Goal: Information Seeking & Learning: Learn about a topic

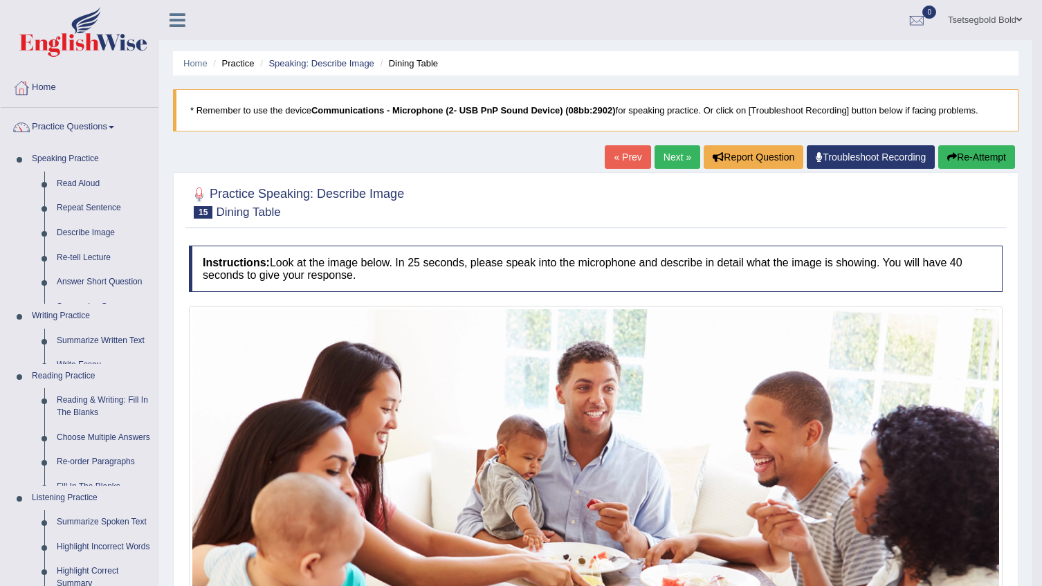
click at [1, 108] on link "Practice Questions" at bounding box center [80, 125] width 158 height 35
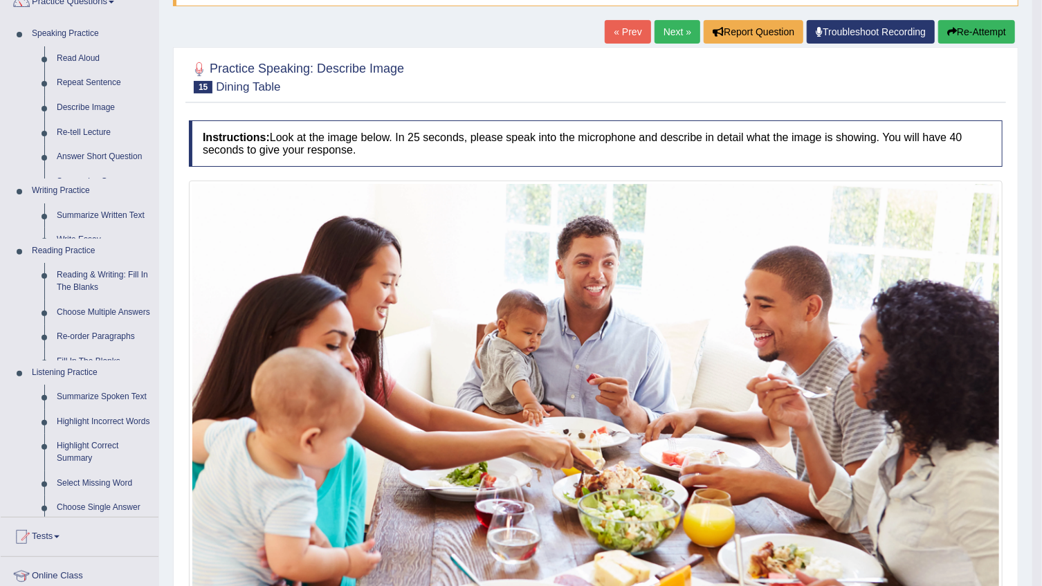
scroll to position [125, 0]
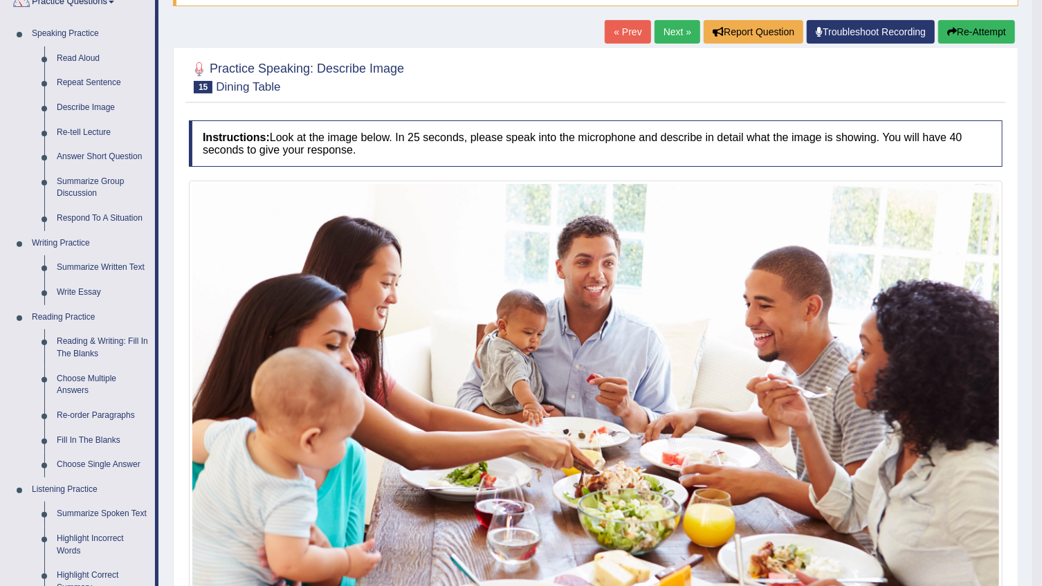
click at [1, 0] on link "Practice Questions" at bounding box center [78, 0] width 154 height 35
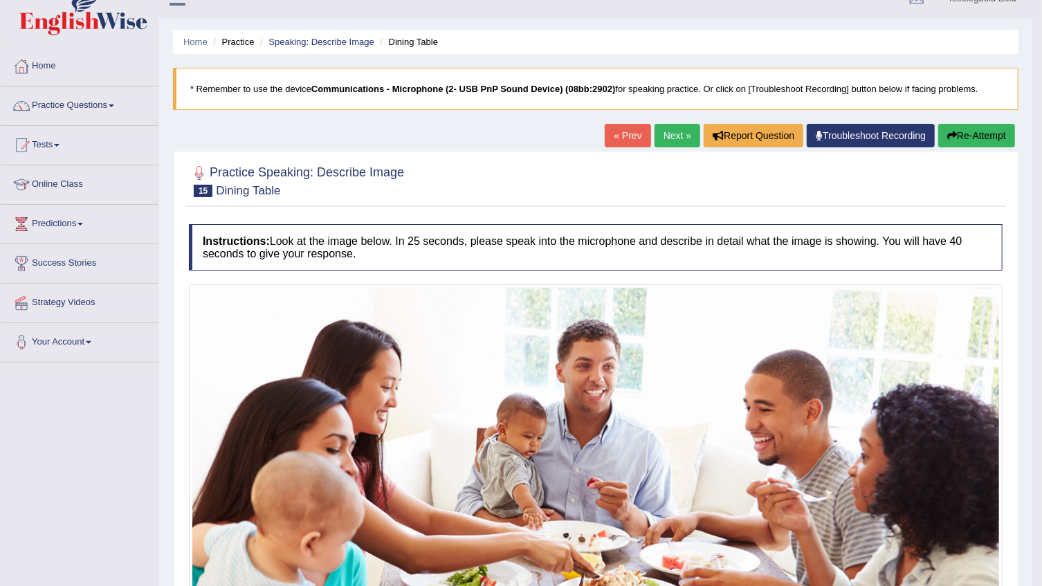
scroll to position [0, 0]
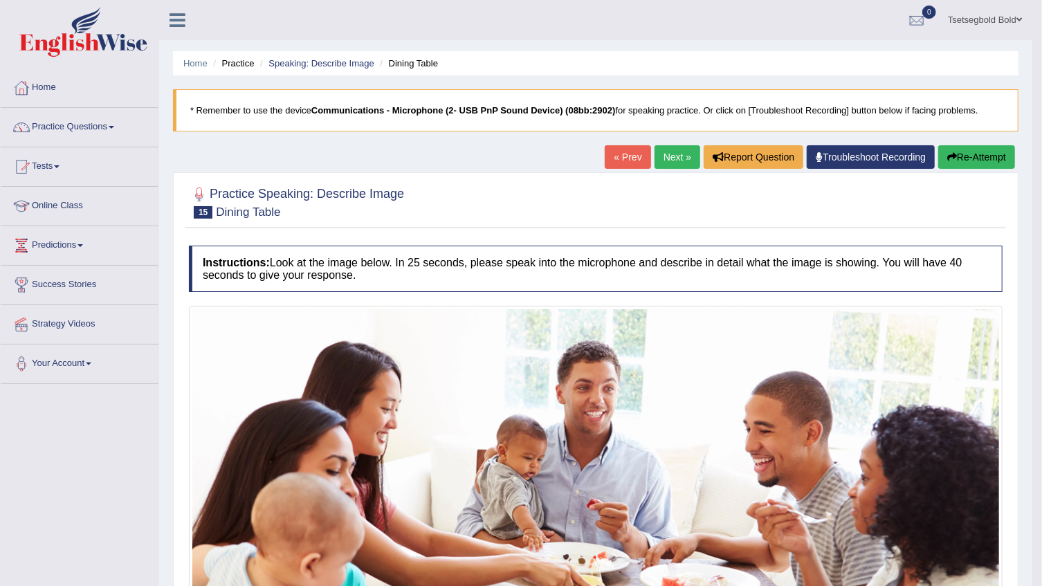
click at [681, 159] on link "Next »" at bounding box center [678, 157] width 46 height 24
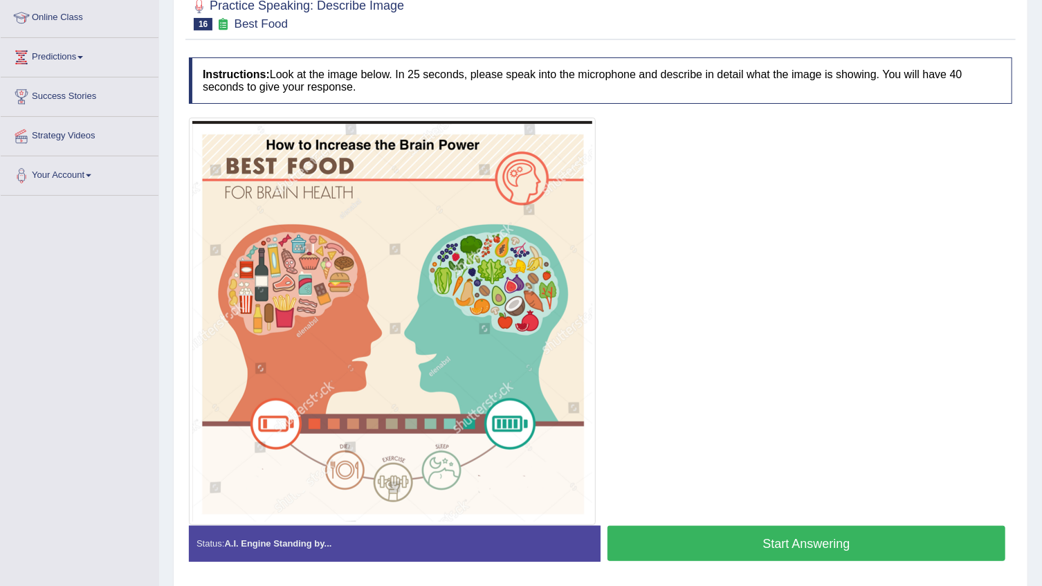
click at [656, 540] on button "Start Answering" at bounding box center [807, 543] width 398 height 35
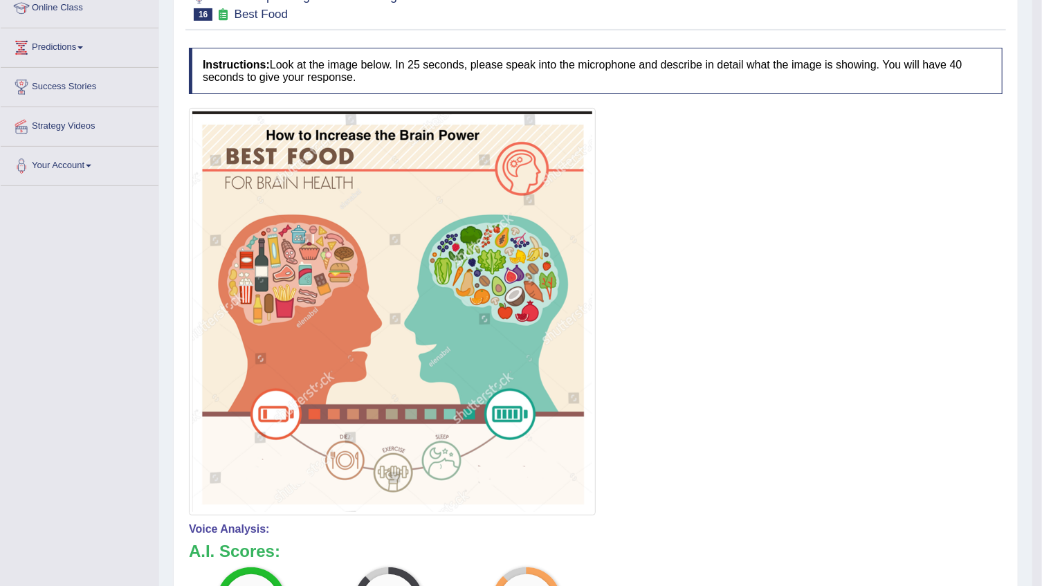
scroll to position [125, 0]
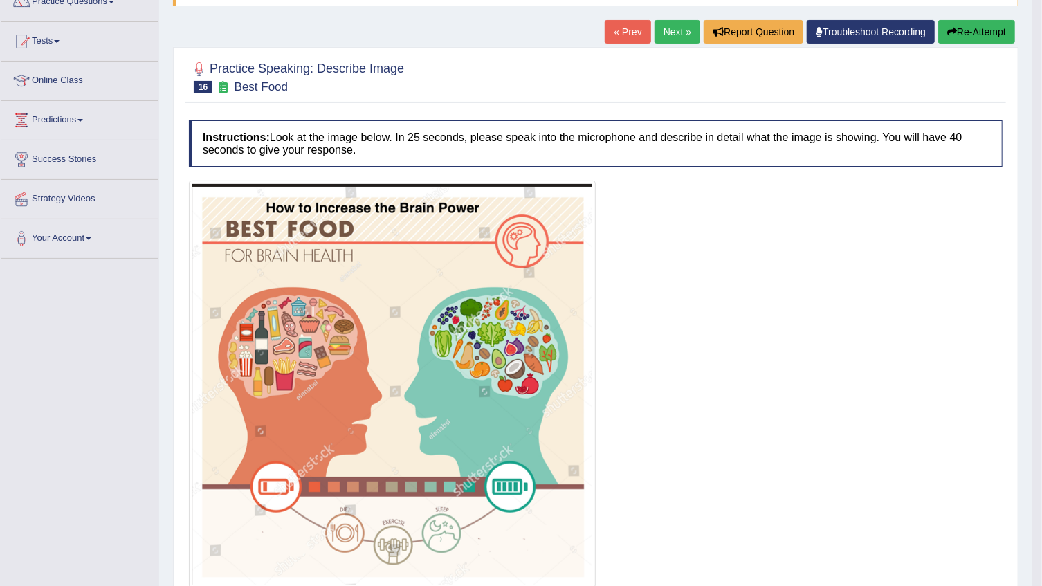
click at [675, 35] on link "Next »" at bounding box center [678, 32] width 46 height 24
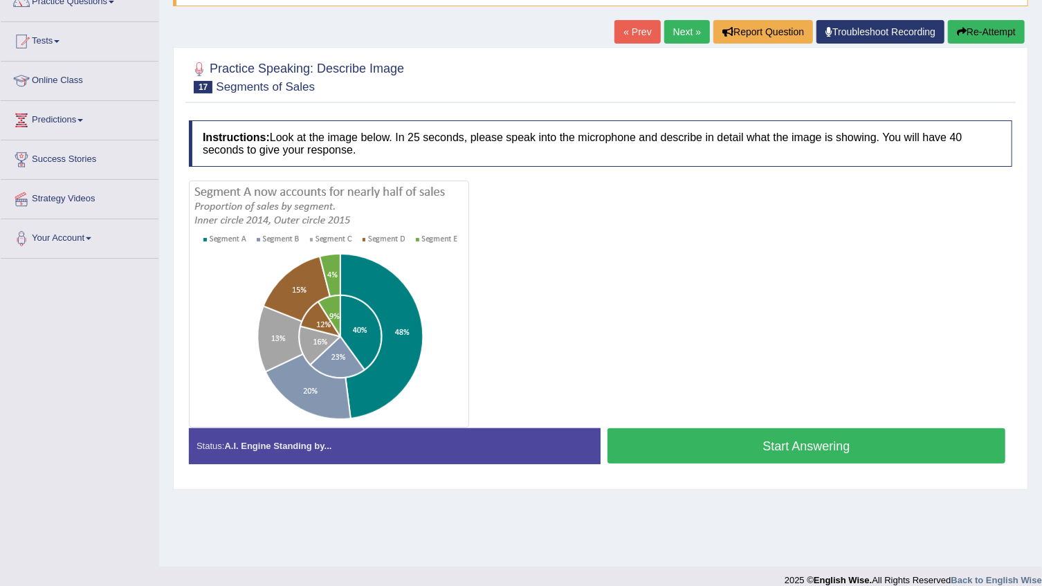
click at [670, 452] on button "Start Answering" at bounding box center [807, 445] width 398 height 35
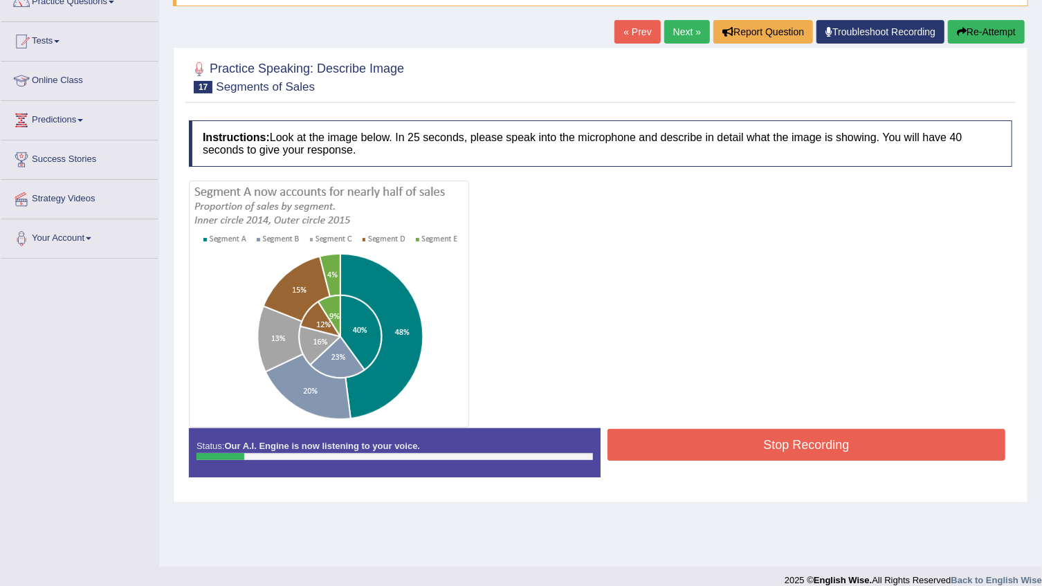
click at [741, 446] on button "Stop Recording" at bounding box center [807, 445] width 398 height 32
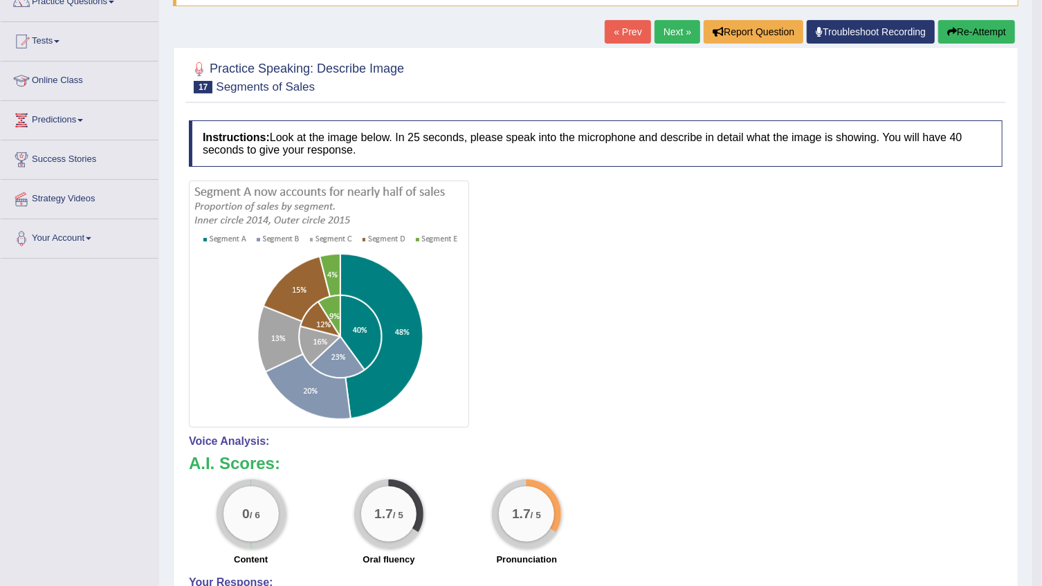
click at [950, 27] on icon "button" at bounding box center [952, 32] width 10 height 10
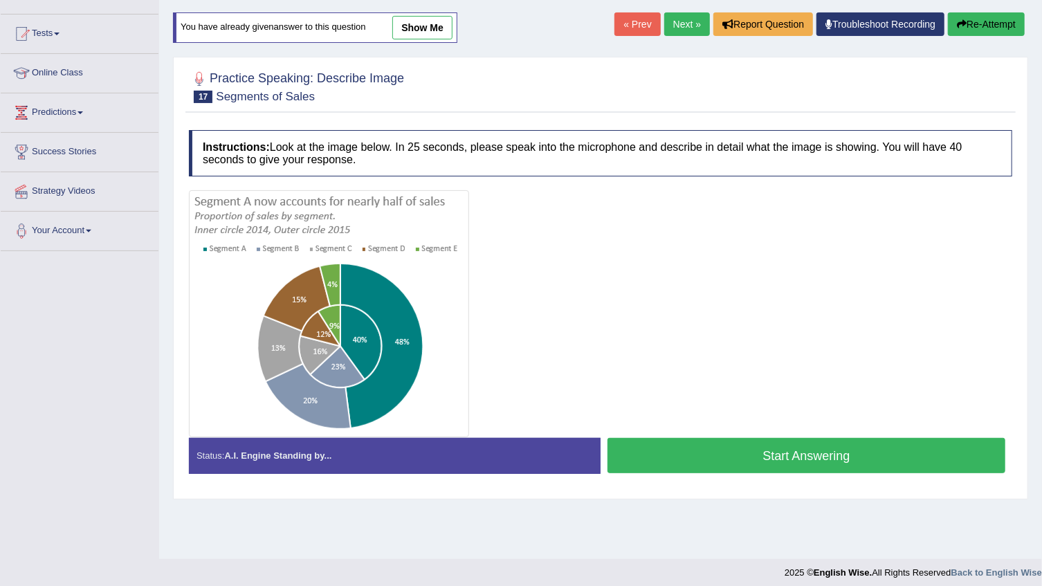
scroll to position [125, 0]
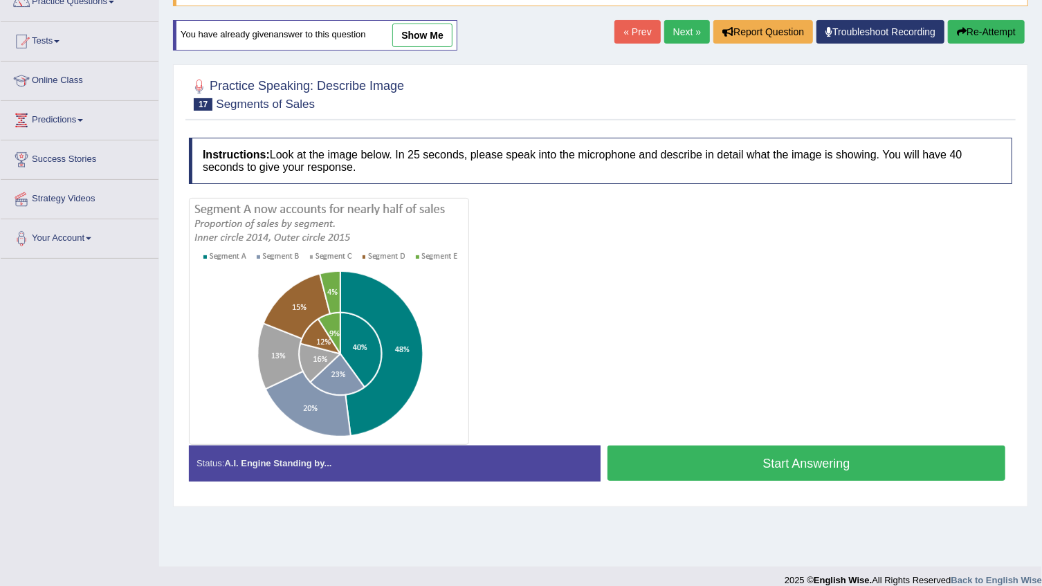
click at [823, 466] on button "Start Answering" at bounding box center [807, 463] width 398 height 35
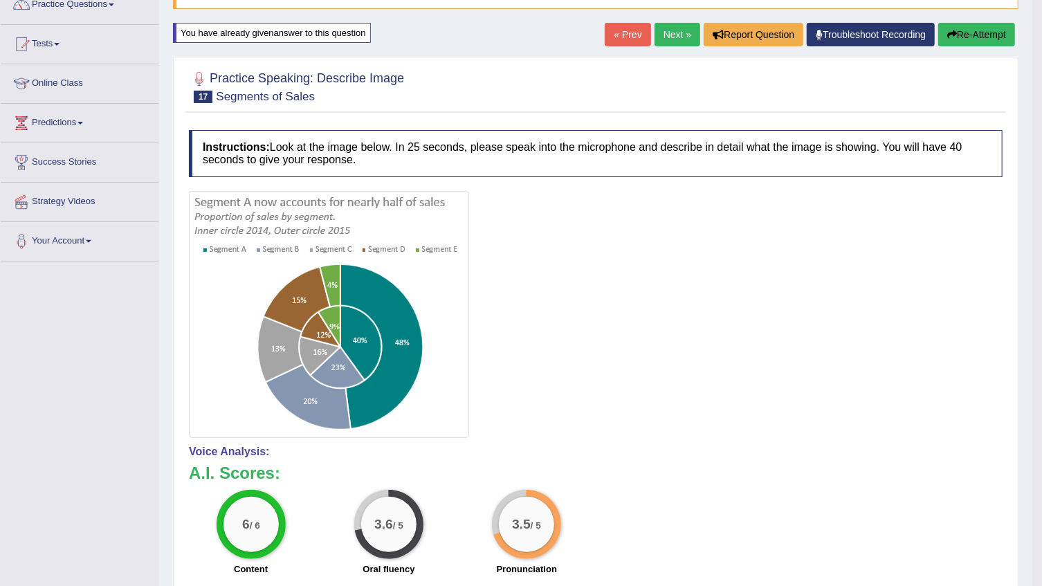
scroll to position [0, 0]
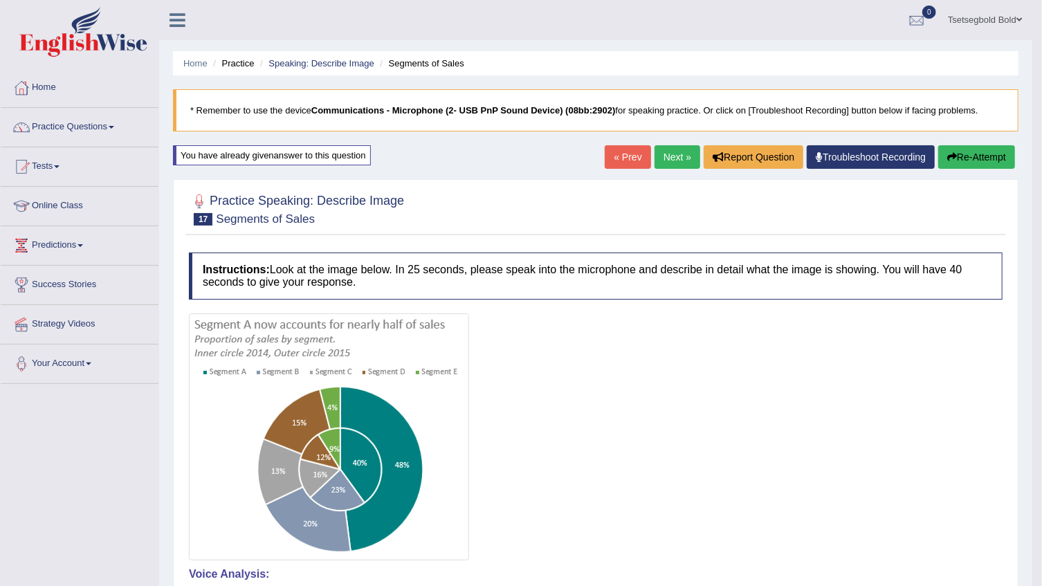
click at [682, 158] on link "Next »" at bounding box center [678, 157] width 46 height 24
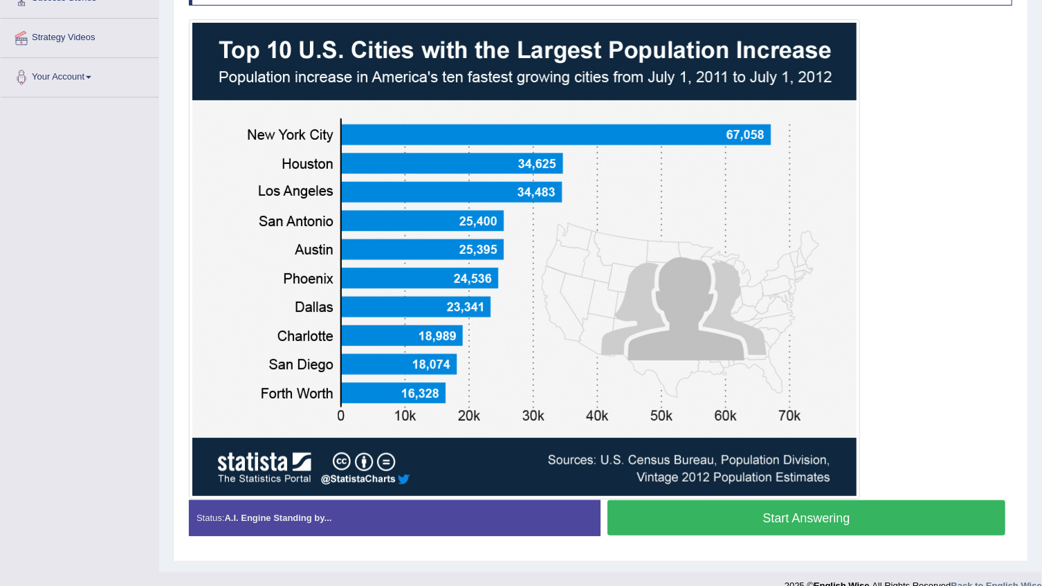
scroll to position [306, 0]
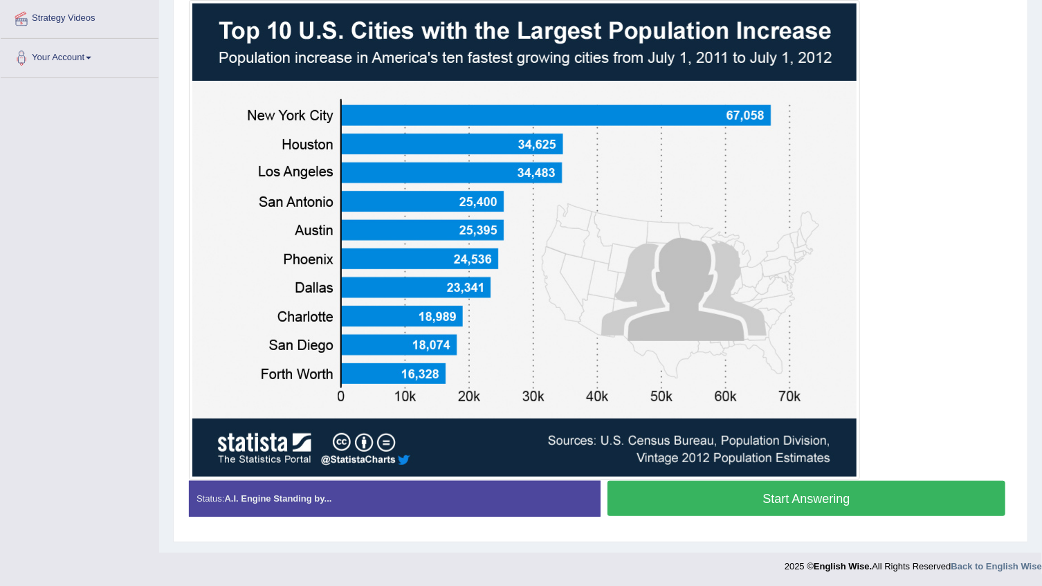
click at [695, 506] on button "Start Answering" at bounding box center [807, 498] width 398 height 35
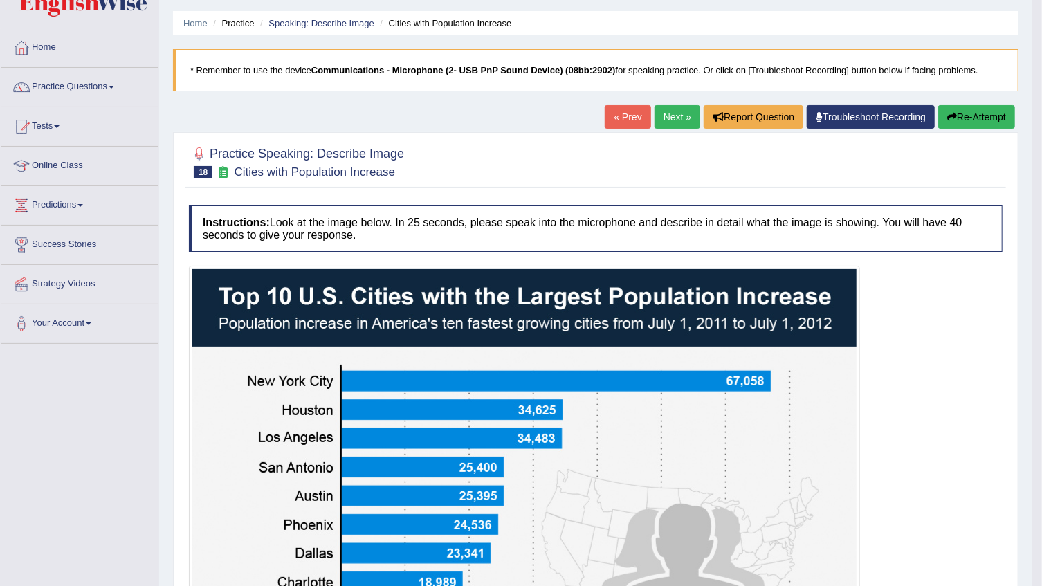
scroll to position [62, 0]
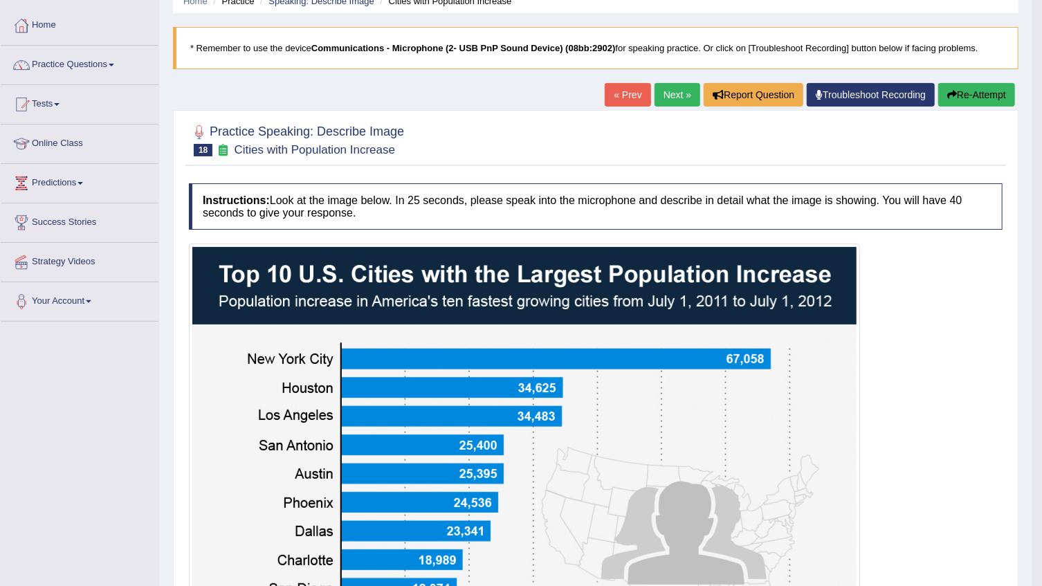
click at [976, 102] on button "Re-Attempt" at bounding box center [976, 95] width 77 height 24
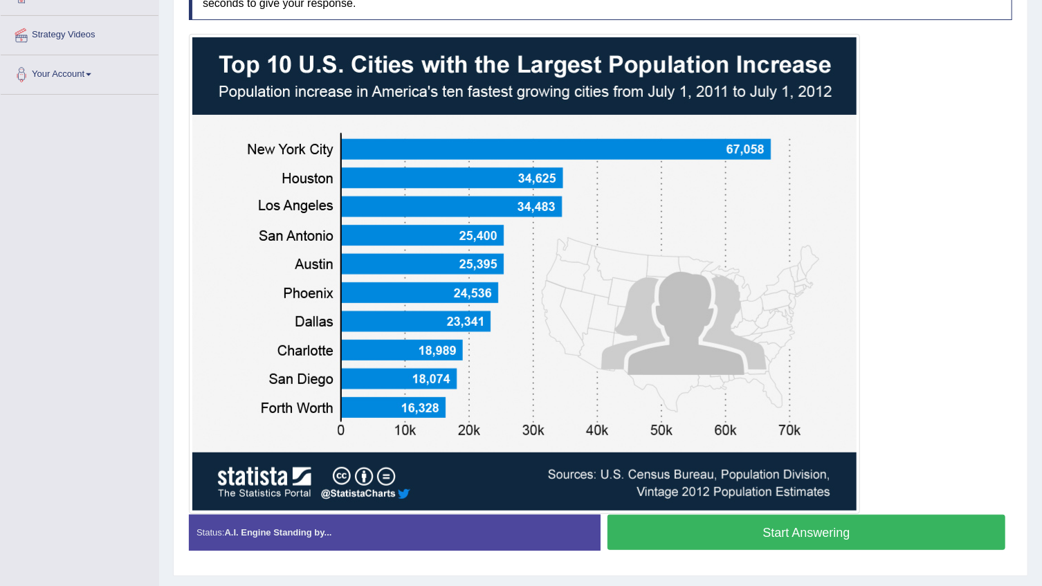
click at [783, 529] on button "Start Answering" at bounding box center [807, 532] width 398 height 35
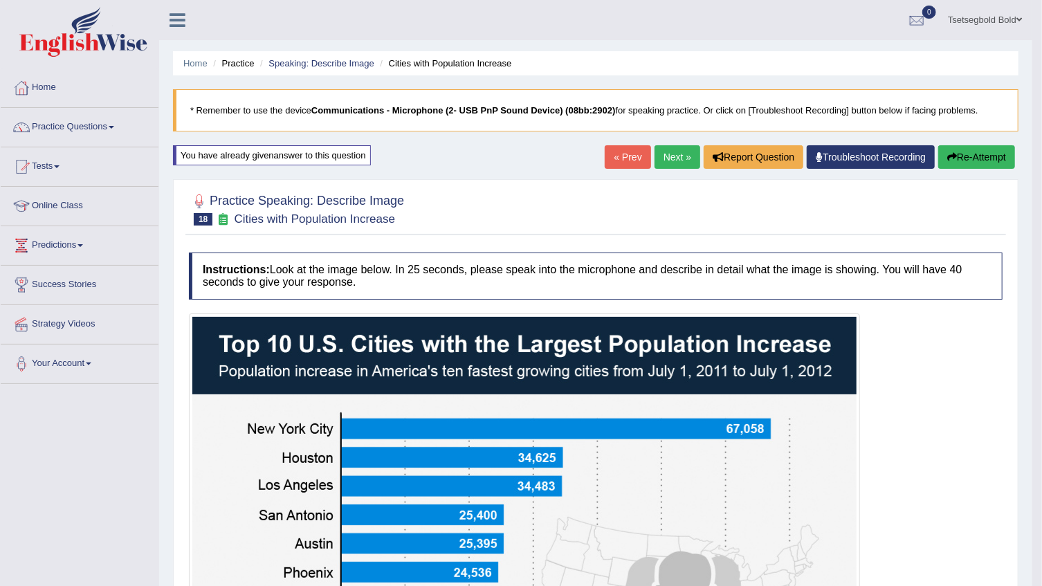
click at [679, 160] on link "Next »" at bounding box center [678, 157] width 46 height 24
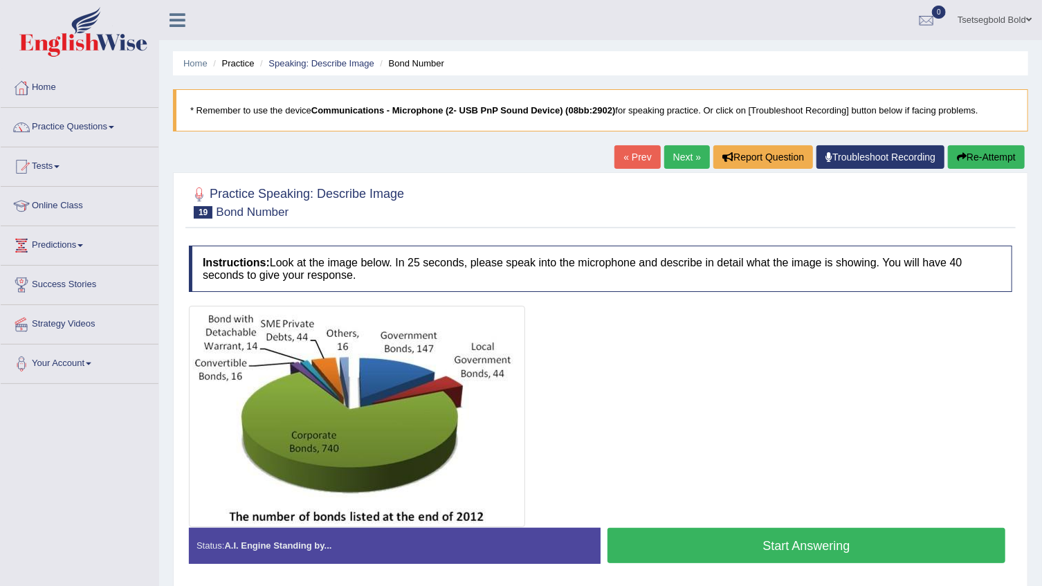
scroll to position [62, 0]
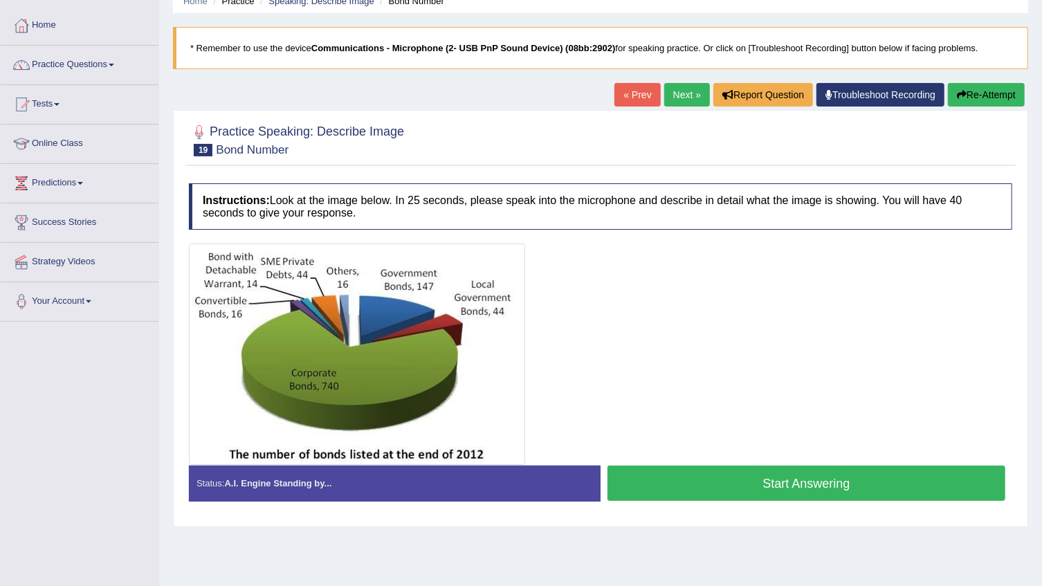
click at [717, 489] on button "Start Answering" at bounding box center [807, 483] width 398 height 35
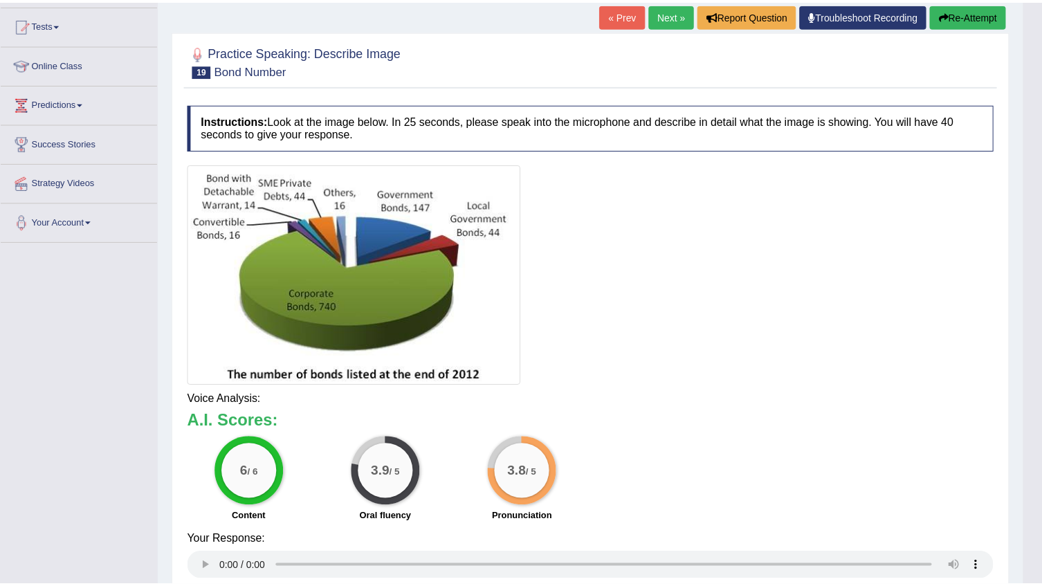
scroll to position [143, 0]
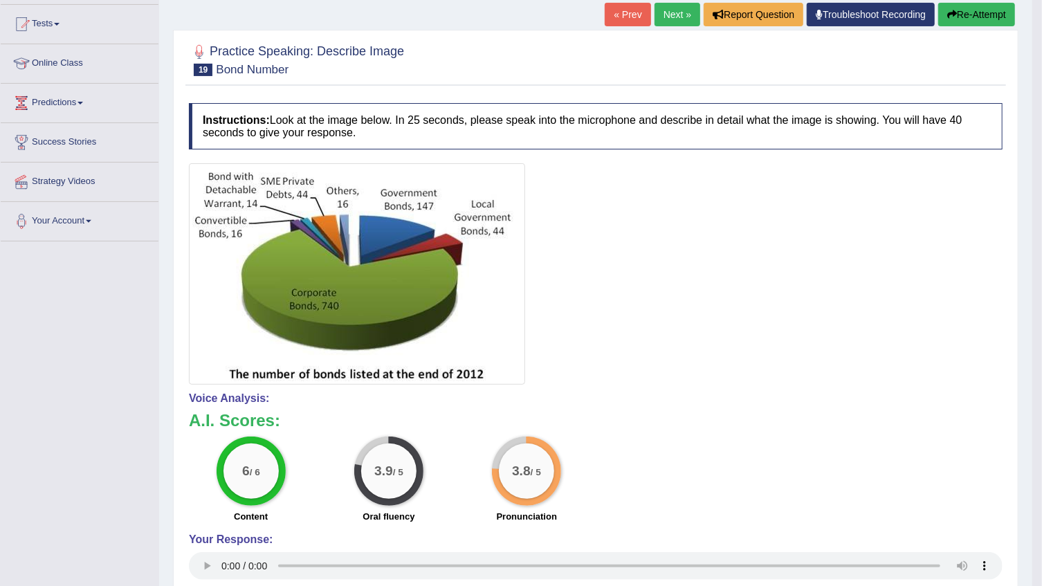
click at [683, 15] on link "Next »" at bounding box center [678, 15] width 46 height 24
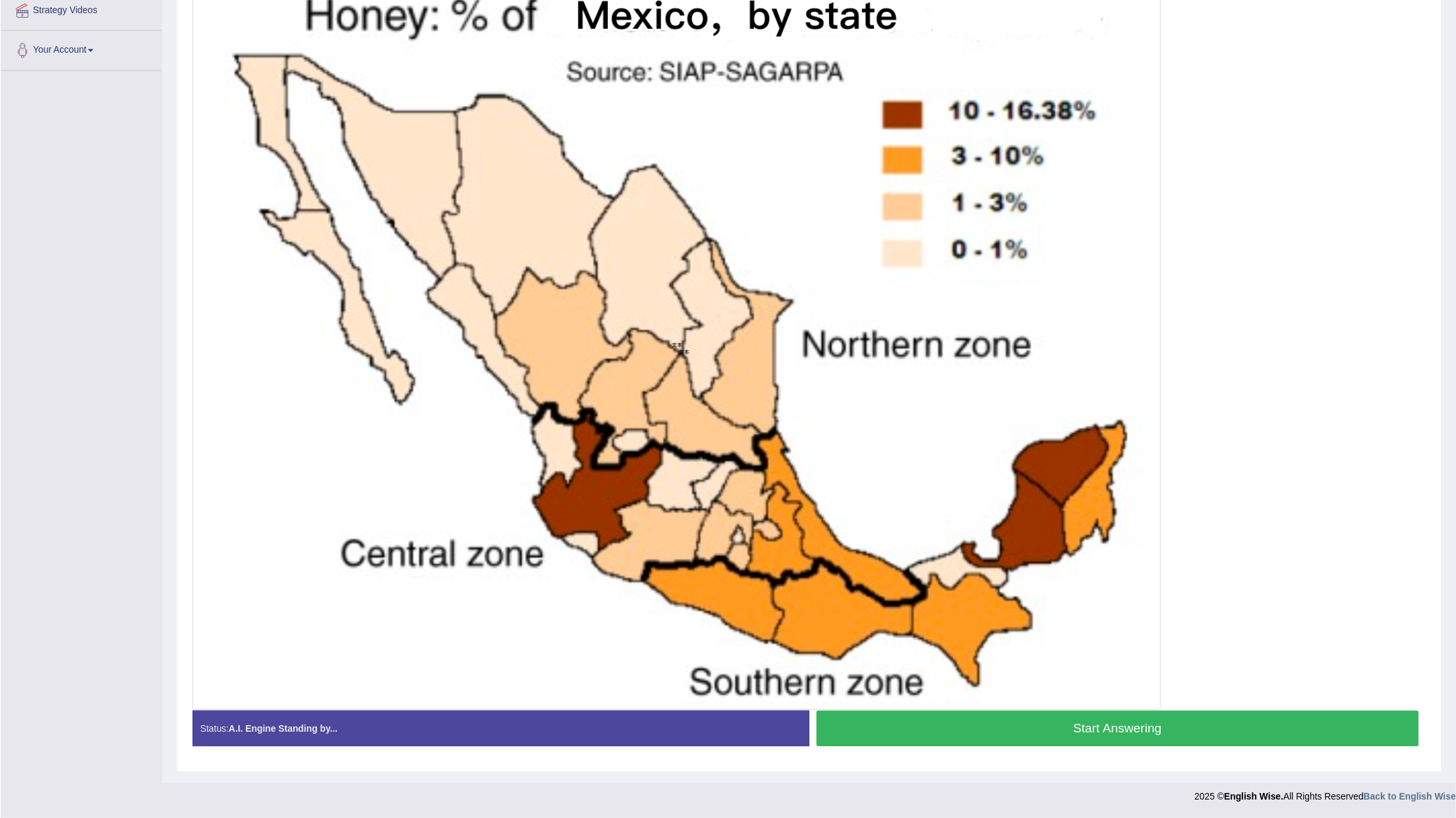
scroll to position [251, 0]
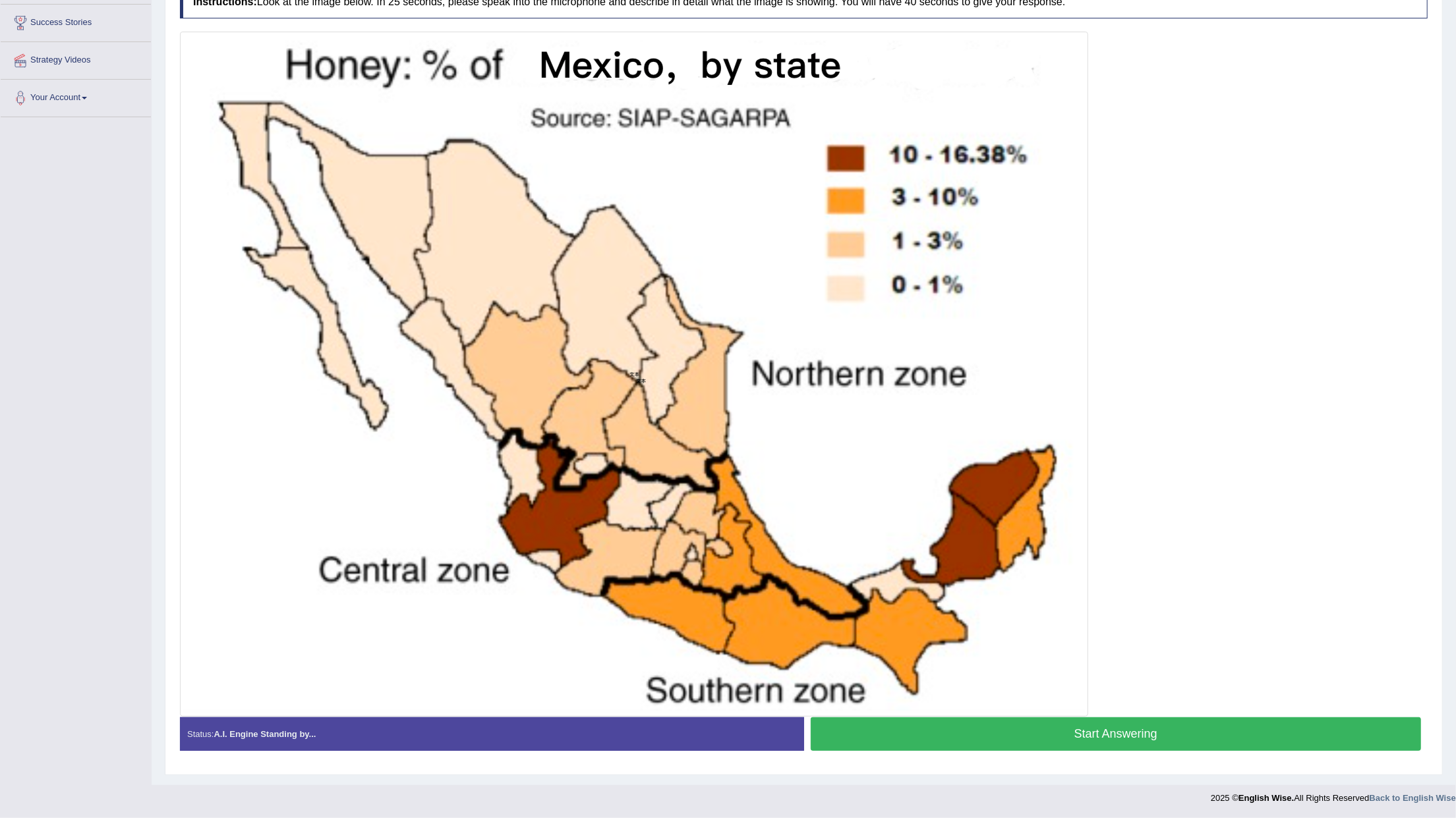
click at [866, 557] on button "Start Answering" at bounding box center [1115, 734] width 610 height 33
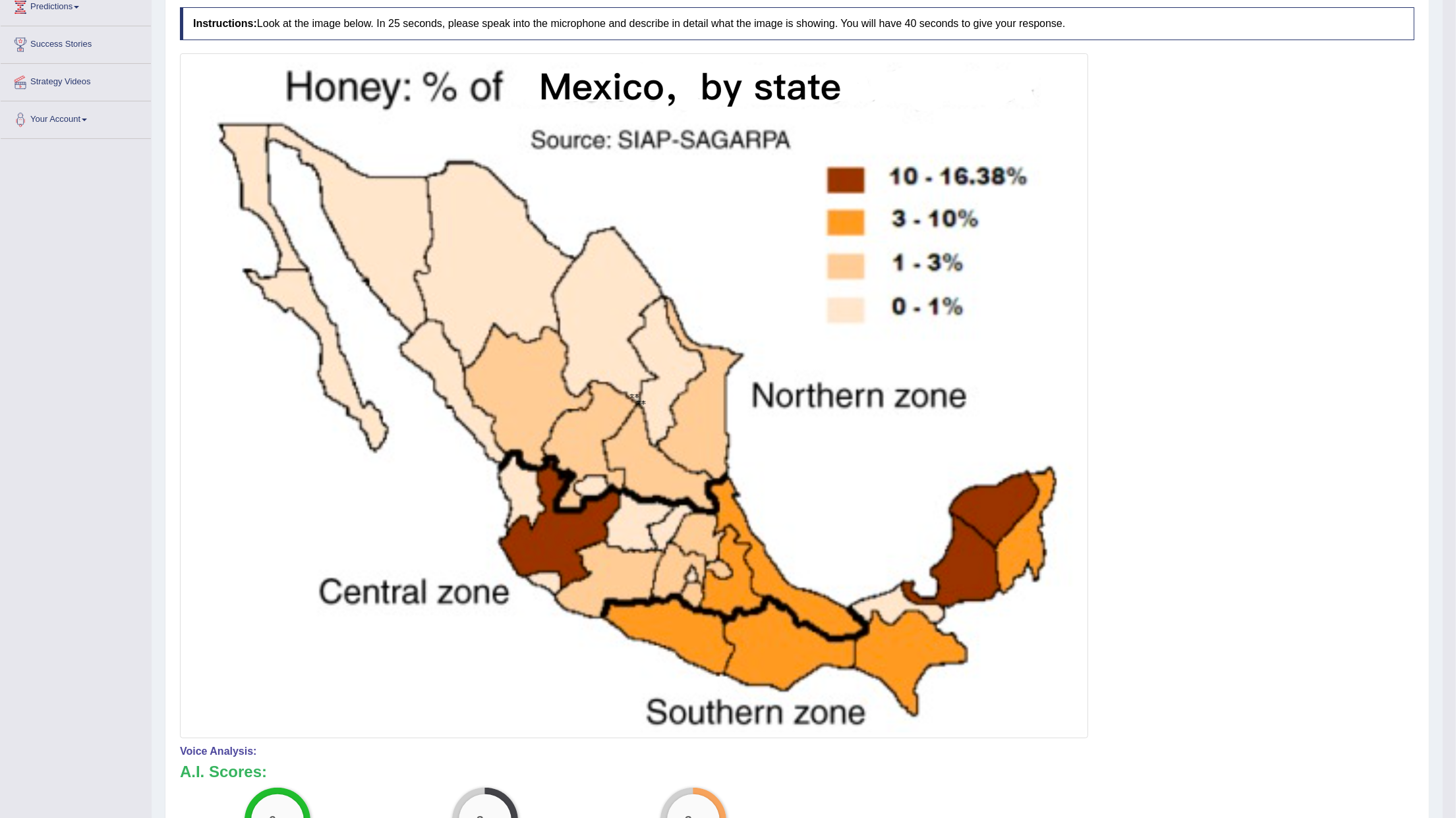
scroll to position [164, 0]
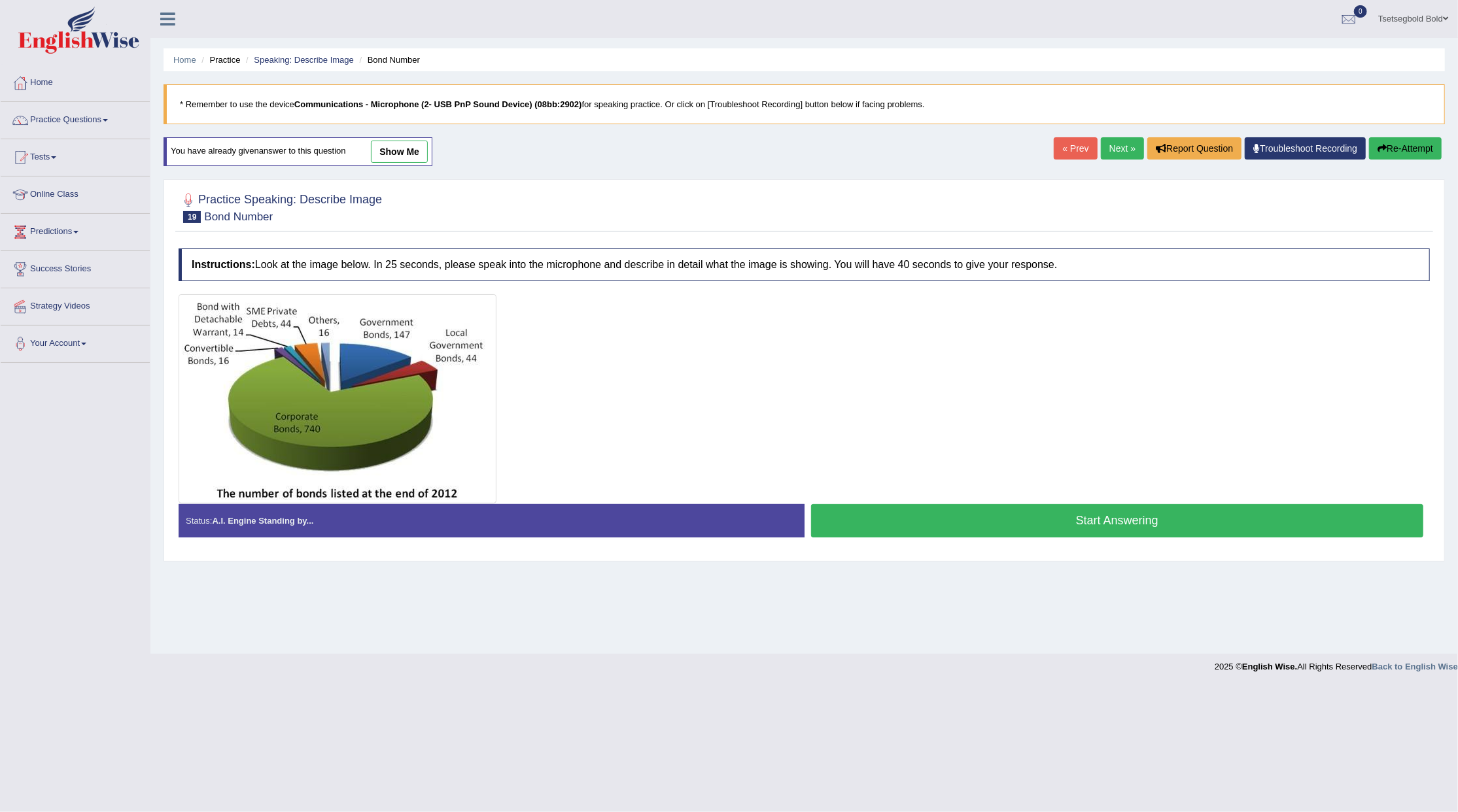
click at [1126, 139] on link "Next »" at bounding box center [1123, 148] width 43 height 23
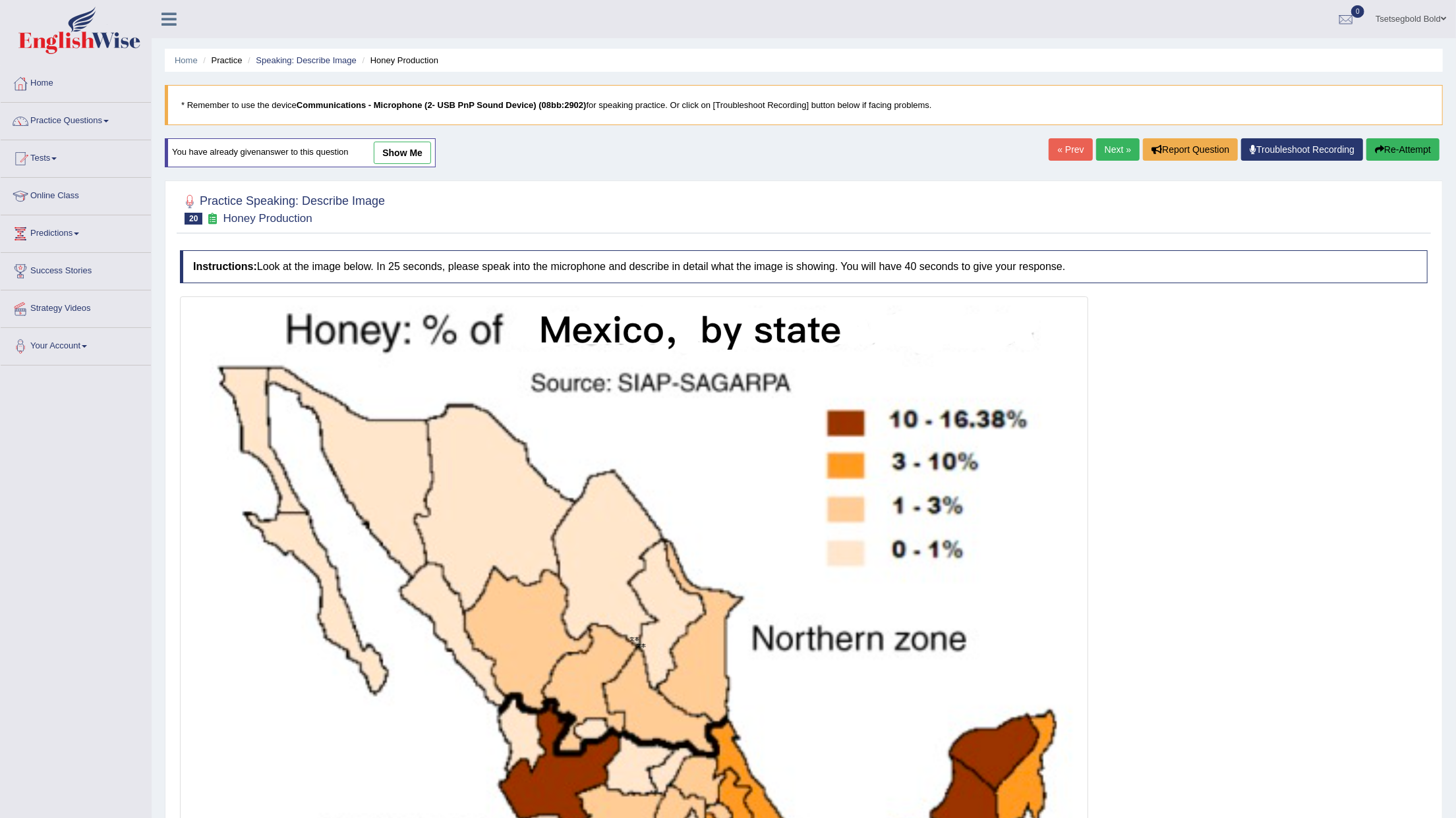
click at [1110, 154] on link "Next »" at bounding box center [1118, 150] width 44 height 23
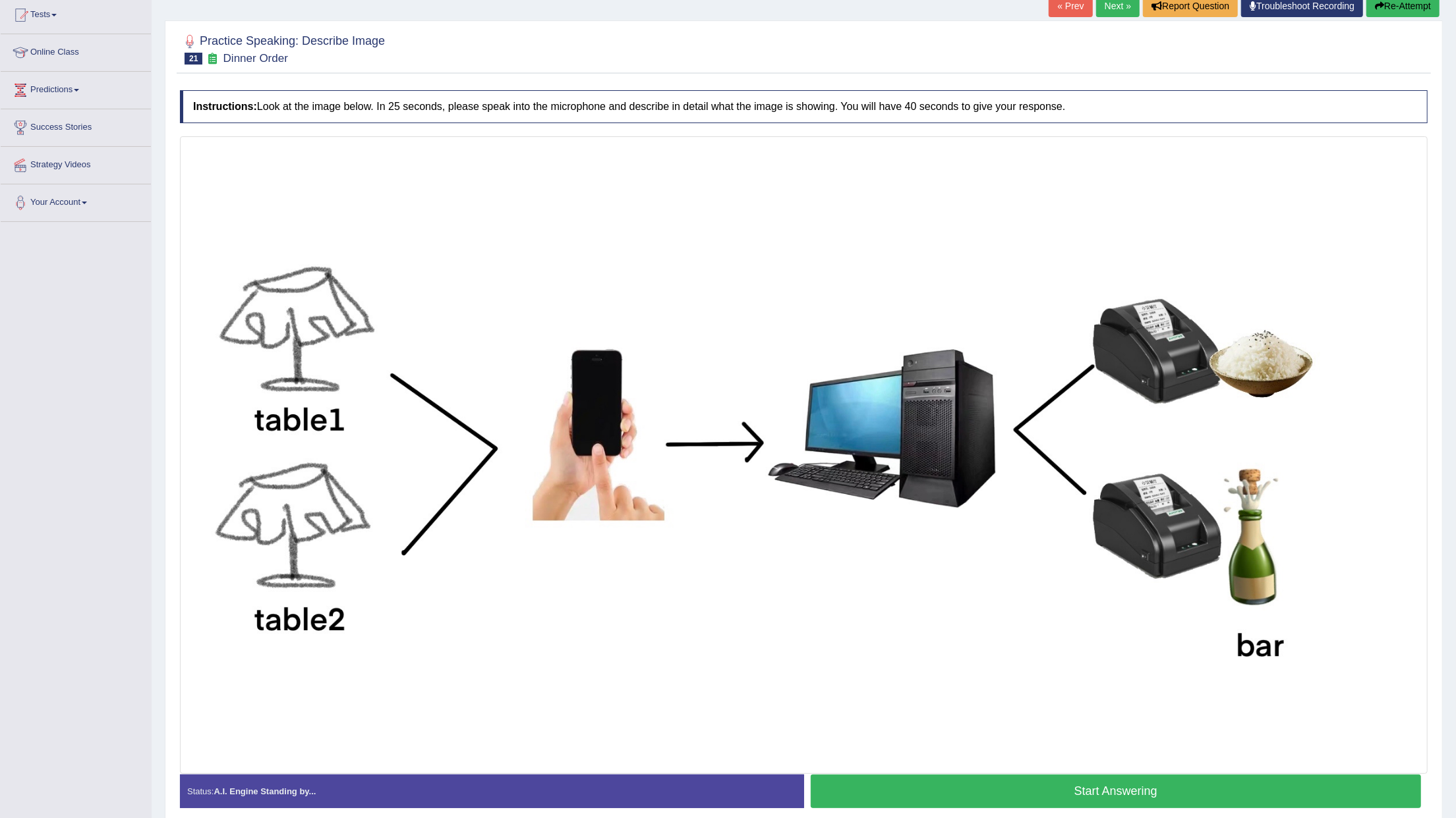
scroll to position [175, 0]
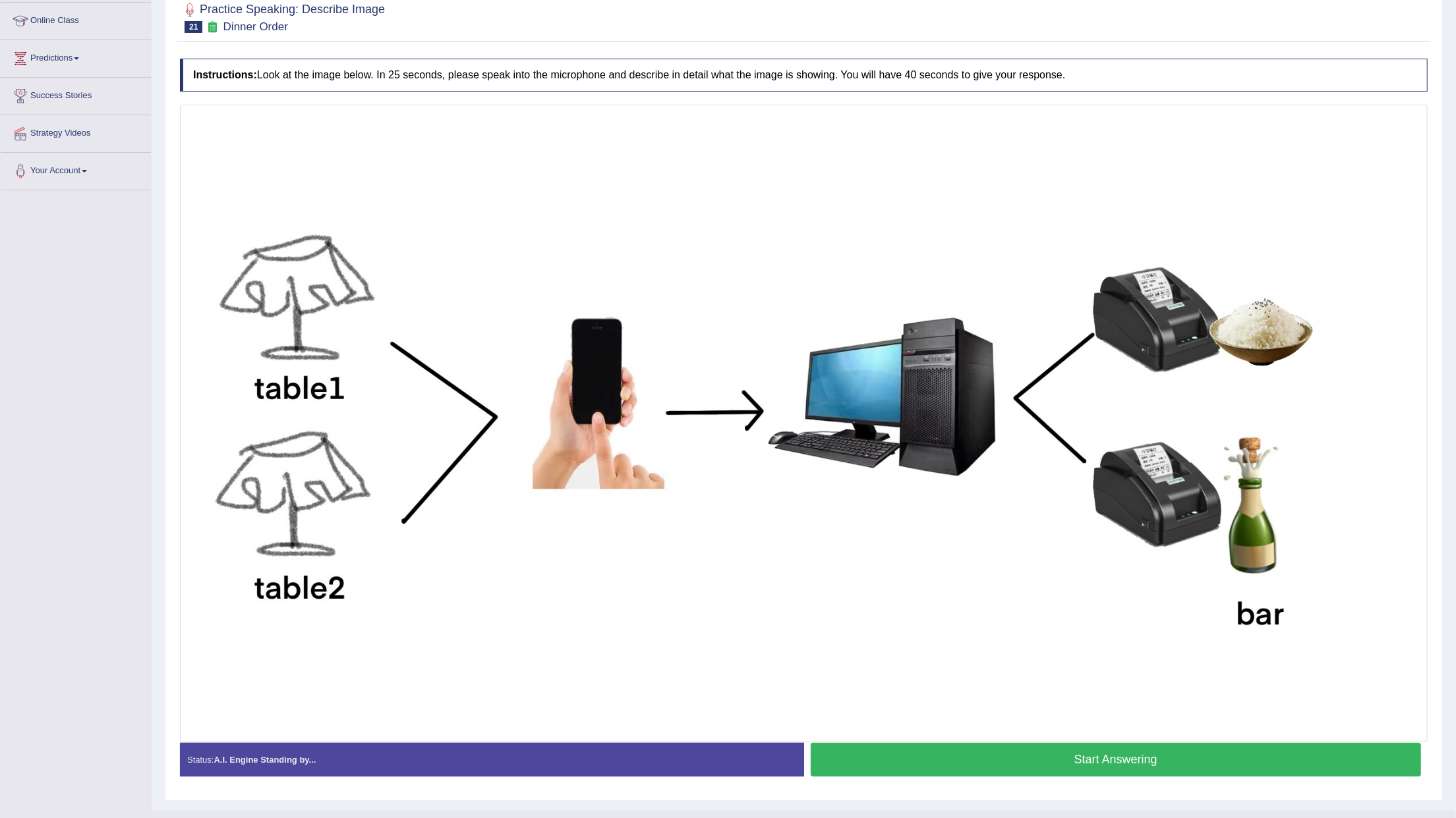
click at [1066, 765] on button "Start Answering" at bounding box center [1115, 760] width 610 height 33
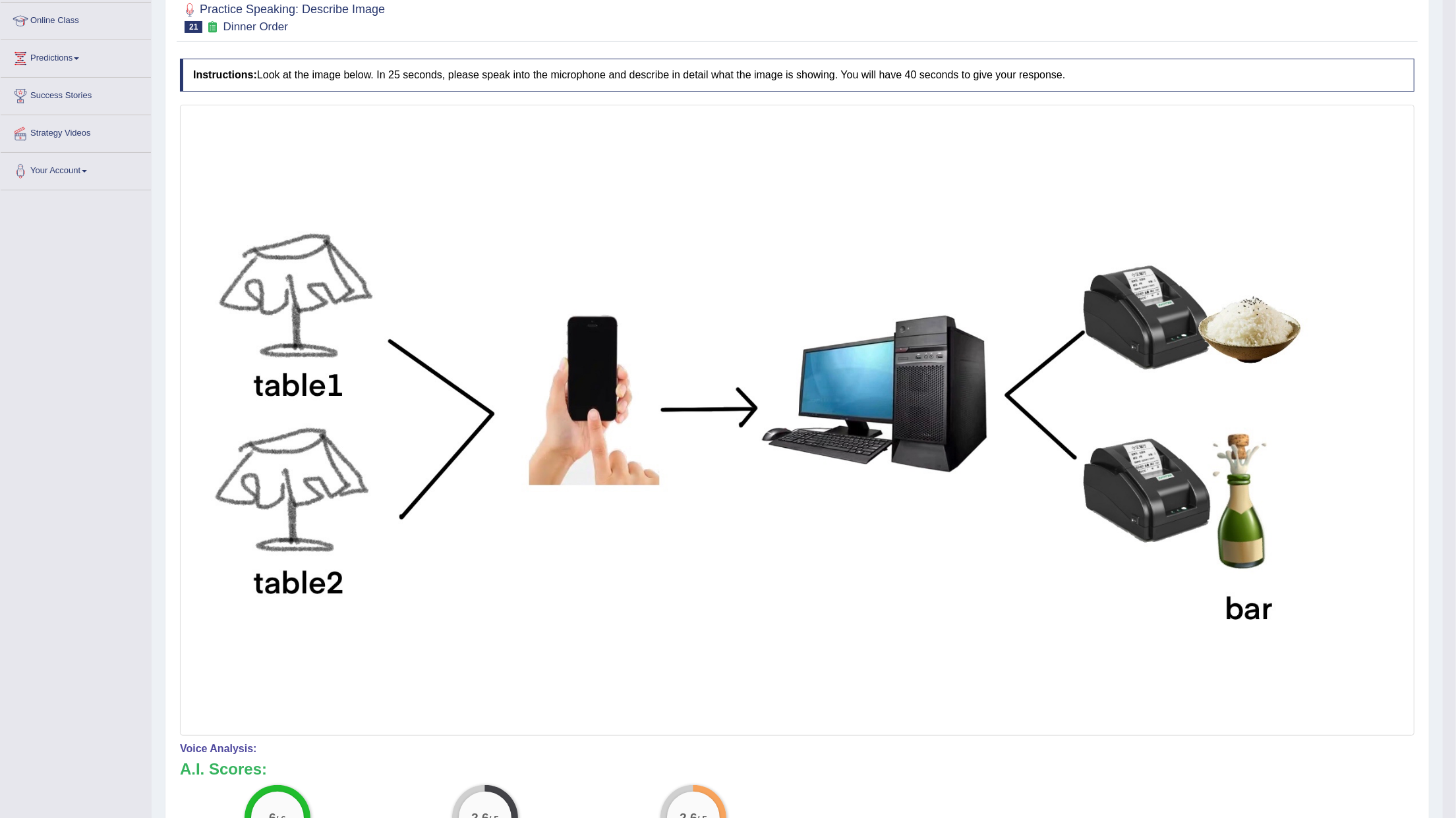
scroll to position [0, 0]
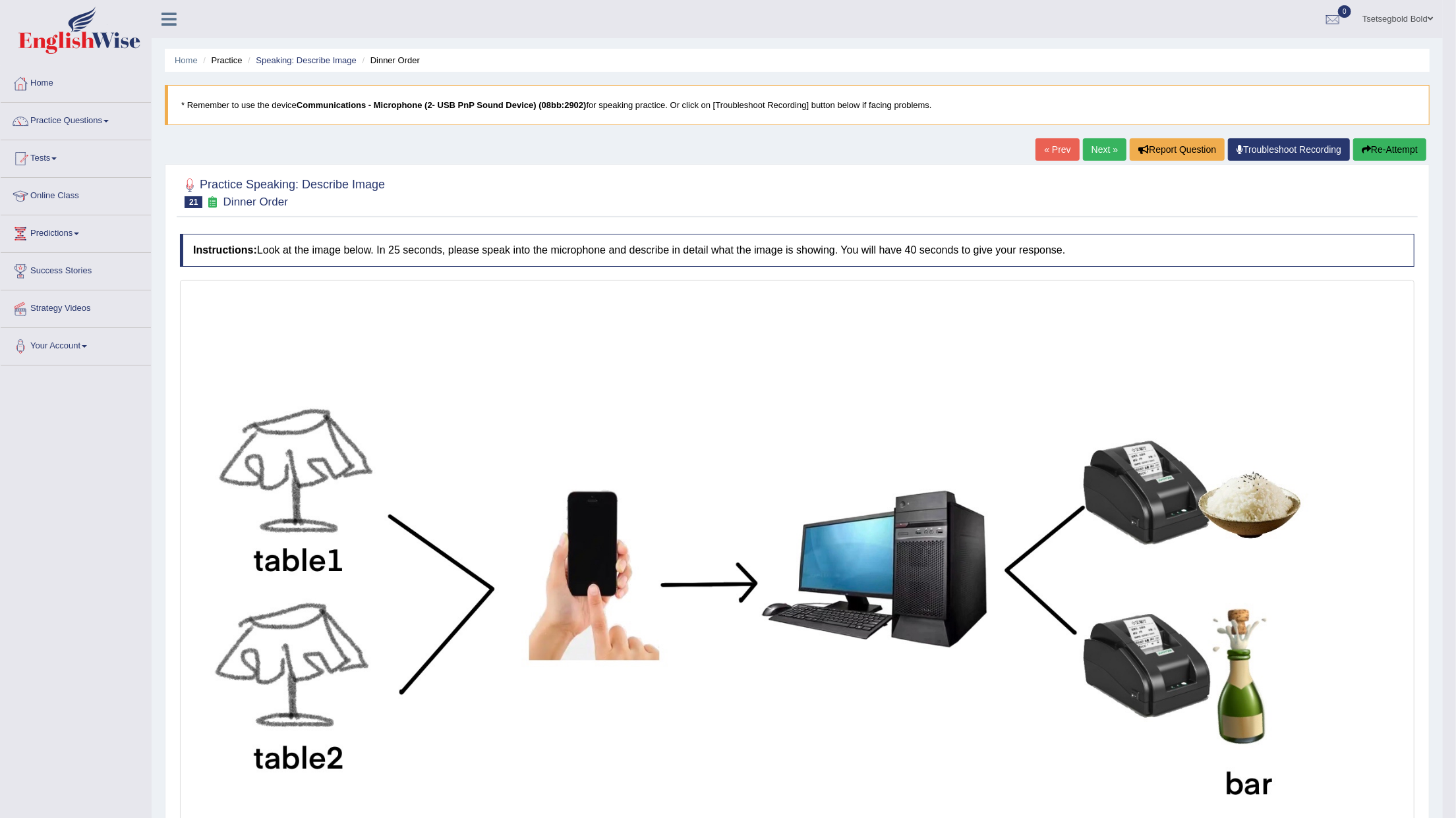
click at [1408, 150] on button "Re-Attempt" at bounding box center [1389, 150] width 73 height 23
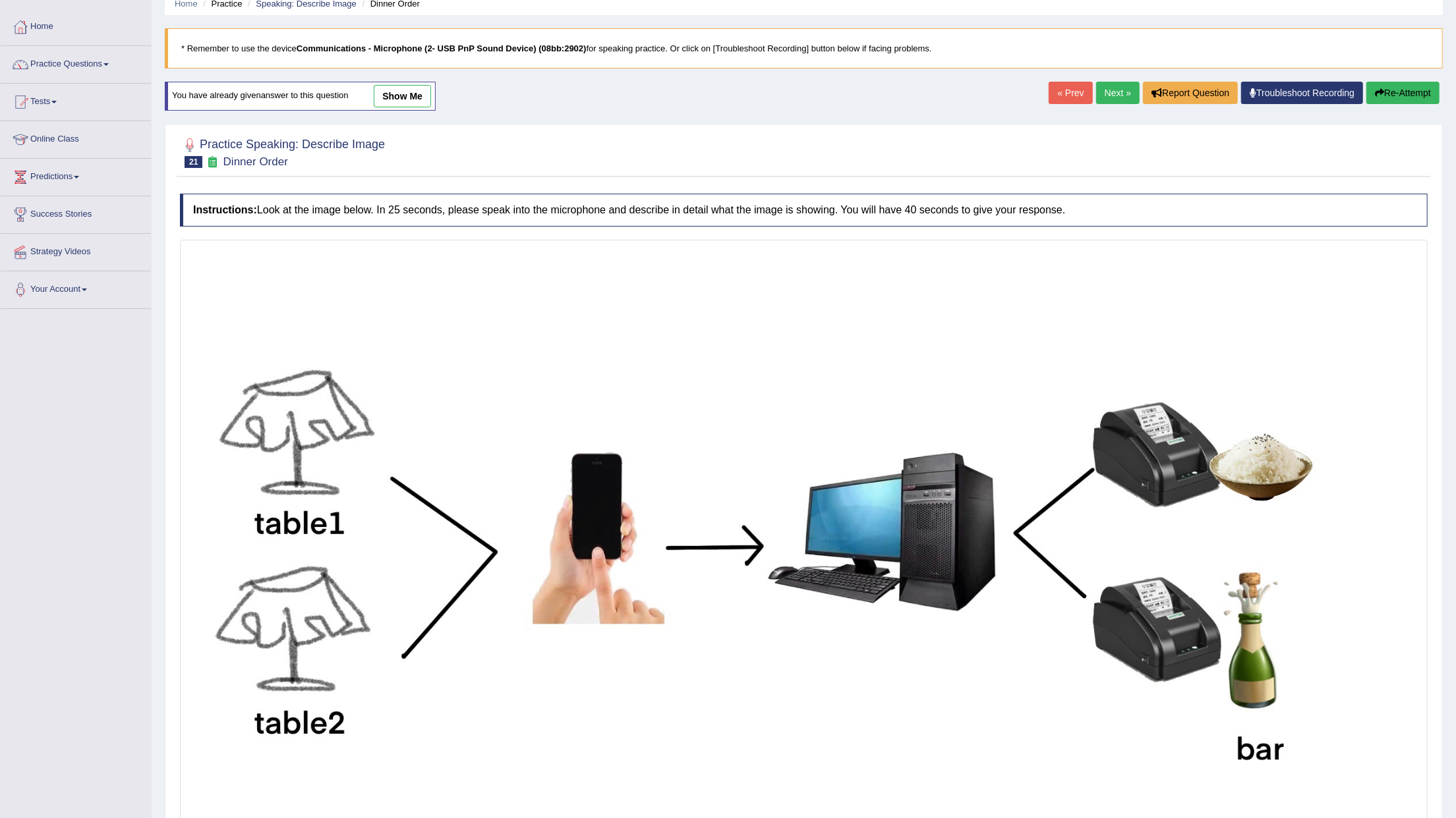
scroll to position [88, 0]
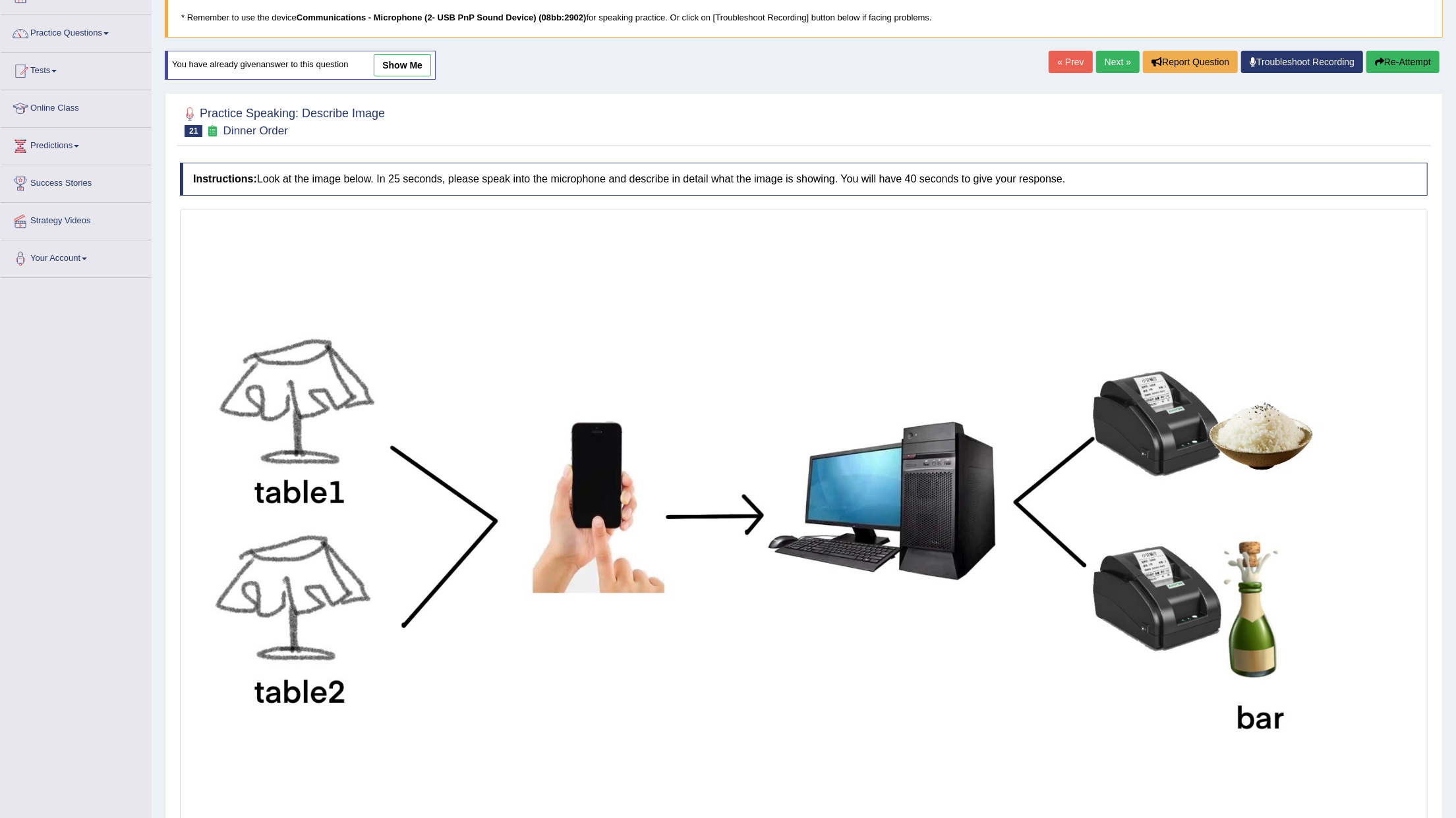
click at [1385, 61] on button "Re-Attempt" at bounding box center [1403, 62] width 73 height 23
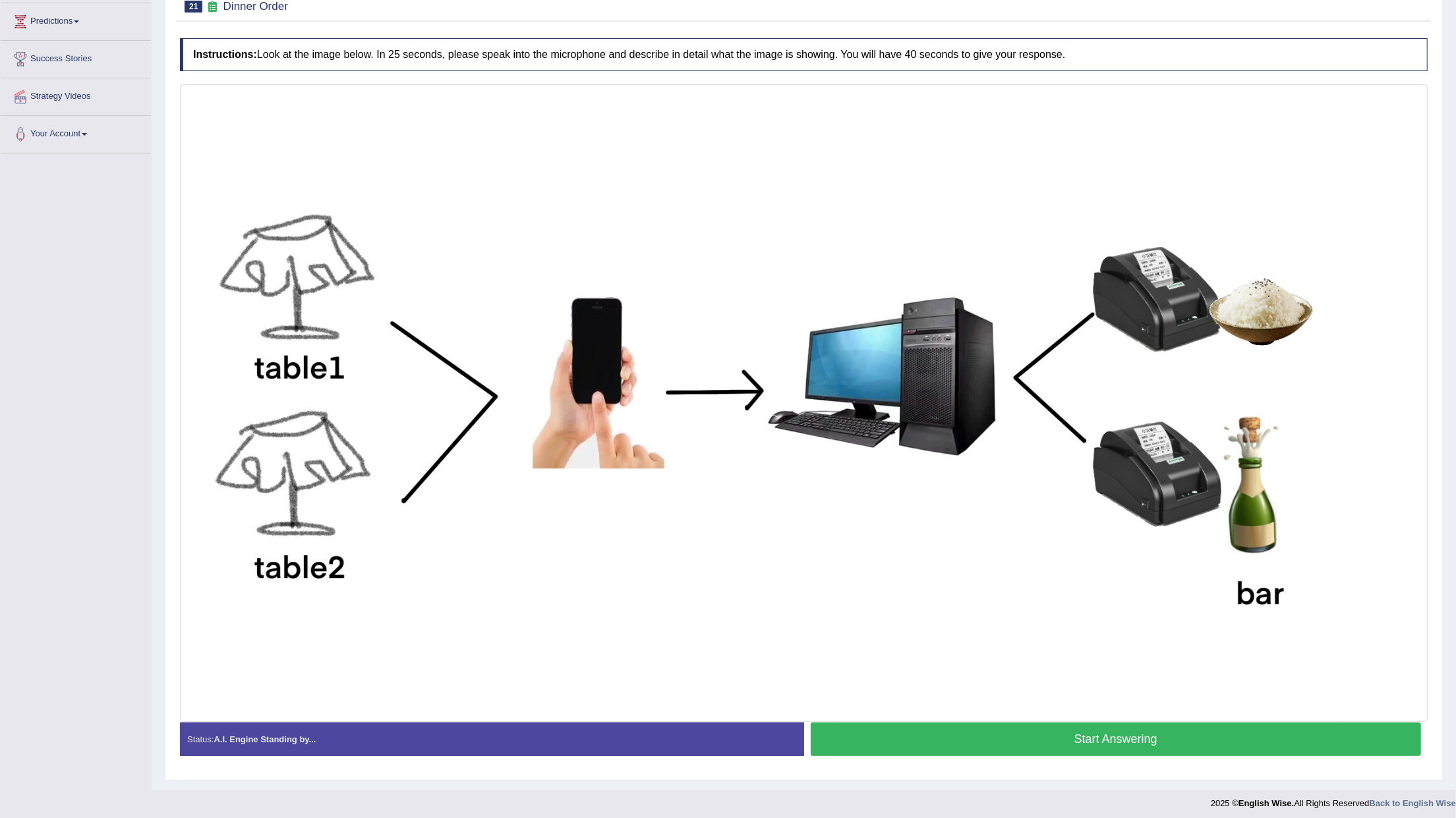
scroll to position [219, 0]
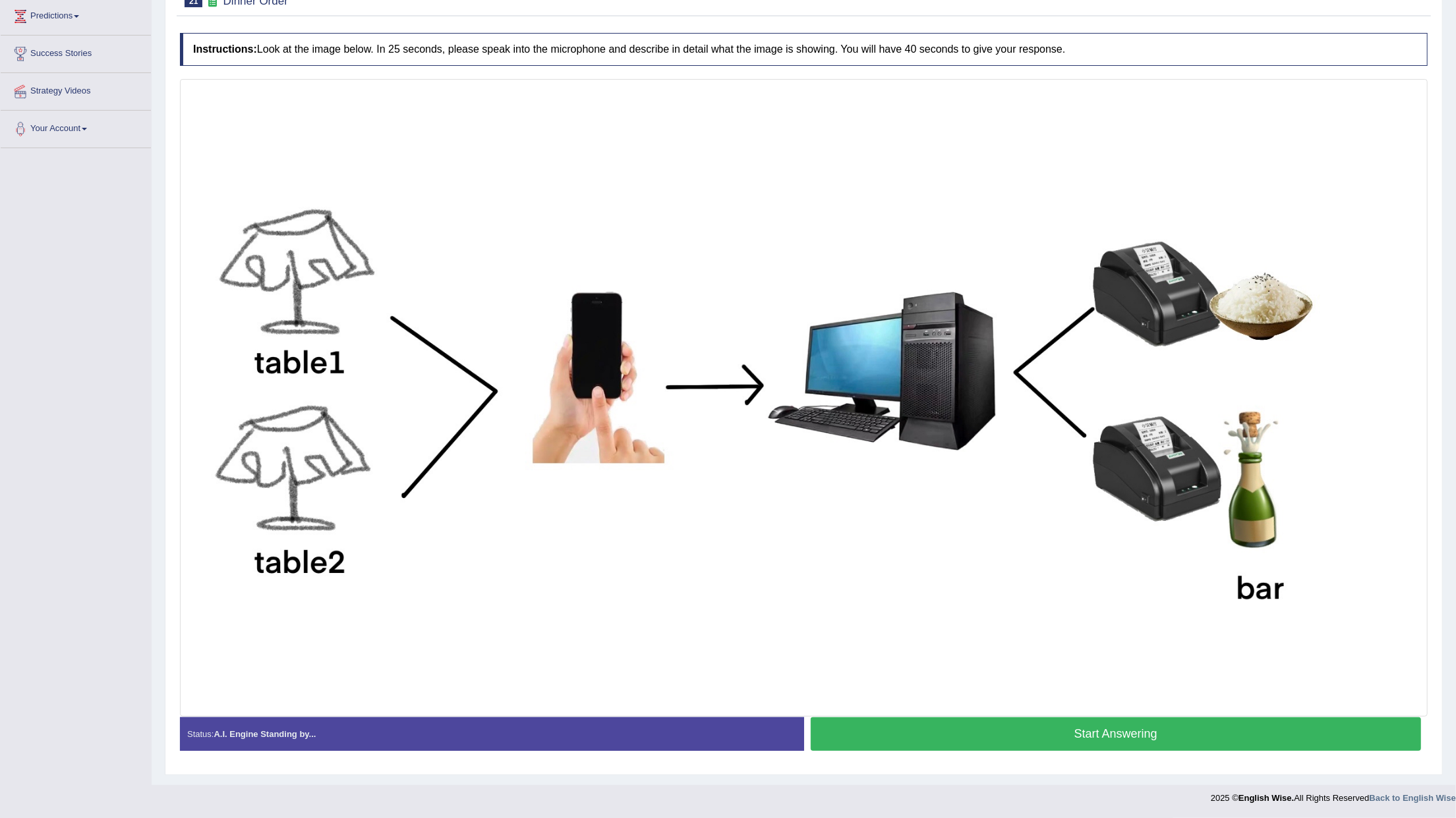
click at [1053, 725] on button "Start Answering" at bounding box center [1115, 734] width 610 height 33
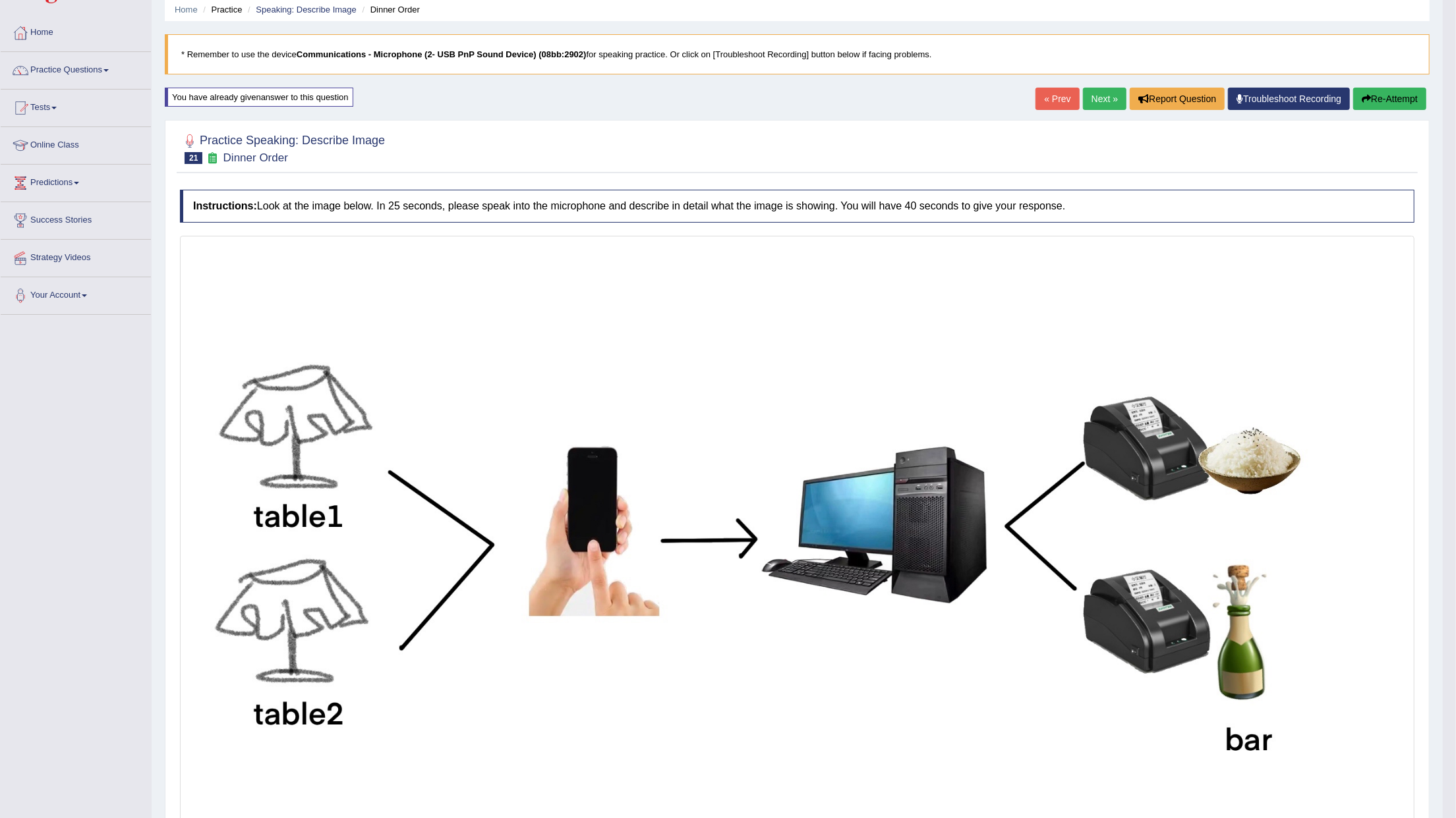
scroll to position [44, 0]
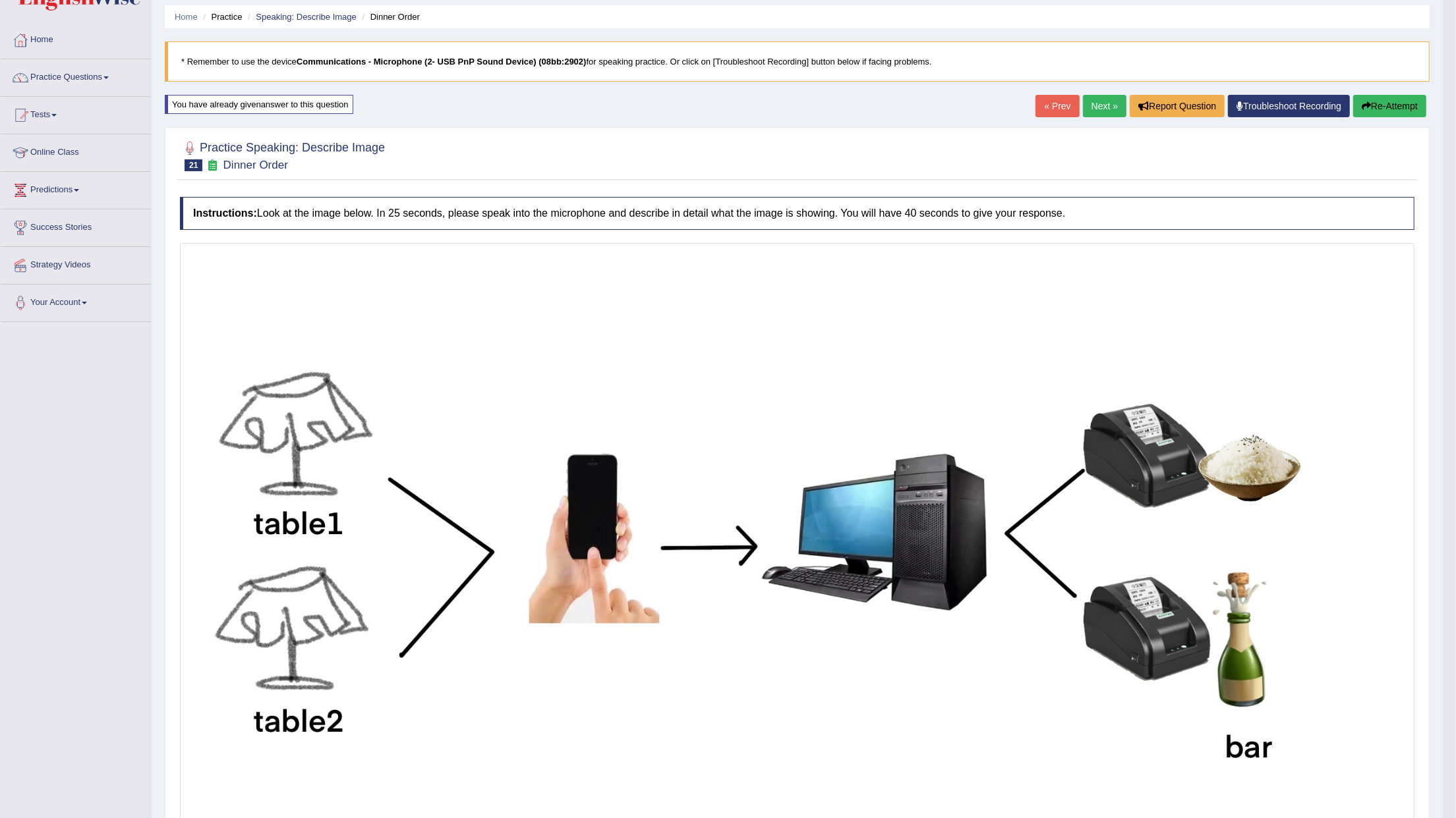
click at [1386, 109] on button "Re-Attempt" at bounding box center [1389, 107] width 73 height 23
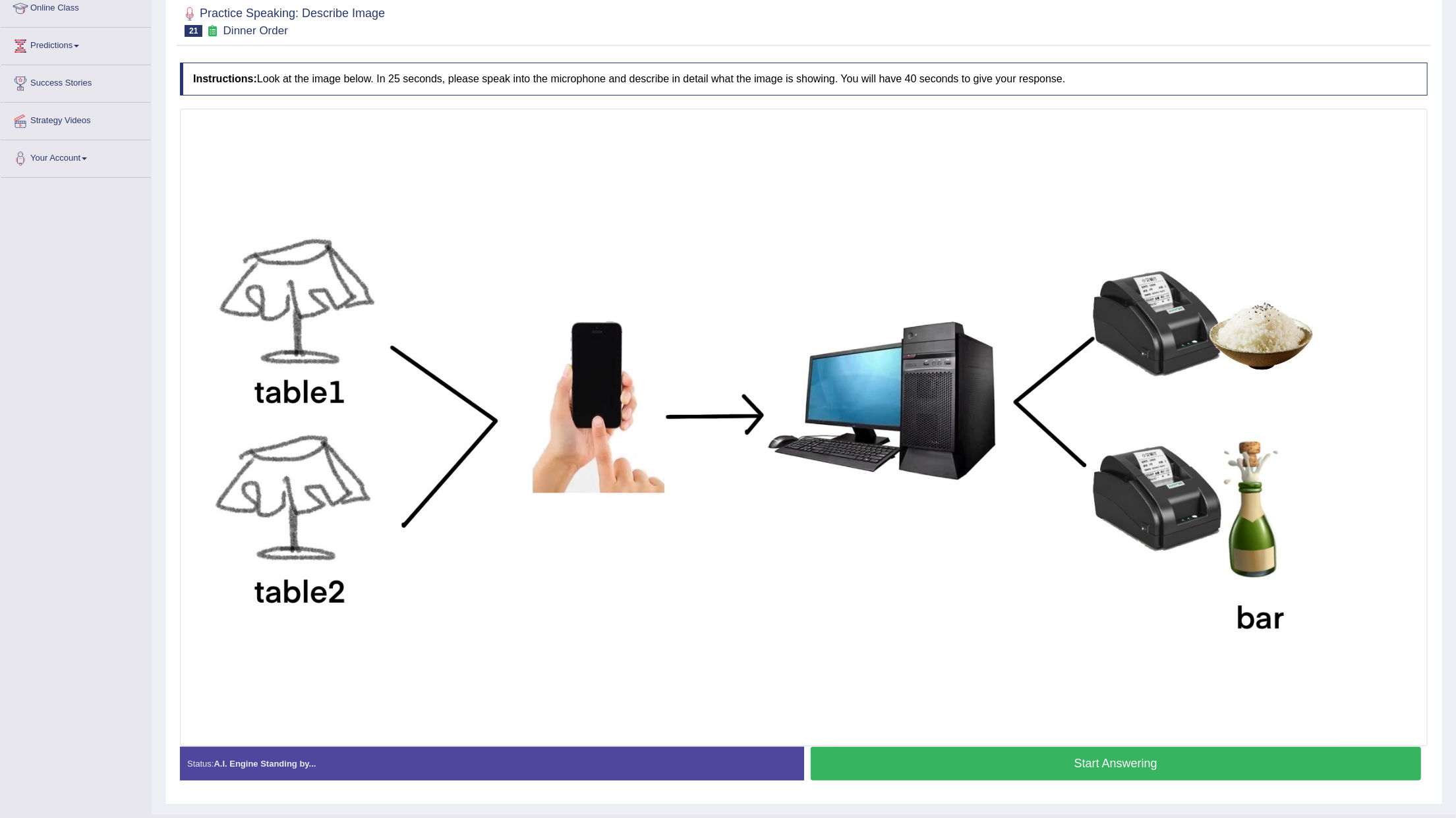
scroll to position [219, 0]
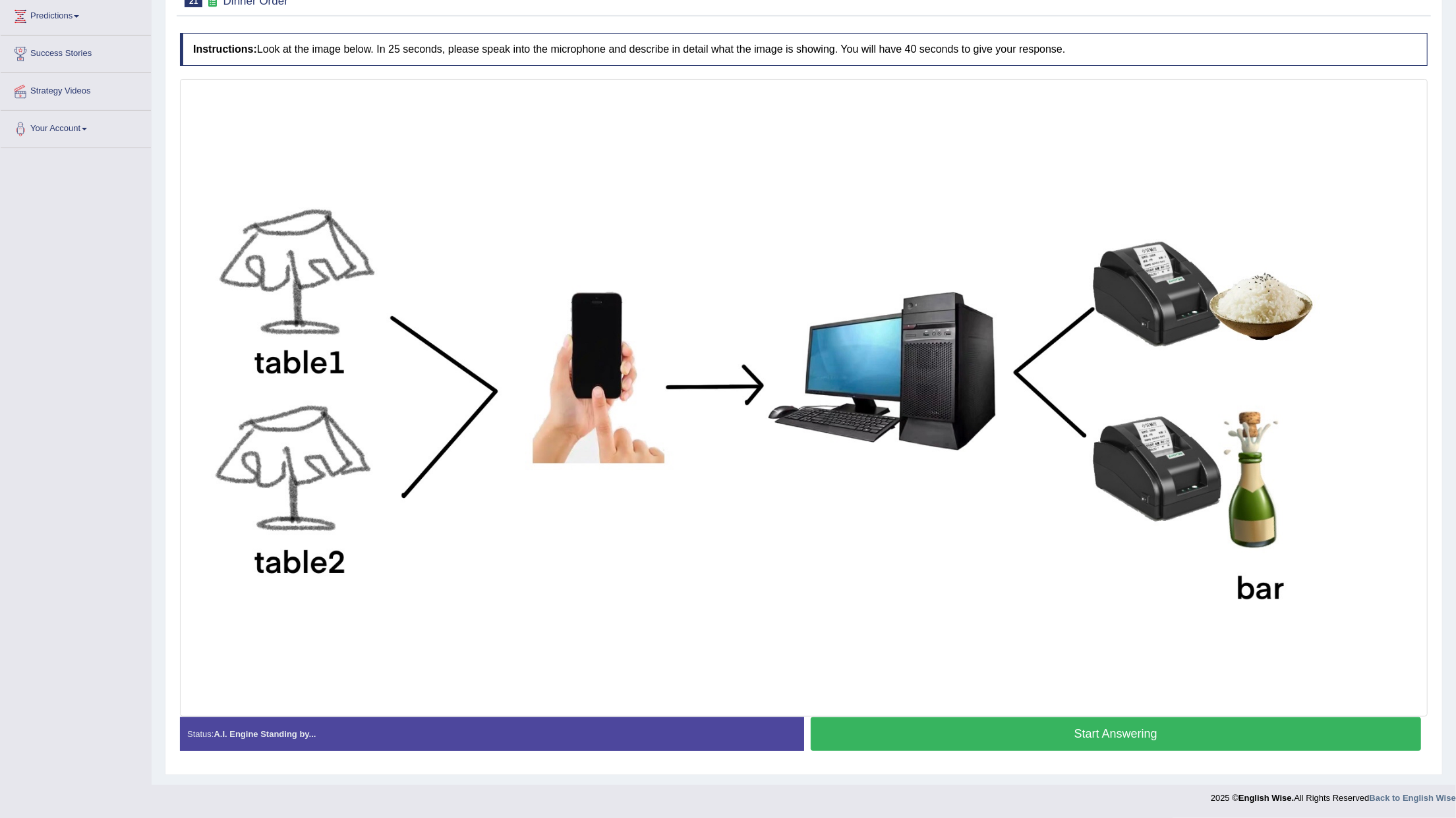
click at [1118, 730] on button "Start Answering" at bounding box center [1115, 734] width 610 height 33
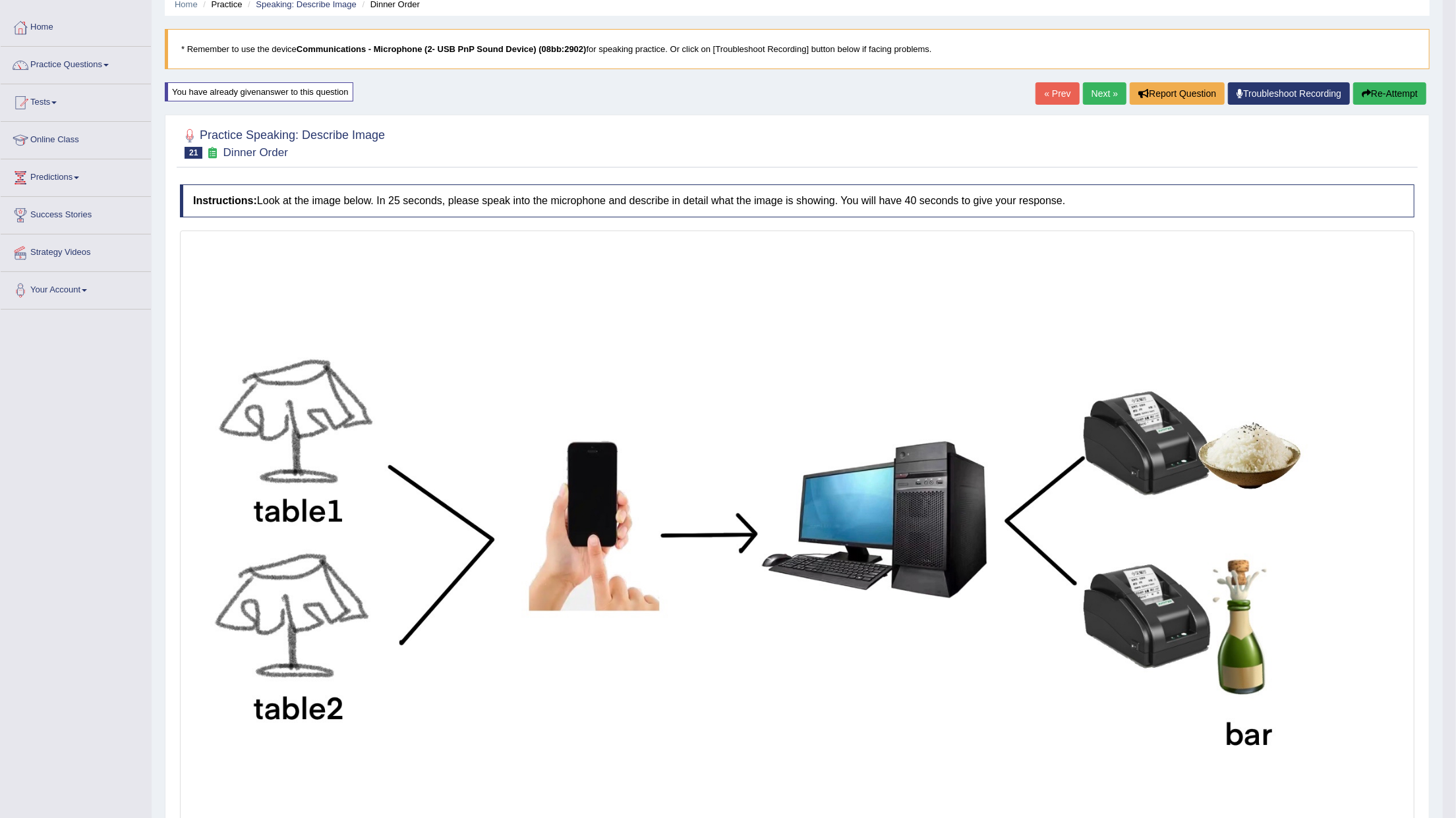
scroll to position [88, 0]
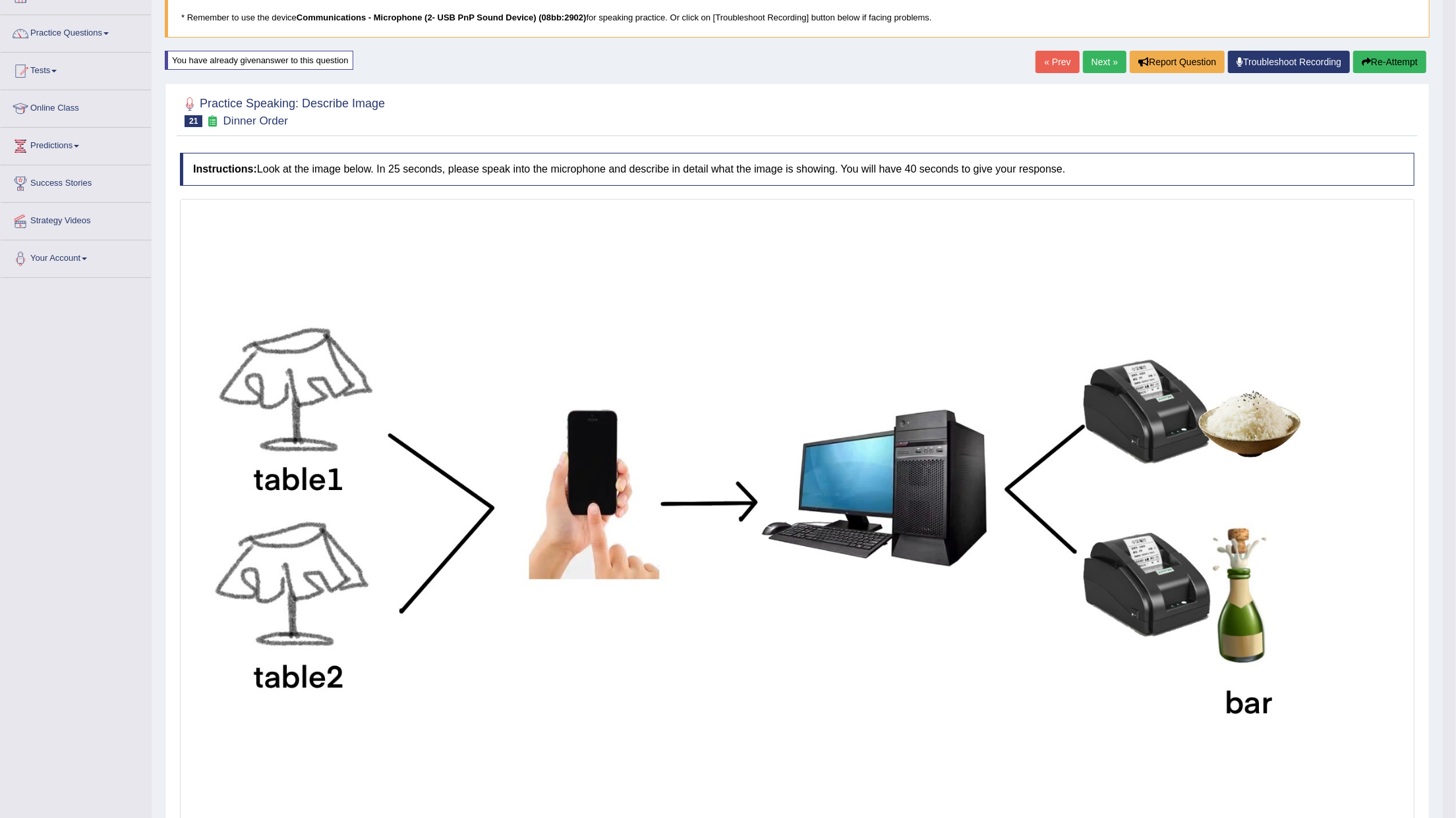
click at [1373, 65] on button "Re-Attempt" at bounding box center [1389, 62] width 73 height 23
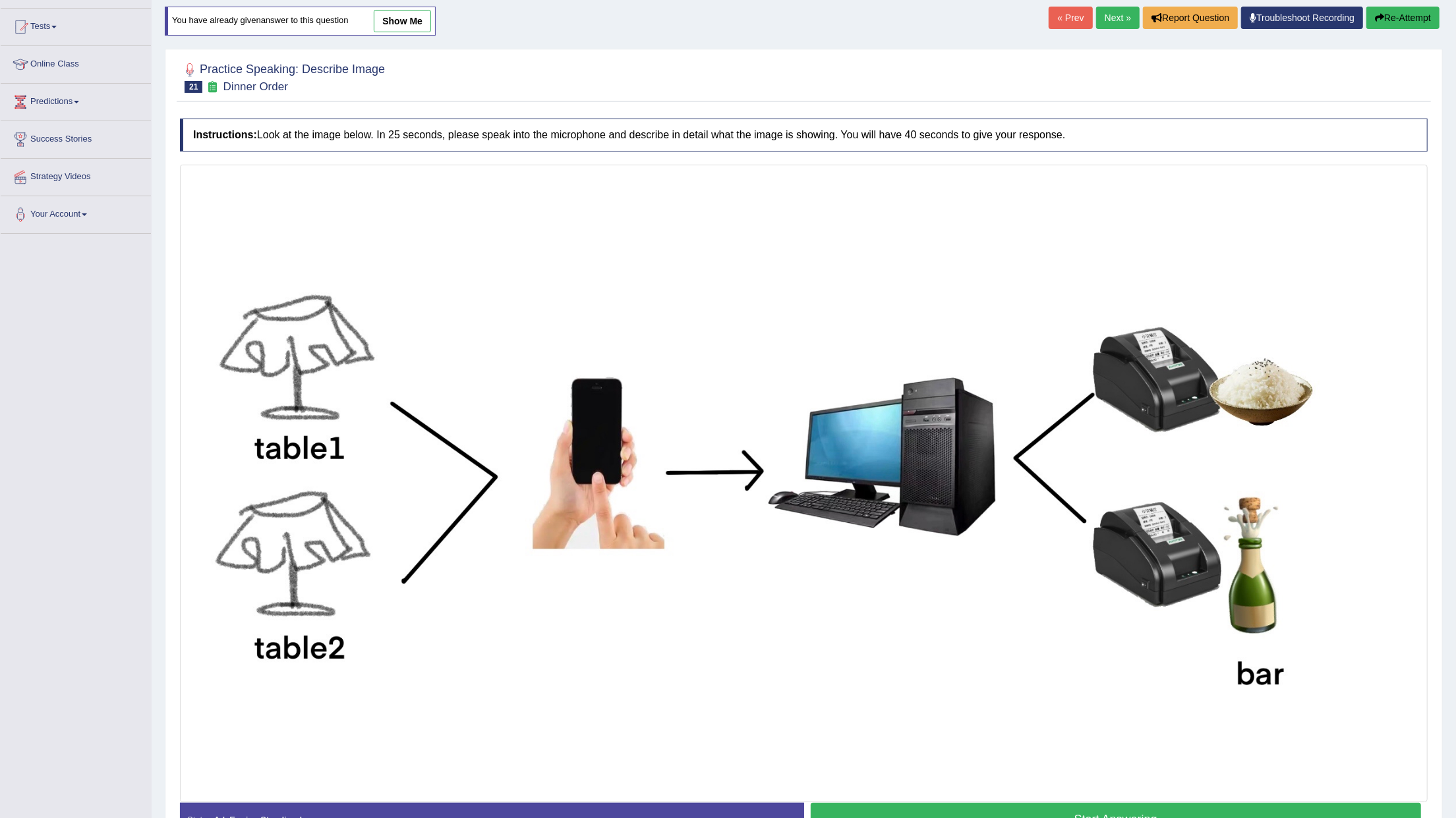
scroll to position [175, 0]
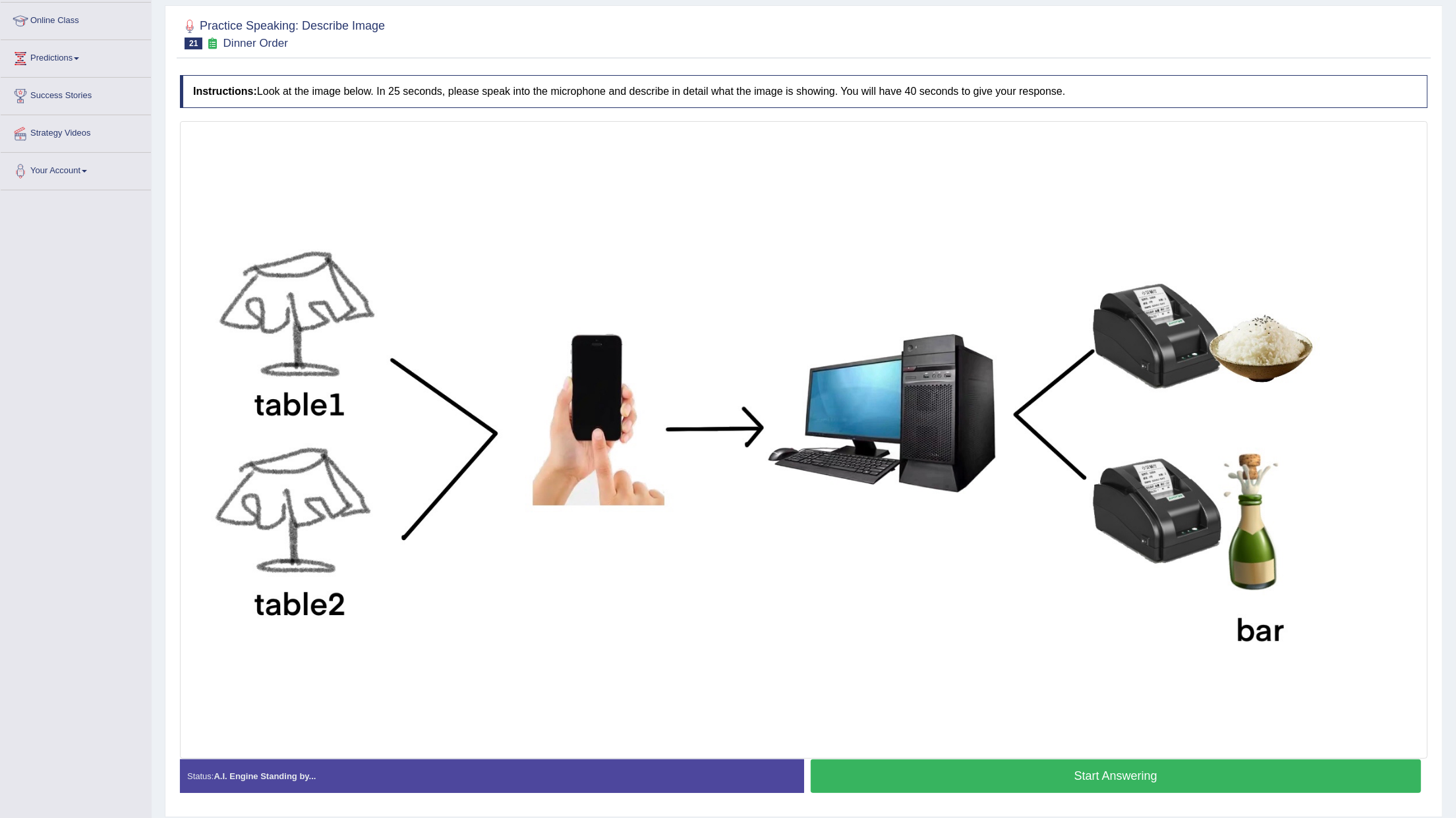
click at [1163, 787] on button "Start Answering" at bounding box center [1115, 776] width 610 height 33
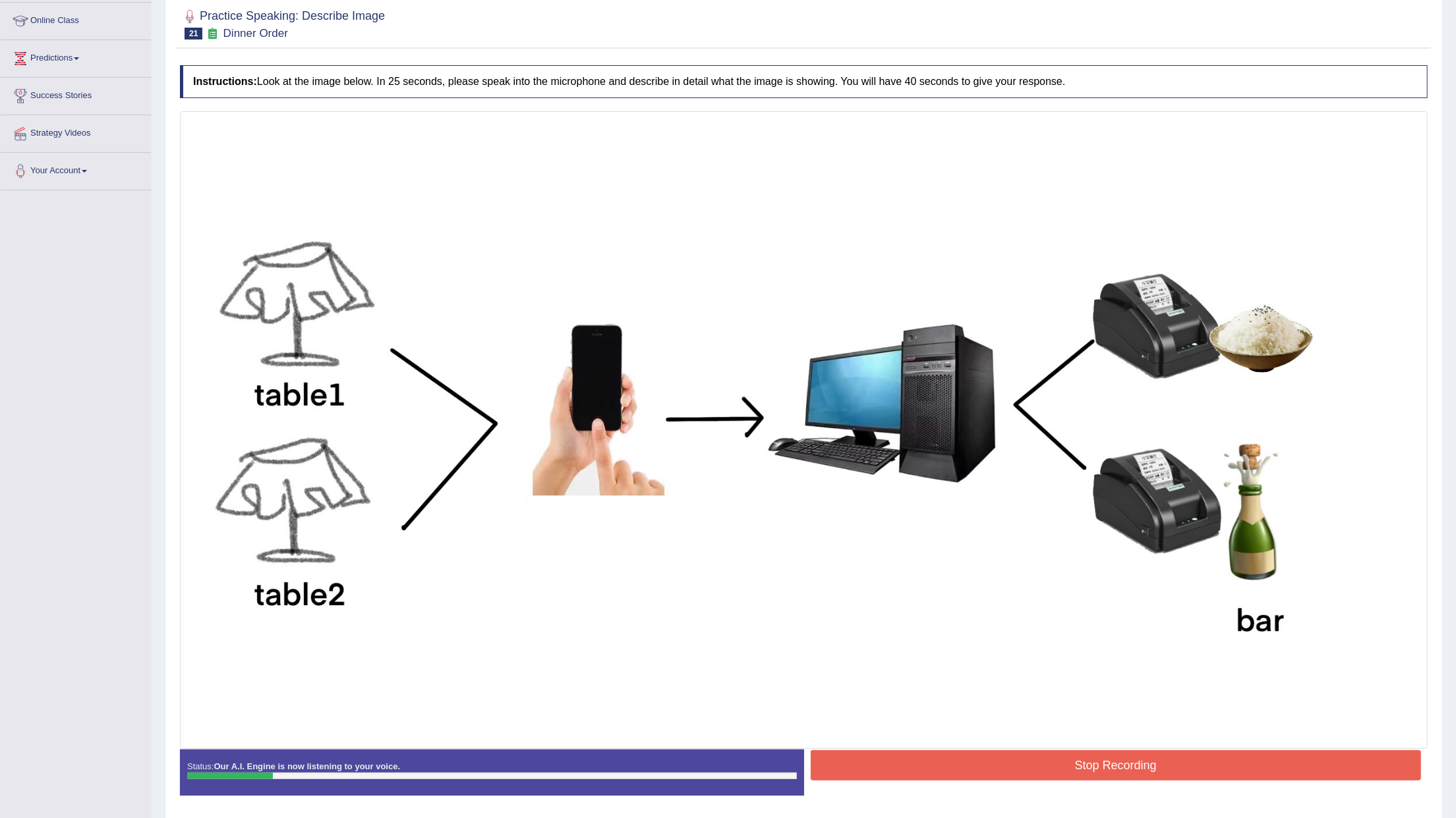
click at [1272, 775] on button "Stop Recording" at bounding box center [1115, 766] width 610 height 30
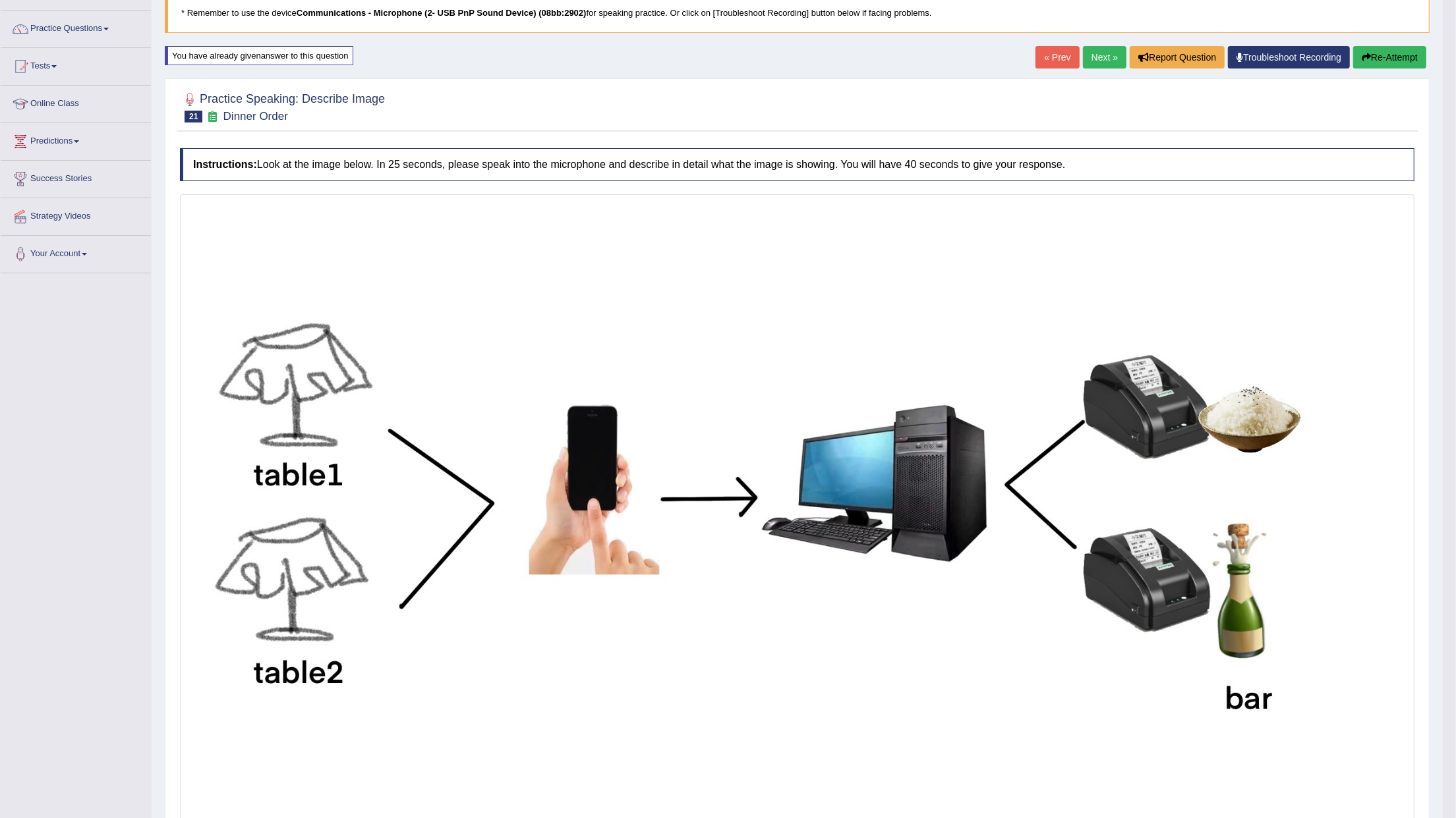
scroll to position [0, 0]
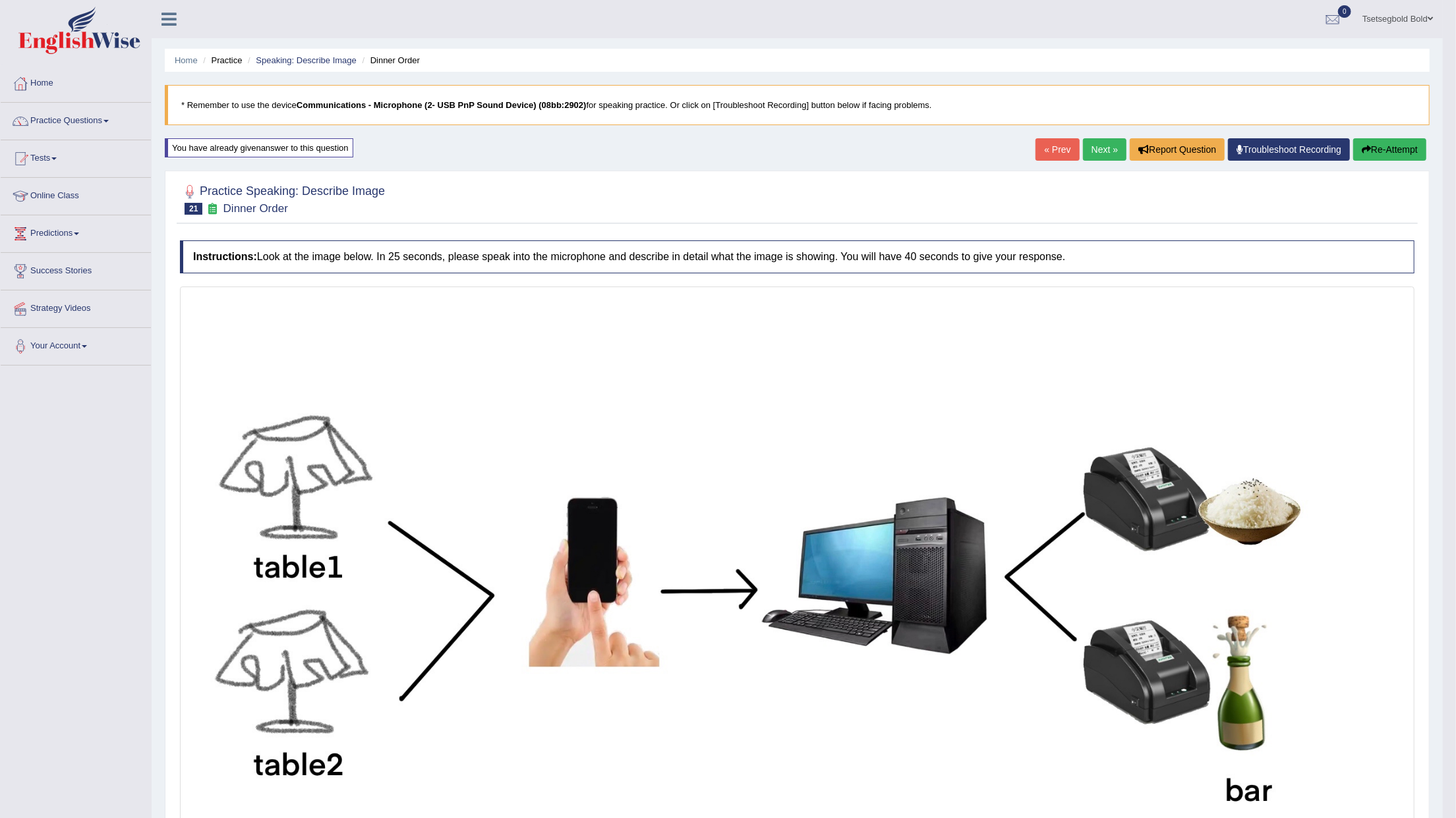
click at [1366, 156] on button "Re-Attempt" at bounding box center [1389, 150] width 73 height 23
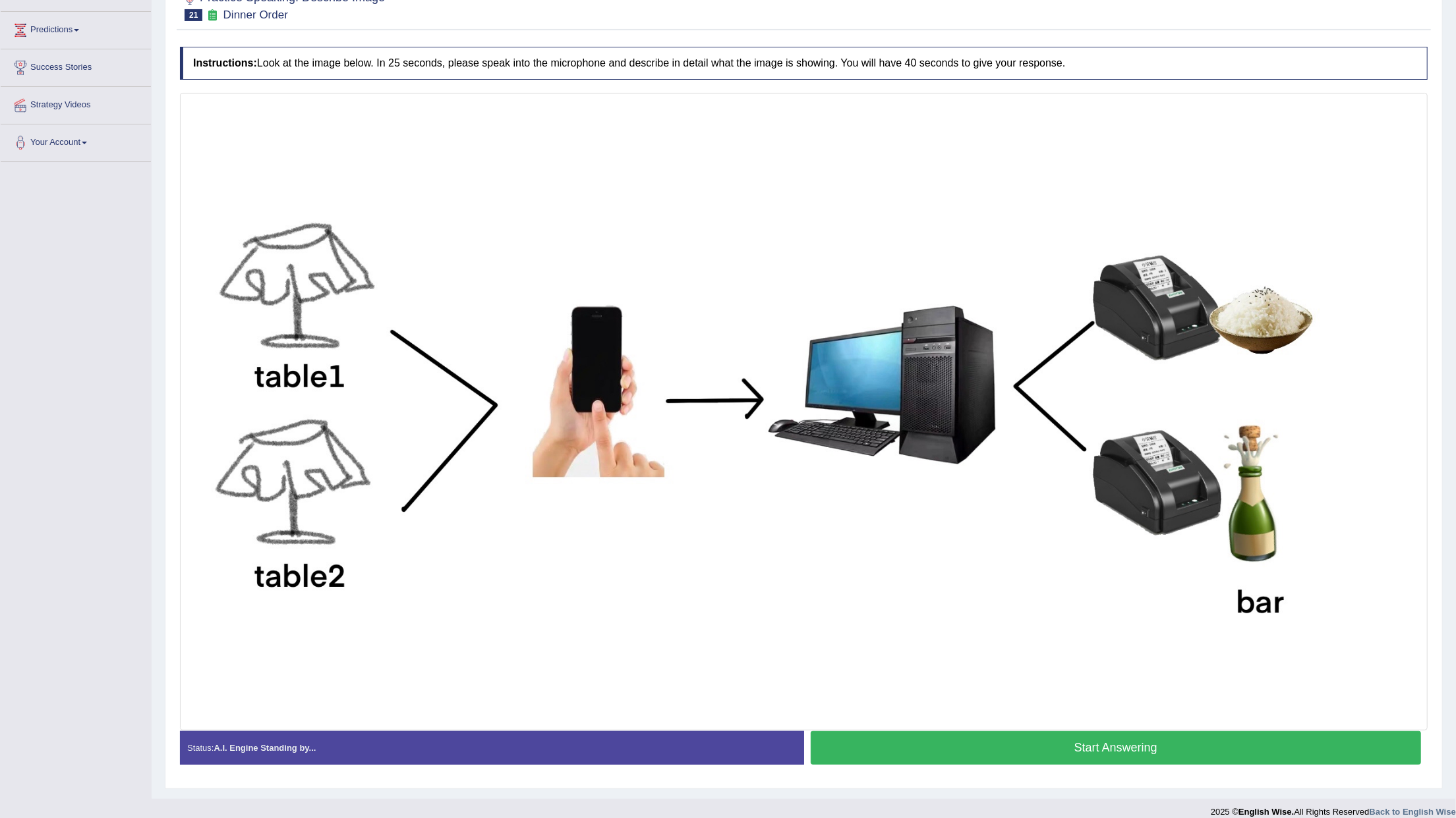
scroll to position [219, 0]
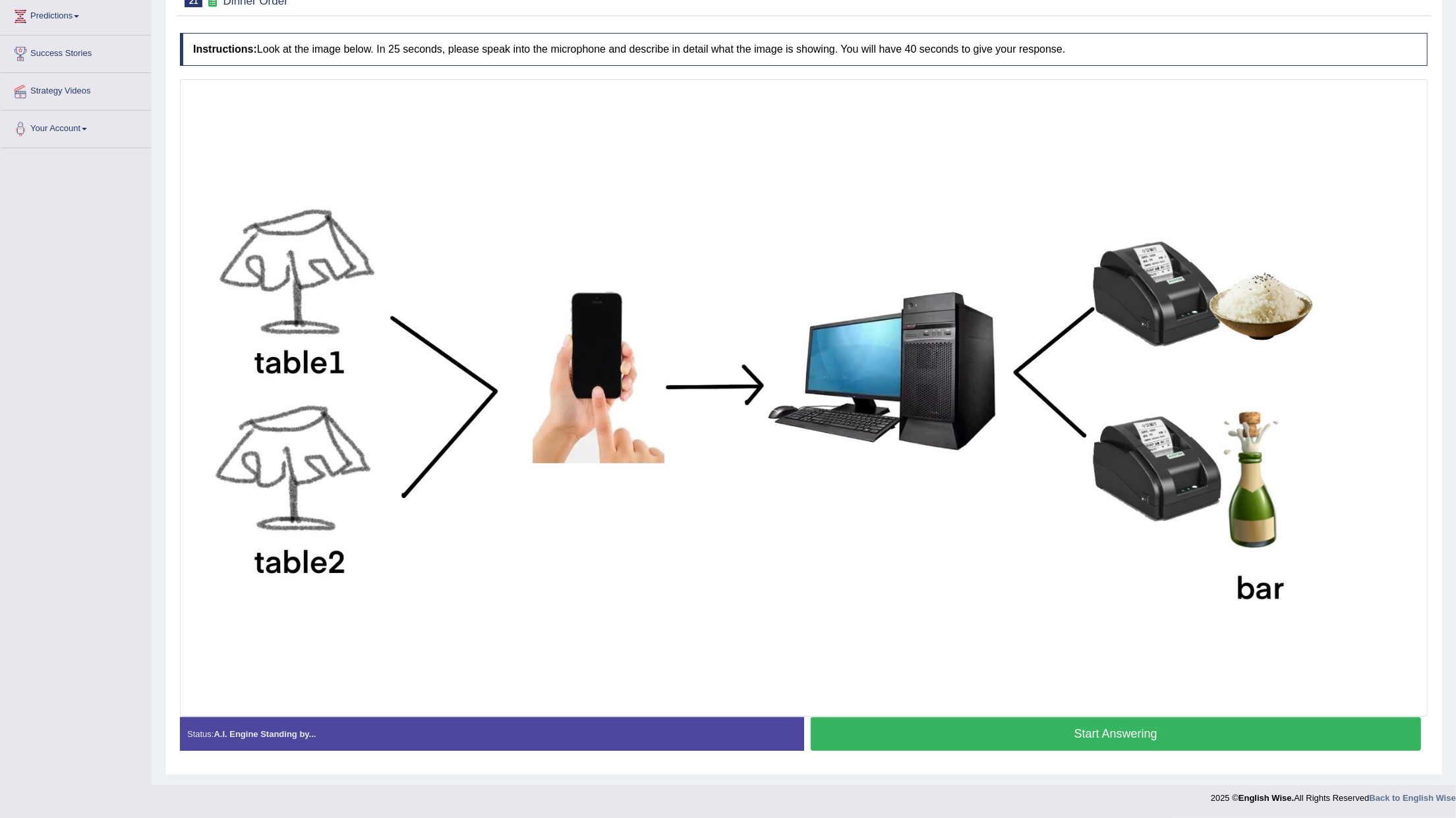
click at [1171, 728] on button "Start Answering" at bounding box center [1115, 734] width 610 height 33
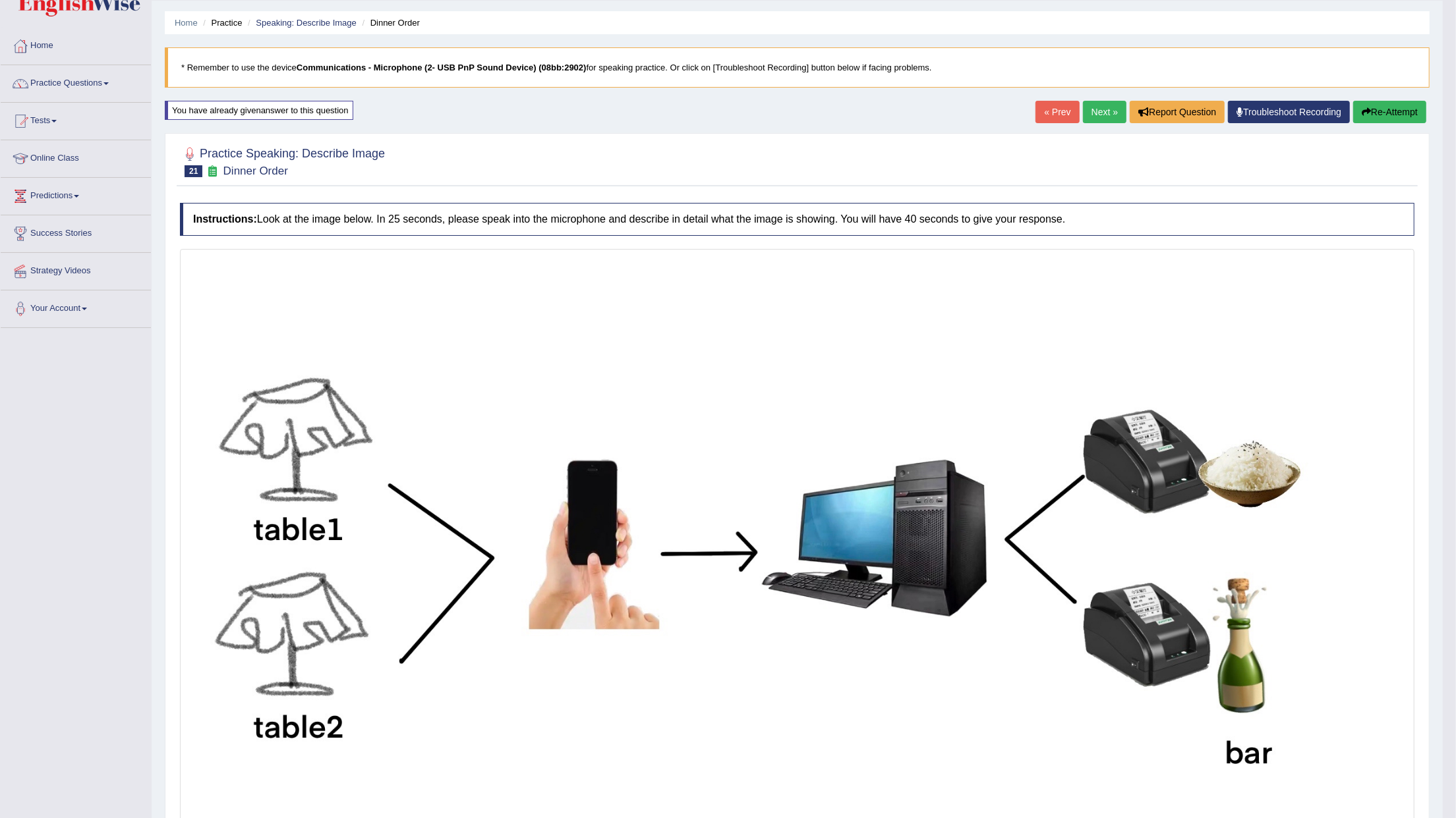
scroll to position [30, 0]
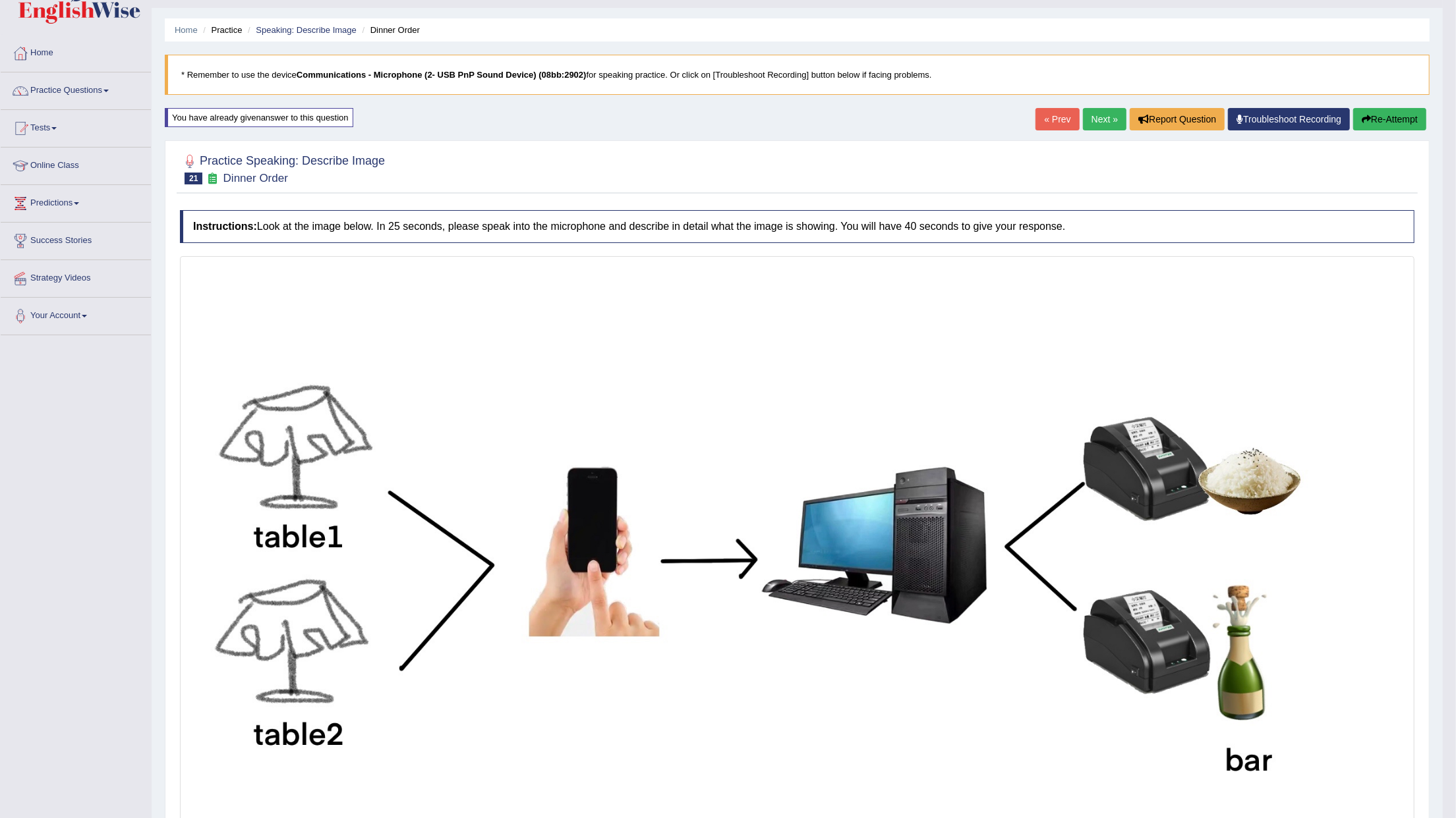
click at [1393, 119] on button "Re-Attempt" at bounding box center [1389, 119] width 73 height 23
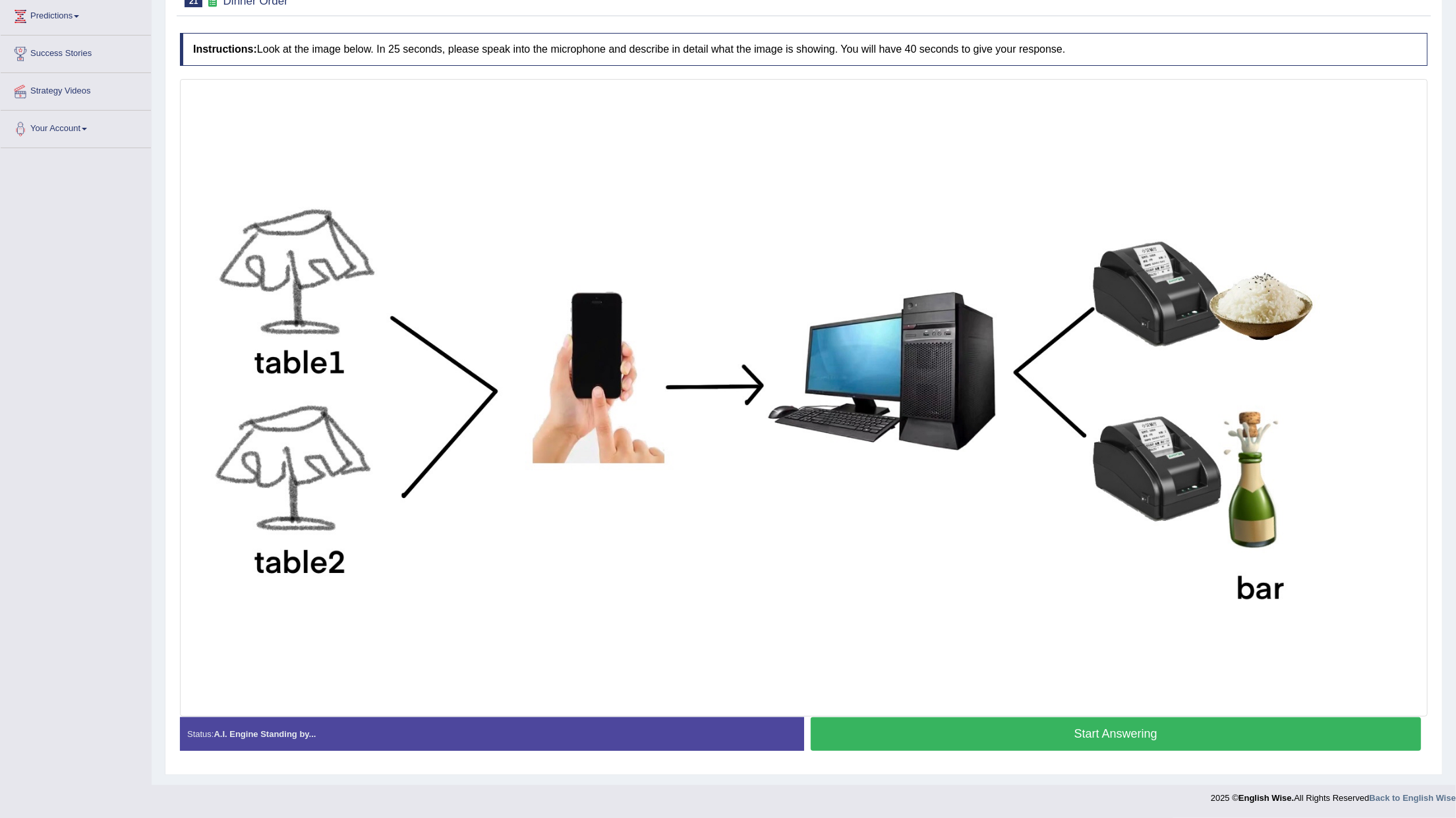
scroll to position [219, 0]
click at [960, 738] on button "Start Answering" at bounding box center [1115, 734] width 610 height 33
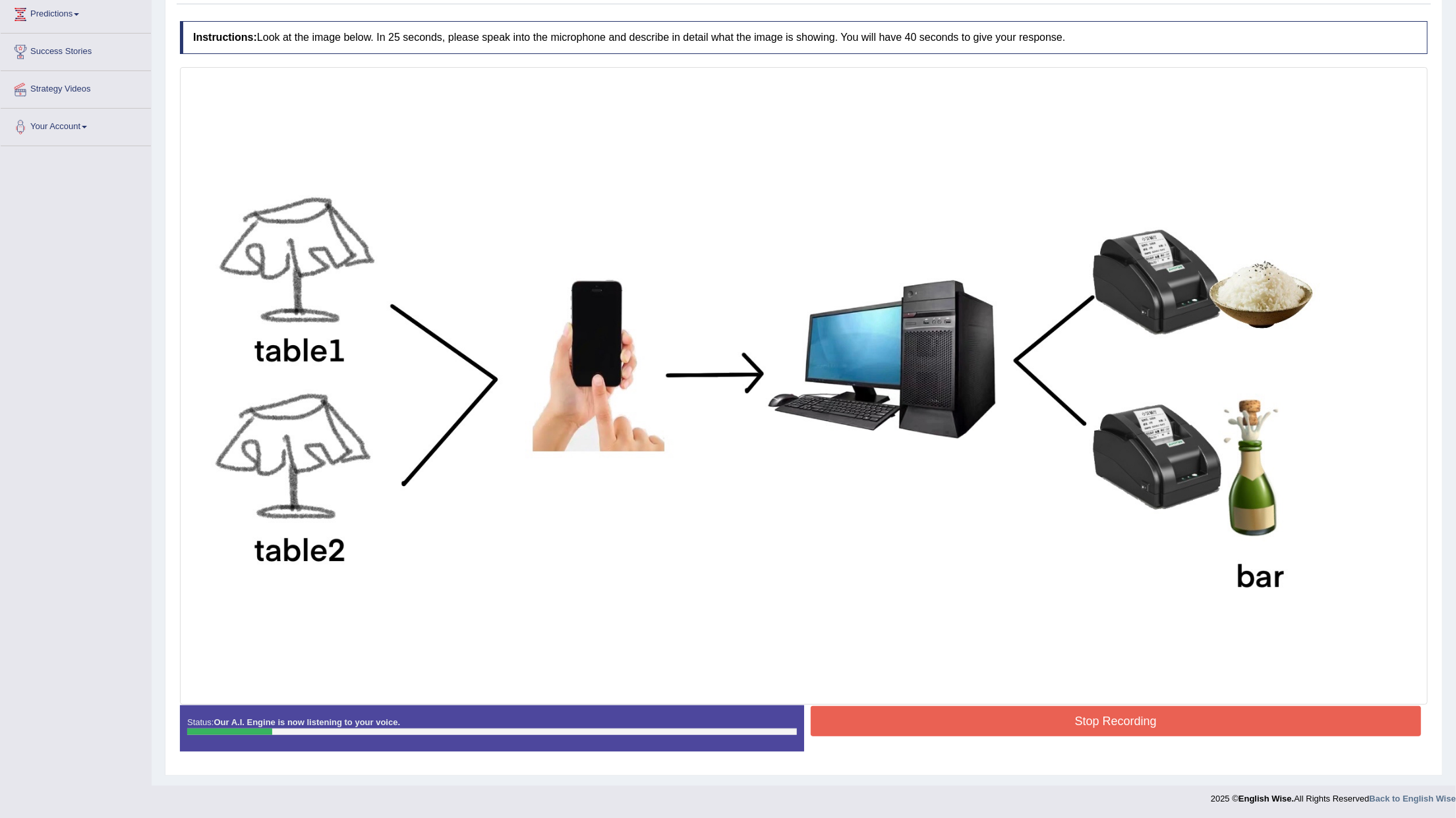
click at [960, 737] on button "Stop Recording" at bounding box center [1115, 722] width 610 height 30
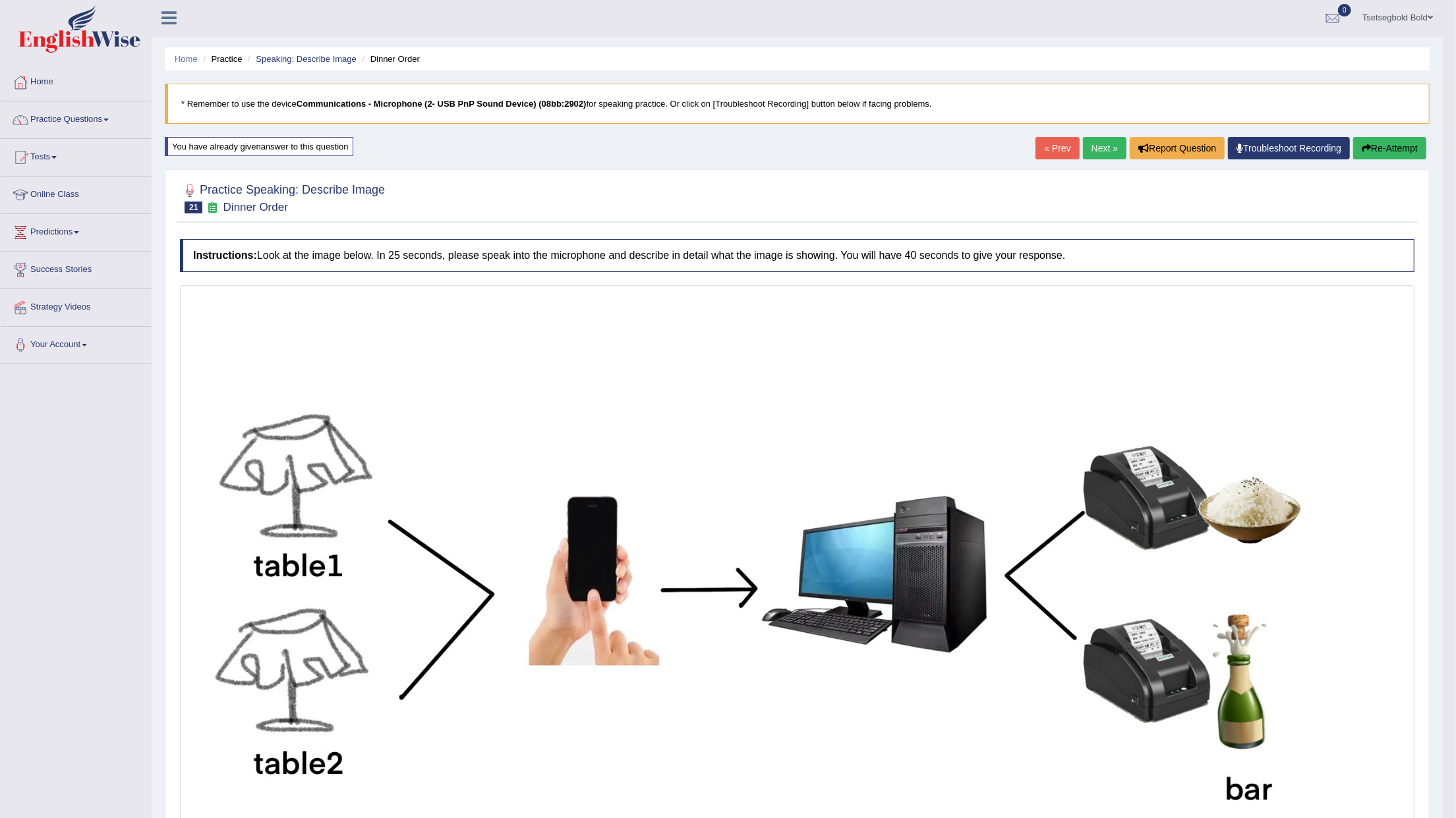
scroll to position [0, 0]
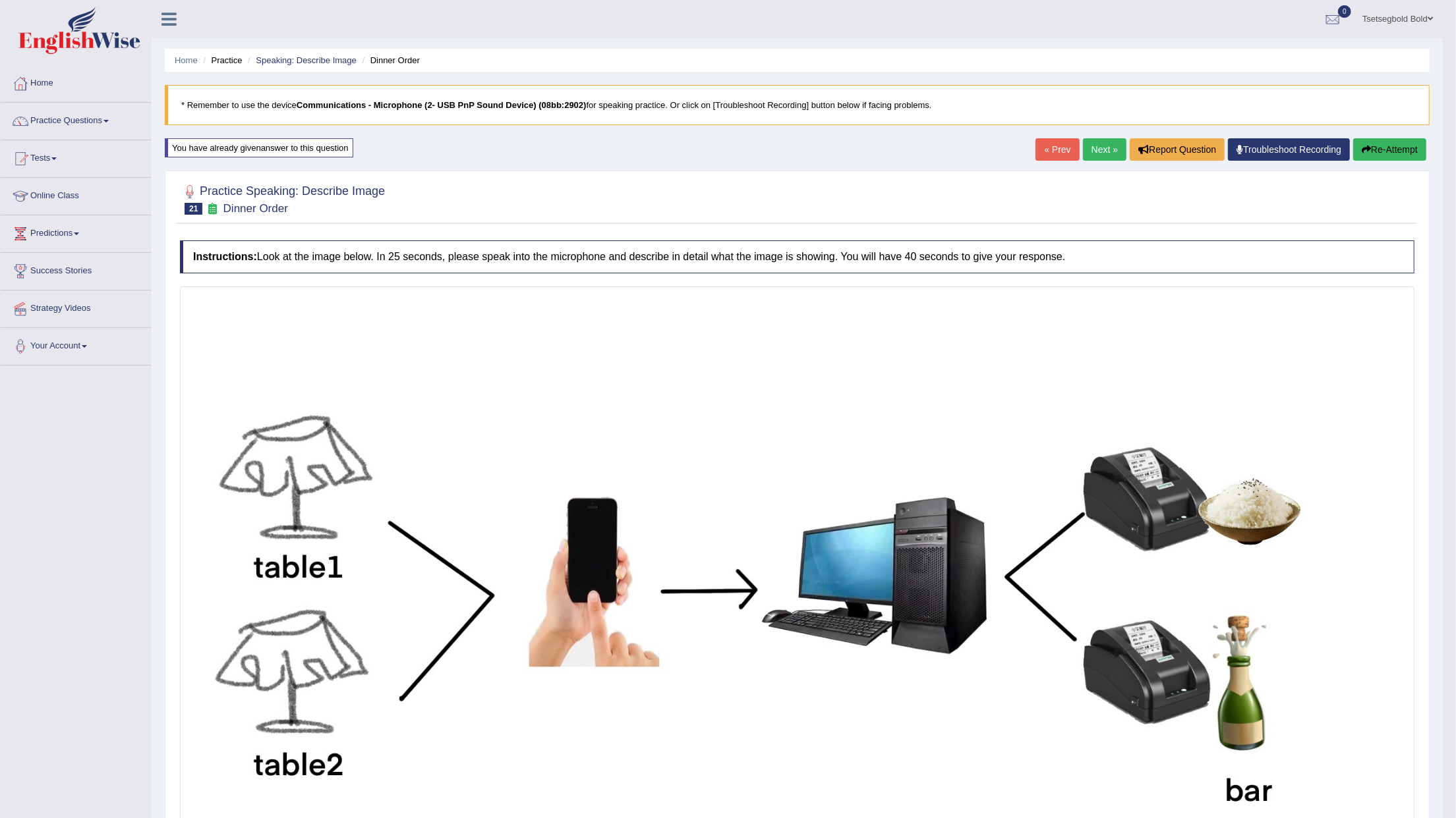
click at [1372, 150] on button "Re-Attempt" at bounding box center [1389, 150] width 73 height 23
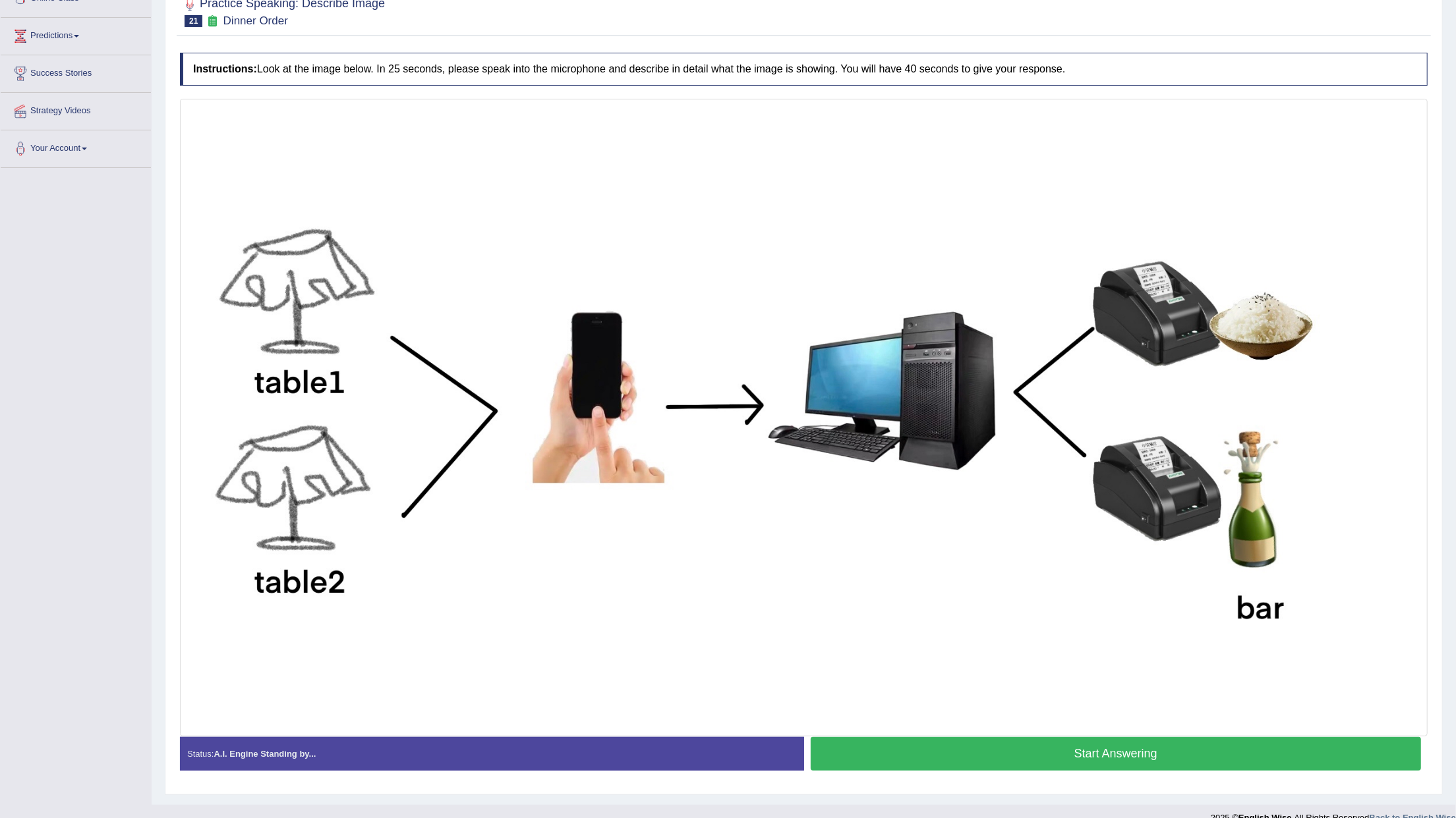
scroll to position [219, 0]
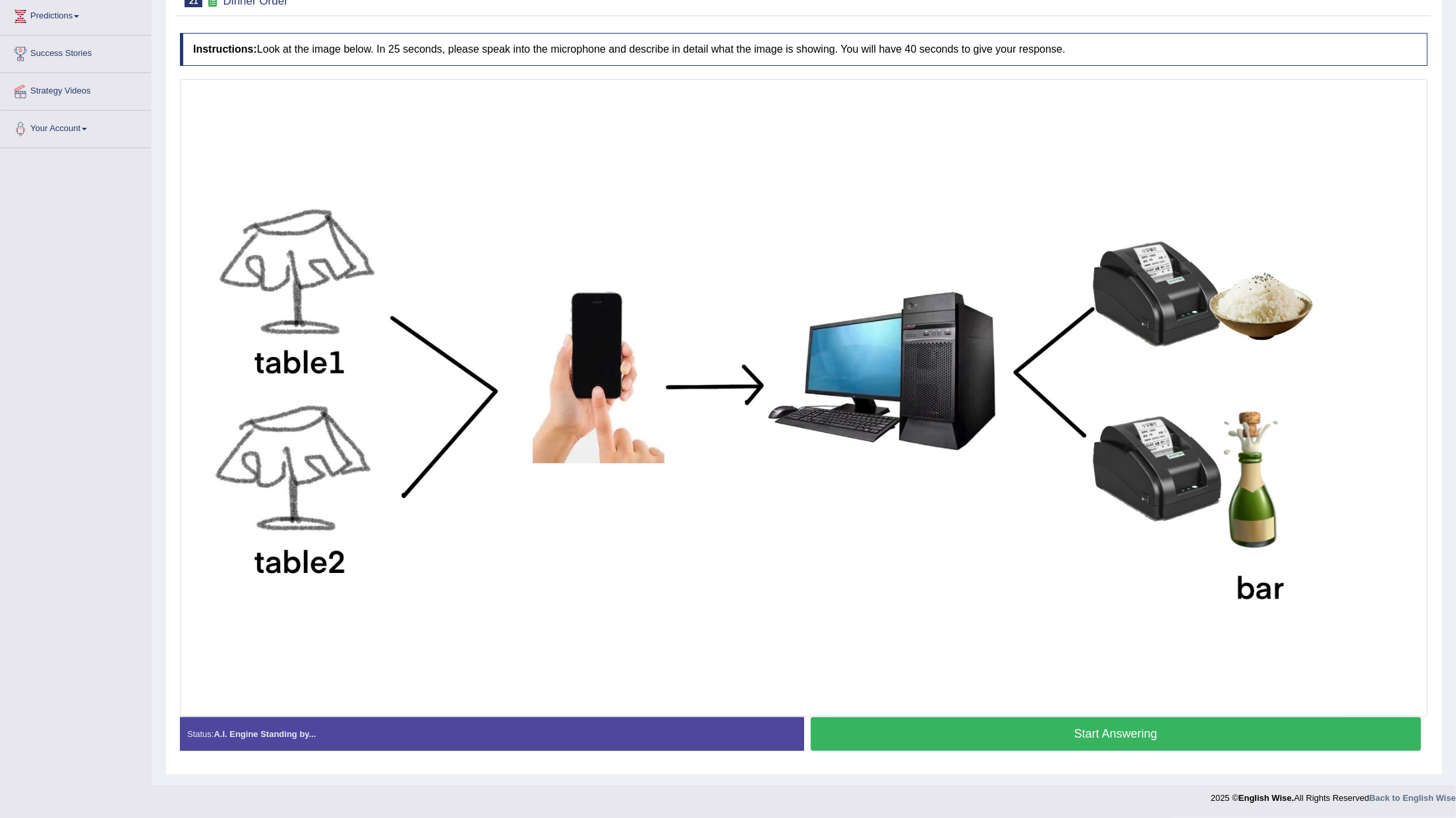
click at [953, 741] on button "Start Answering" at bounding box center [1115, 734] width 610 height 33
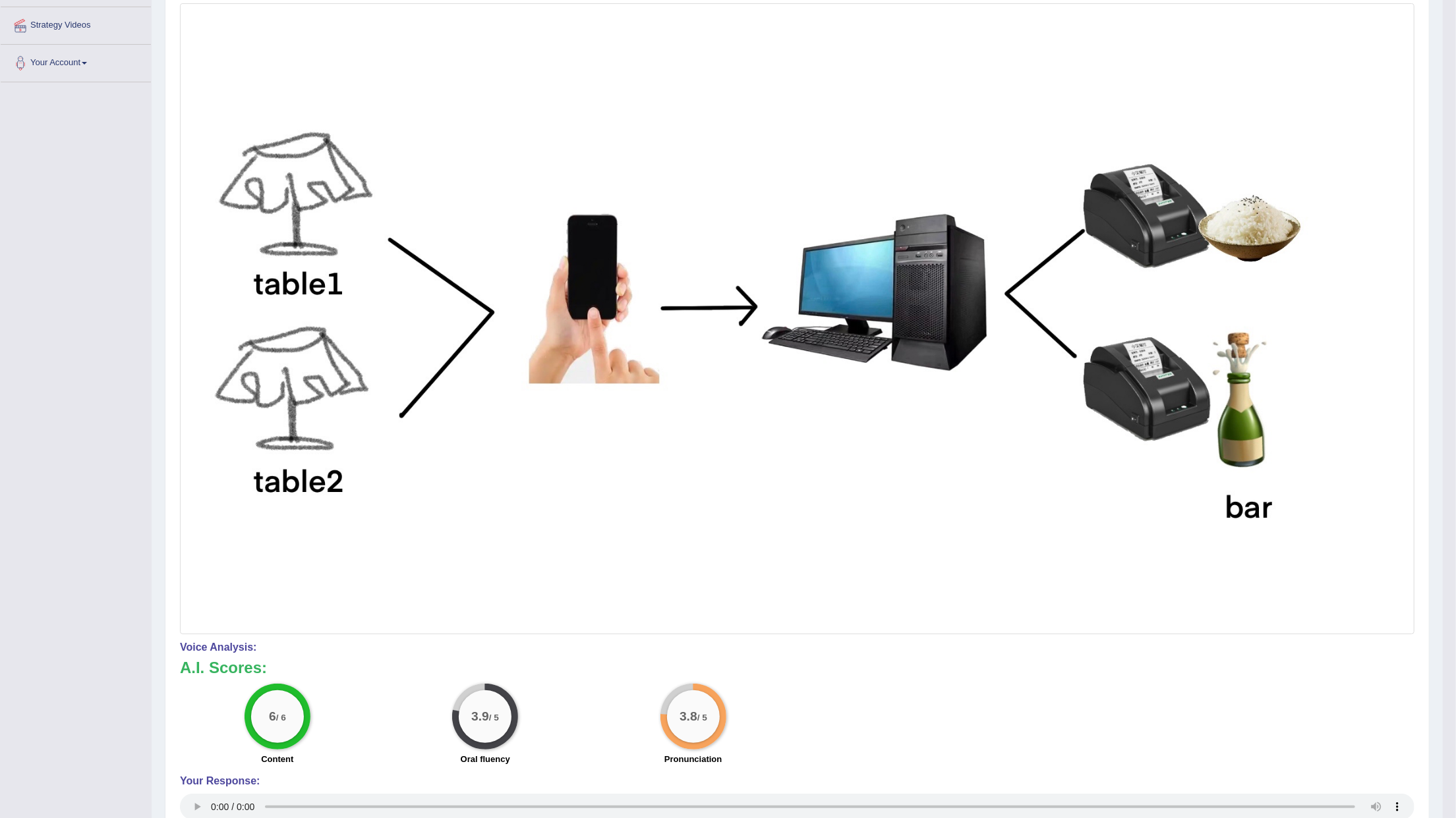
scroll to position [44, 0]
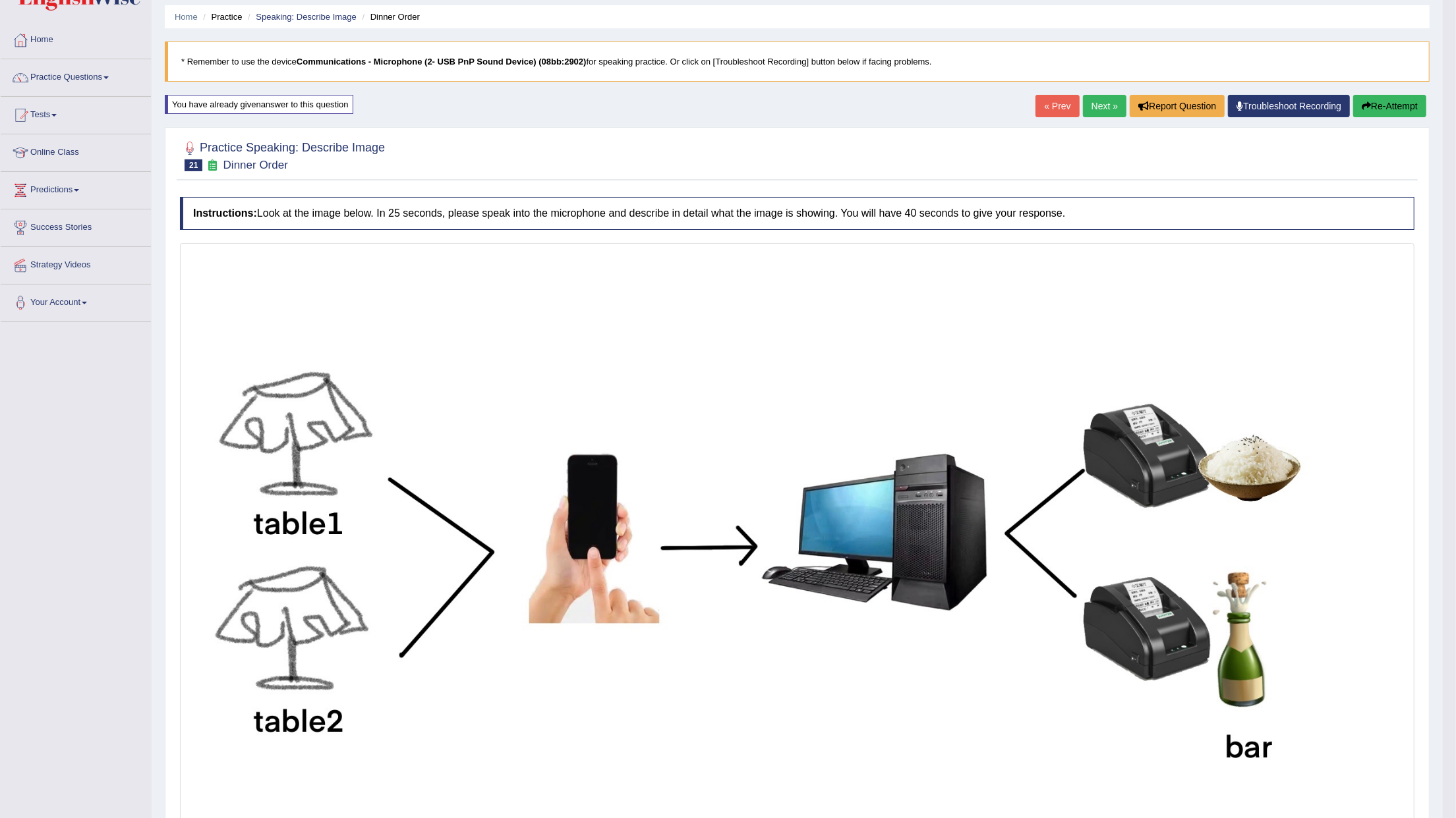
click at [1370, 104] on button "Re-Attempt" at bounding box center [1389, 107] width 73 height 23
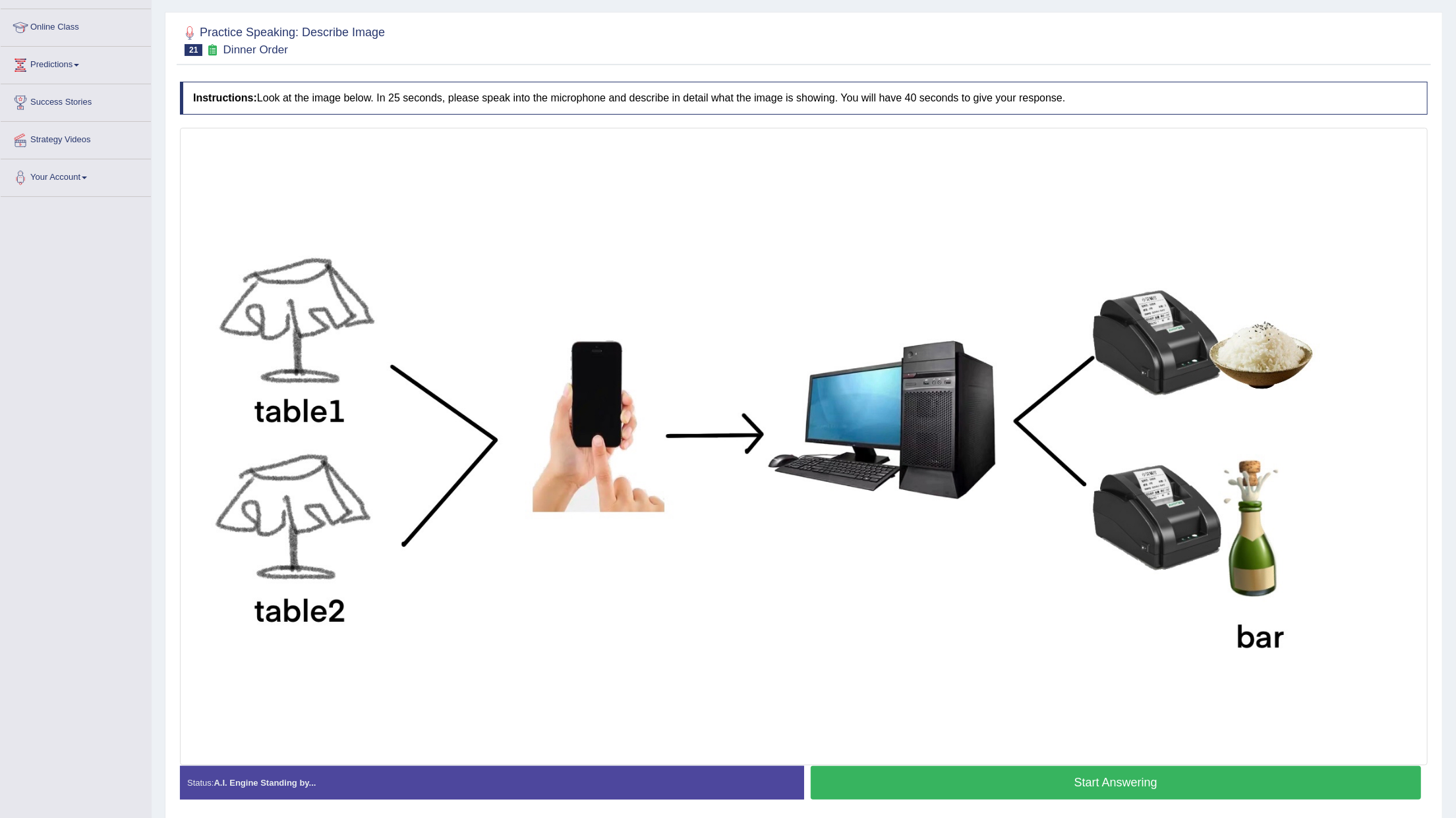
scroll to position [219, 0]
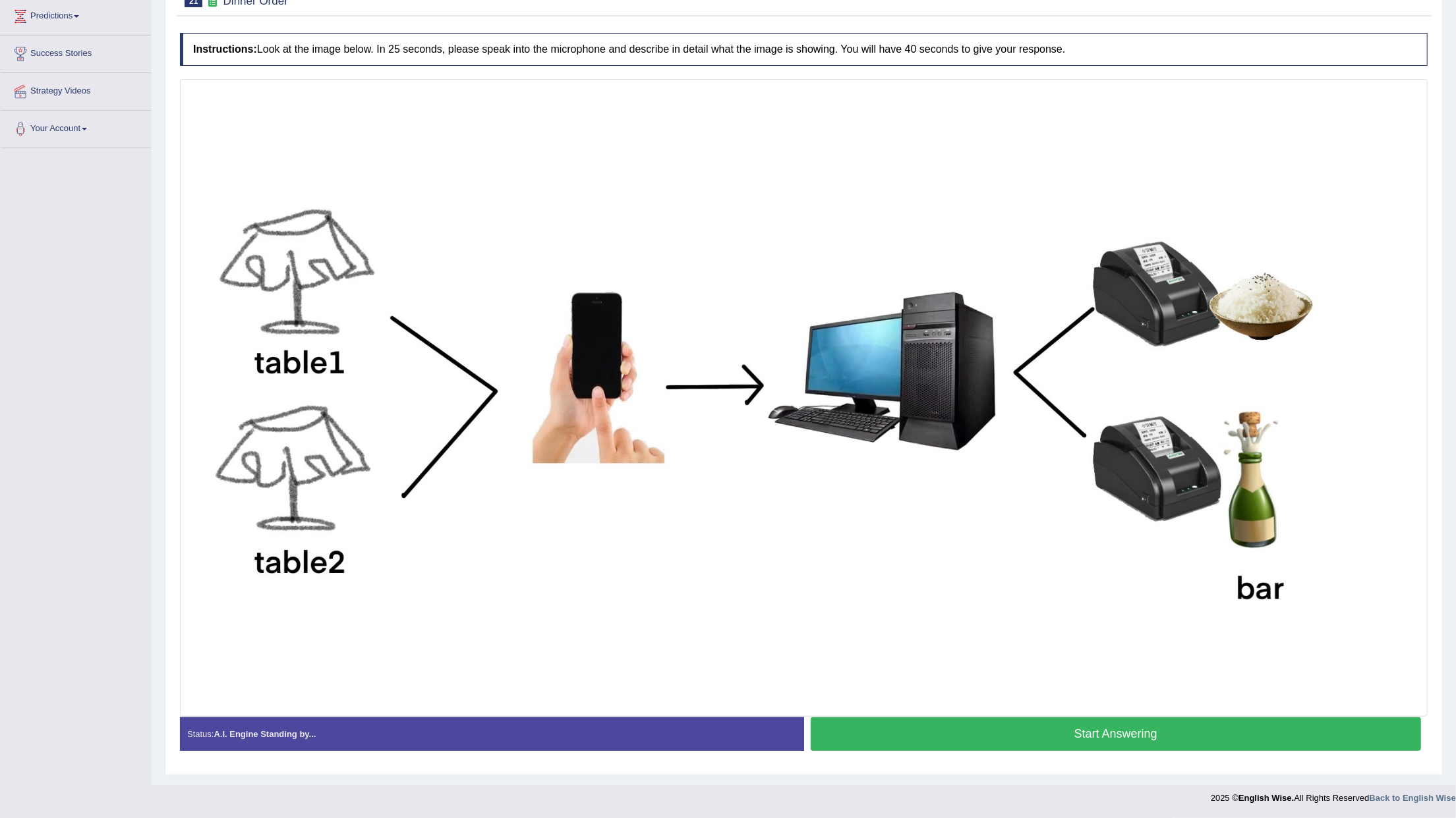
click at [941, 741] on button "Start Answering" at bounding box center [1115, 734] width 610 height 33
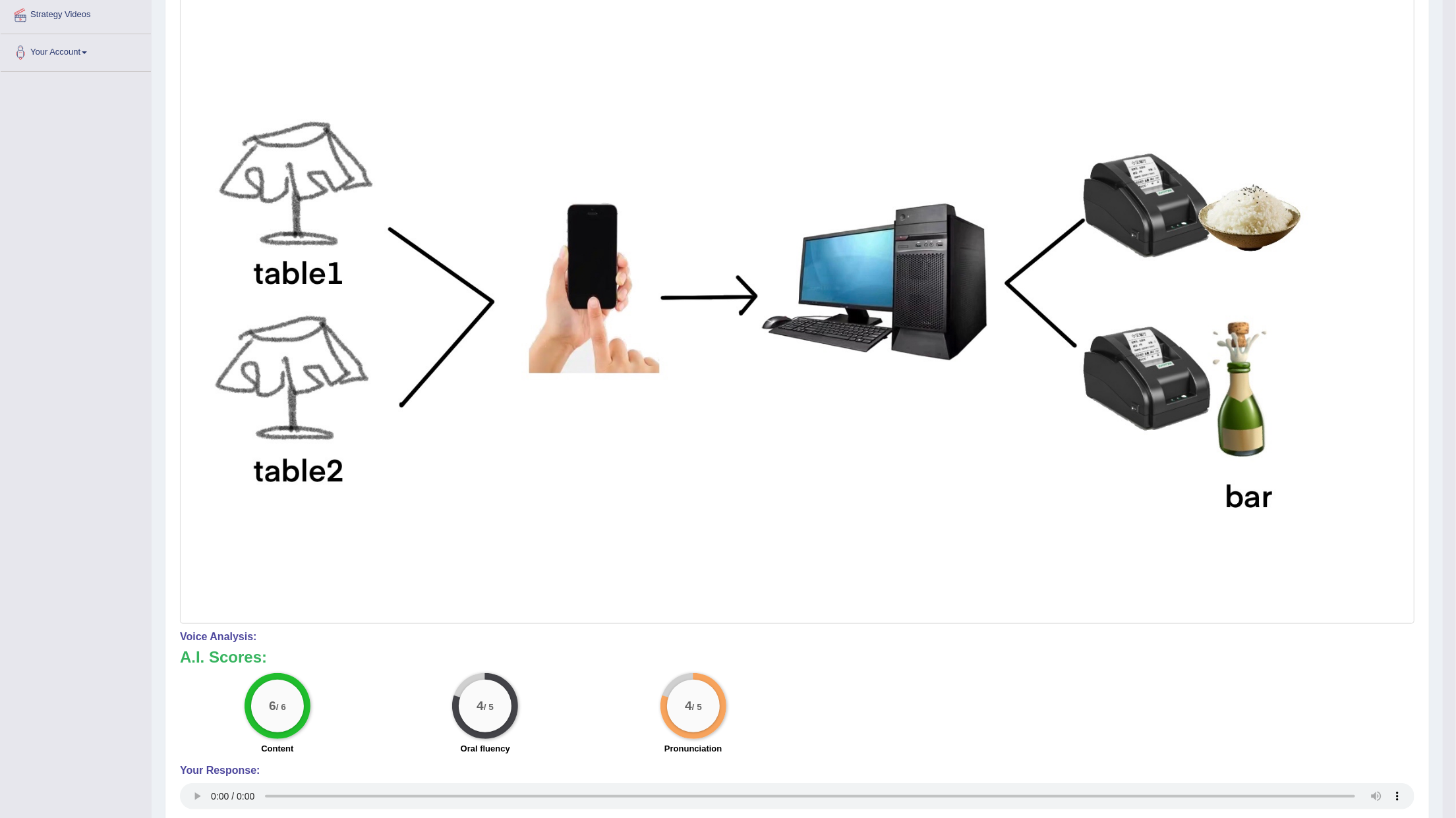
scroll to position [119, 0]
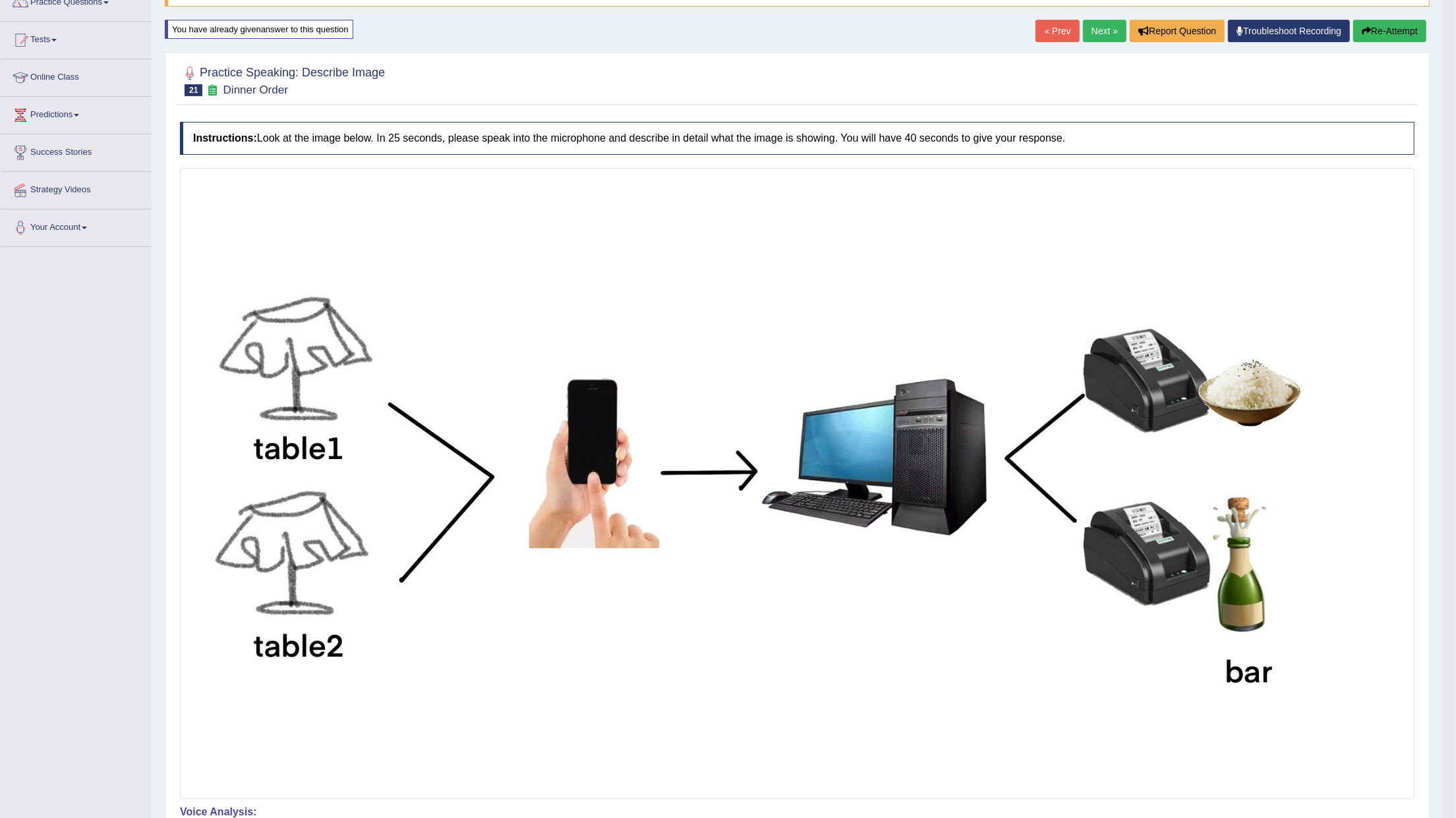
click at [1103, 33] on link "Next »" at bounding box center [1105, 31] width 44 height 23
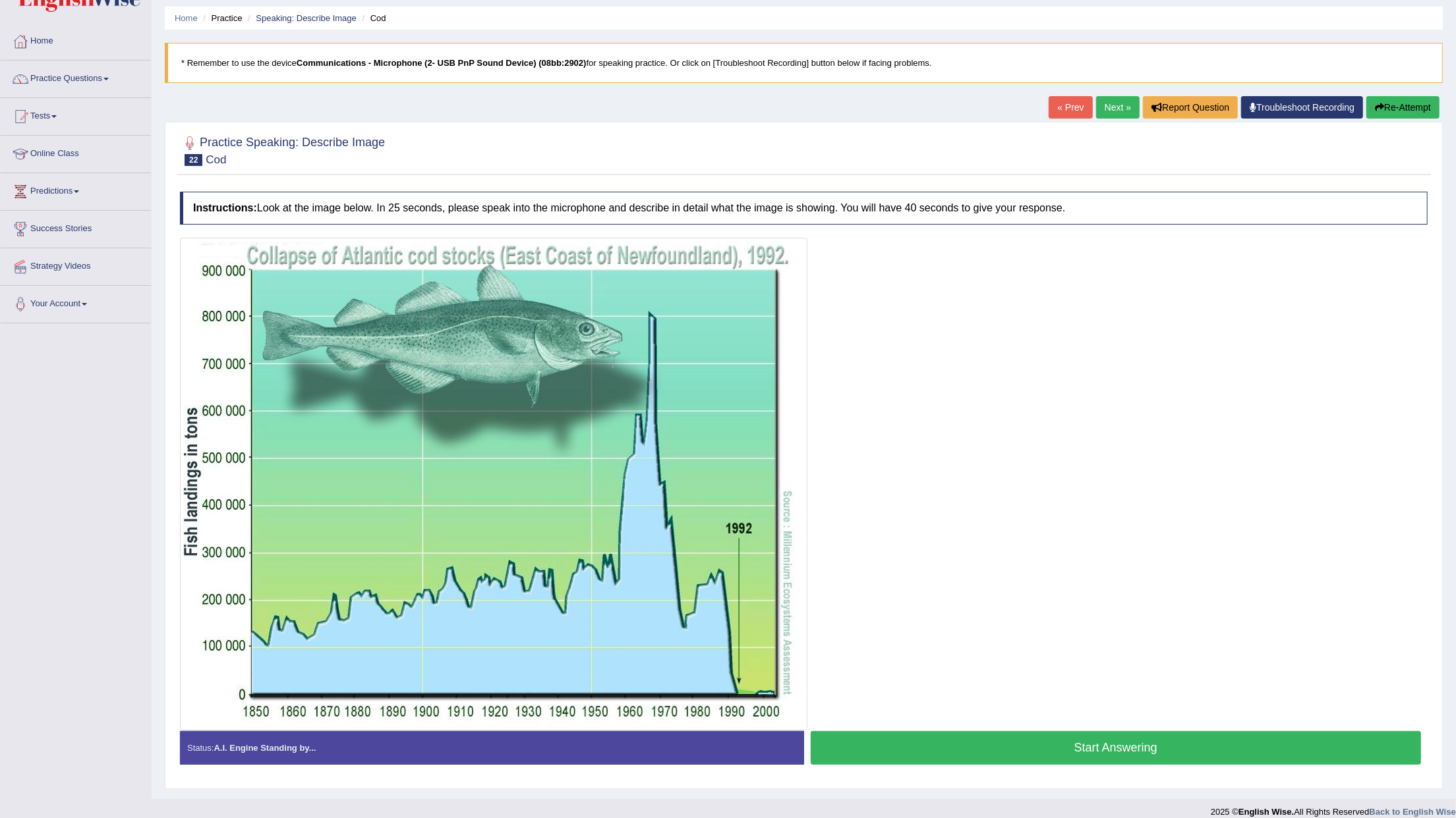
scroll to position [59, 0]
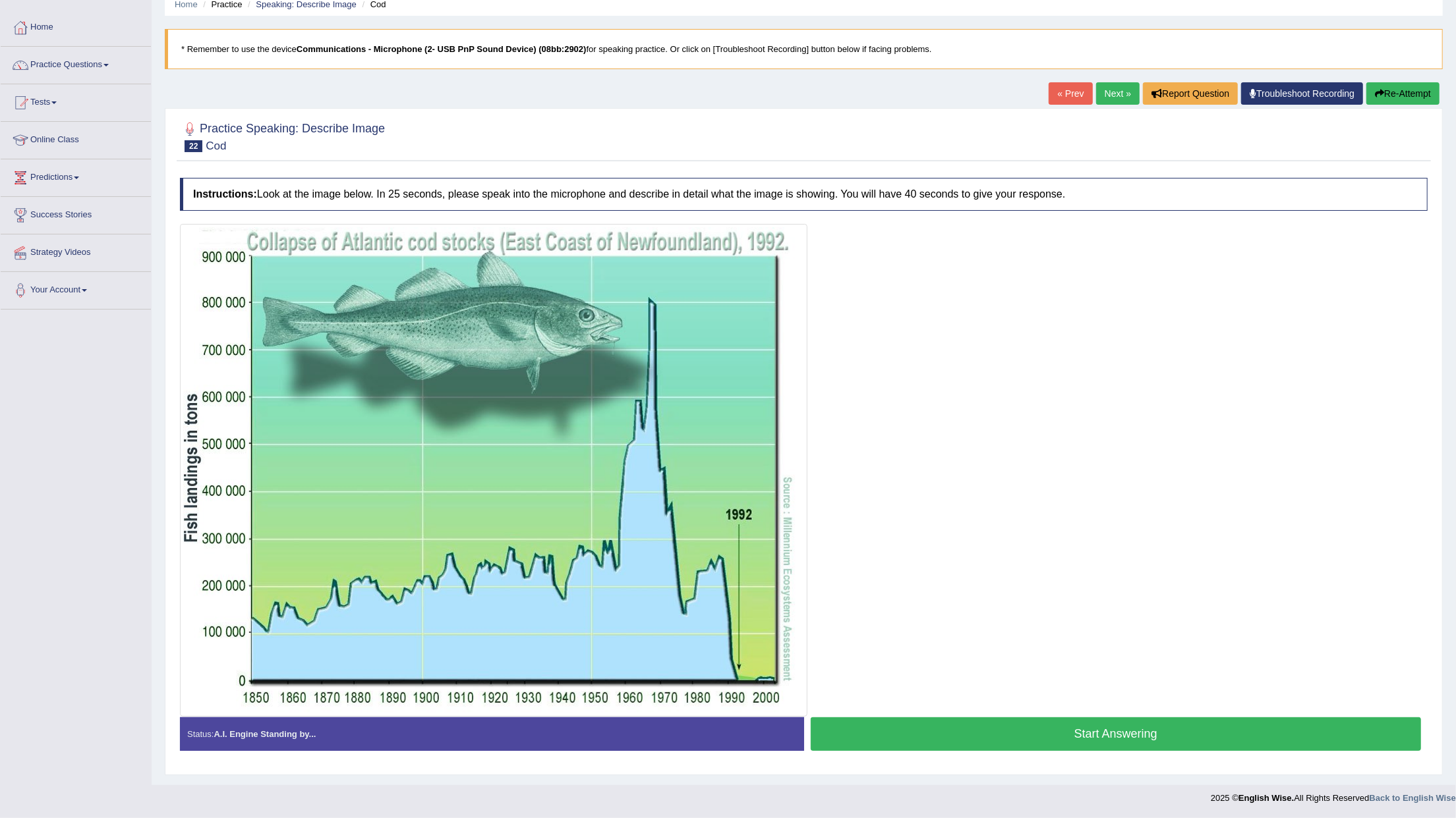
click at [1029, 739] on button "Start Answering" at bounding box center [1115, 734] width 610 height 33
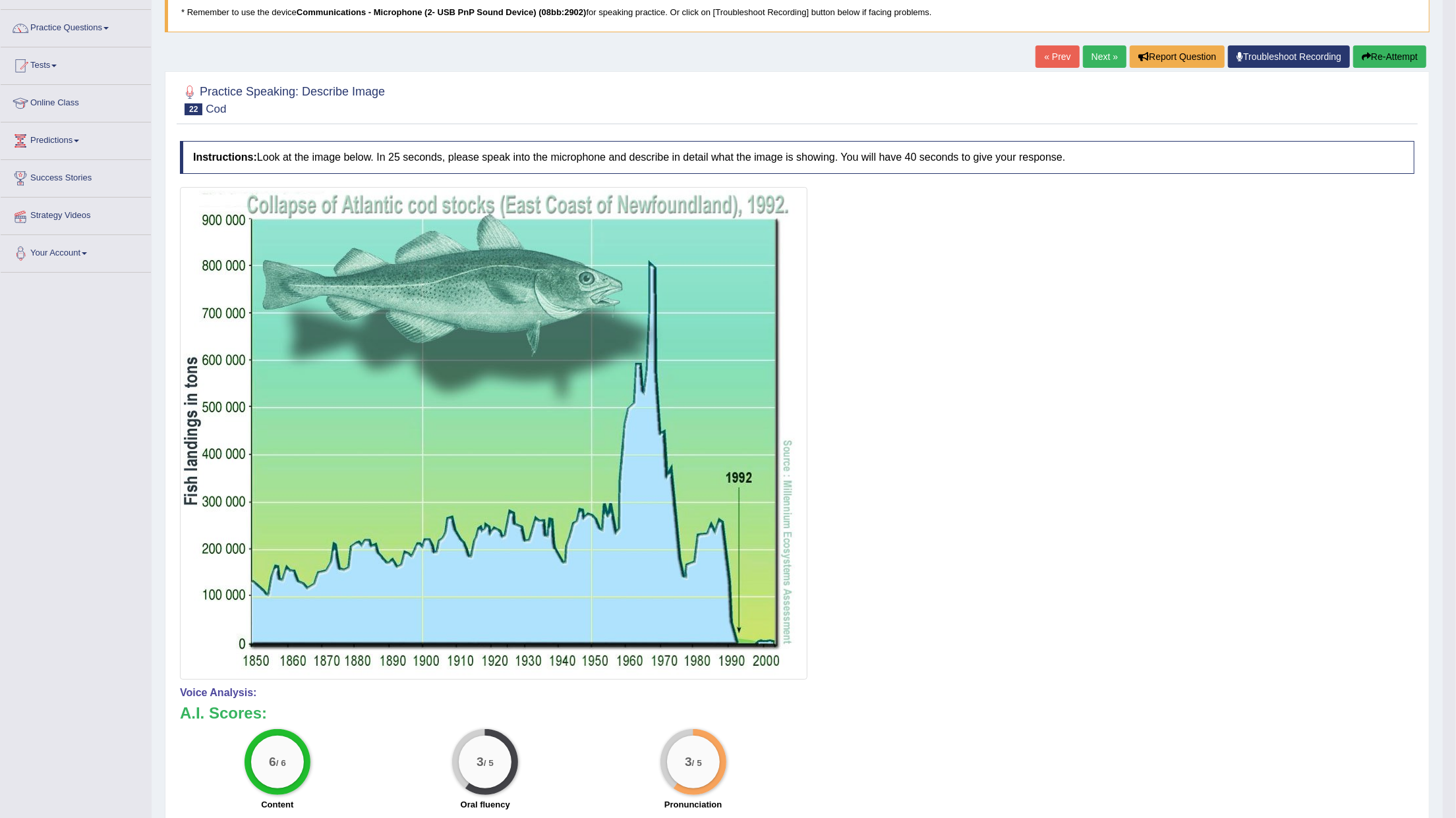
scroll to position [61, 0]
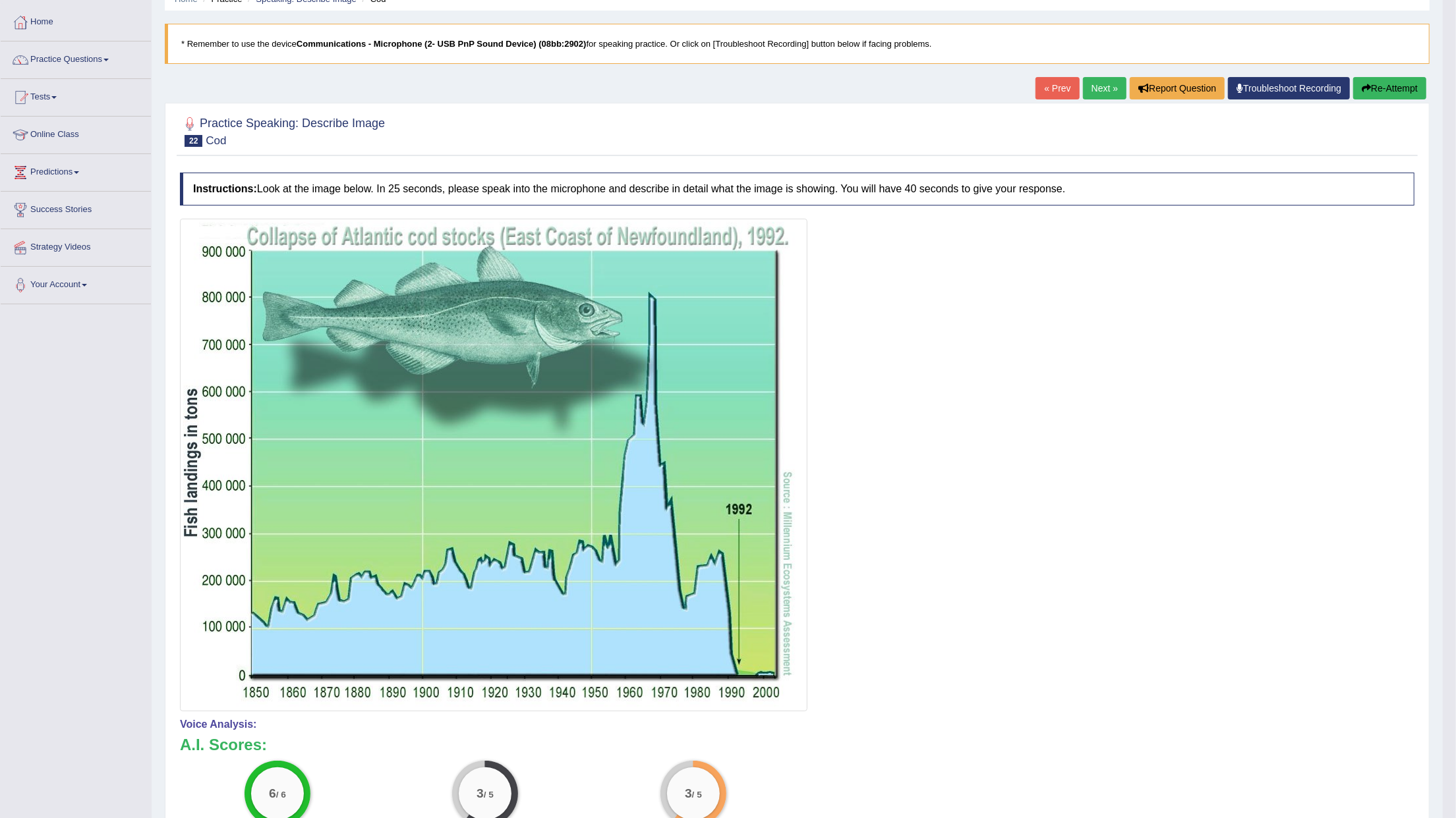
click at [1381, 82] on button "Re-Attempt" at bounding box center [1389, 89] width 73 height 23
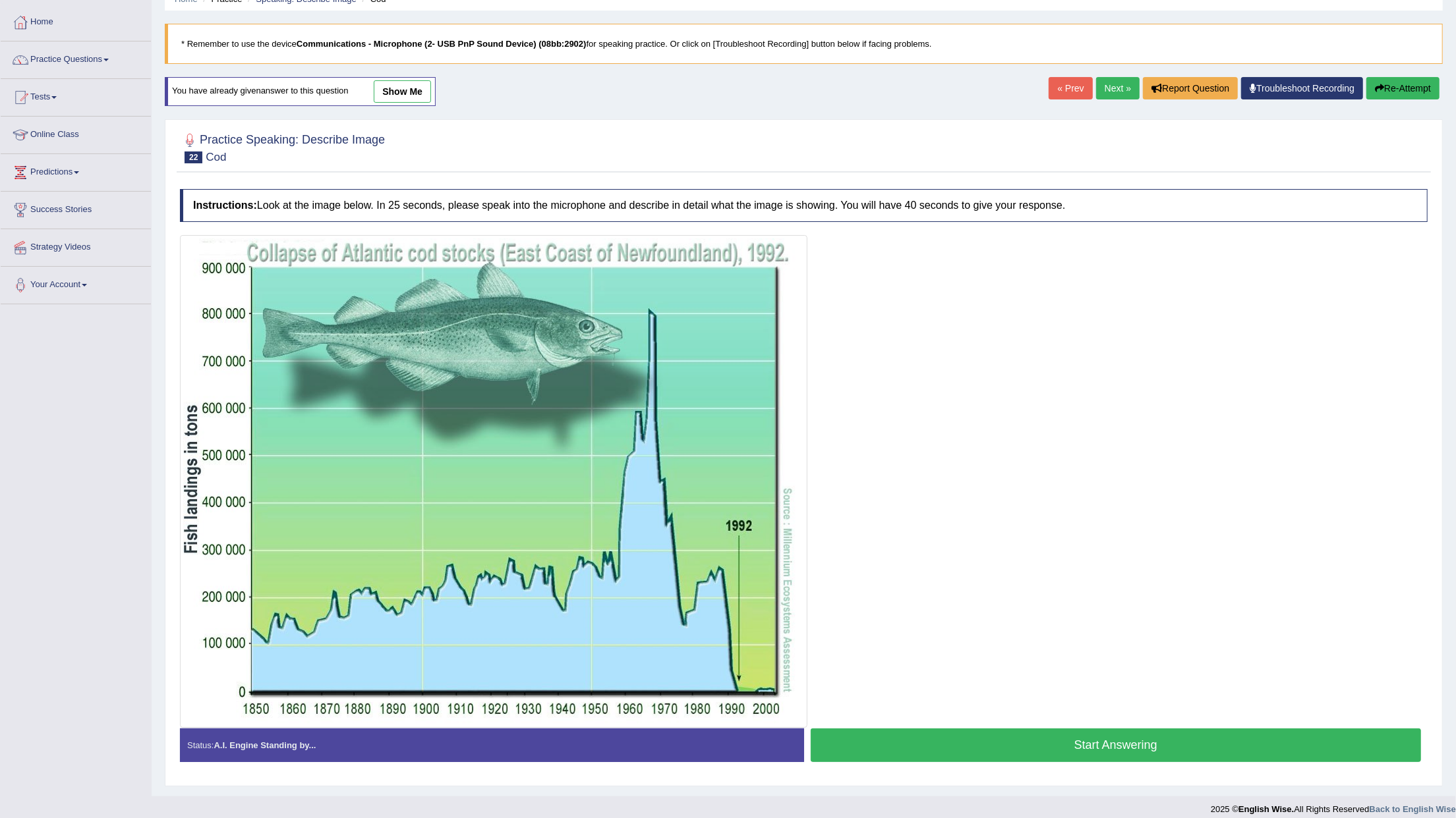
click at [887, 748] on button "Start Answering" at bounding box center [1115, 745] width 610 height 33
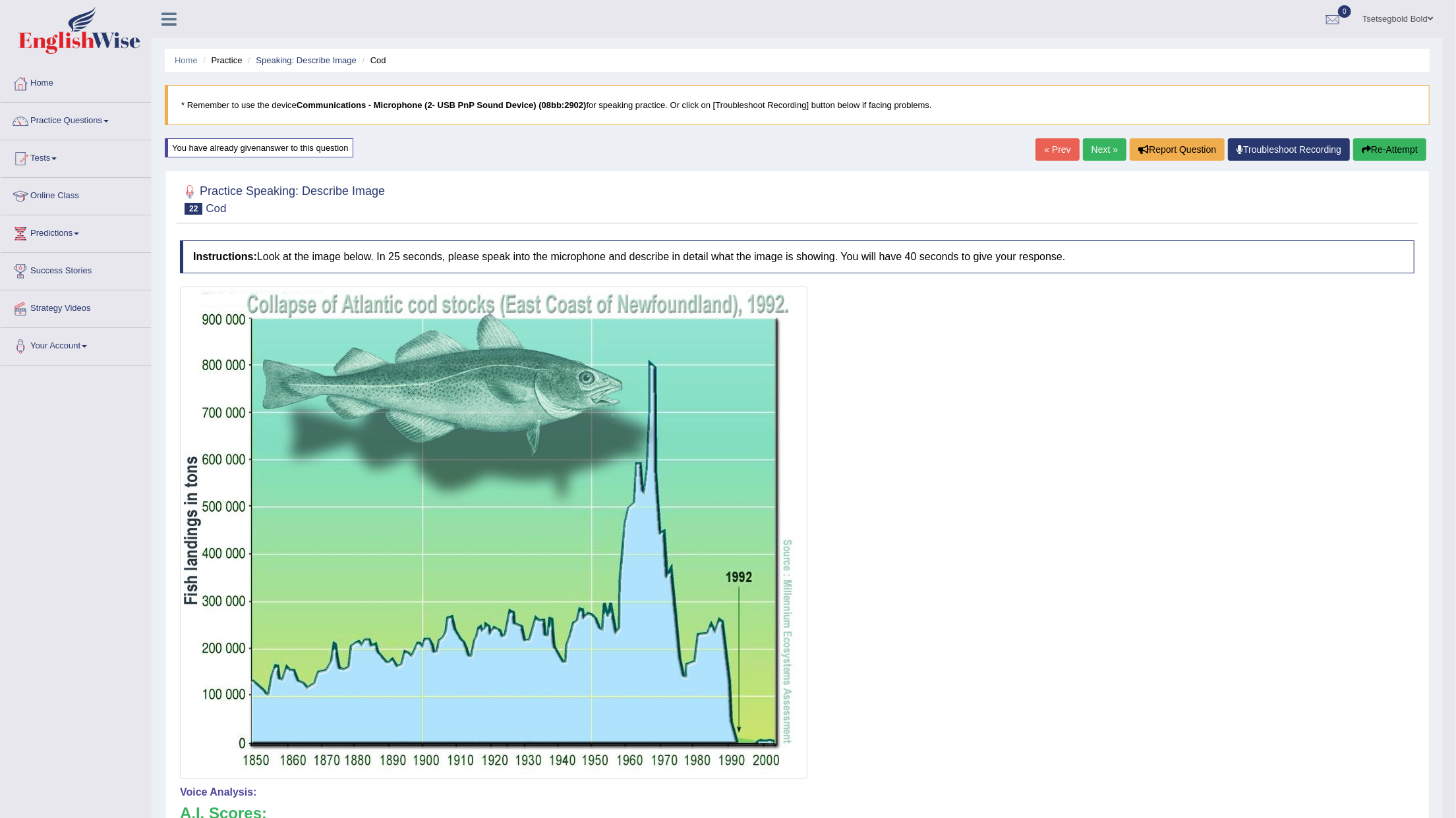
click at [1377, 145] on button "Re-Attempt" at bounding box center [1389, 150] width 73 height 23
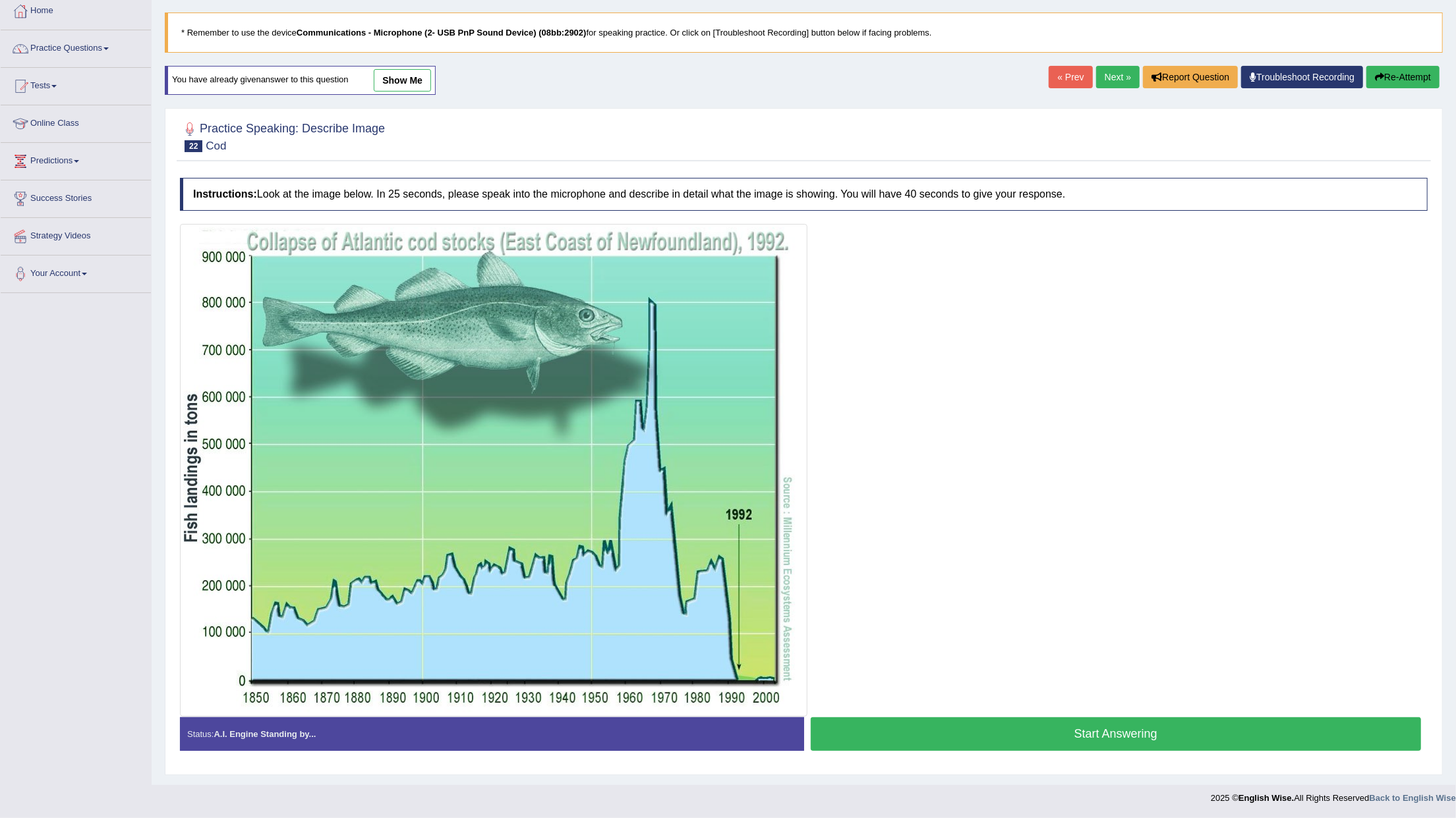
click at [1101, 734] on button "Start Answering" at bounding box center [1115, 734] width 610 height 33
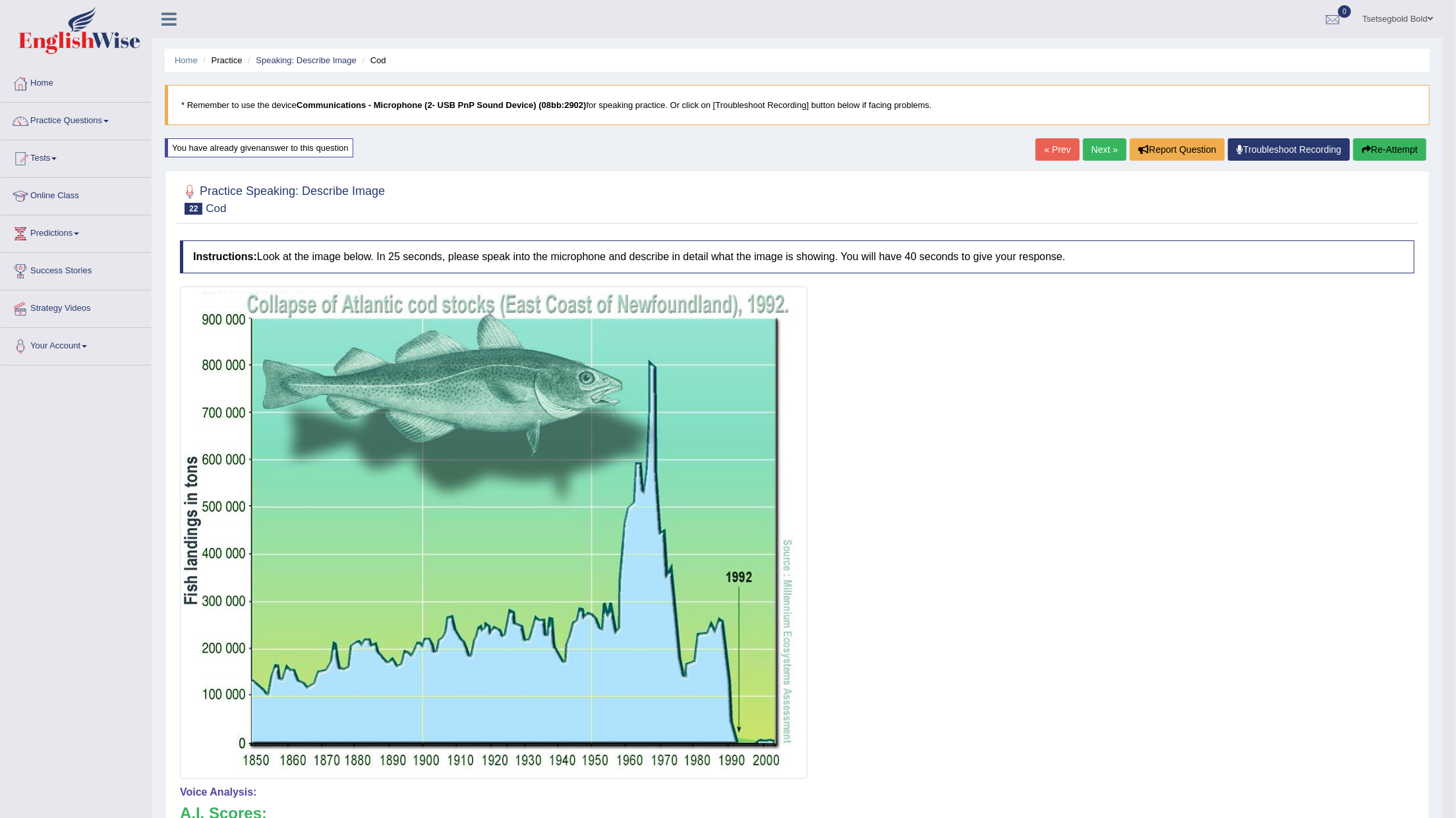
click at [1366, 146] on icon "button" at bounding box center [1366, 150] width 10 height 10
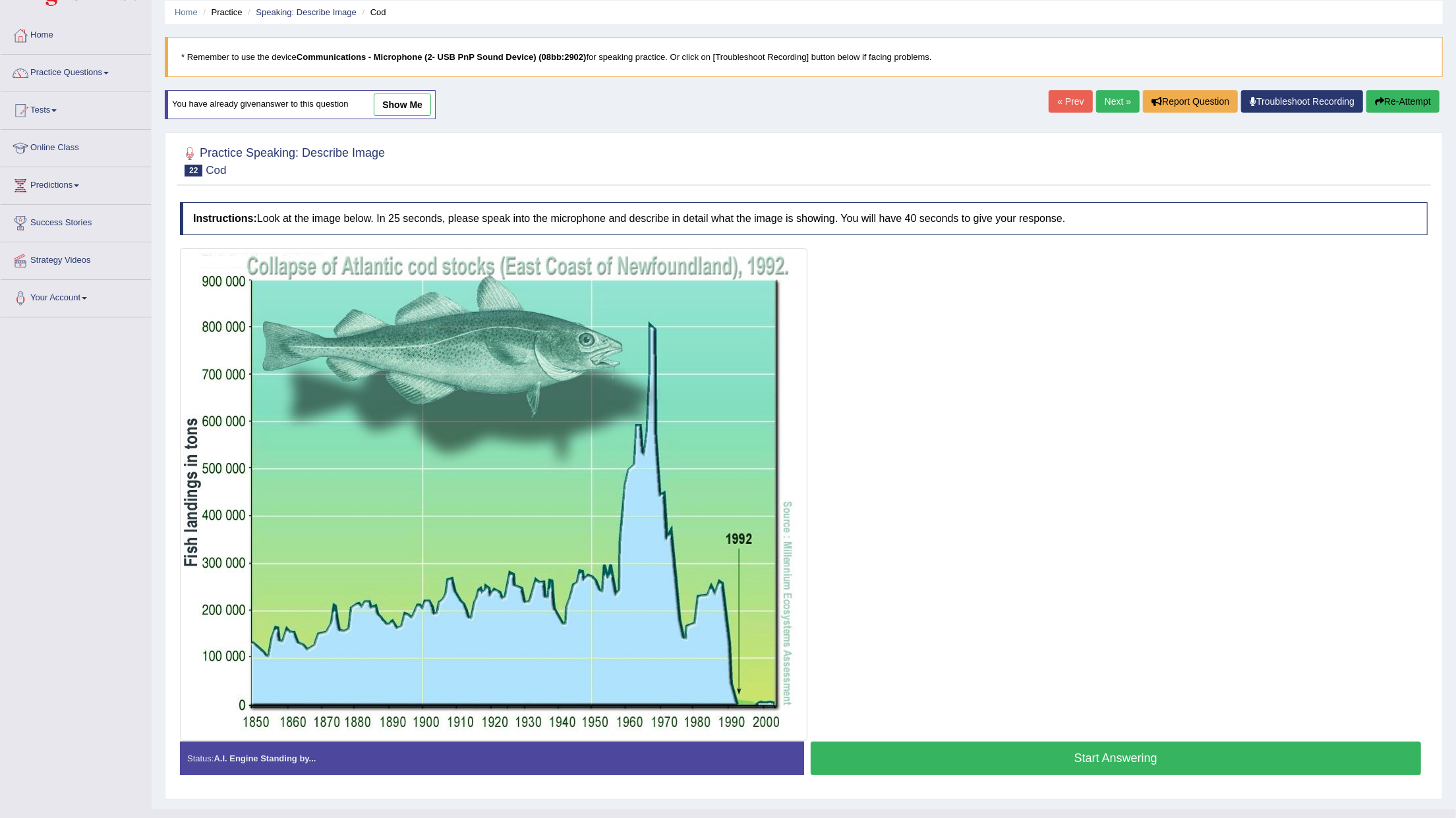
scroll to position [75, 0]
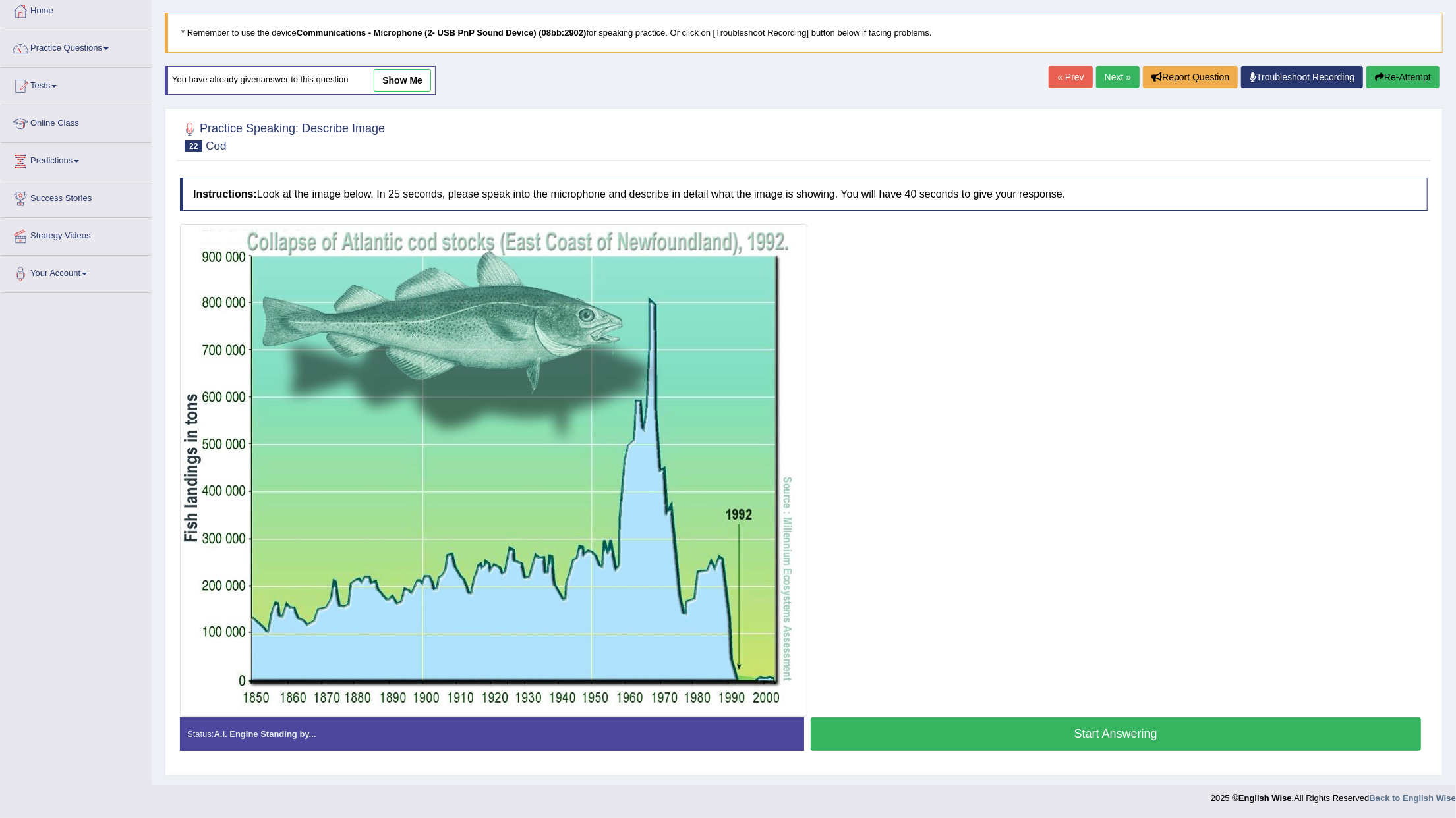
click at [1000, 742] on button "Start Answering" at bounding box center [1115, 734] width 610 height 33
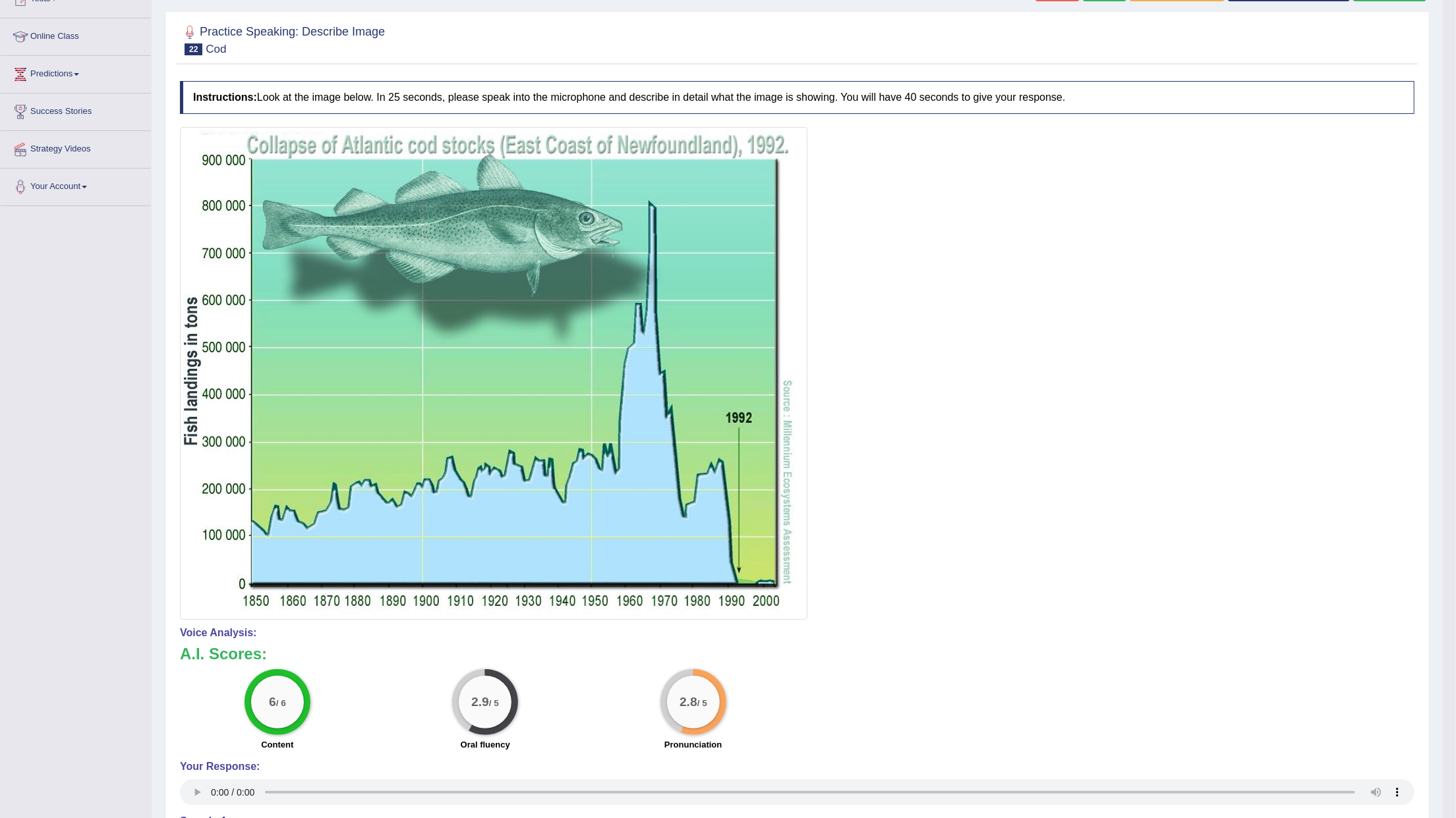
scroll to position [175, 0]
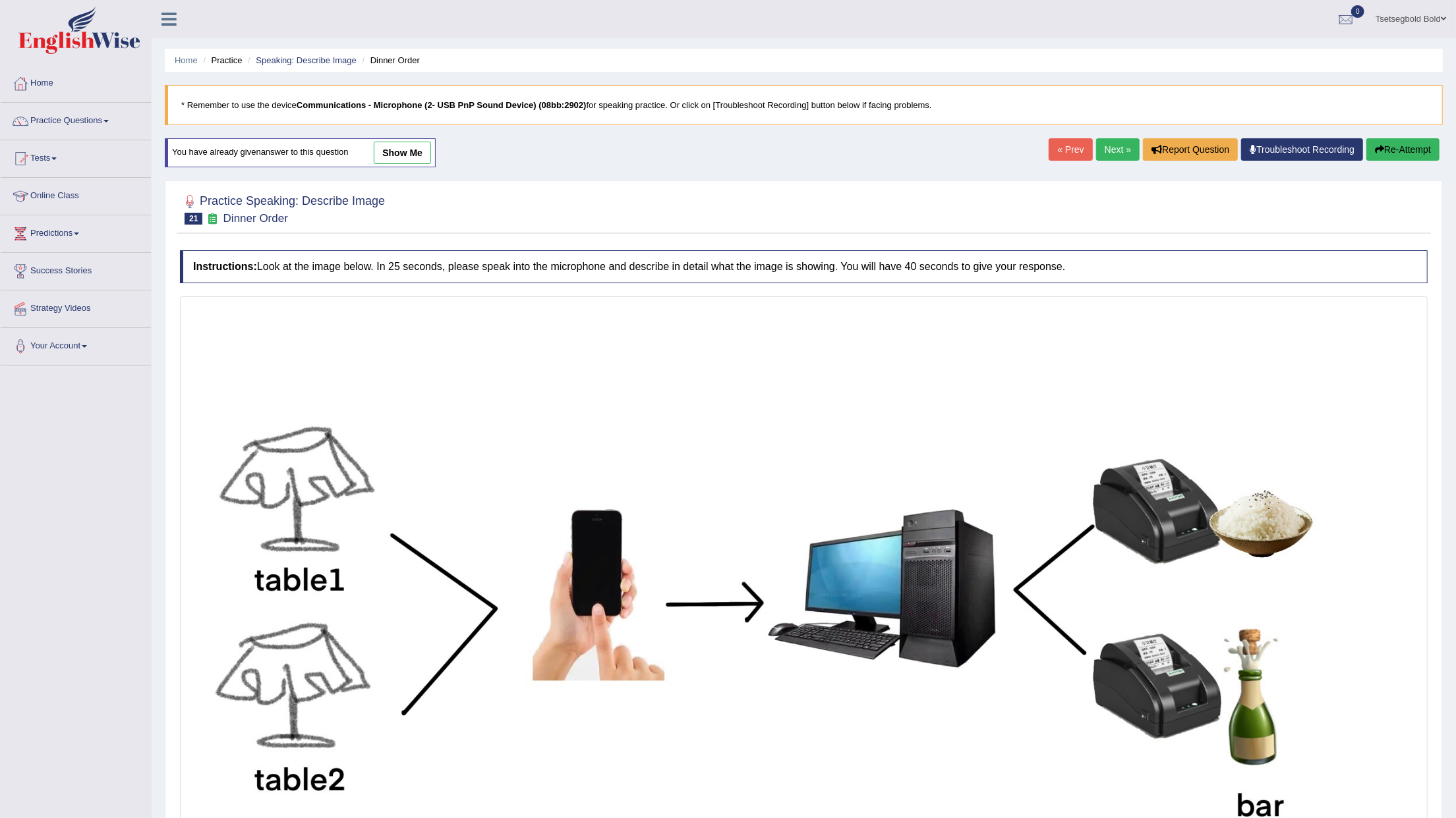
click at [1119, 150] on link "Next »" at bounding box center [1118, 150] width 44 height 23
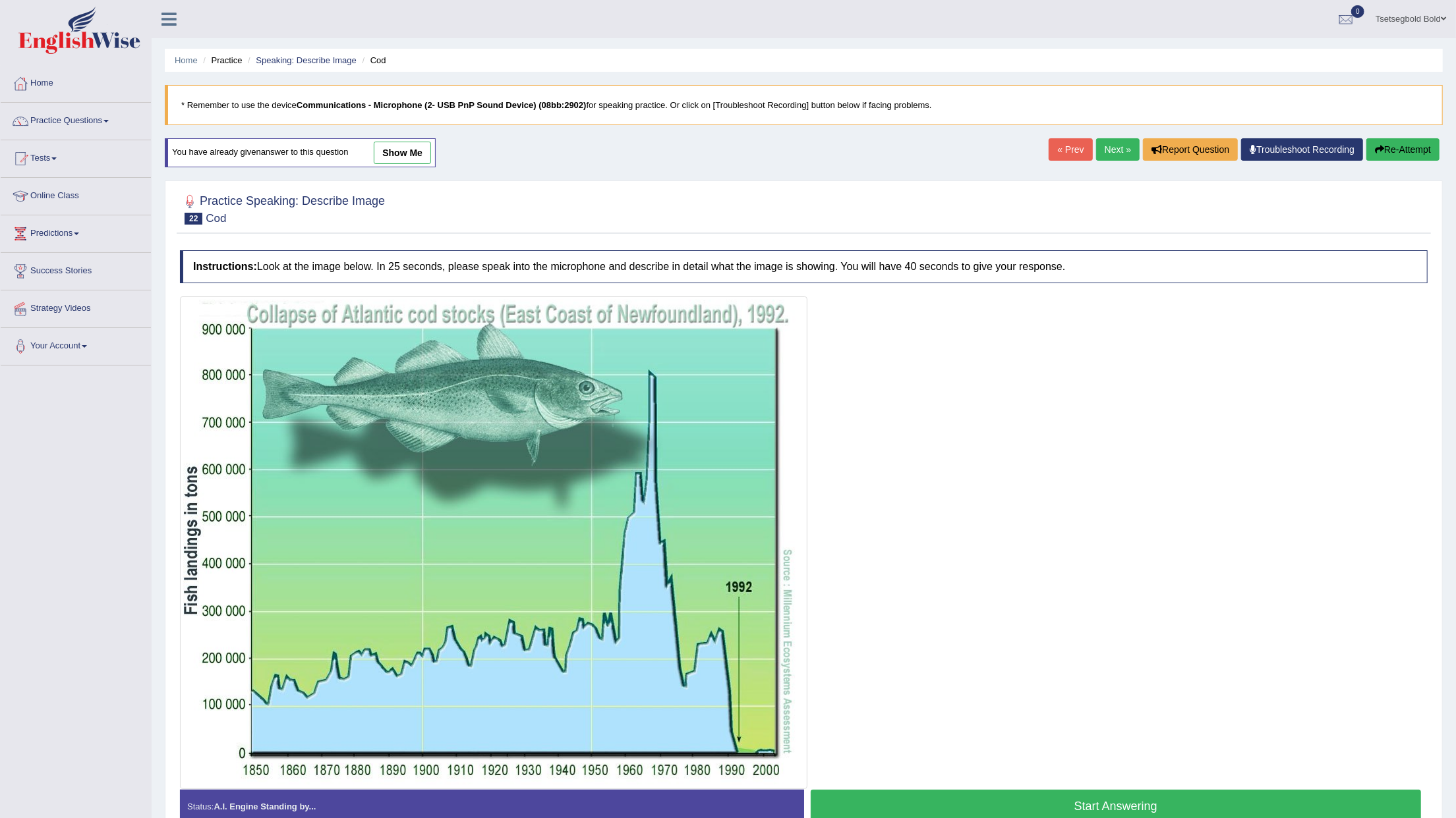
click at [1121, 156] on link "Next »" at bounding box center [1118, 150] width 44 height 23
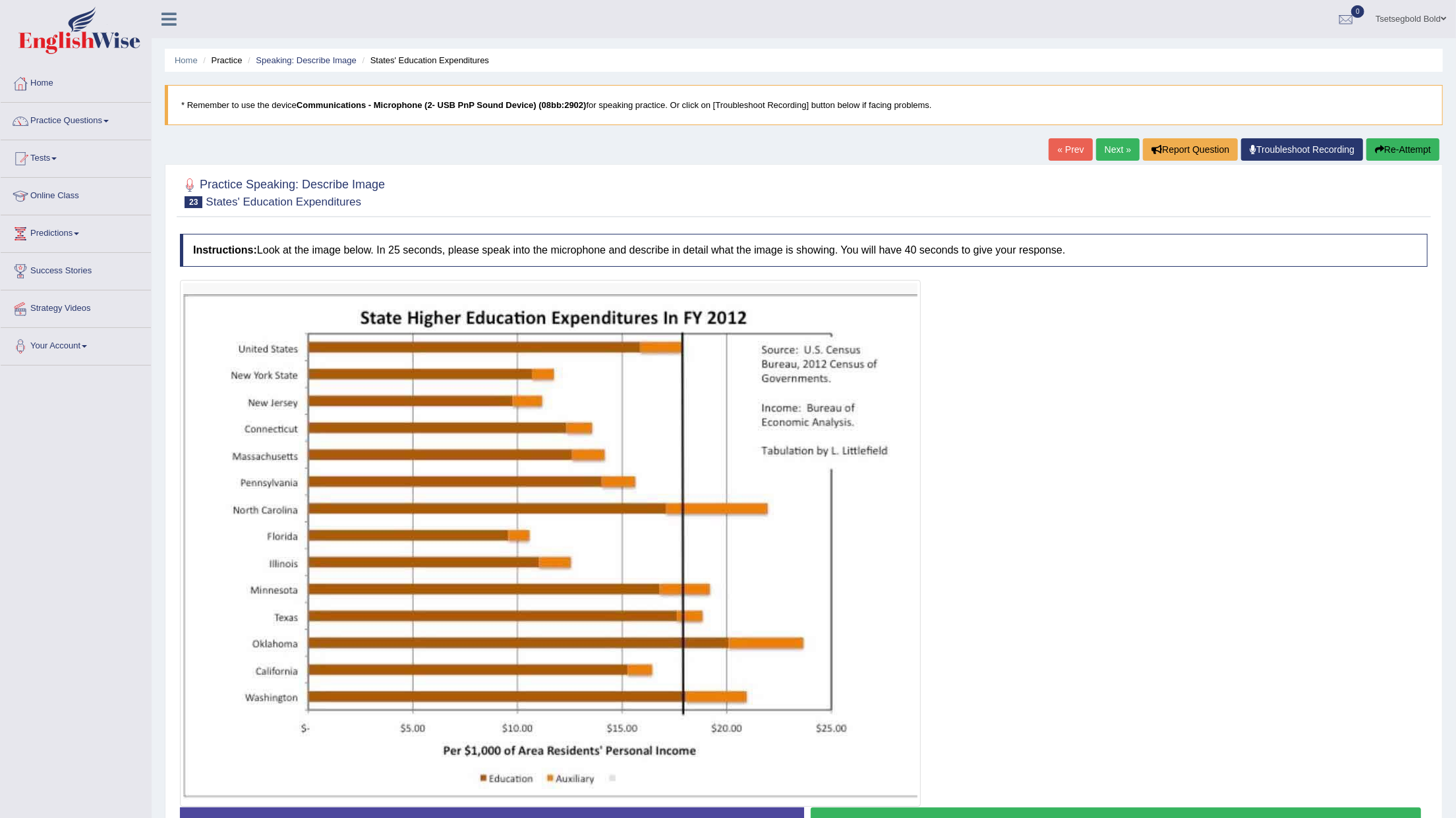
scroll to position [88, 0]
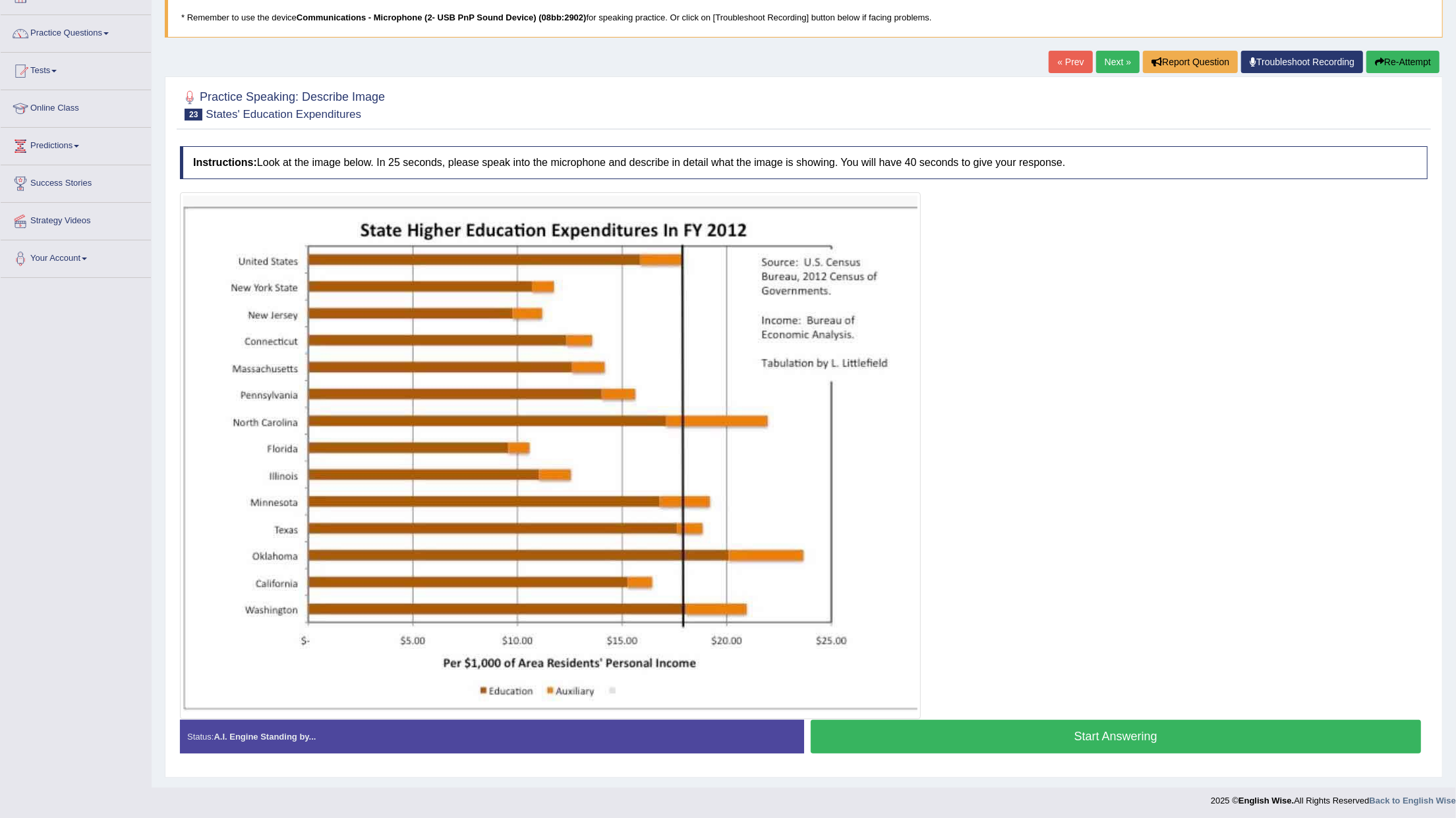
click at [886, 741] on button "Start Answering" at bounding box center [1115, 736] width 610 height 33
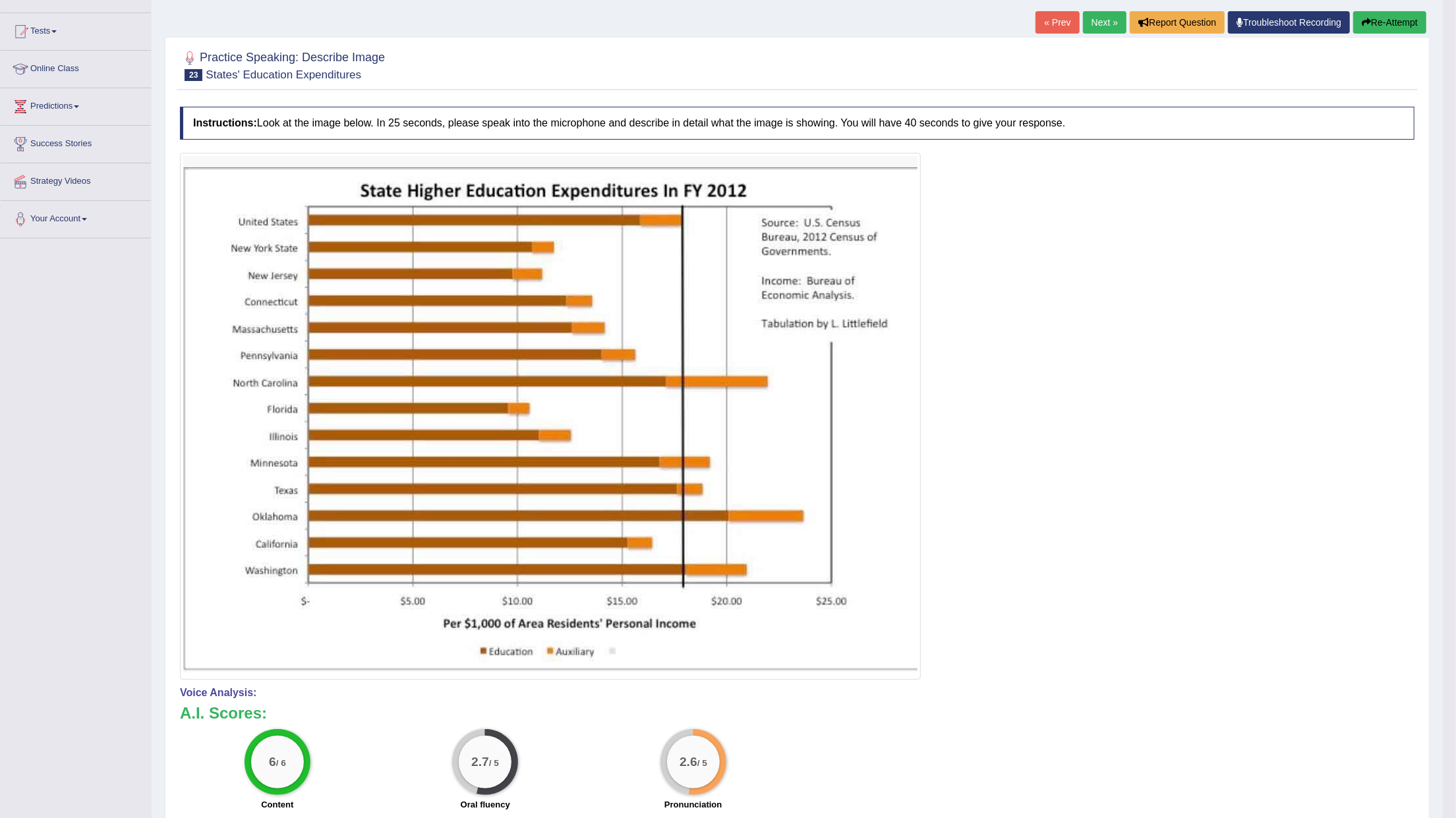
scroll to position [95, 0]
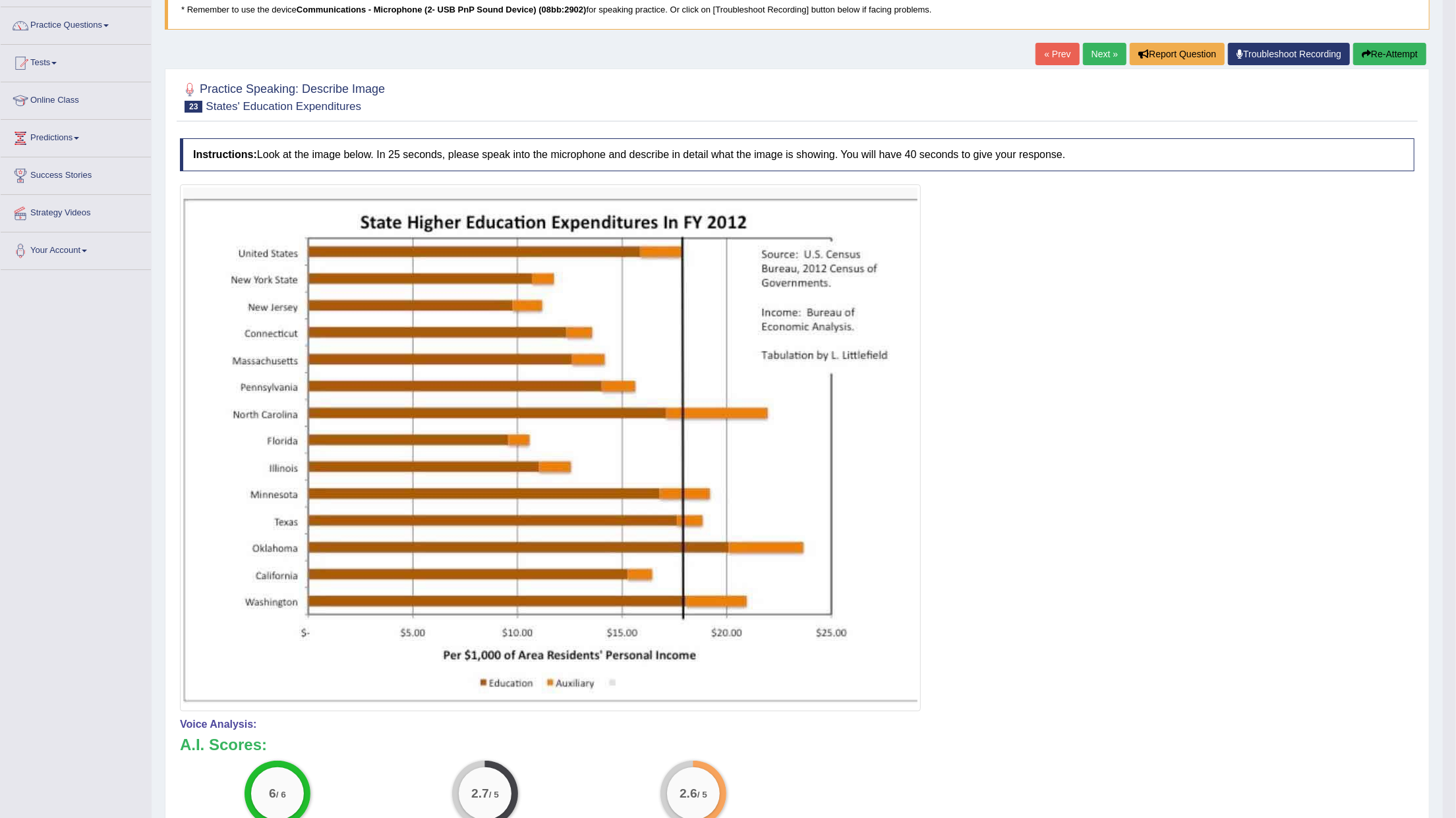
click at [1366, 54] on icon "button" at bounding box center [1366, 54] width 10 height 10
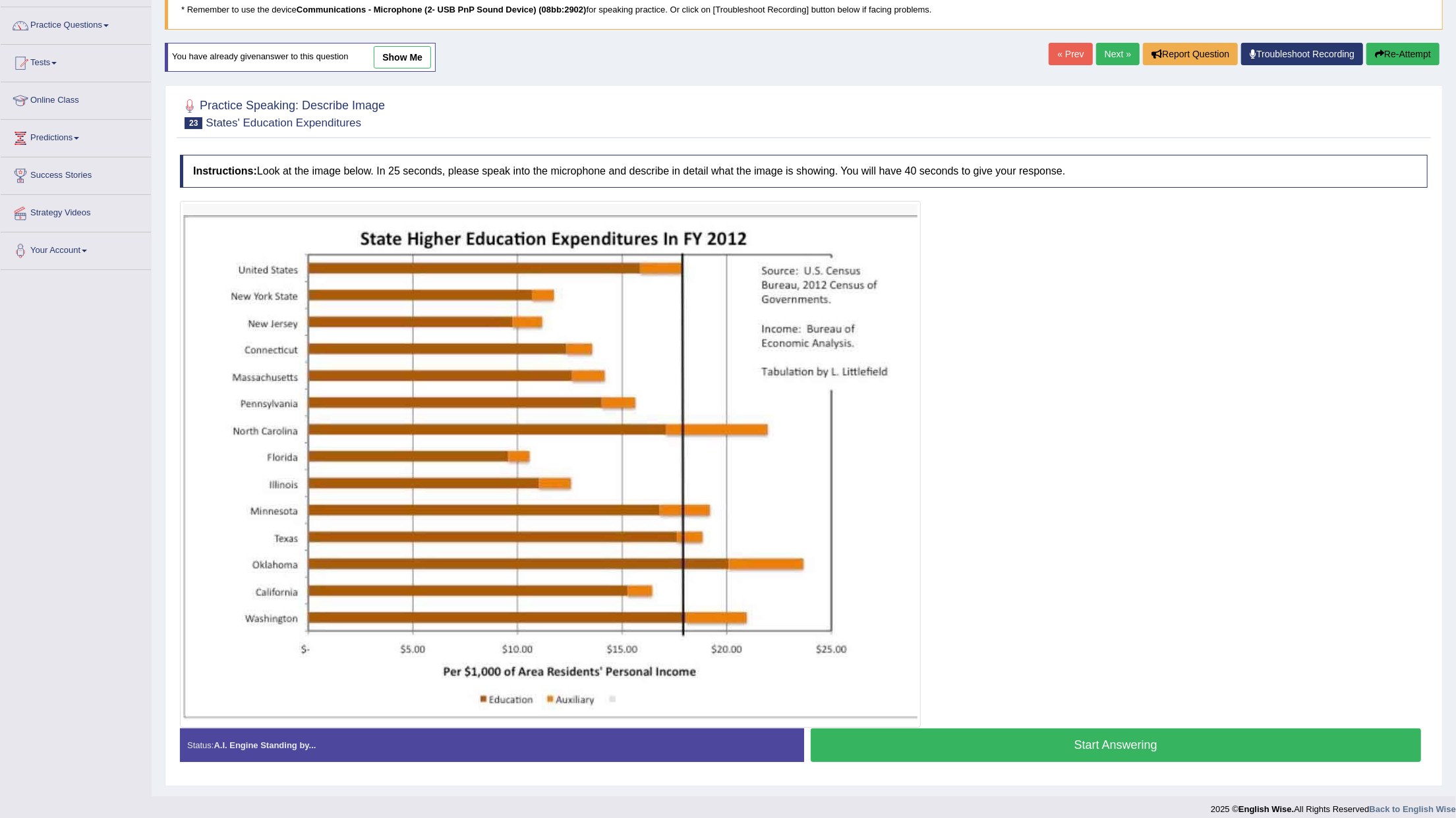
click at [889, 741] on button "Start Answering" at bounding box center [1115, 745] width 610 height 33
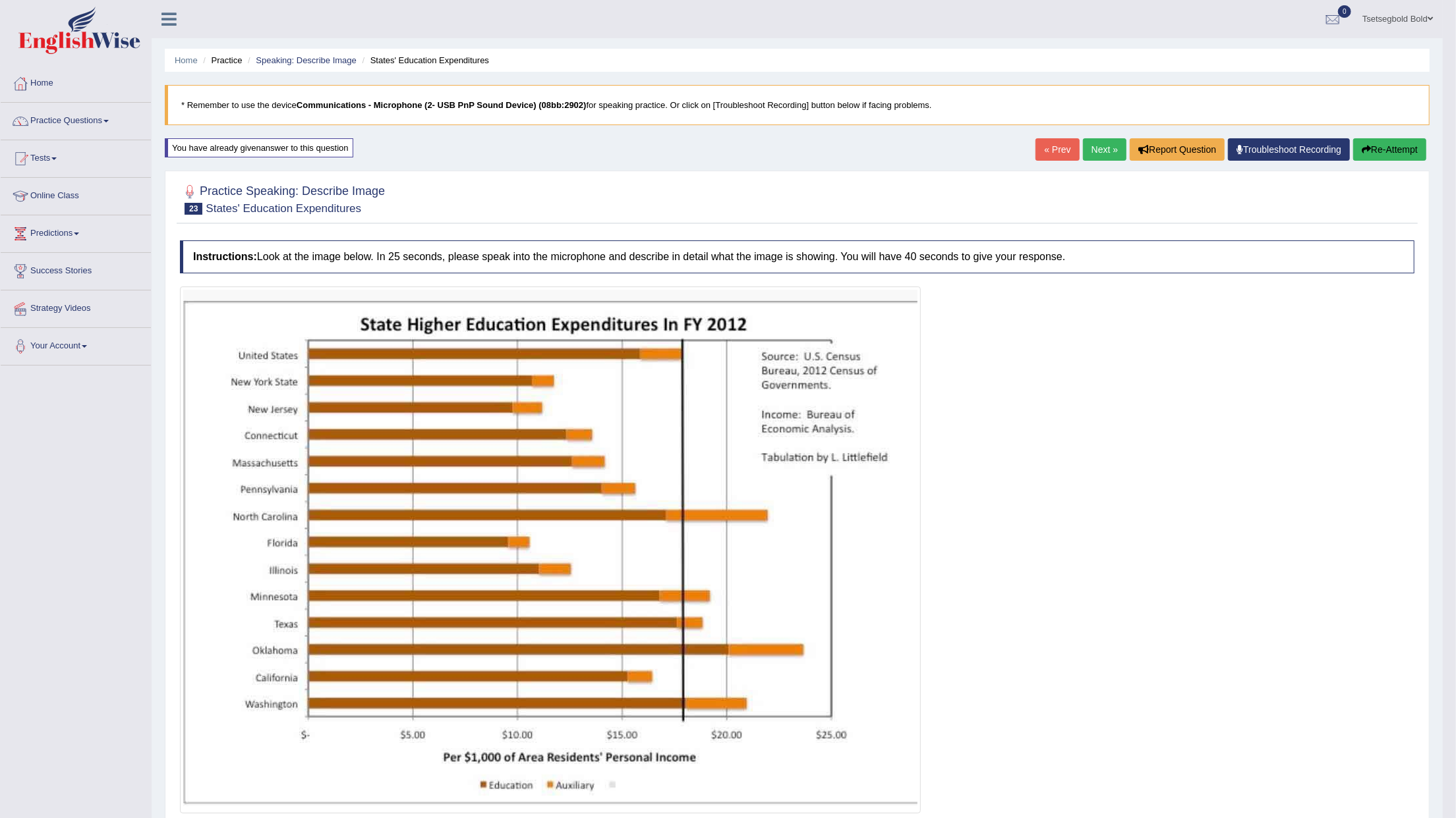
click at [1400, 151] on button "Re-Attempt" at bounding box center [1389, 150] width 73 height 23
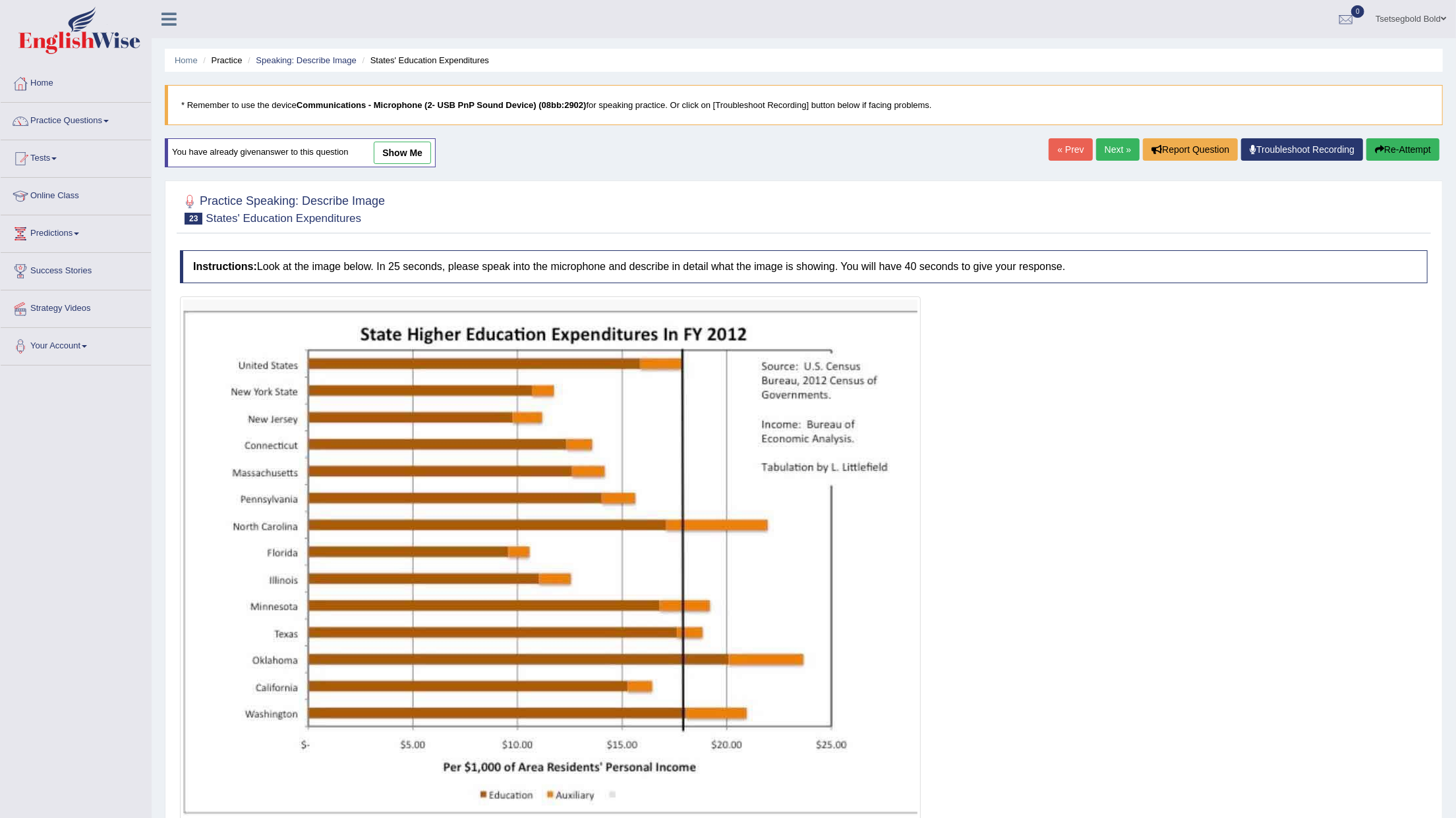
scroll to position [88, 0]
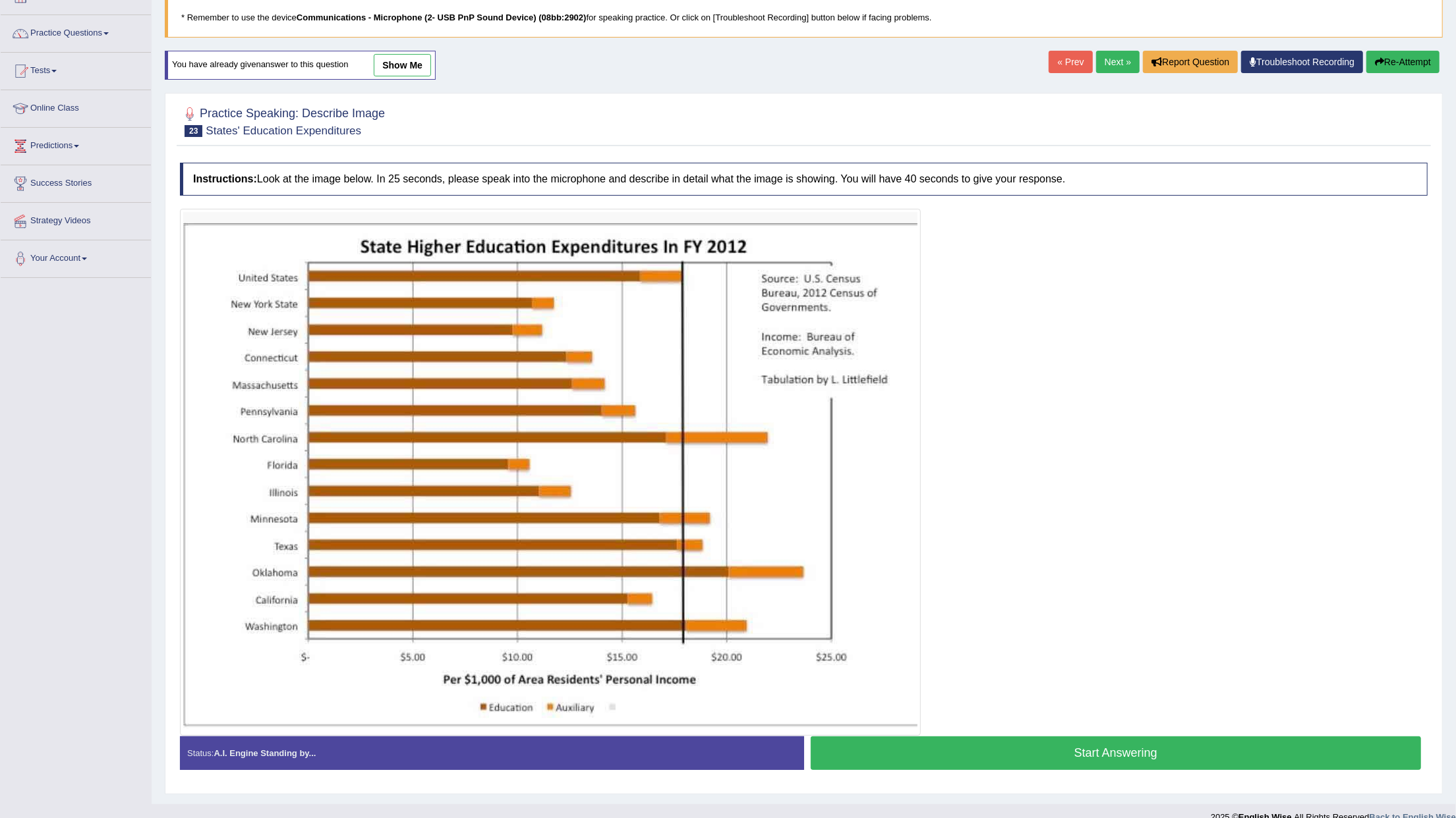
click at [827, 744] on button "Start Answering" at bounding box center [1115, 753] width 610 height 33
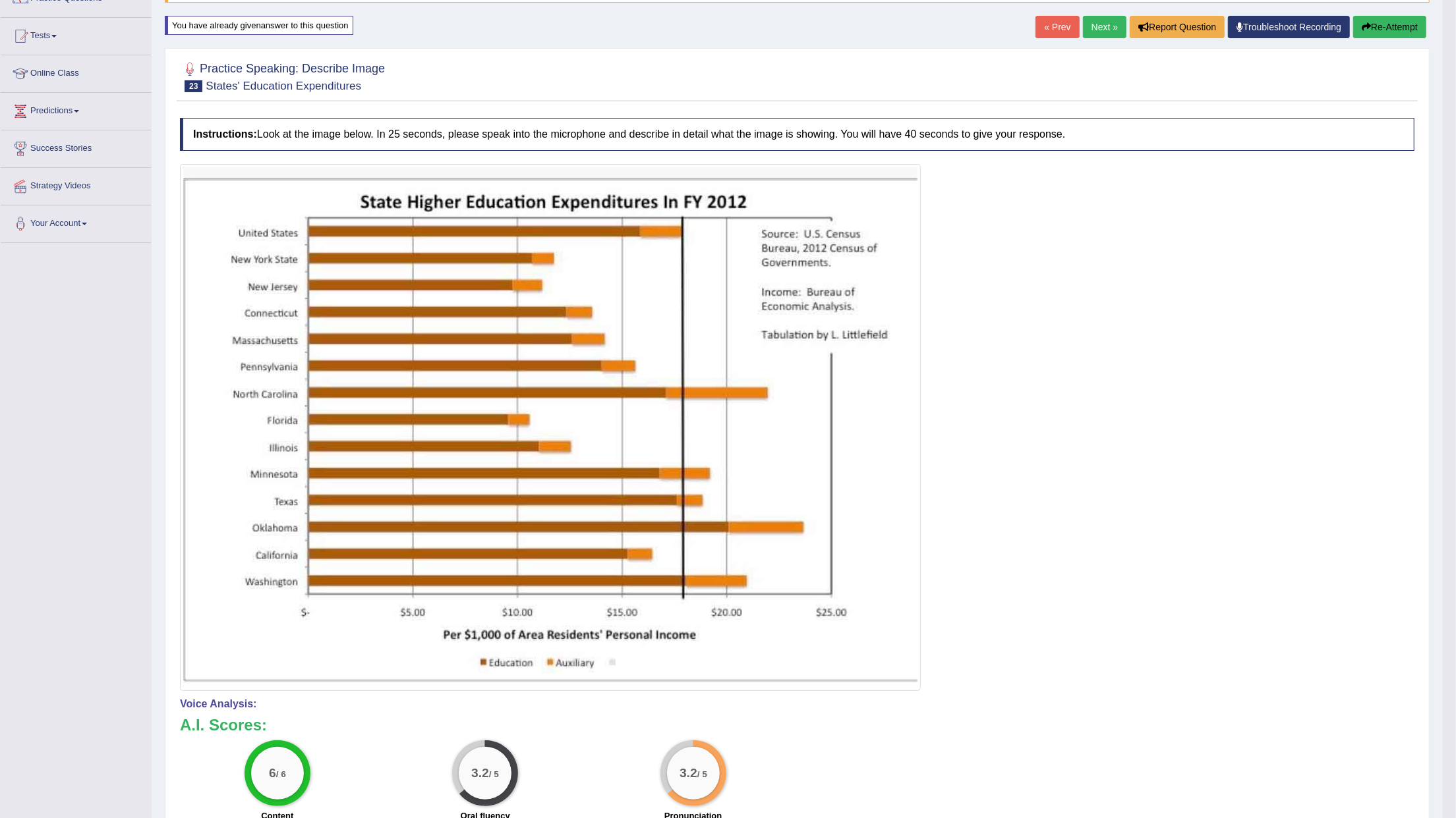
scroll to position [0, 0]
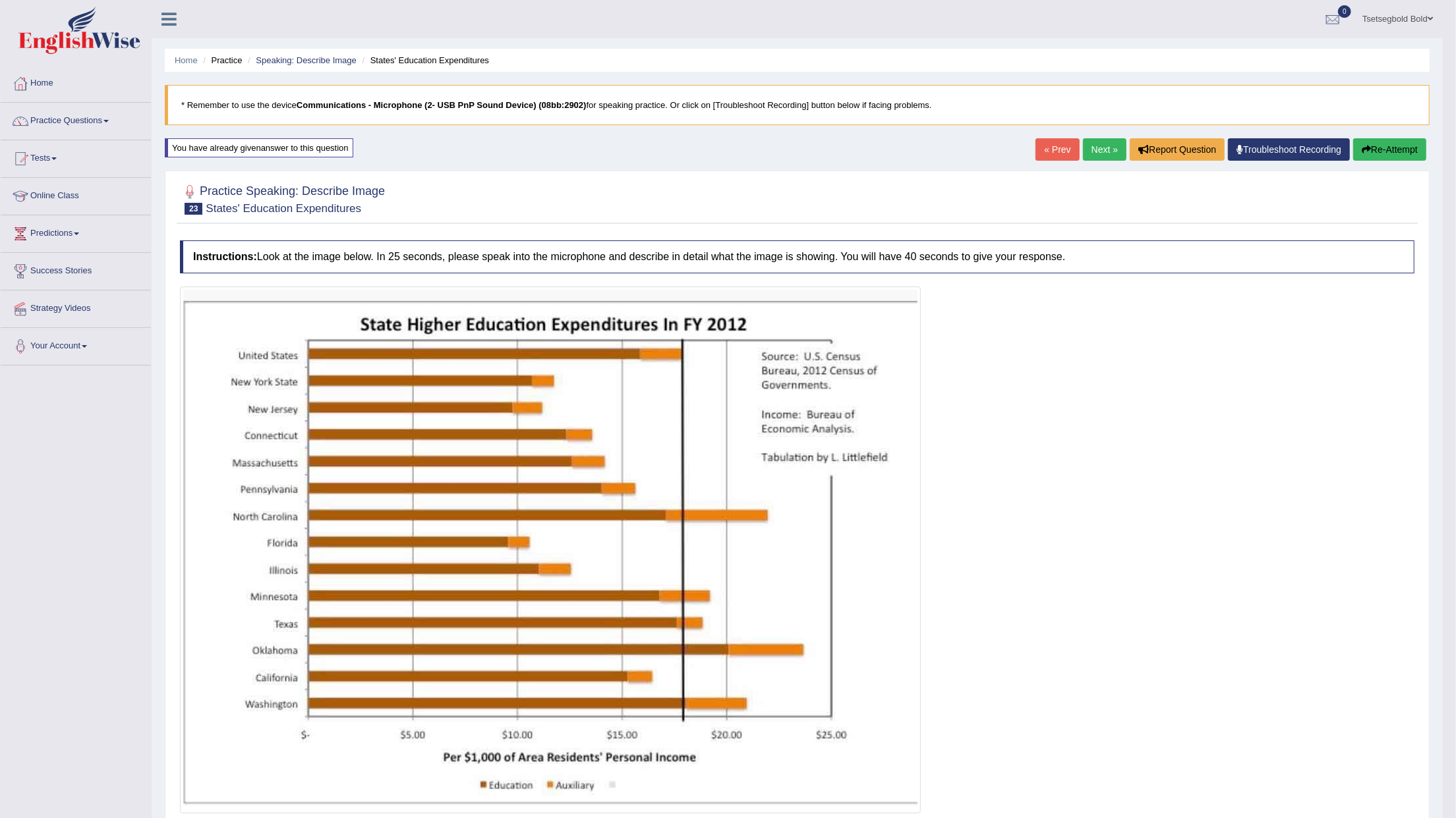
click at [1387, 150] on button "Re-Attempt" at bounding box center [1389, 150] width 73 height 23
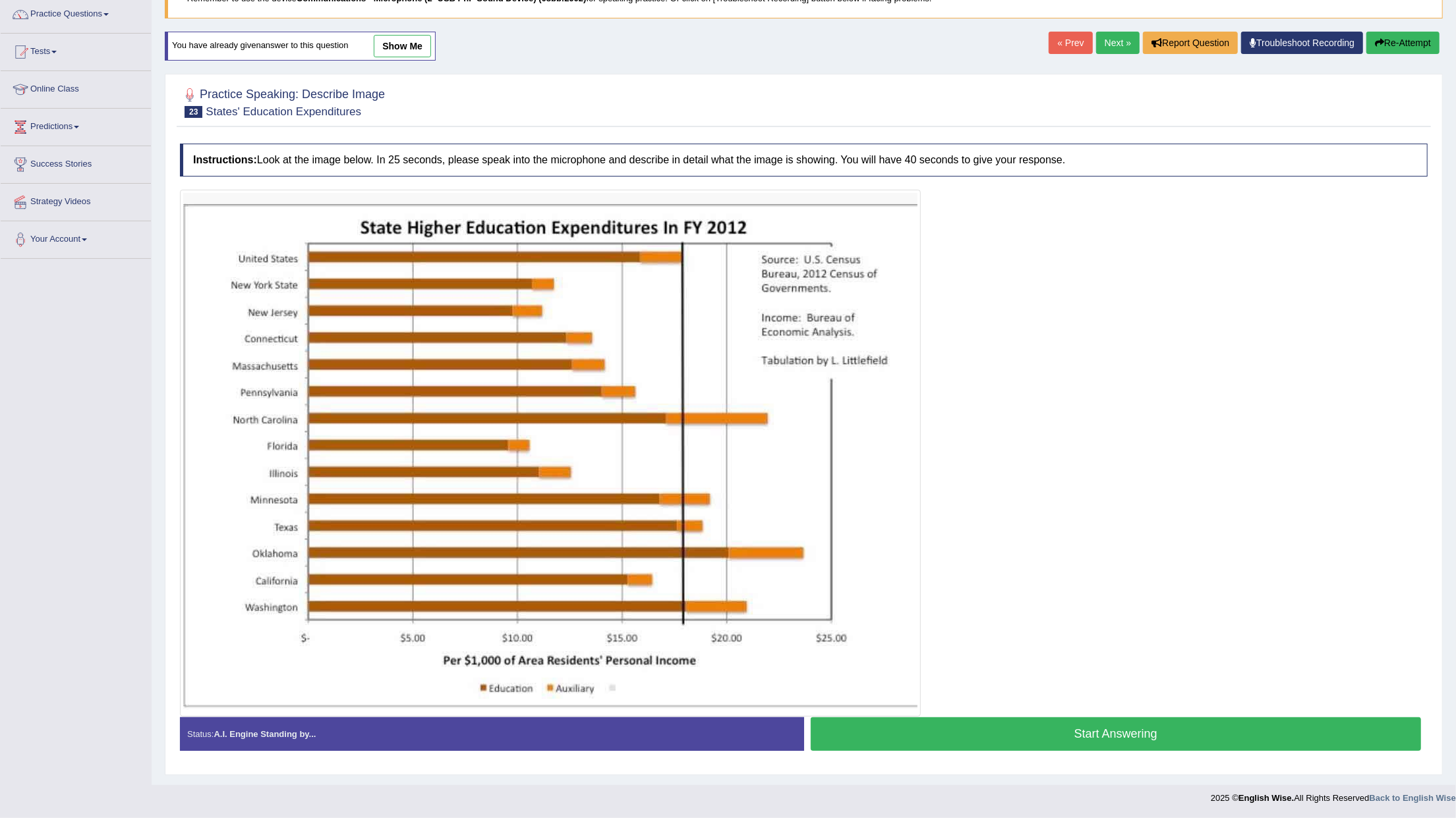
click at [924, 731] on button "Start Answering" at bounding box center [1115, 734] width 610 height 33
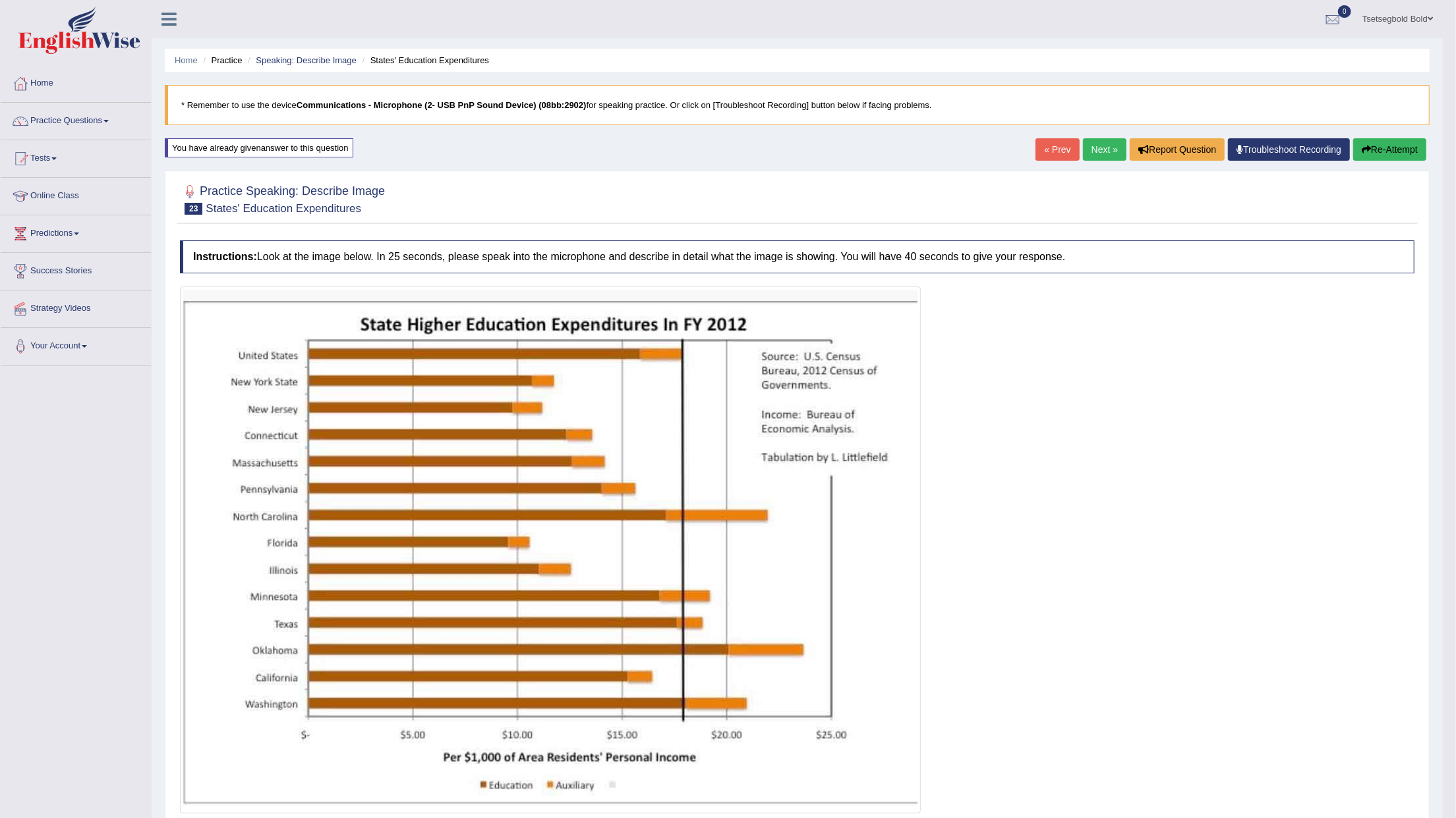
click at [1113, 144] on link "Next »" at bounding box center [1105, 150] width 44 height 23
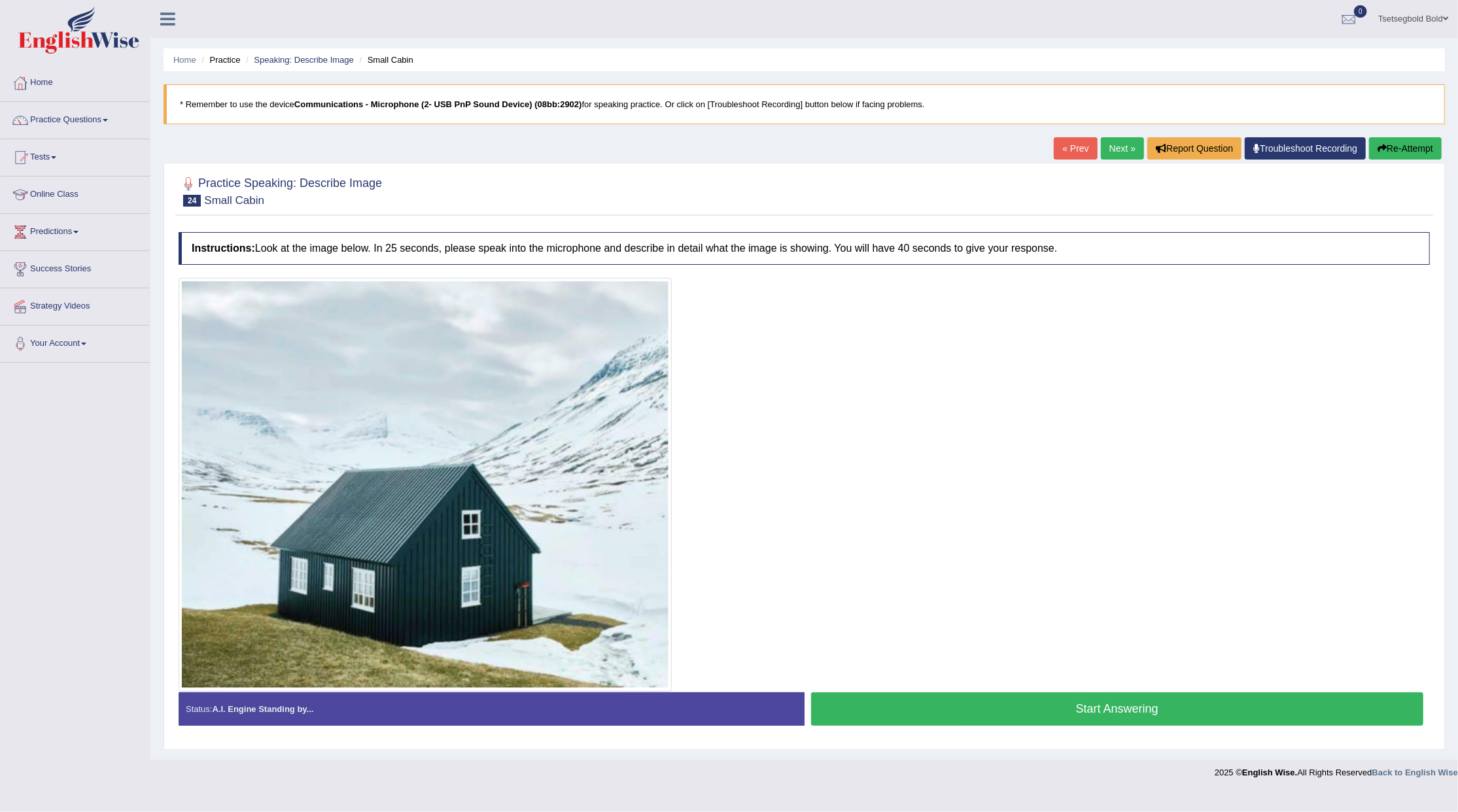
click at [1027, 701] on button "Start Answering" at bounding box center [1118, 709] width 613 height 33
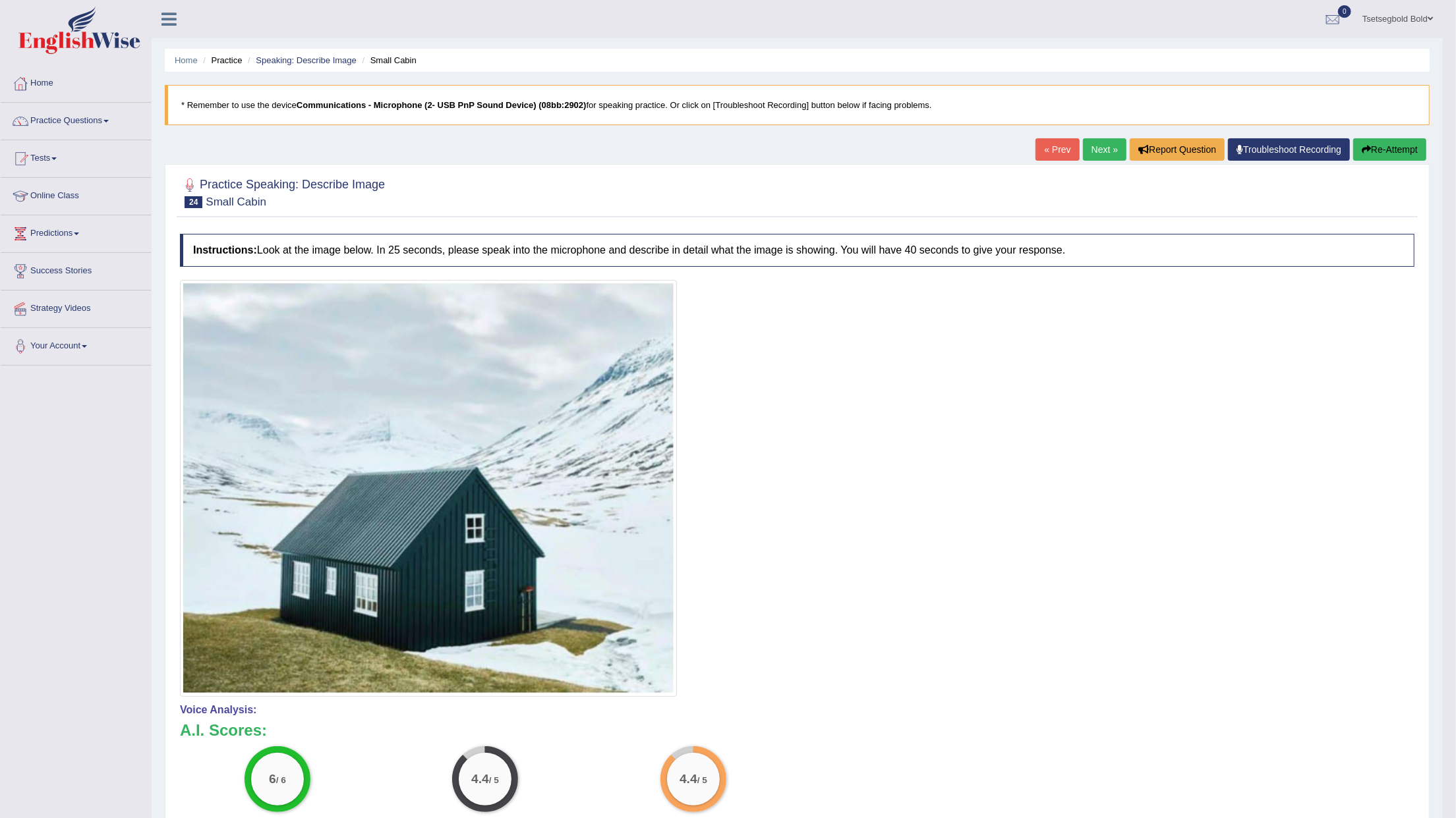
click at [1096, 150] on link "Next »" at bounding box center [1105, 150] width 44 height 23
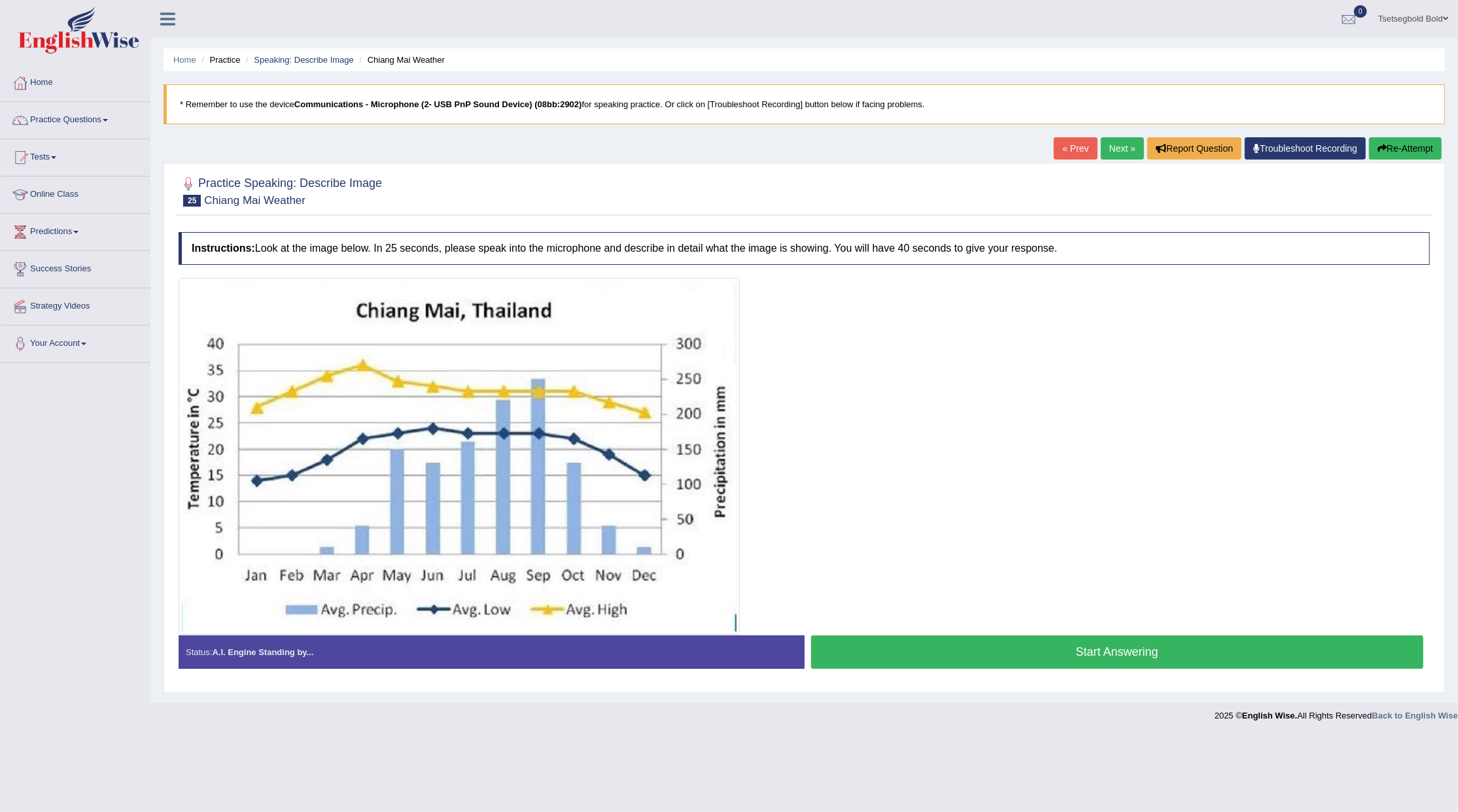
click at [981, 647] on button "Start Answering" at bounding box center [1118, 652] width 613 height 33
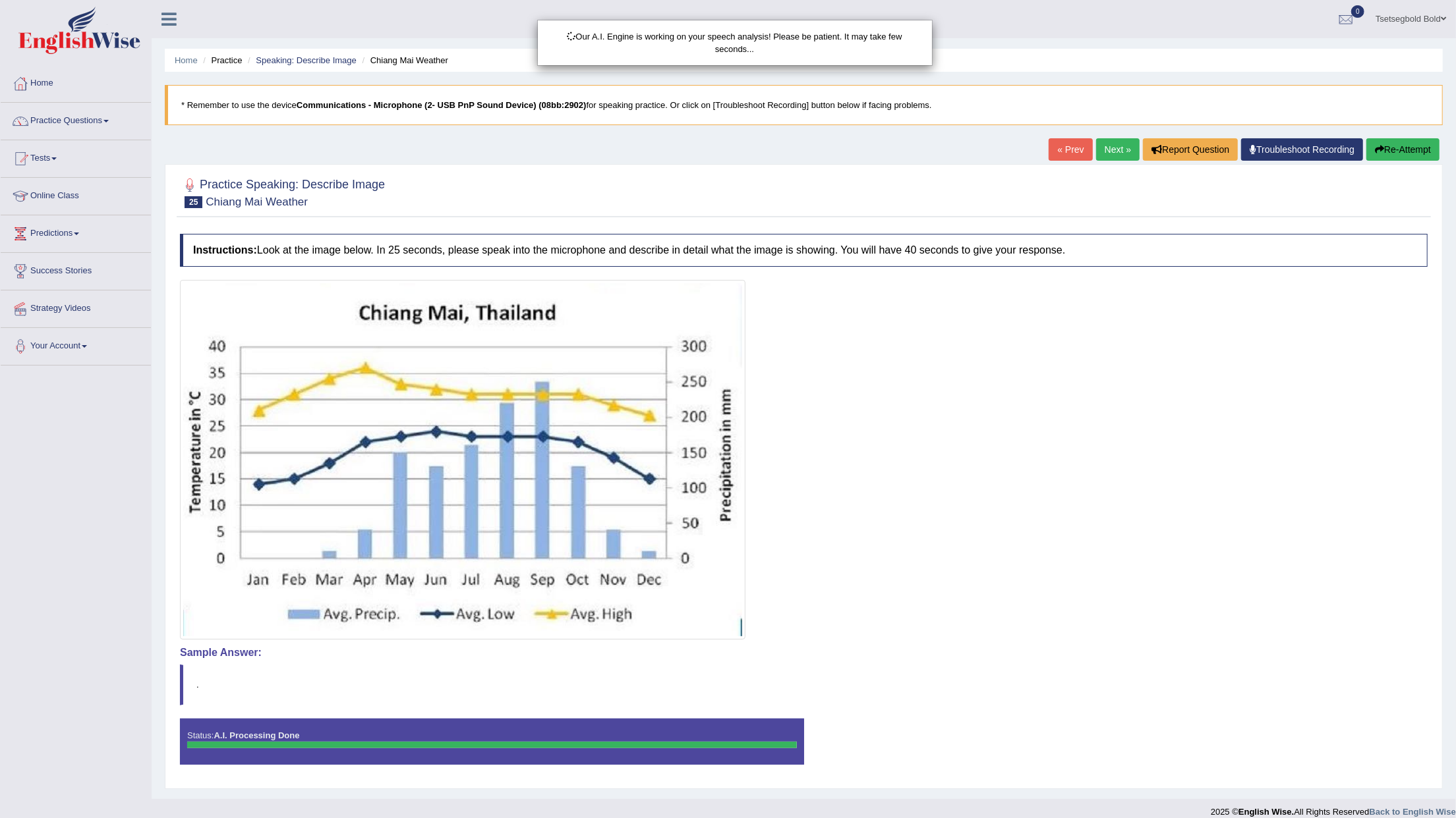
scroll to position [16, 0]
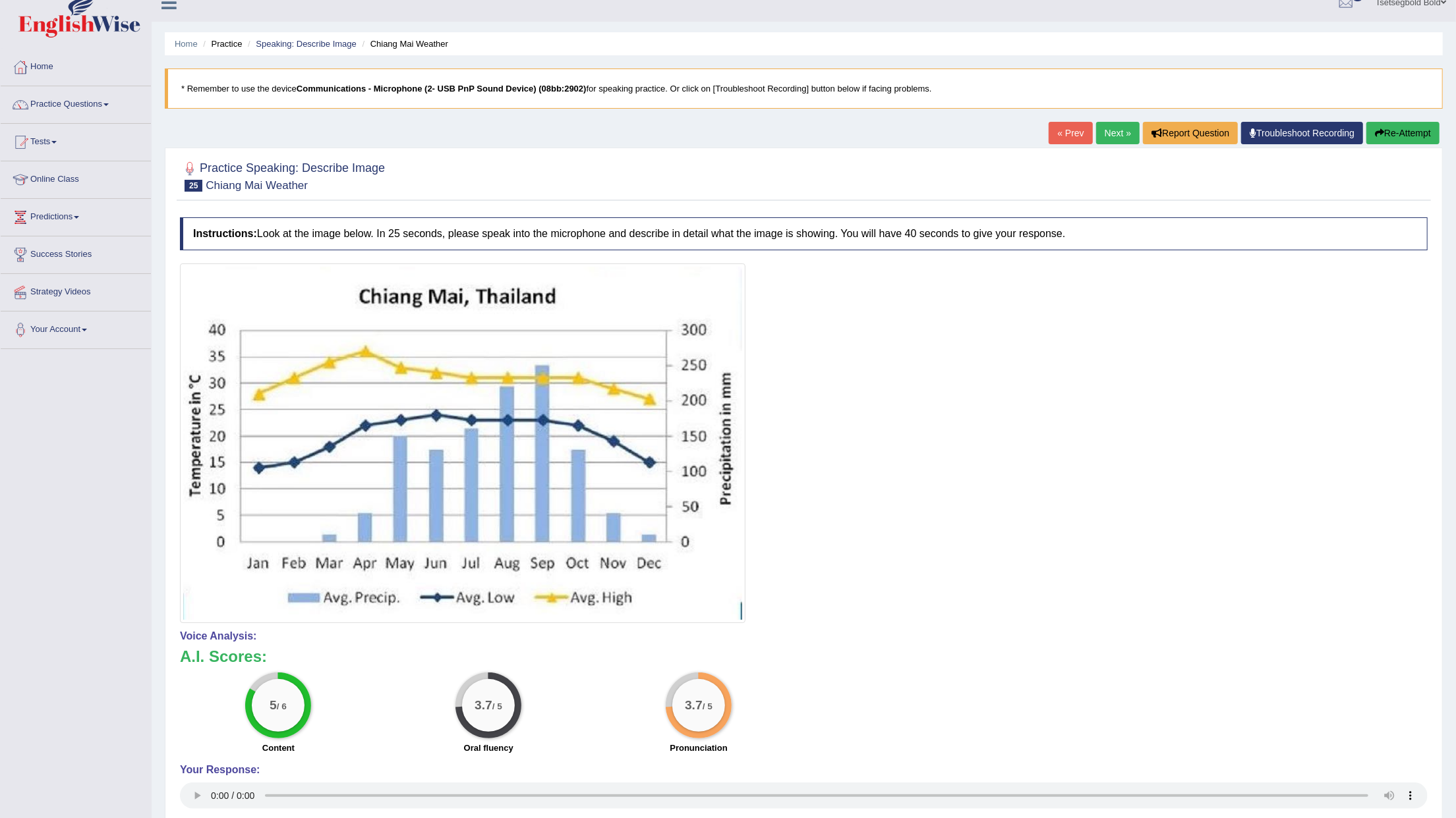
click at [1390, 137] on button "Re-Attempt" at bounding box center [1403, 133] width 73 height 23
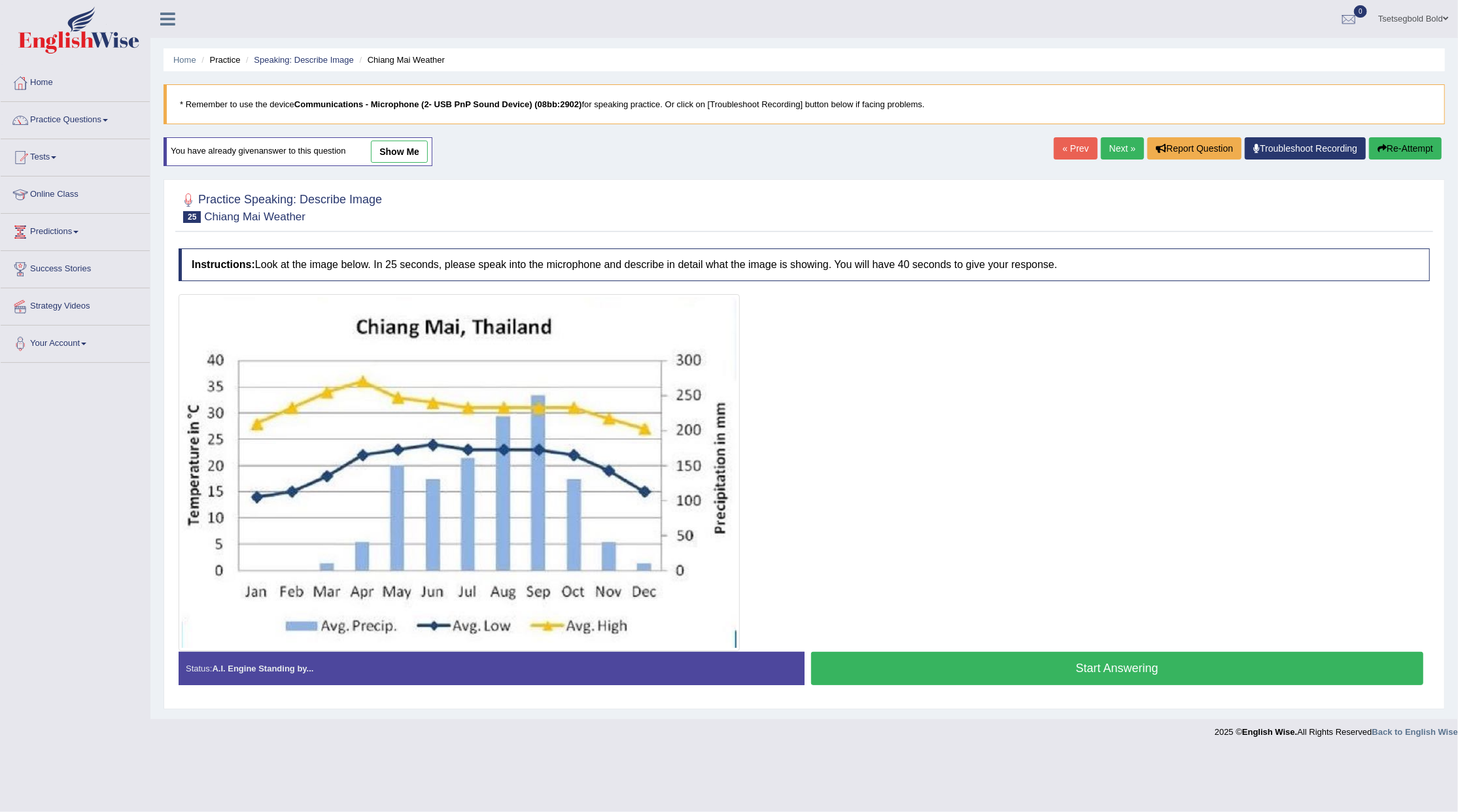
click at [1076, 678] on button "Start Answering" at bounding box center [1118, 668] width 613 height 33
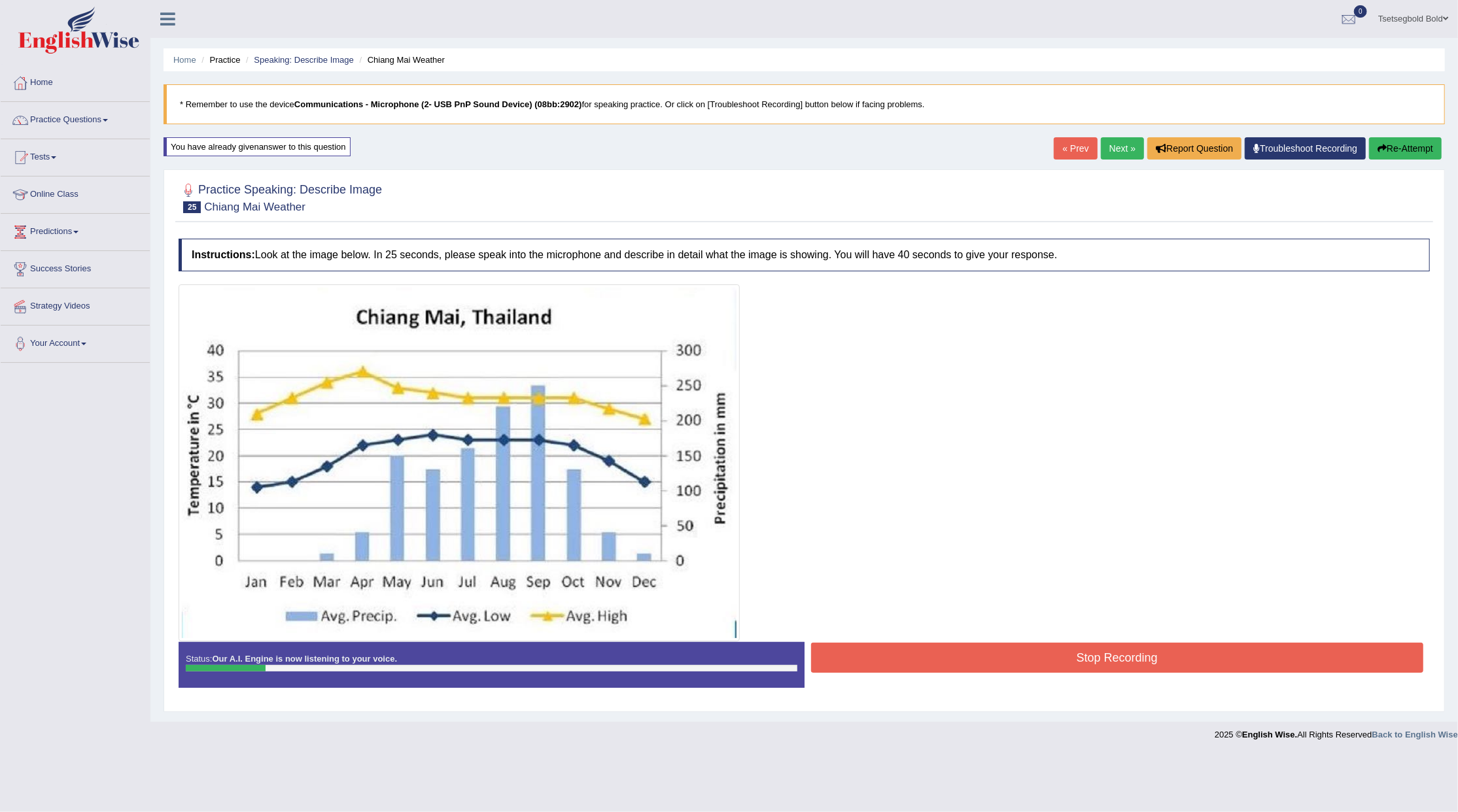
click at [1102, 668] on button "Stop Recording" at bounding box center [1118, 658] width 613 height 30
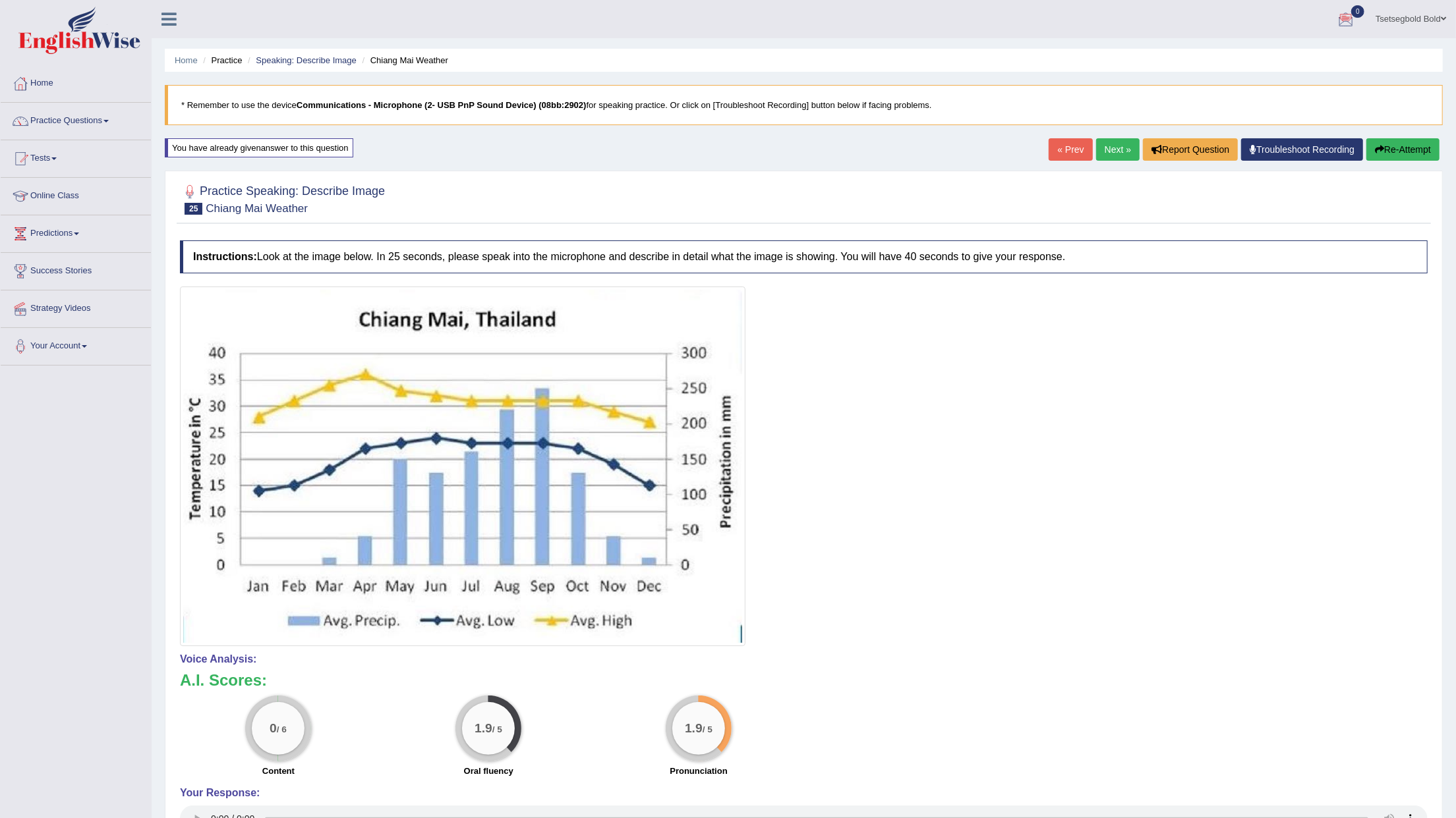
click at [1398, 150] on button "Re-Attempt" at bounding box center [1403, 150] width 73 height 23
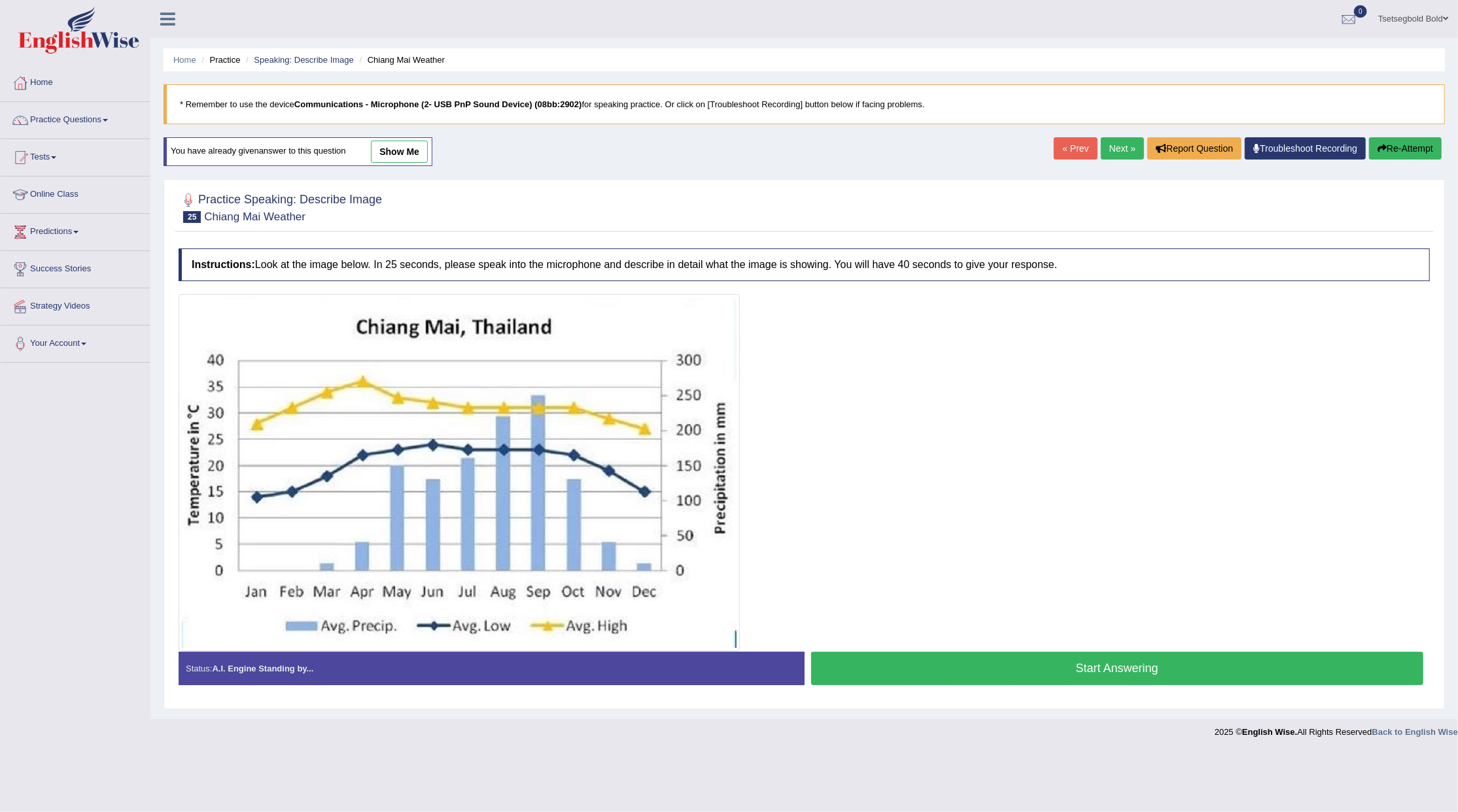
click at [1163, 665] on button "Start Answering" at bounding box center [1118, 668] width 613 height 33
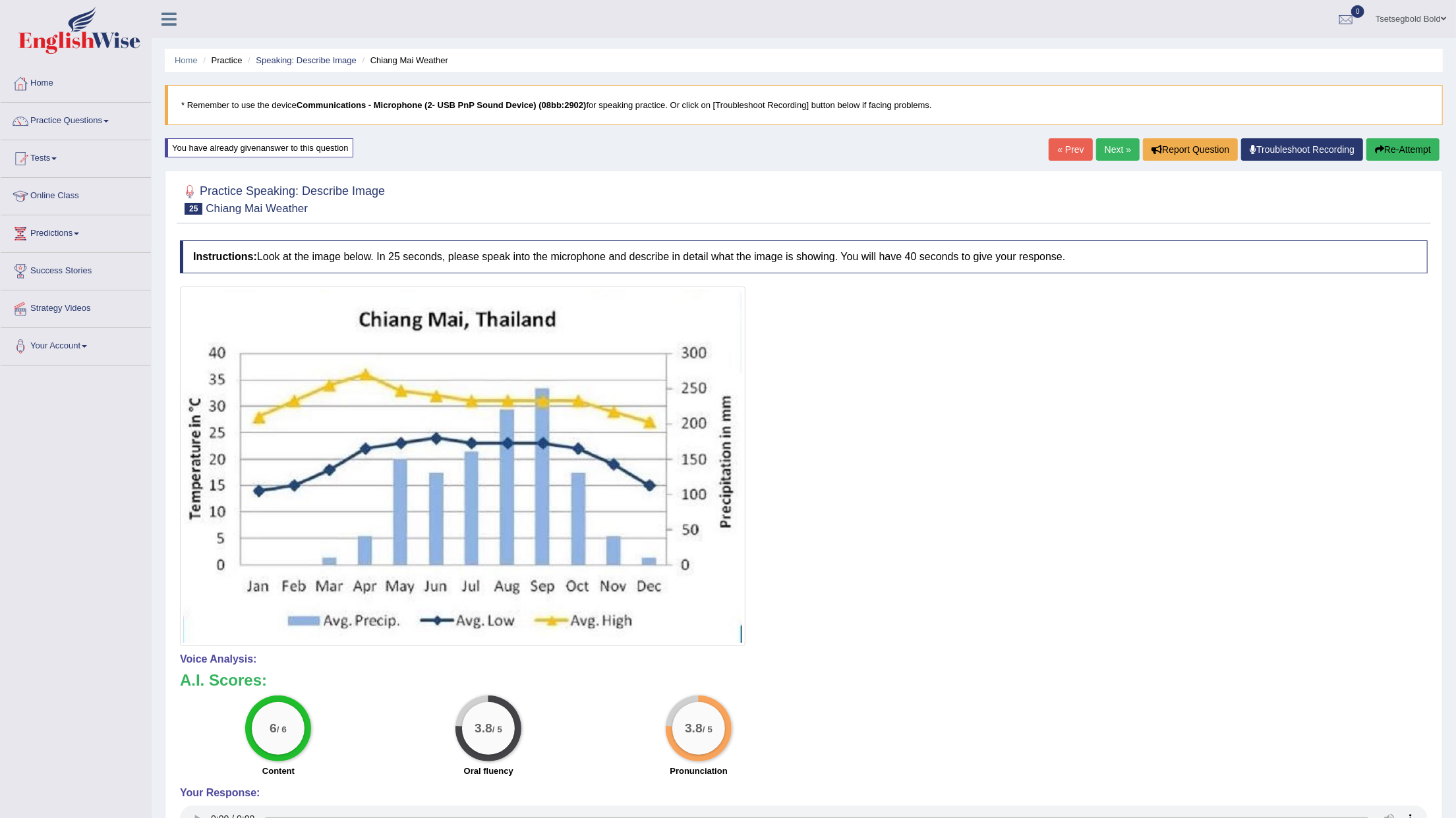
click at [1120, 149] on link "Next »" at bounding box center [1118, 150] width 44 height 23
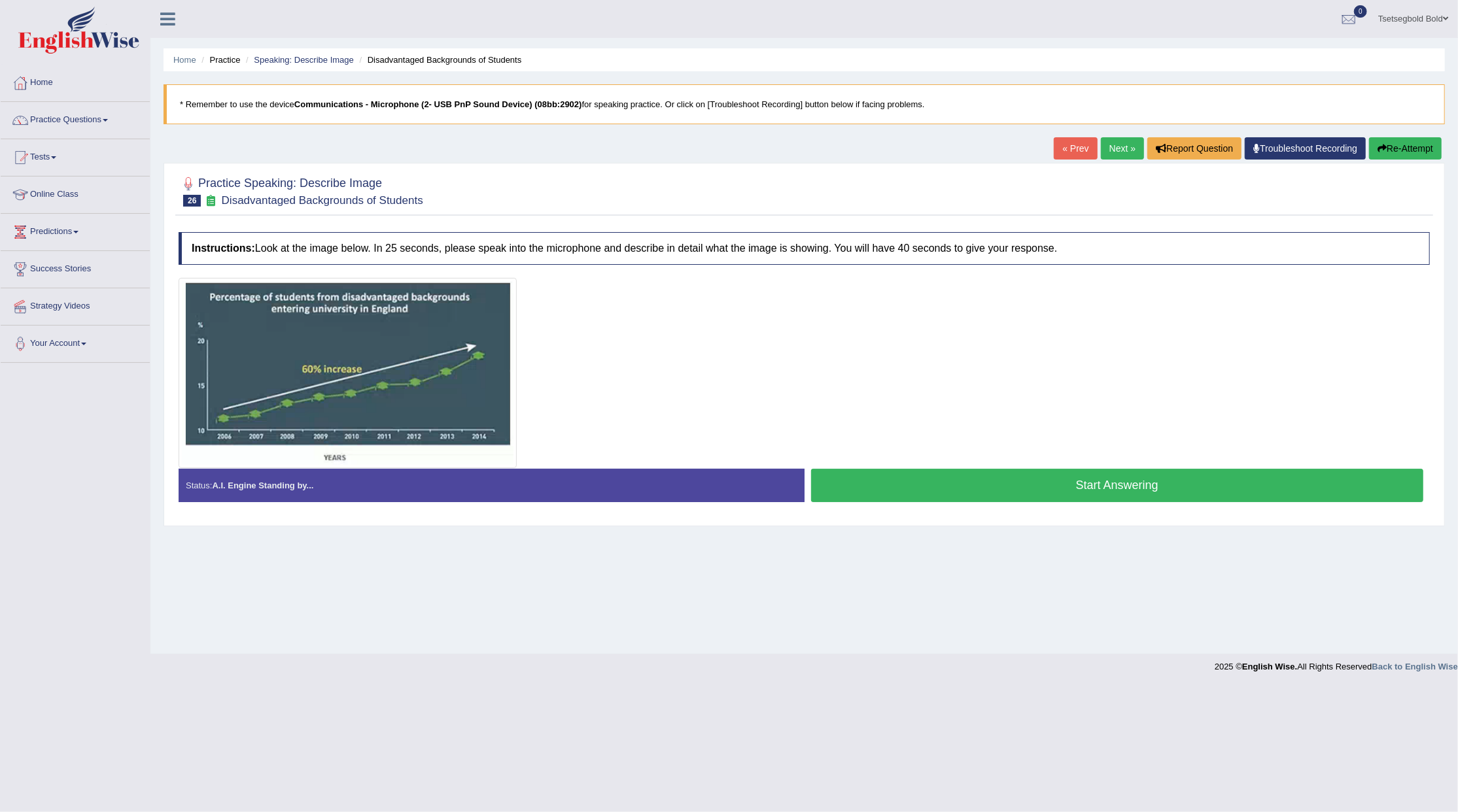
click at [998, 492] on button "Start Answering" at bounding box center [1118, 485] width 613 height 33
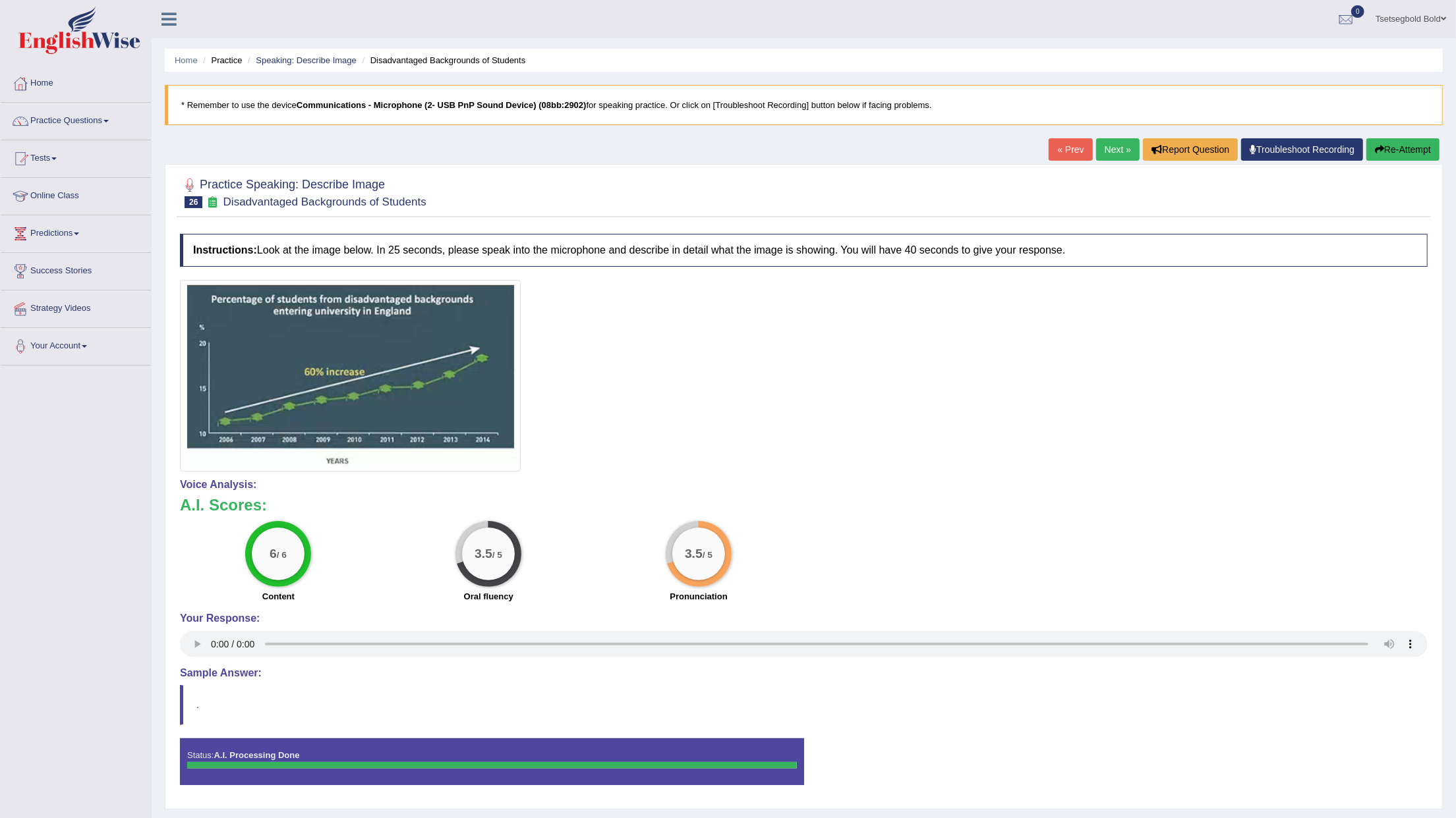
click at [1118, 149] on link "Next »" at bounding box center [1118, 150] width 44 height 23
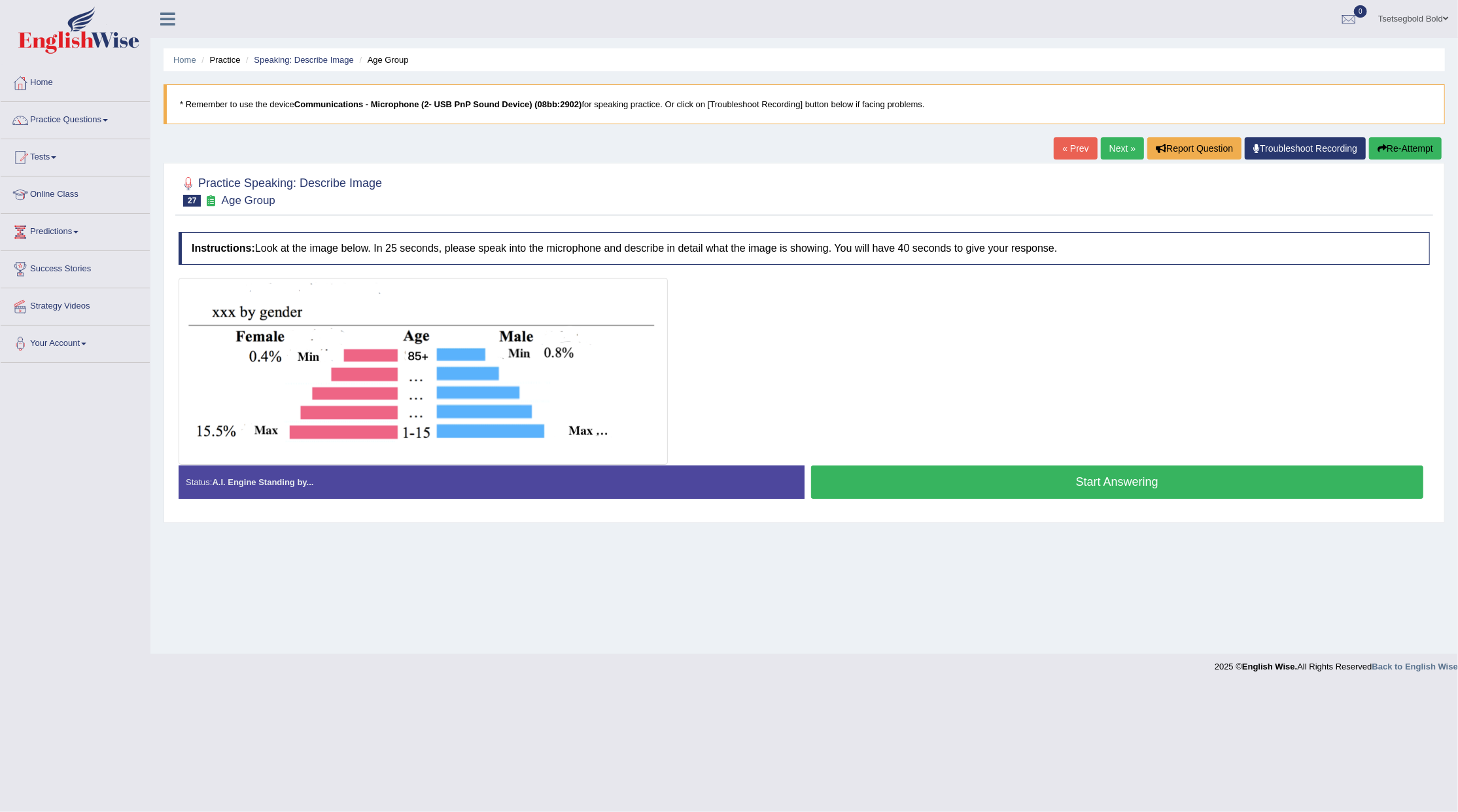
click at [940, 495] on button "Start Answering" at bounding box center [1118, 482] width 613 height 33
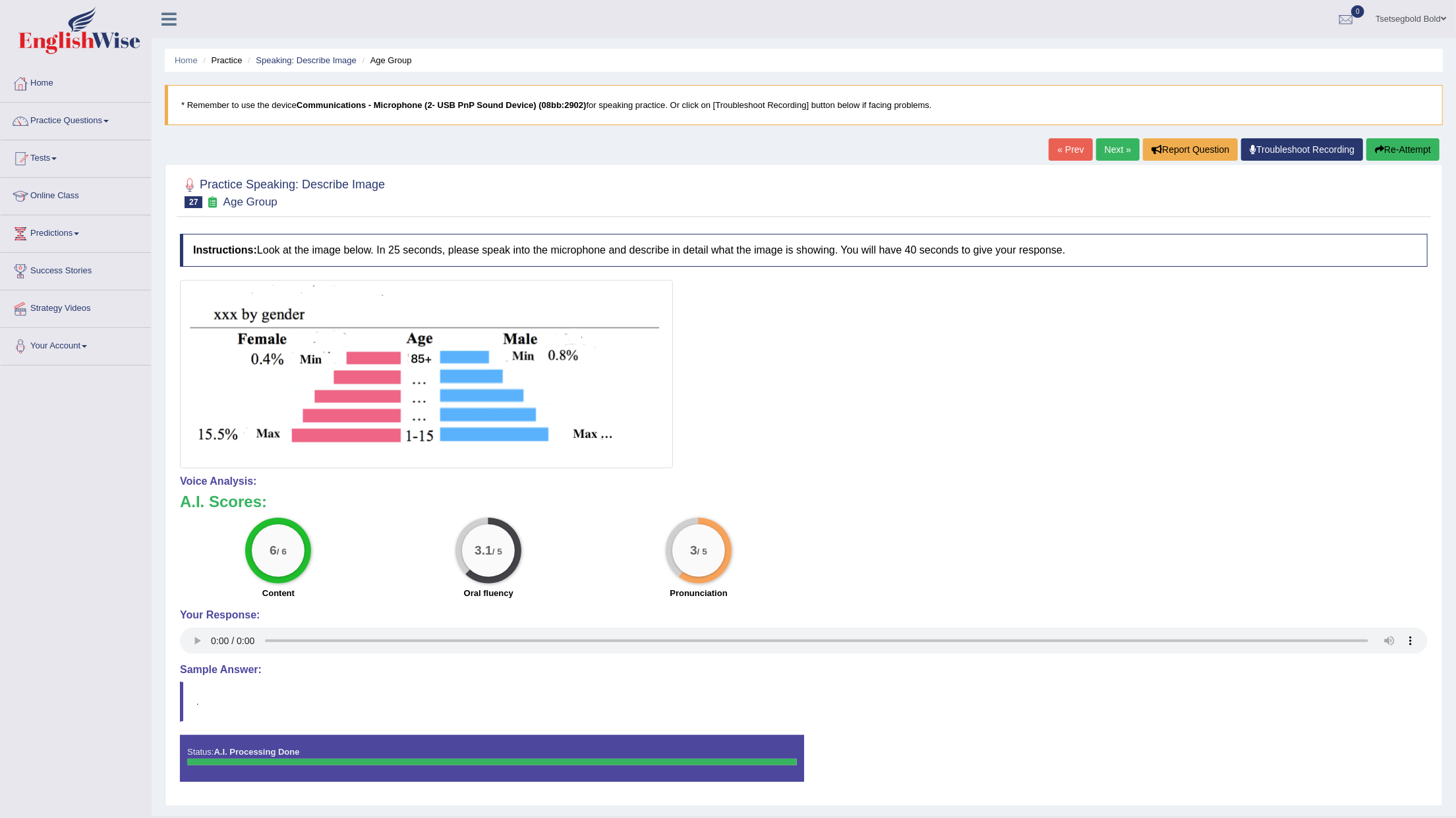
click at [1113, 153] on link "Next »" at bounding box center [1118, 150] width 44 height 23
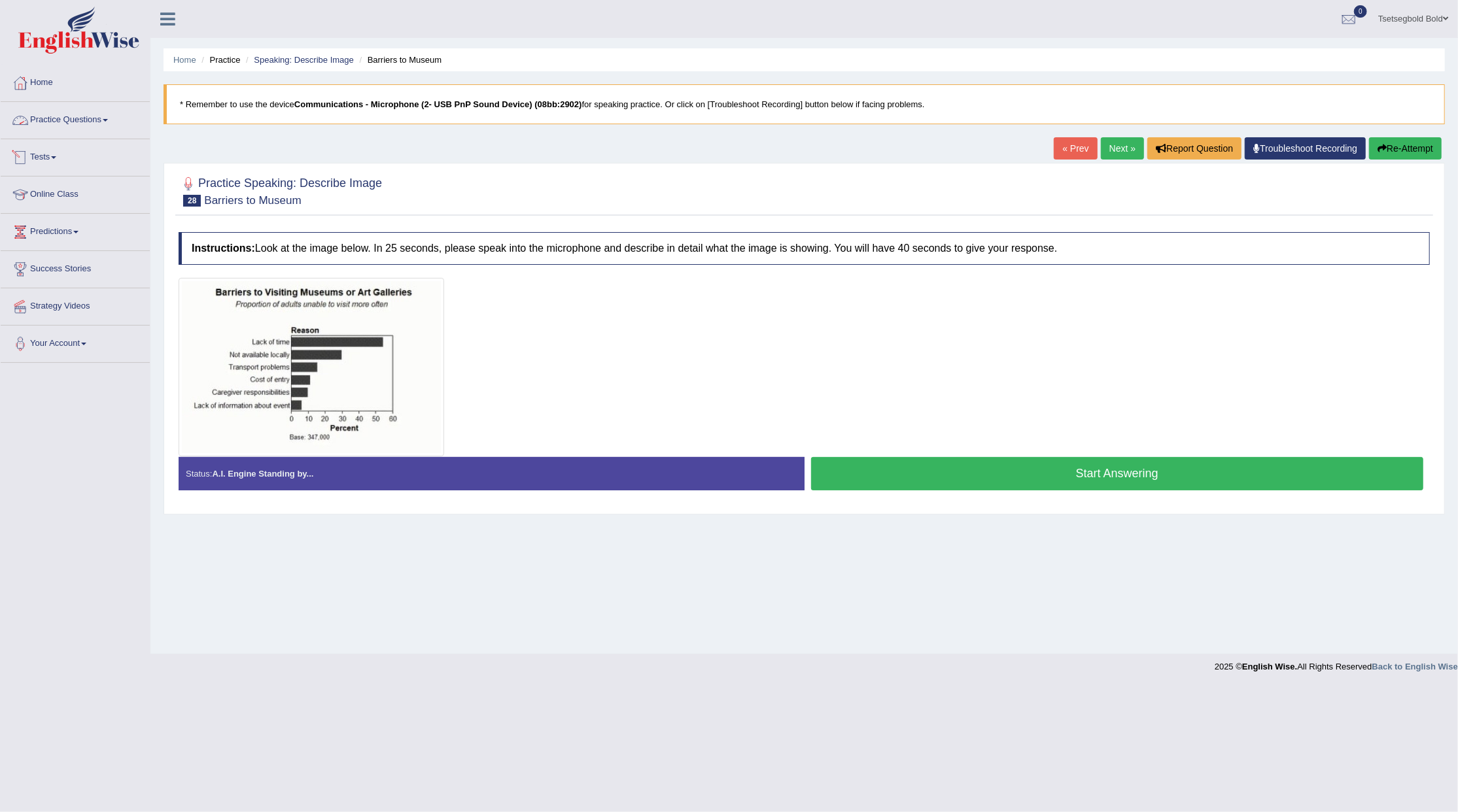
click at [111, 124] on link "Practice Questions" at bounding box center [76, 118] width 149 height 33
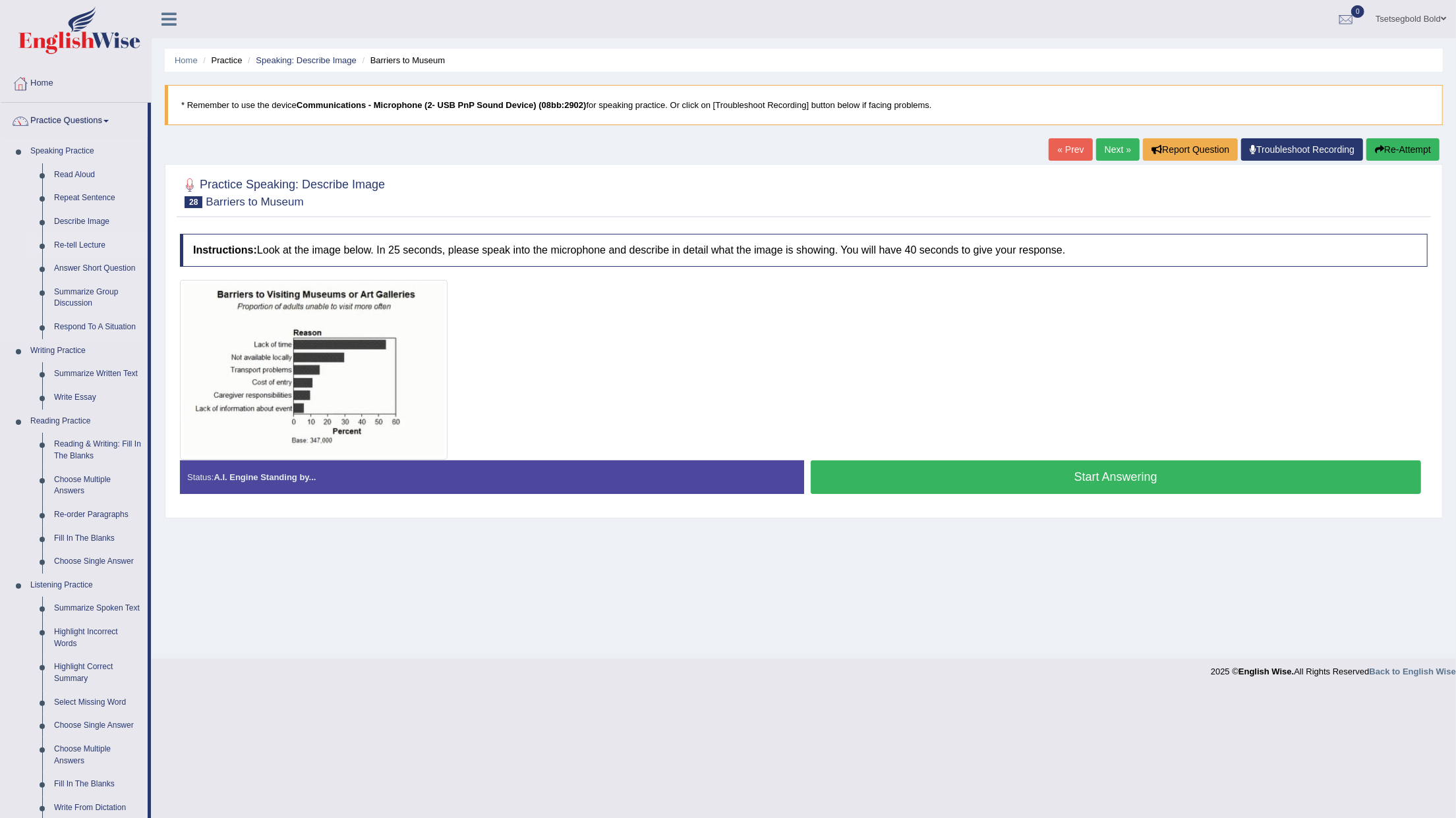
click at [100, 243] on link "Re-tell Lecture" at bounding box center [98, 246] width 99 height 24
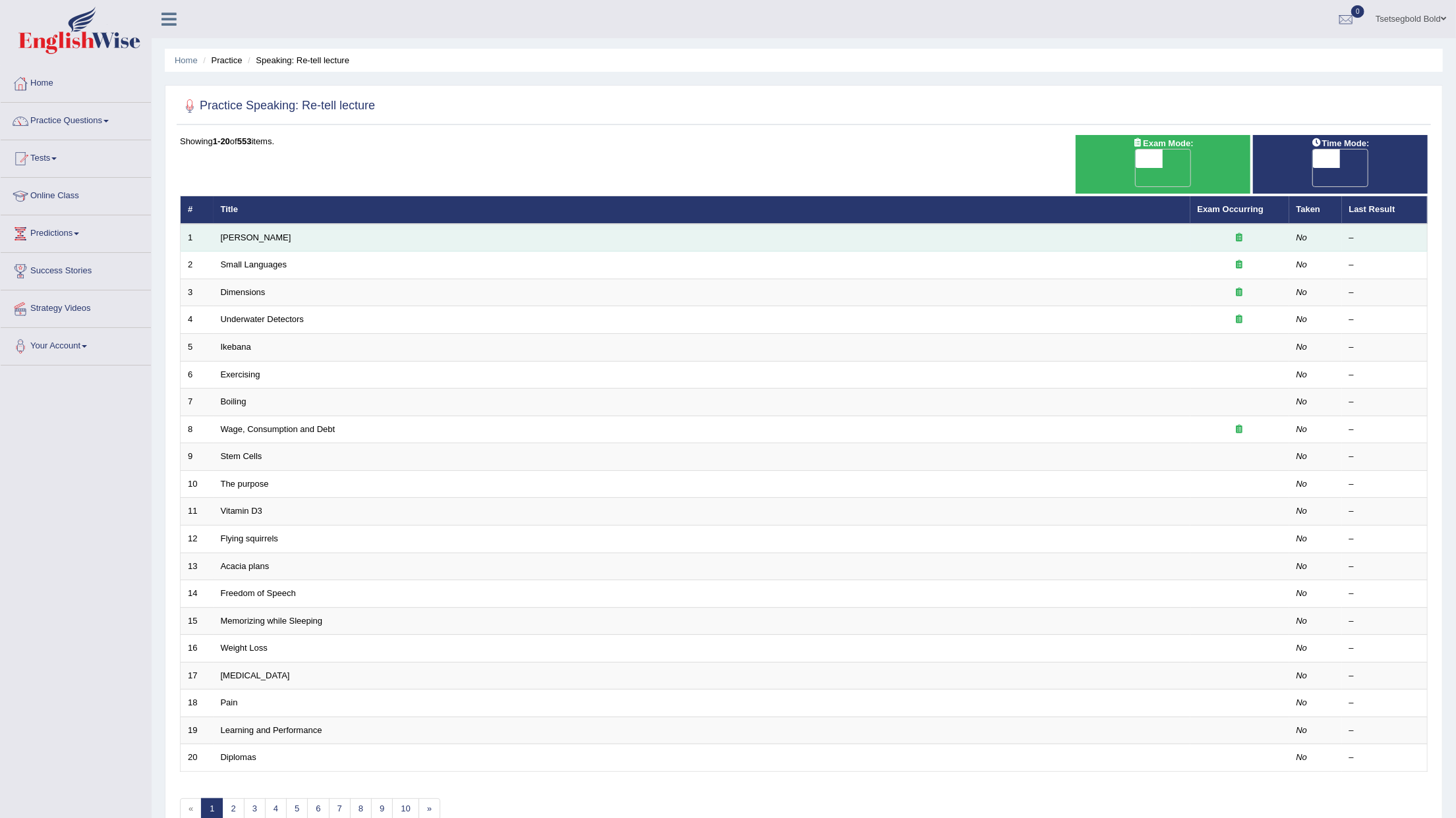
click at [290, 227] on td "[PERSON_NAME]" at bounding box center [702, 237] width 977 height 28
click at [262, 232] on link "[PERSON_NAME]" at bounding box center [256, 237] width 70 height 10
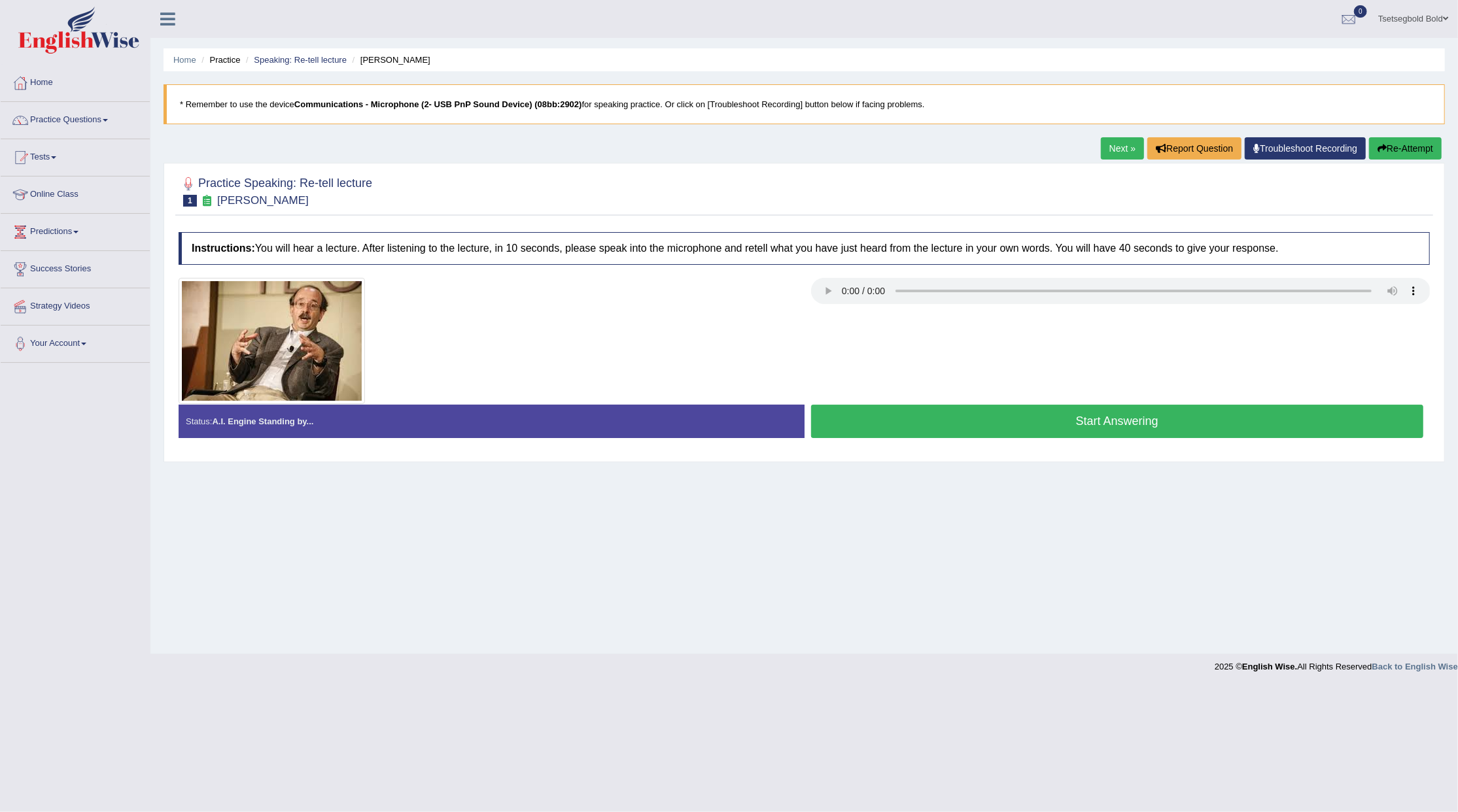
click at [1068, 427] on button "Start Answering" at bounding box center [1118, 421] width 613 height 33
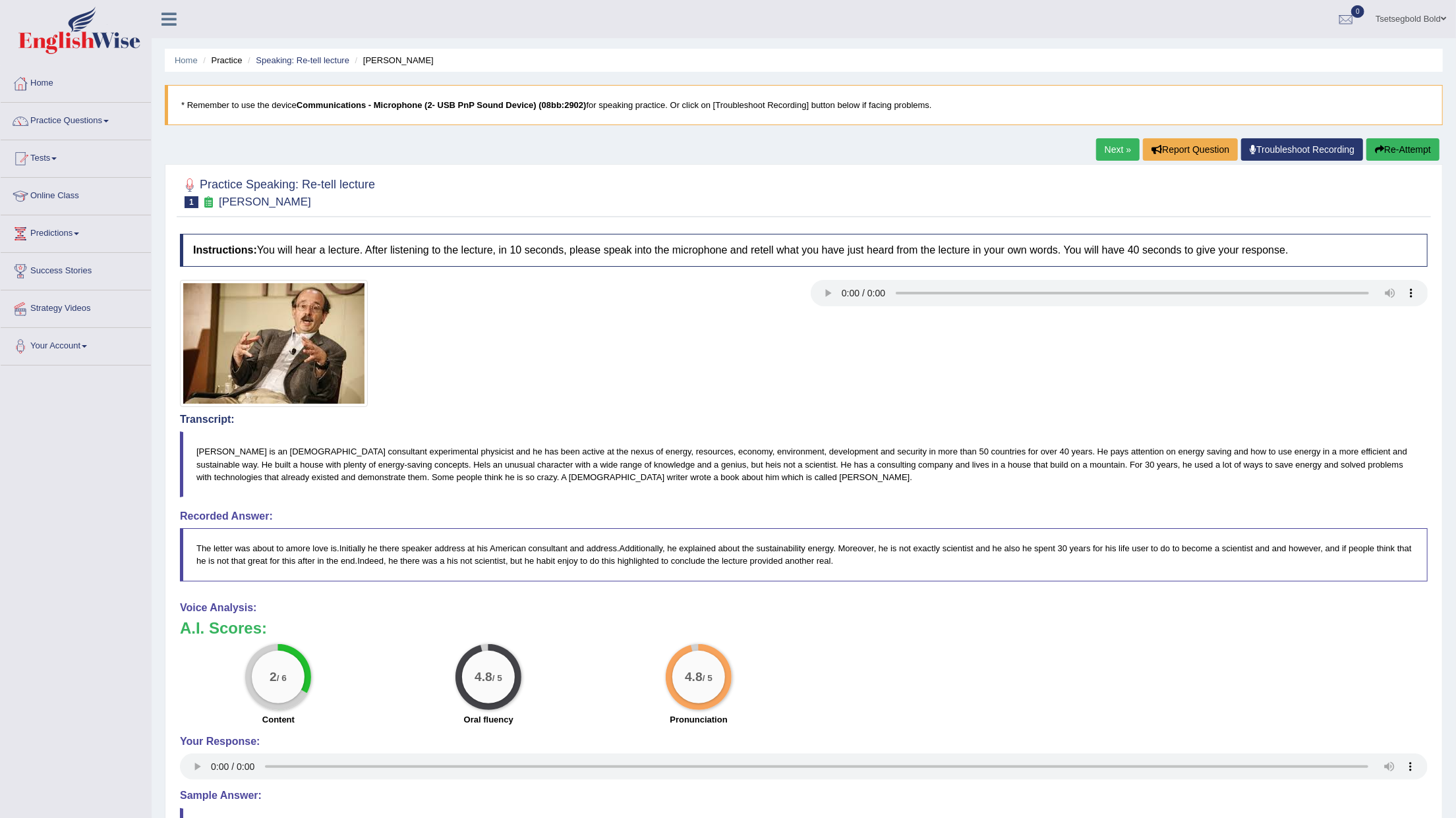
click at [1387, 150] on button "Re-Attempt" at bounding box center [1403, 150] width 73 height 23
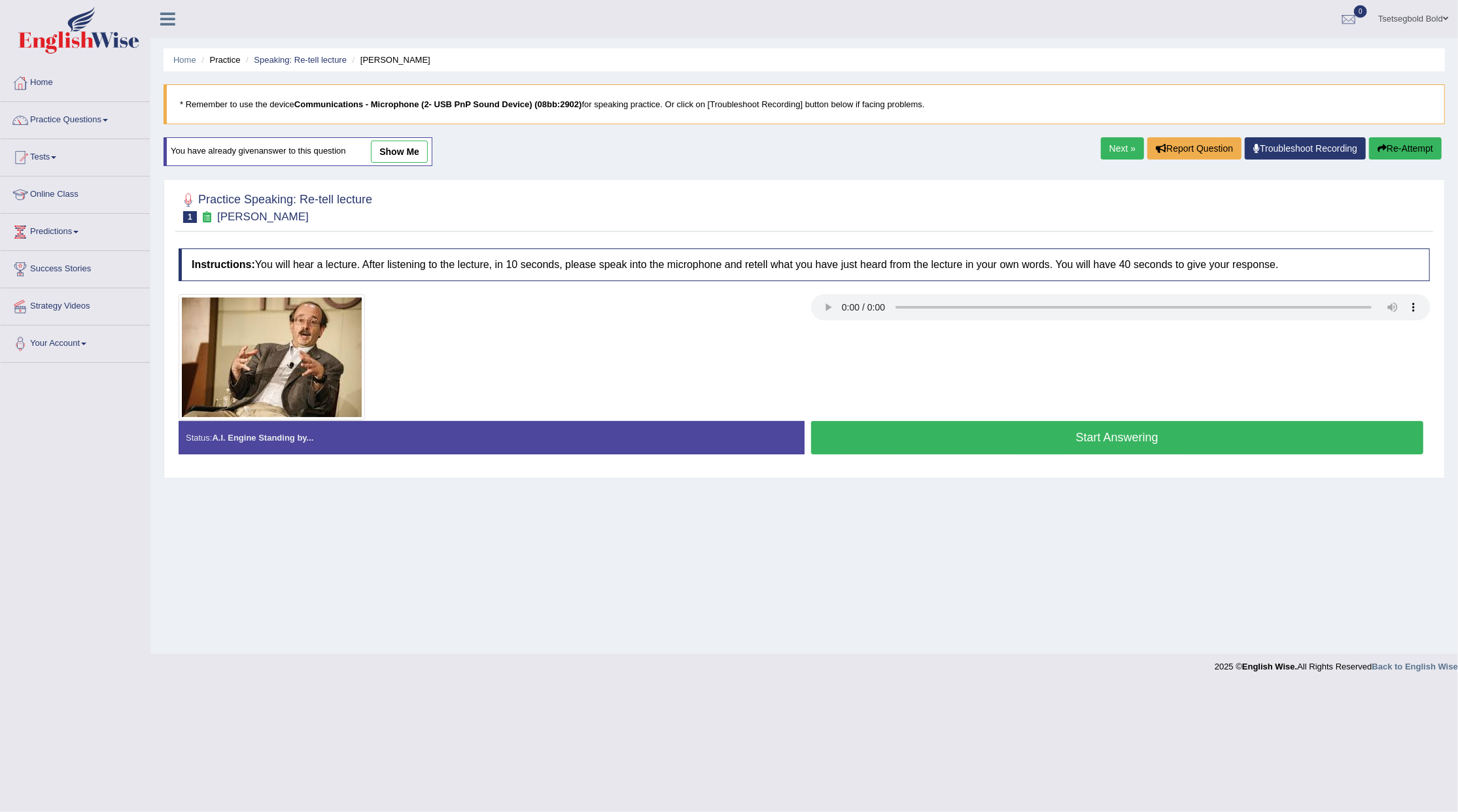
click at [1005, 439] on button "Start Answering" at bounding box center [1118, 438] width 613 height 33
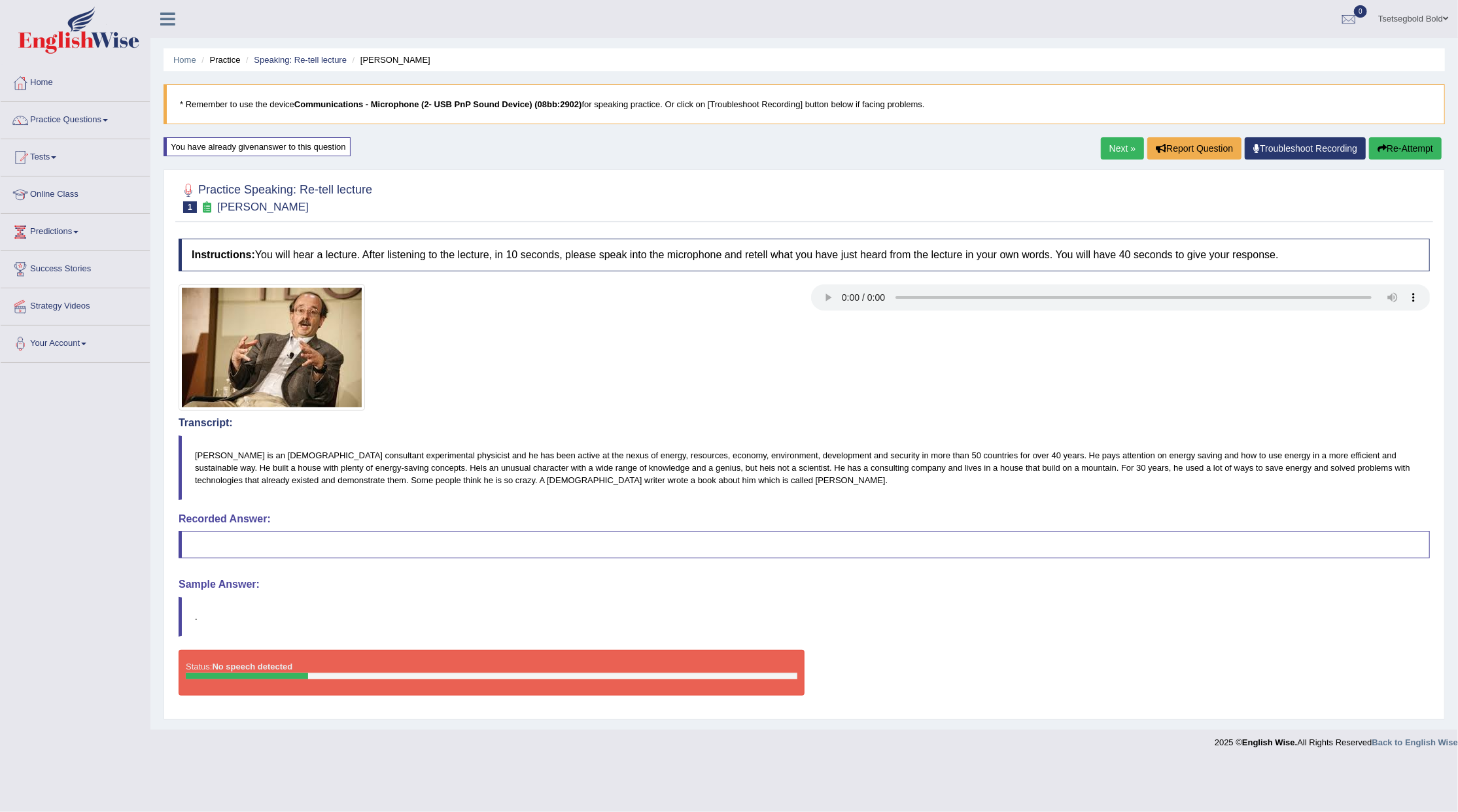
click at [1120, 153] on link "Next »" at bounding box center [1123, 148] width 43 height 23
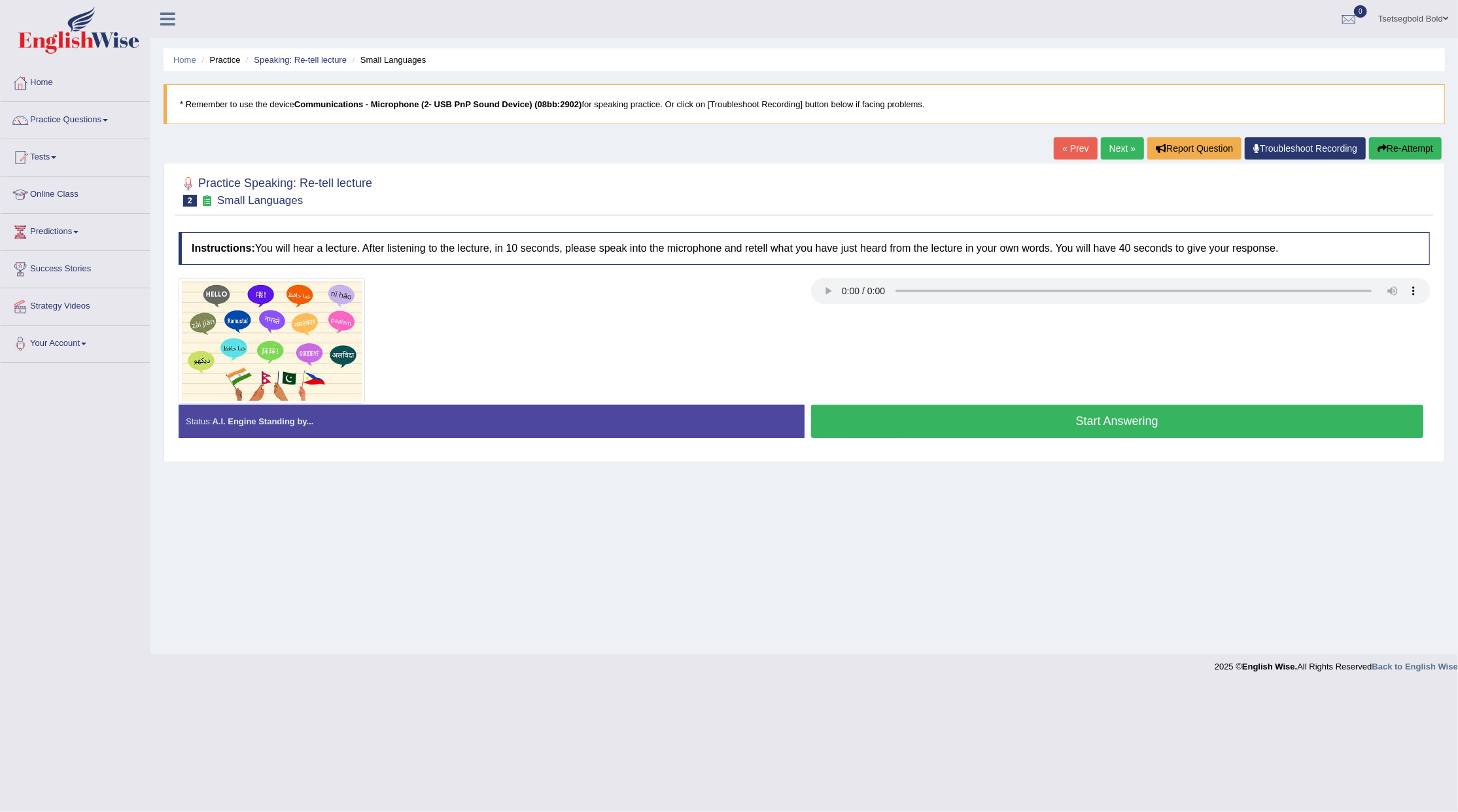
click at [1089, 429] on button "Start Answering" at bounding box center [1118, 421] width 613 height 33
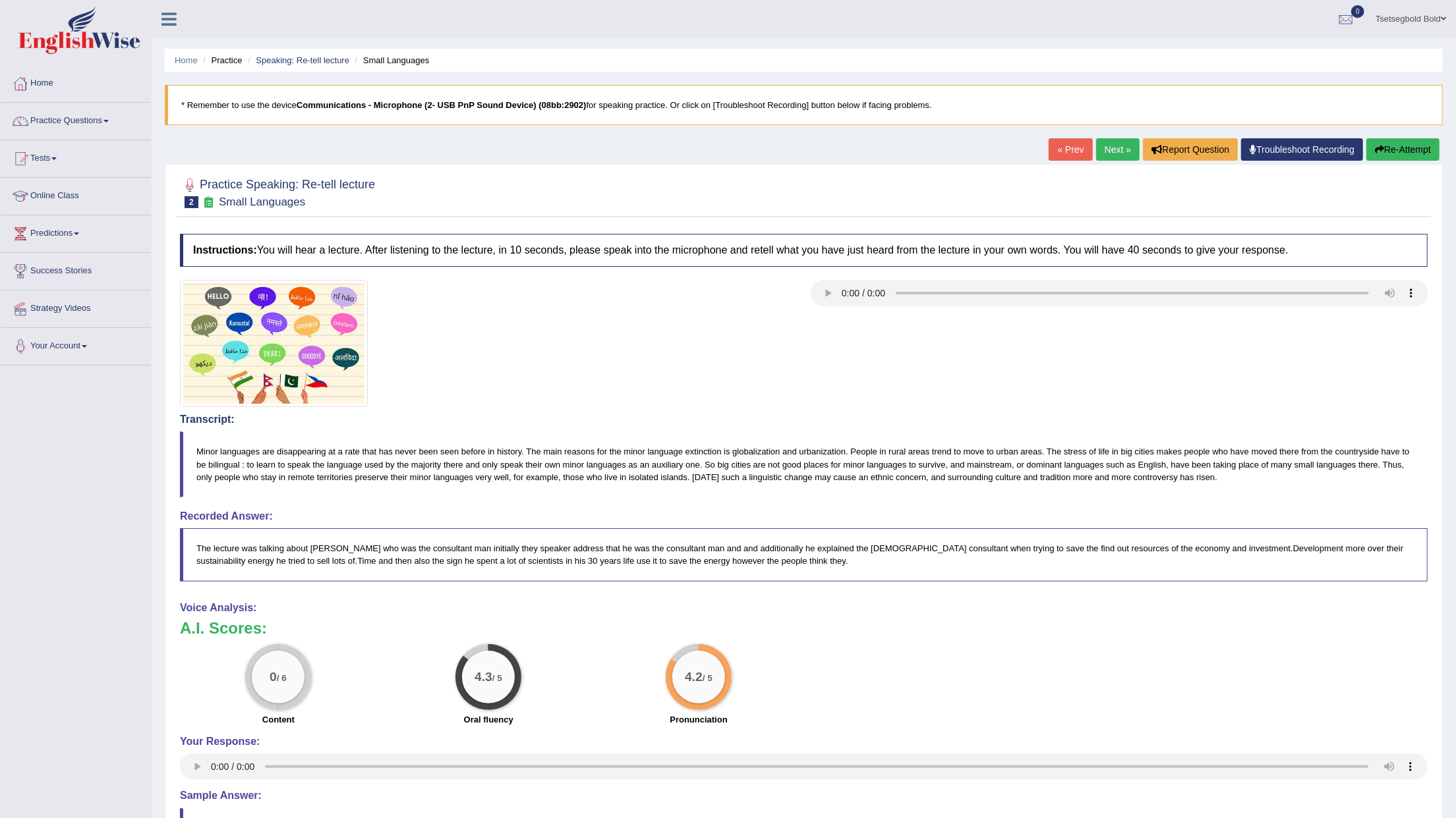
click at [1379, 147] on icon "button" at bounding box center [1380, 150] width 10 height 10
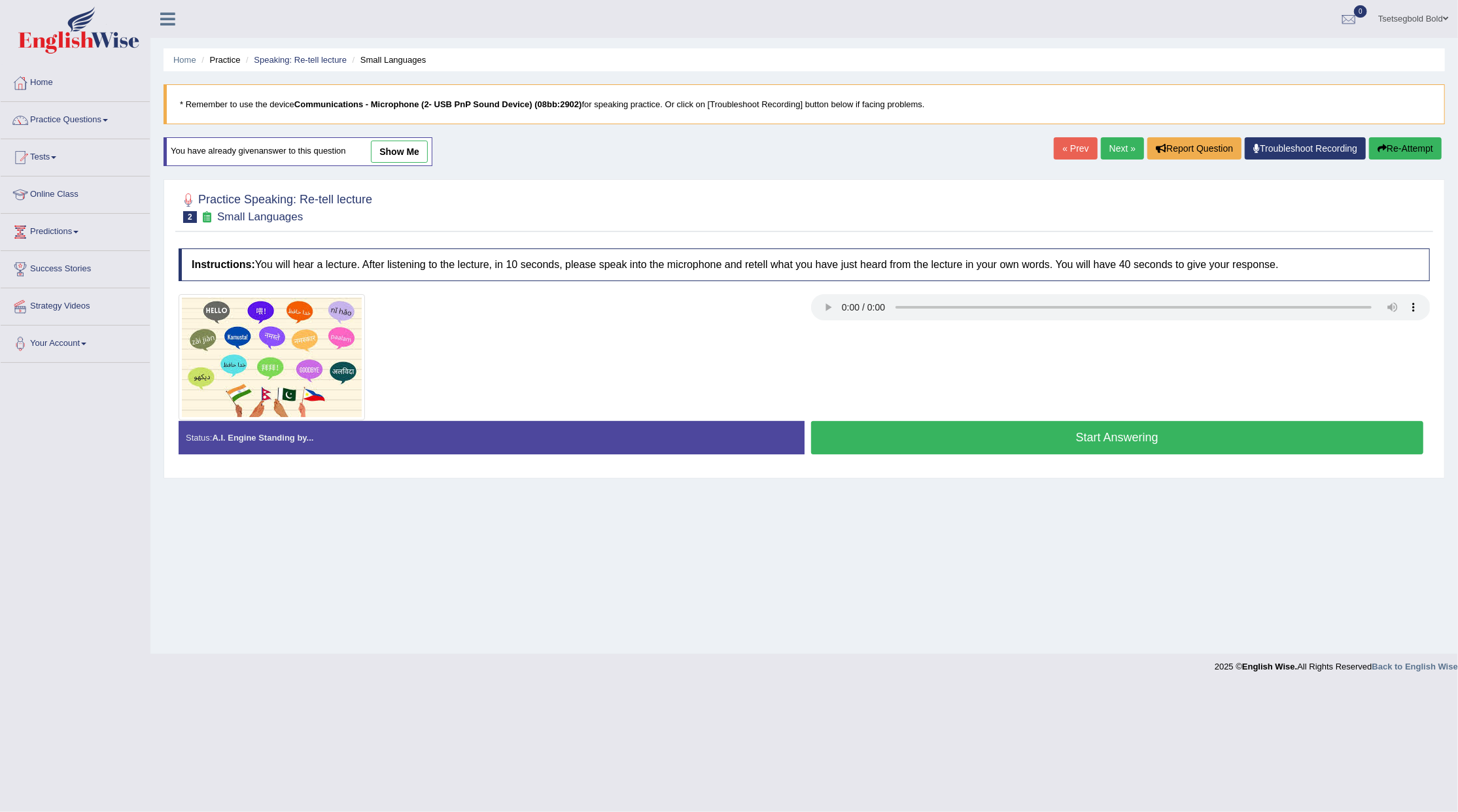
click at [1150, 445] on button "Start Answering" at bounding box center [1118, 438] width 613 height 33
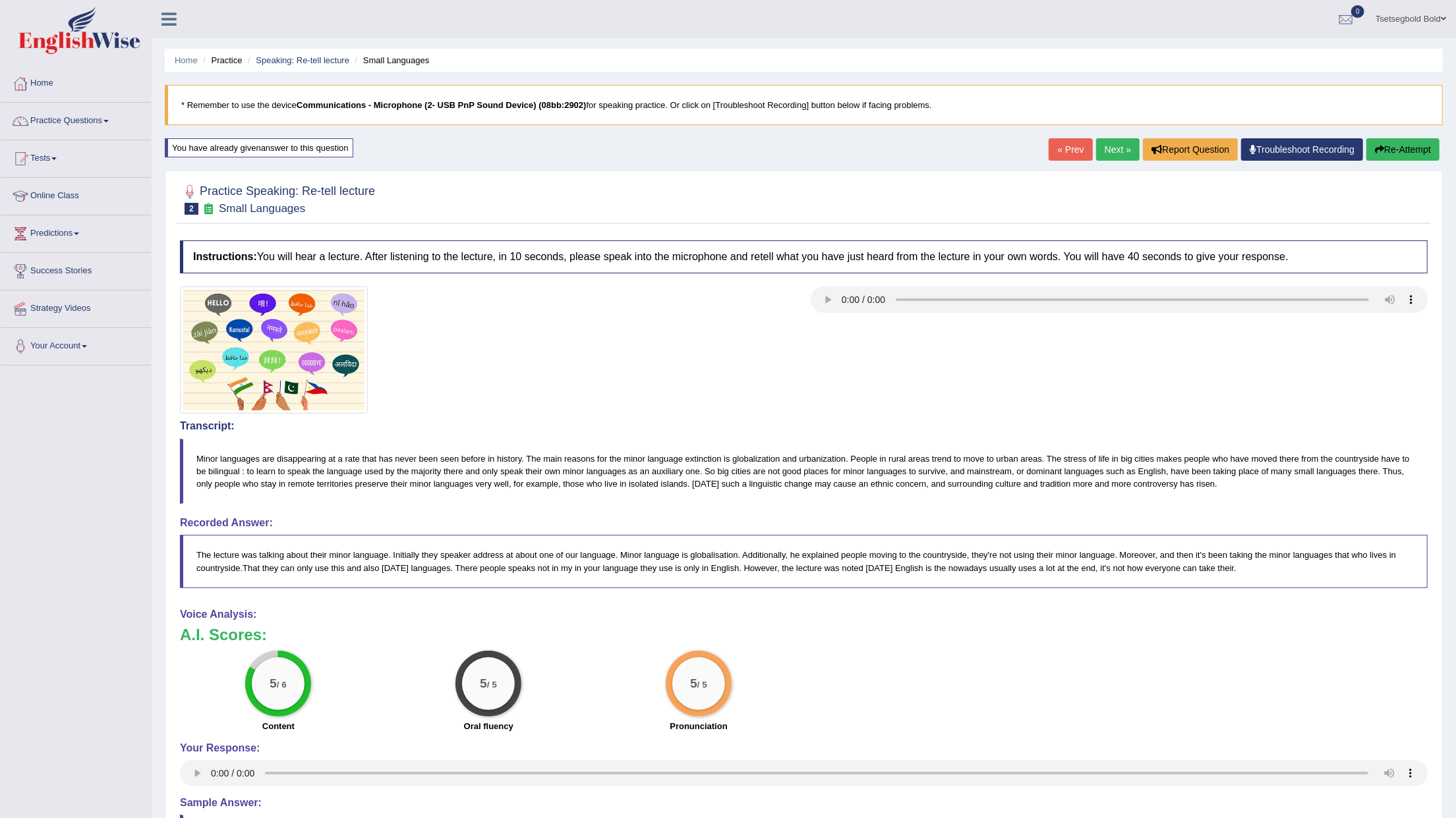
click at [1116, 151] on link "Next »" at bounding box center [1118, 150] width 44 height 23
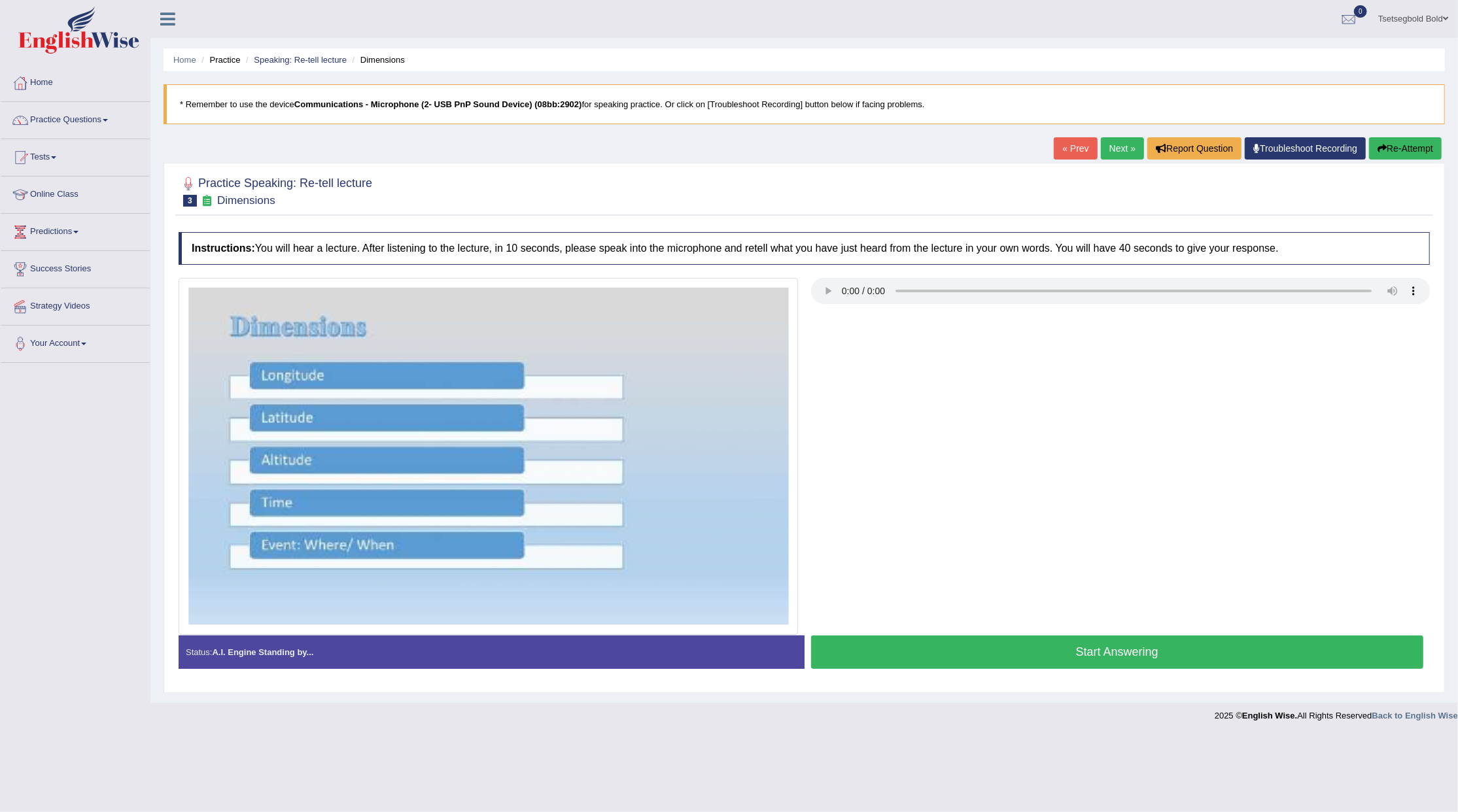
click at [1207, 661] on button "Start Answering" at bounding box center [1118, 652] width 613 height 33
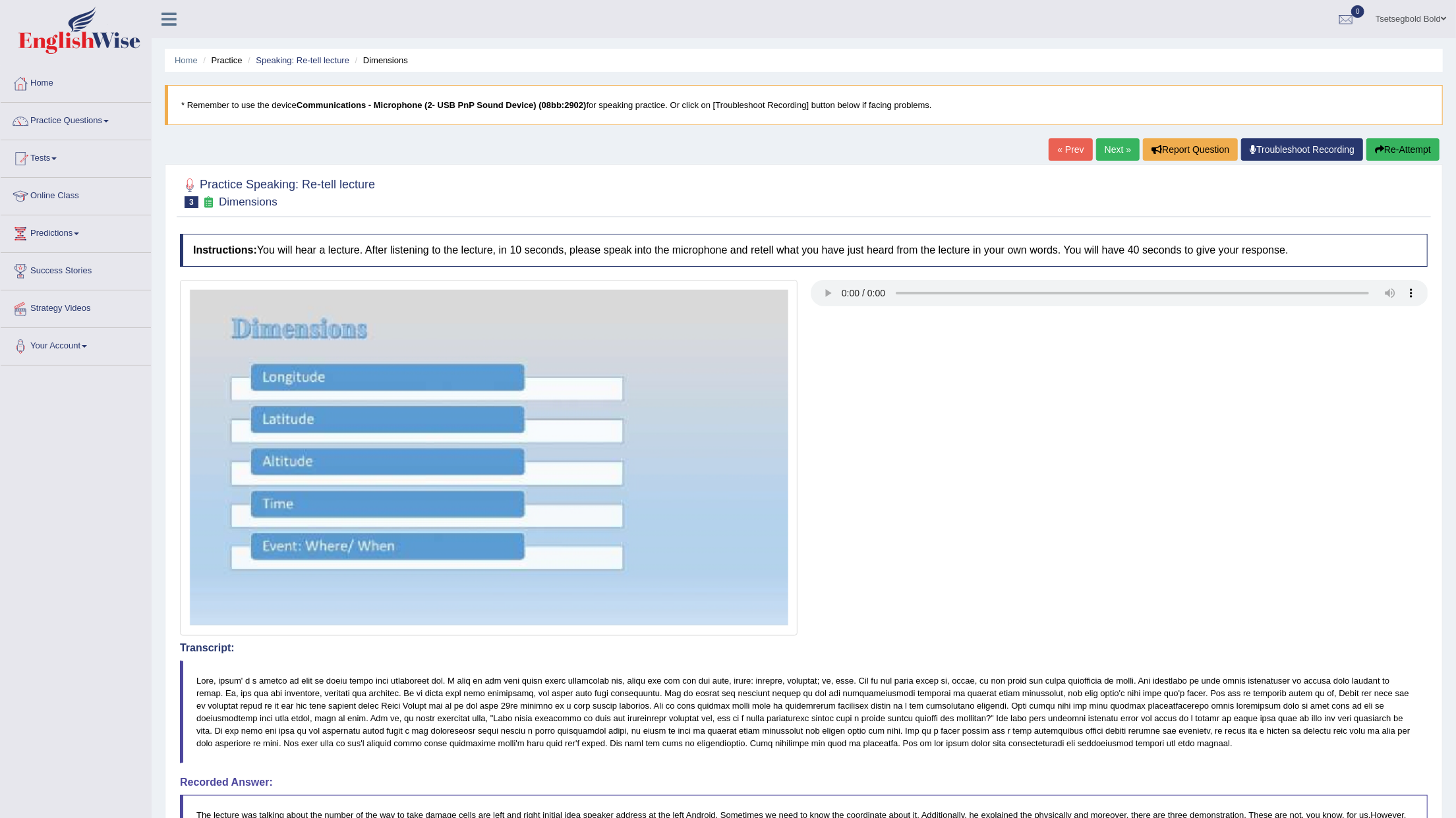
click at [1400, 146] on button "Re-Attempt" at bounding box center [1403, 150] width 73 height 23
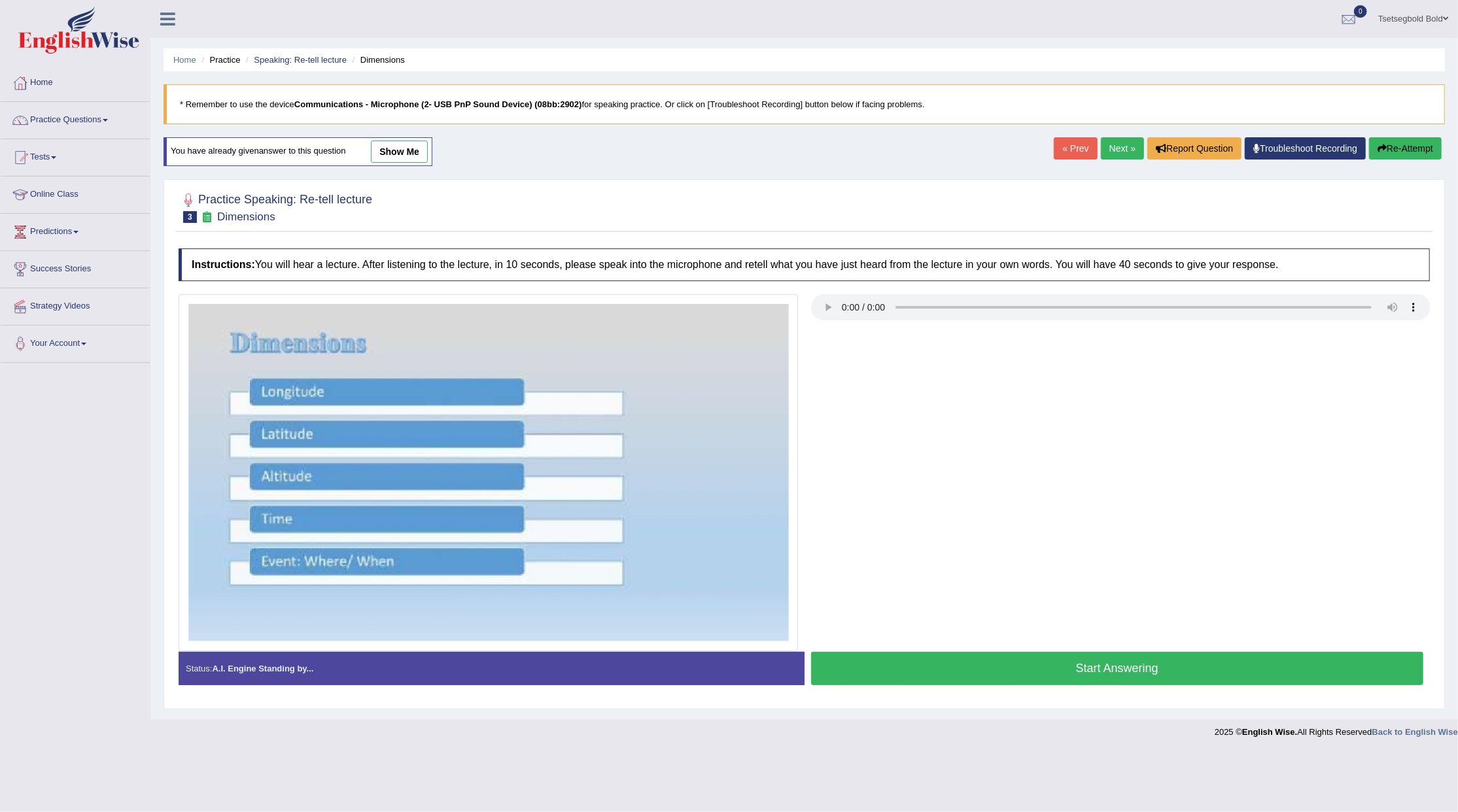
click at [1043, 670] on button "Start Answering" at bounding box center [1118, 668] width 613 height 33
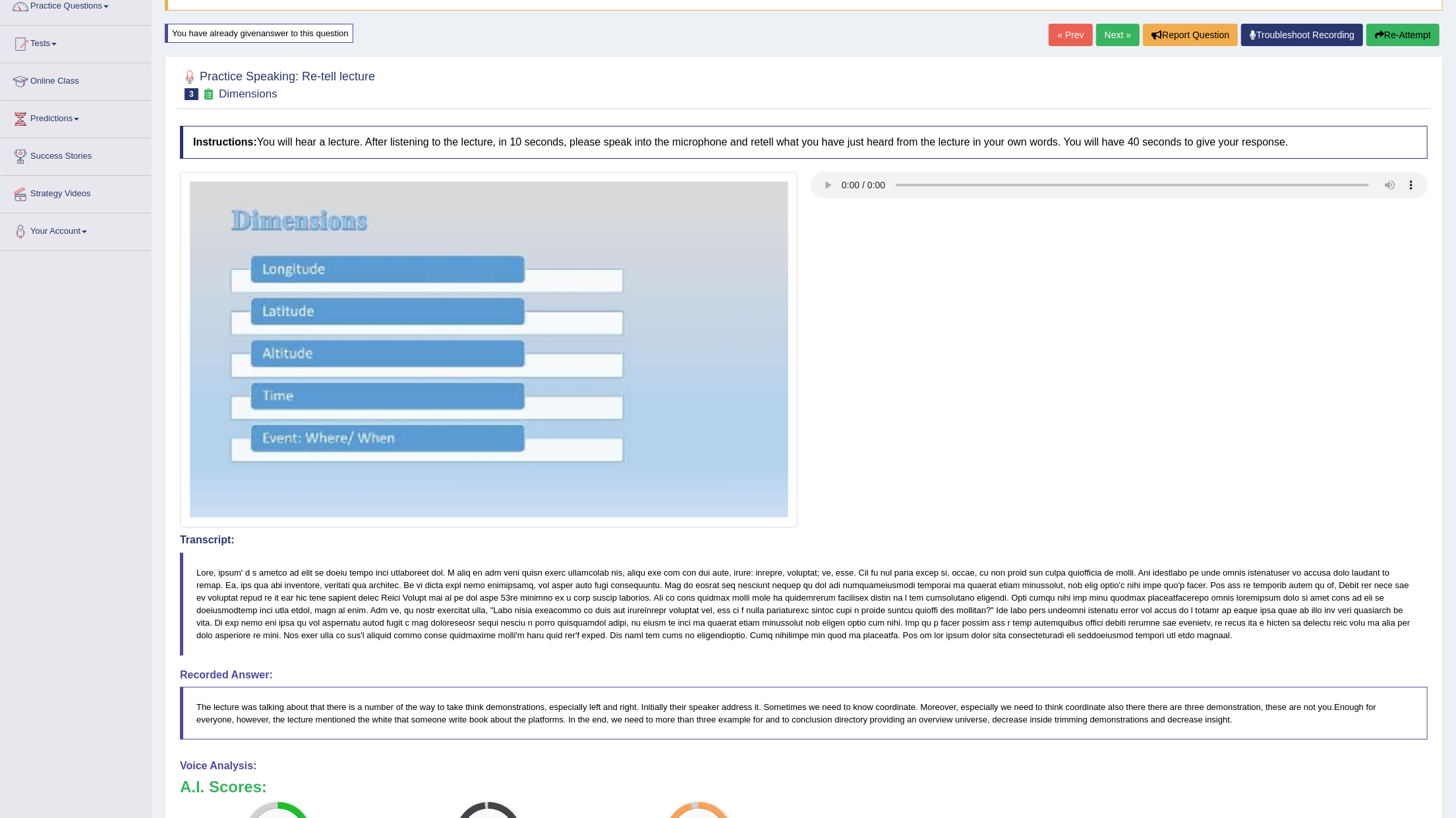
scroll to position [70, 0]
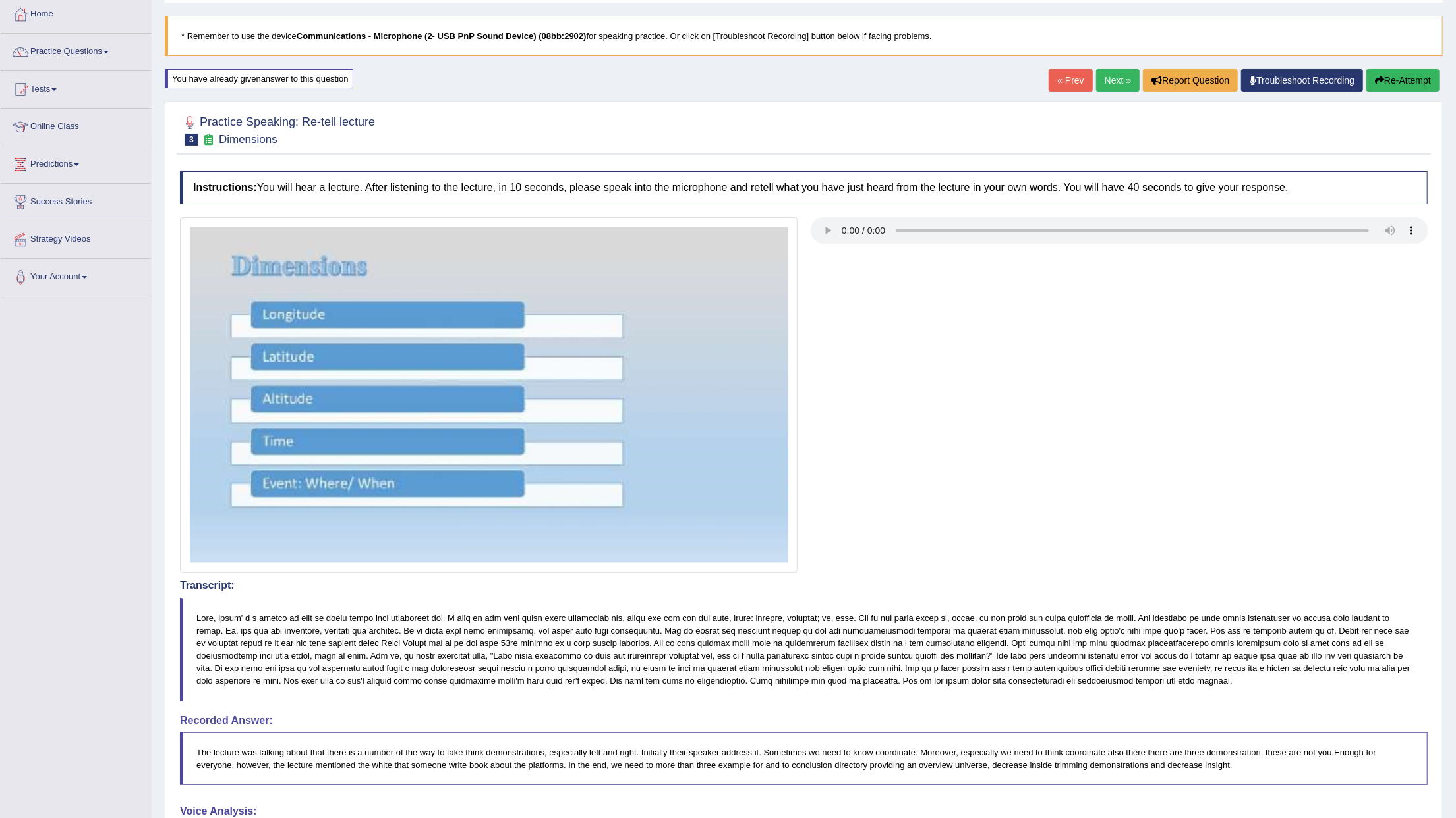
click at [1124, 74] on link "Next »" at bounding box center [1118, 81] width 44 height 23
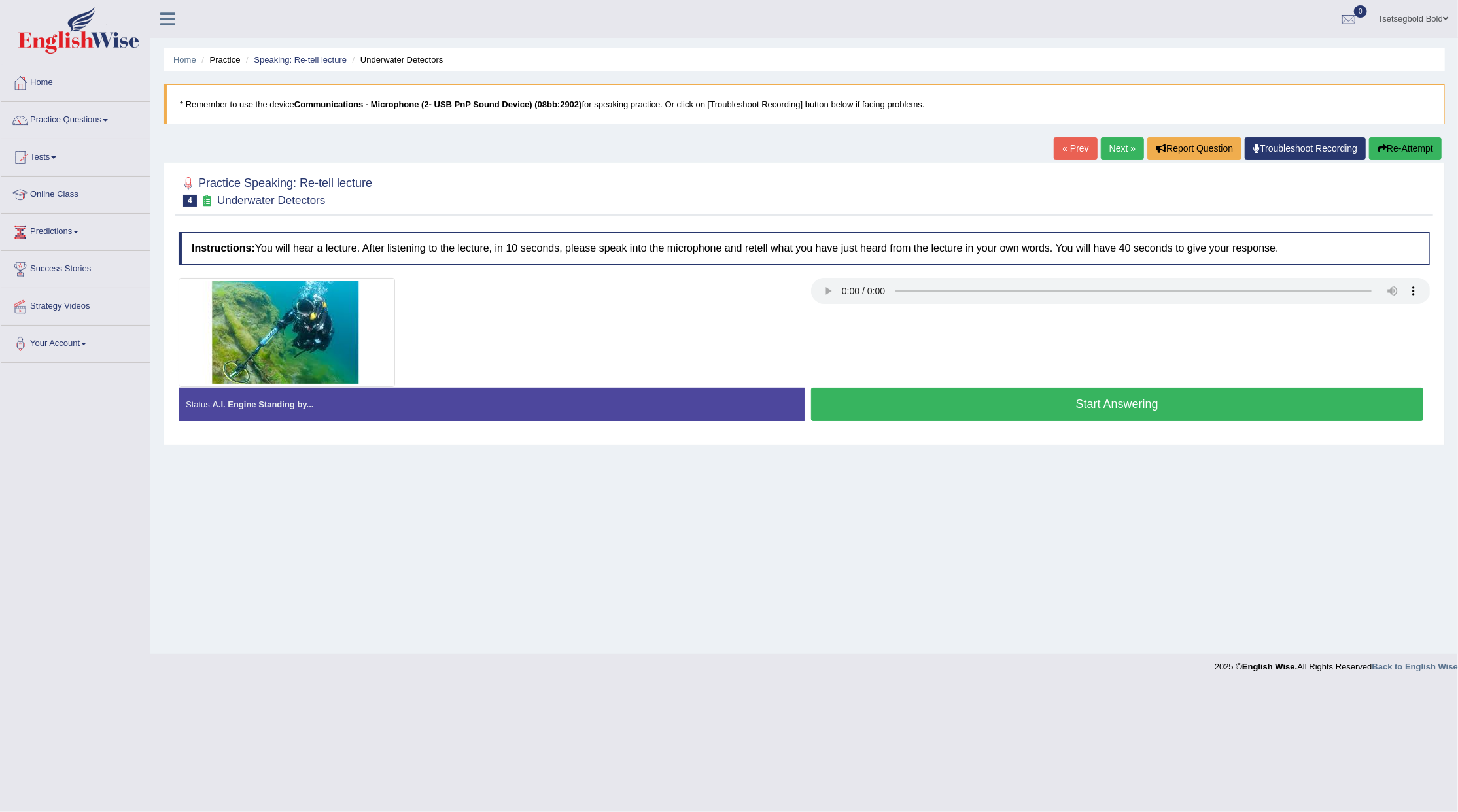
click at [957, 404] on button "Start Answering" at bounding box center [1118, 404] width 613 height 33
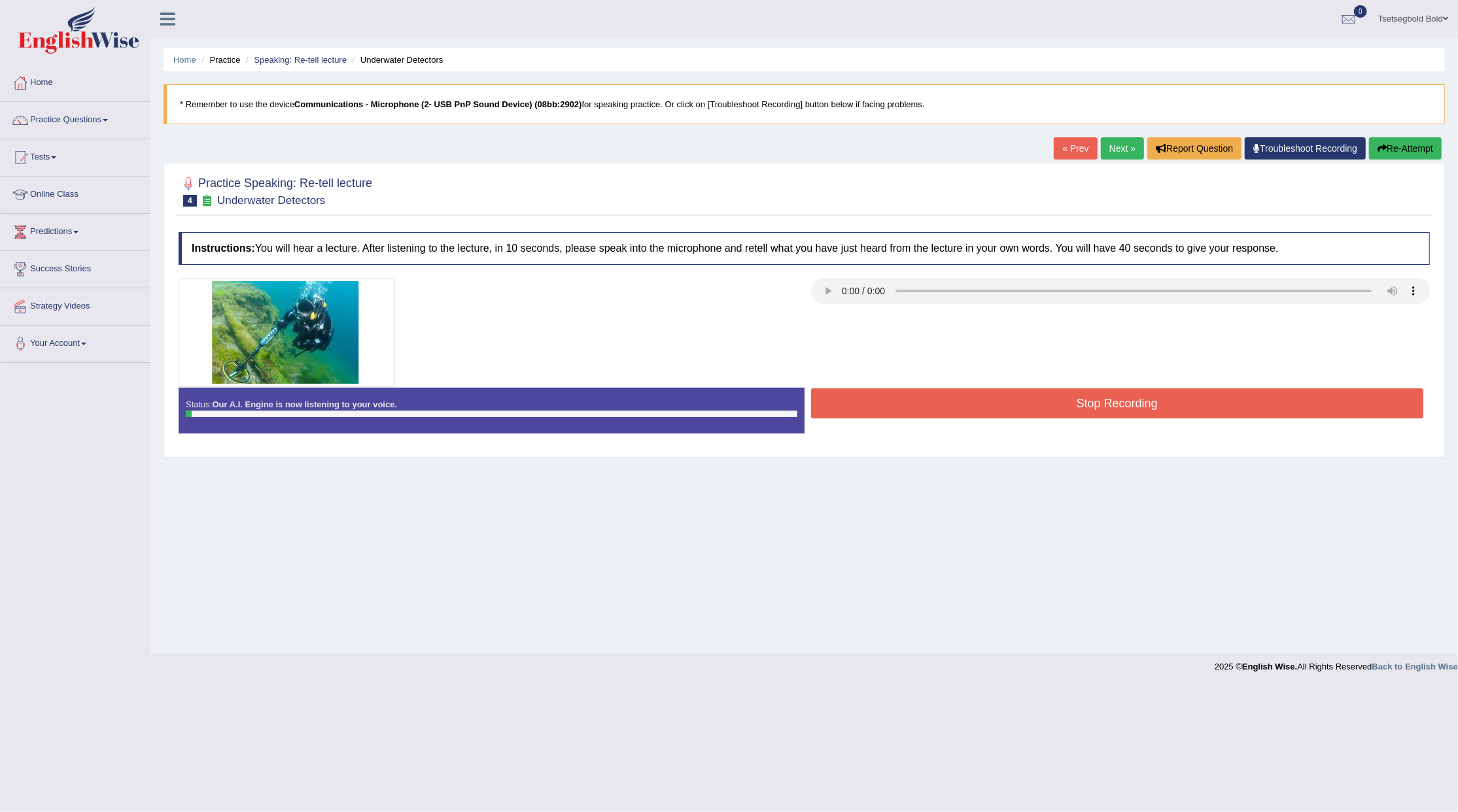
click at [957, 404] on button "Stop Recording" at bounding box center [1118, 404] width 613 height 30
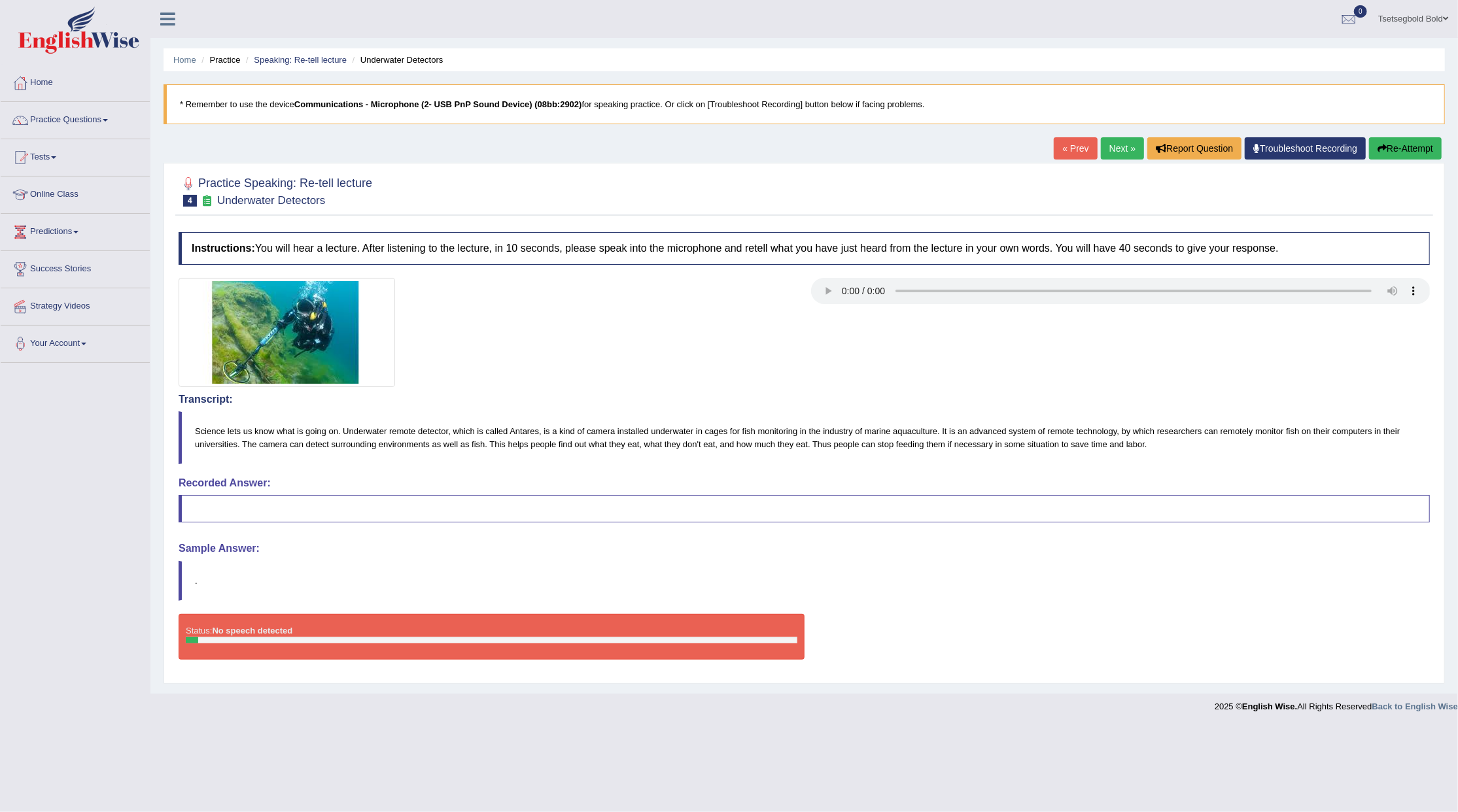
click at [1384, 155] on button "Re-Attempt" at bounding box center [1405, 148] width 73 height 23
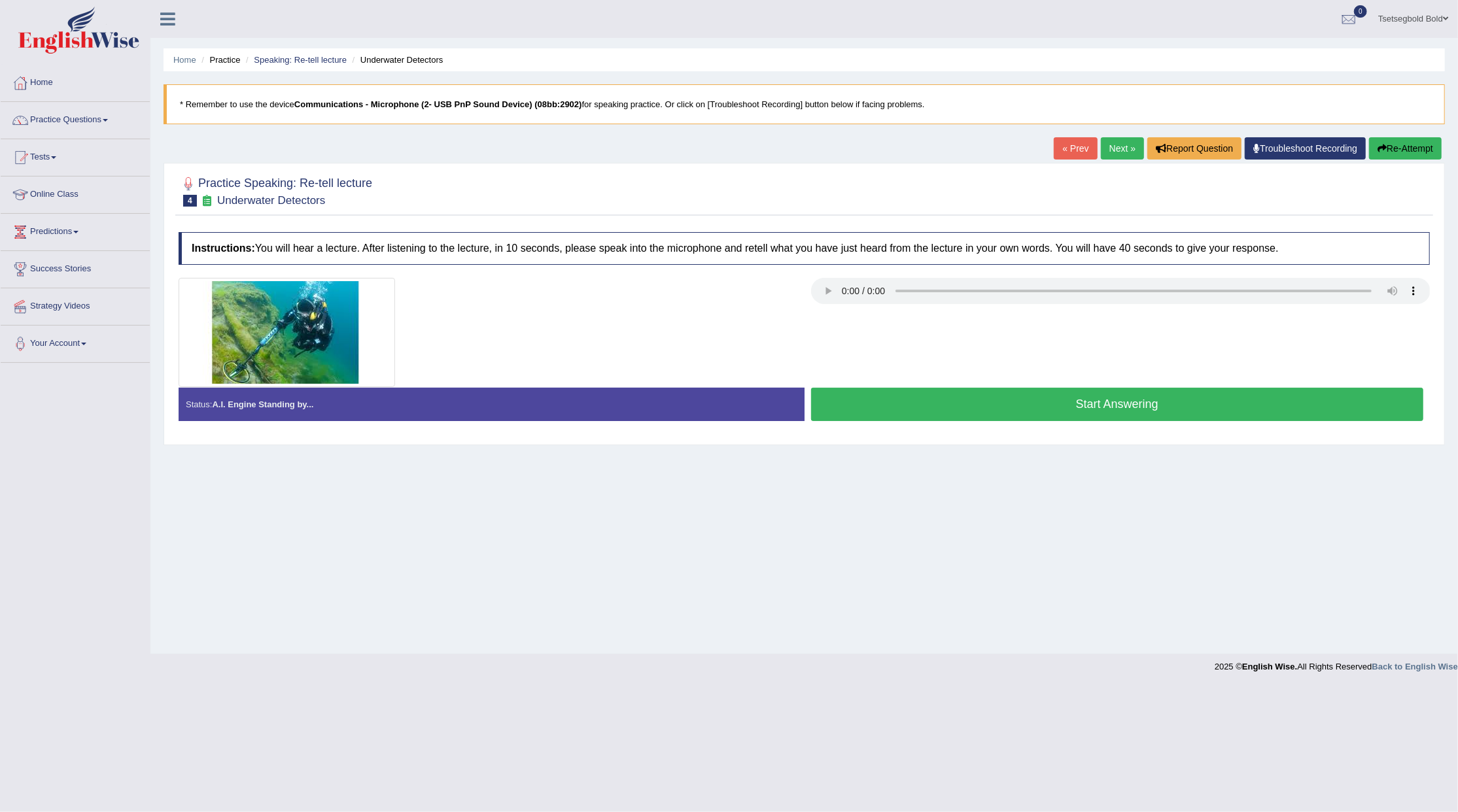
click at [998, 414] on button "Start Answering" at bounding box center [1118, 404] width 613 height 33
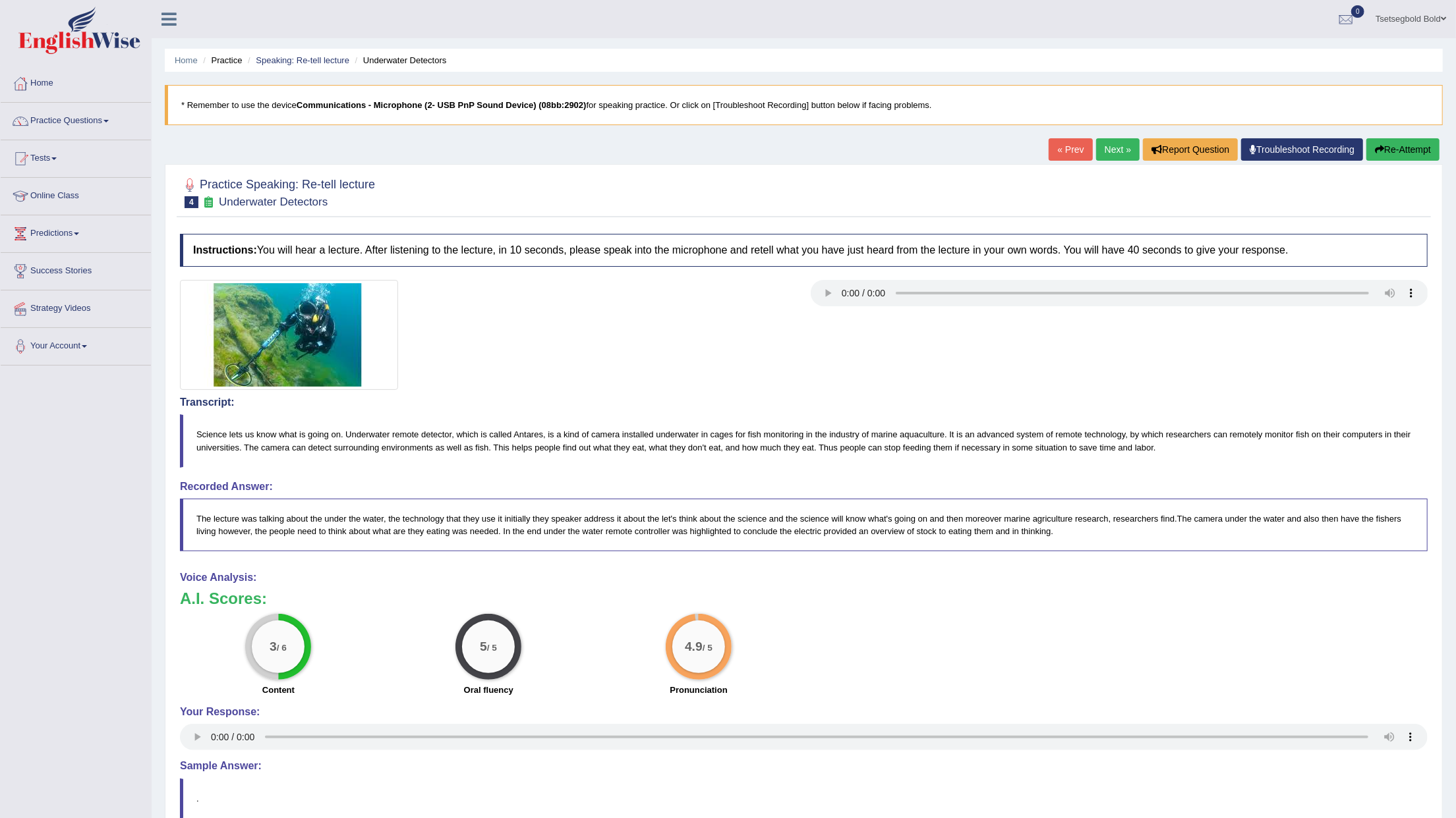
click at [1120, 147] on link "Next »" at bounding box center [1118, 150] width 44 height 23
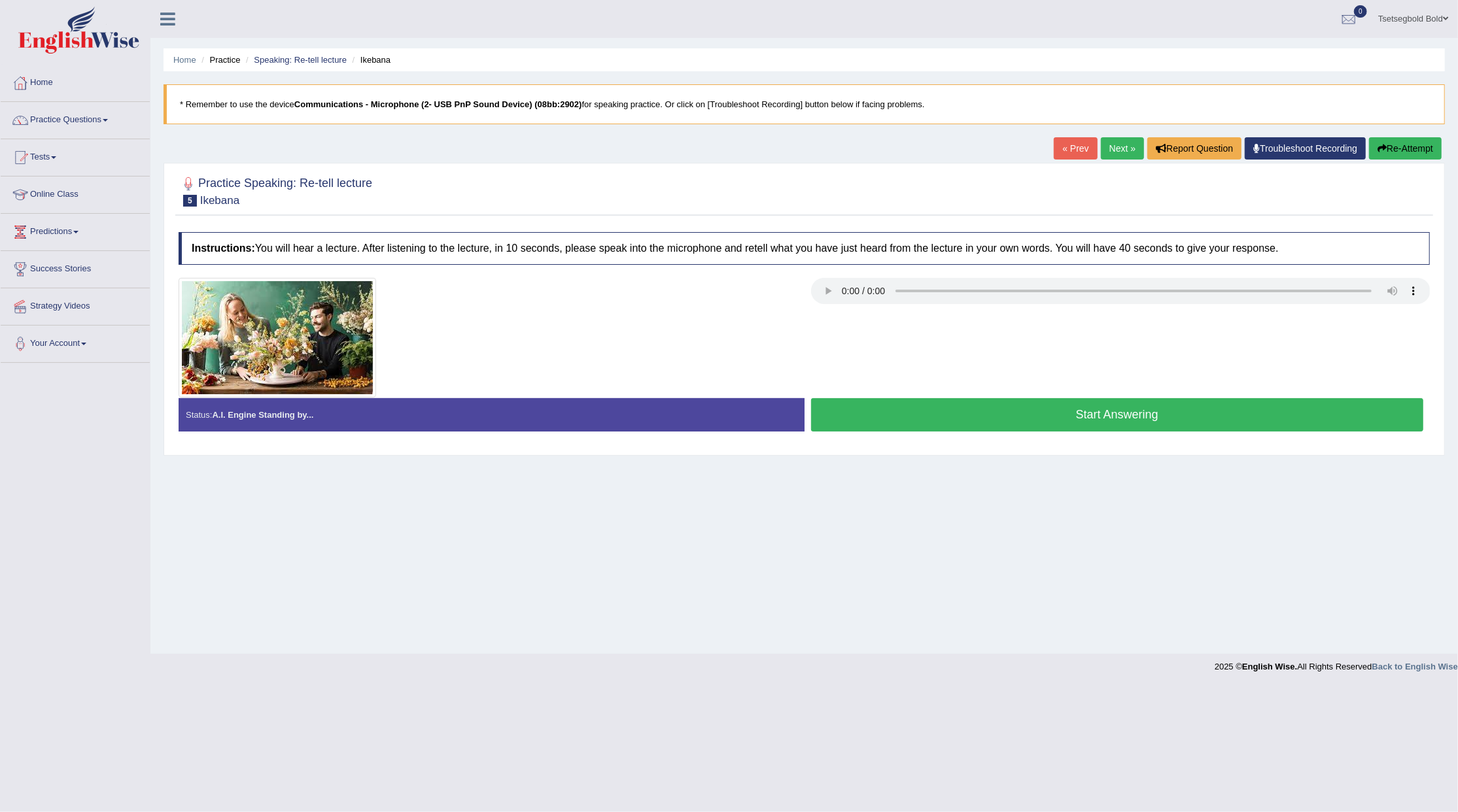
click at [906, 412] on button "Start Answering" at bounding box center [1118, 414] width 613 height 33
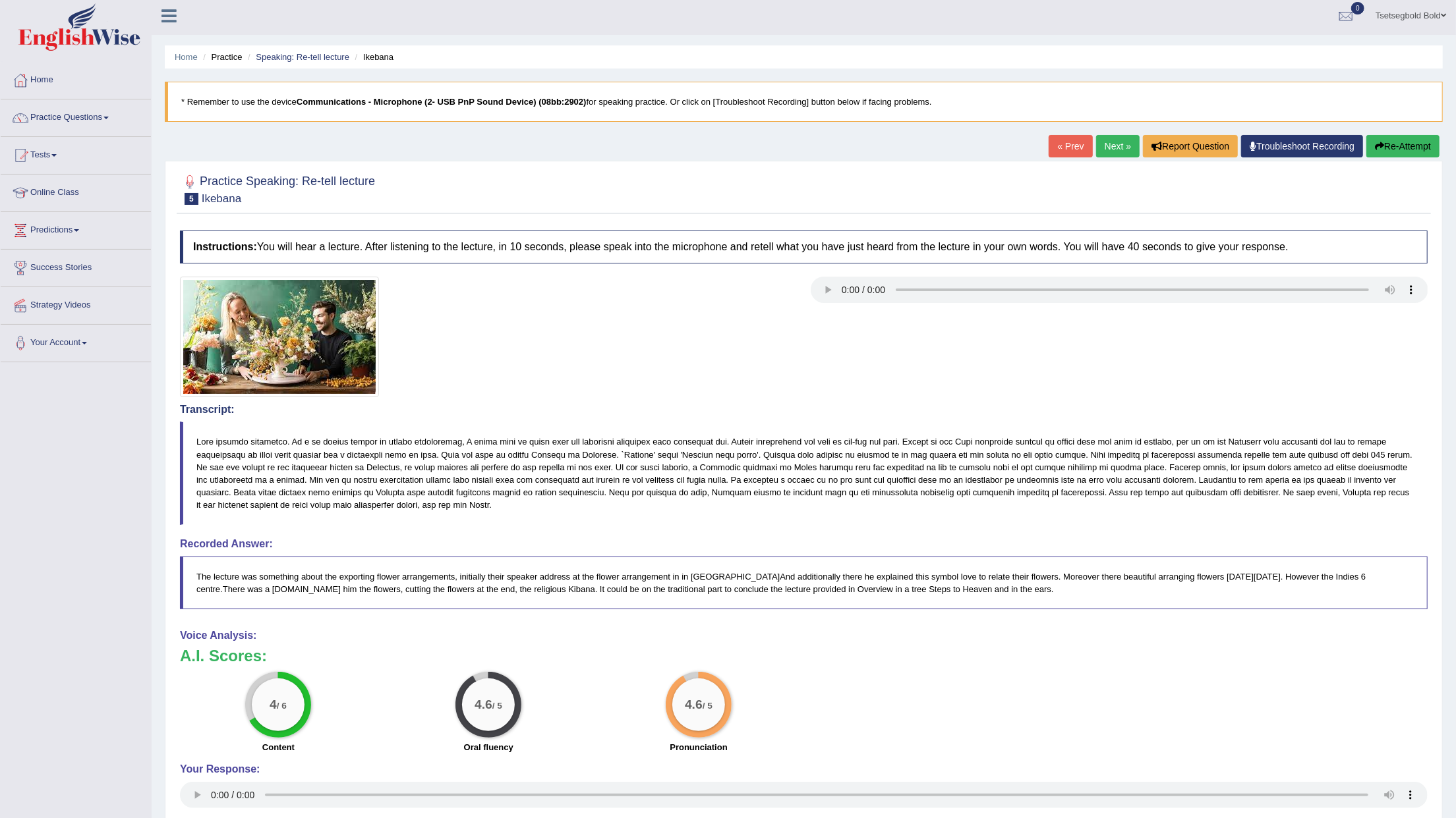
scroll to position [90, 0]
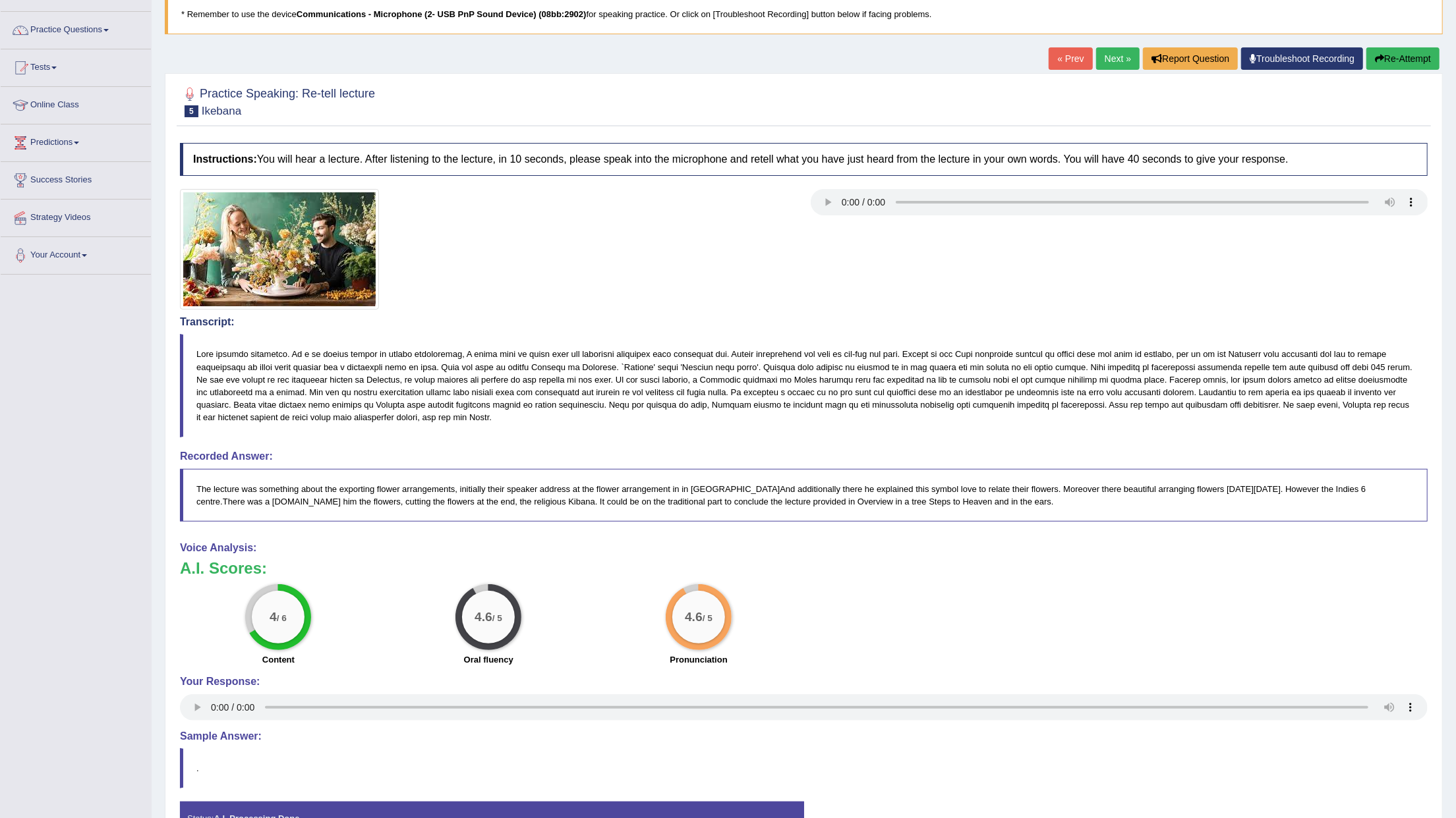
click at [1112, 61] on link "Next »" at bounding box center [1118, 59] width 44 height 23
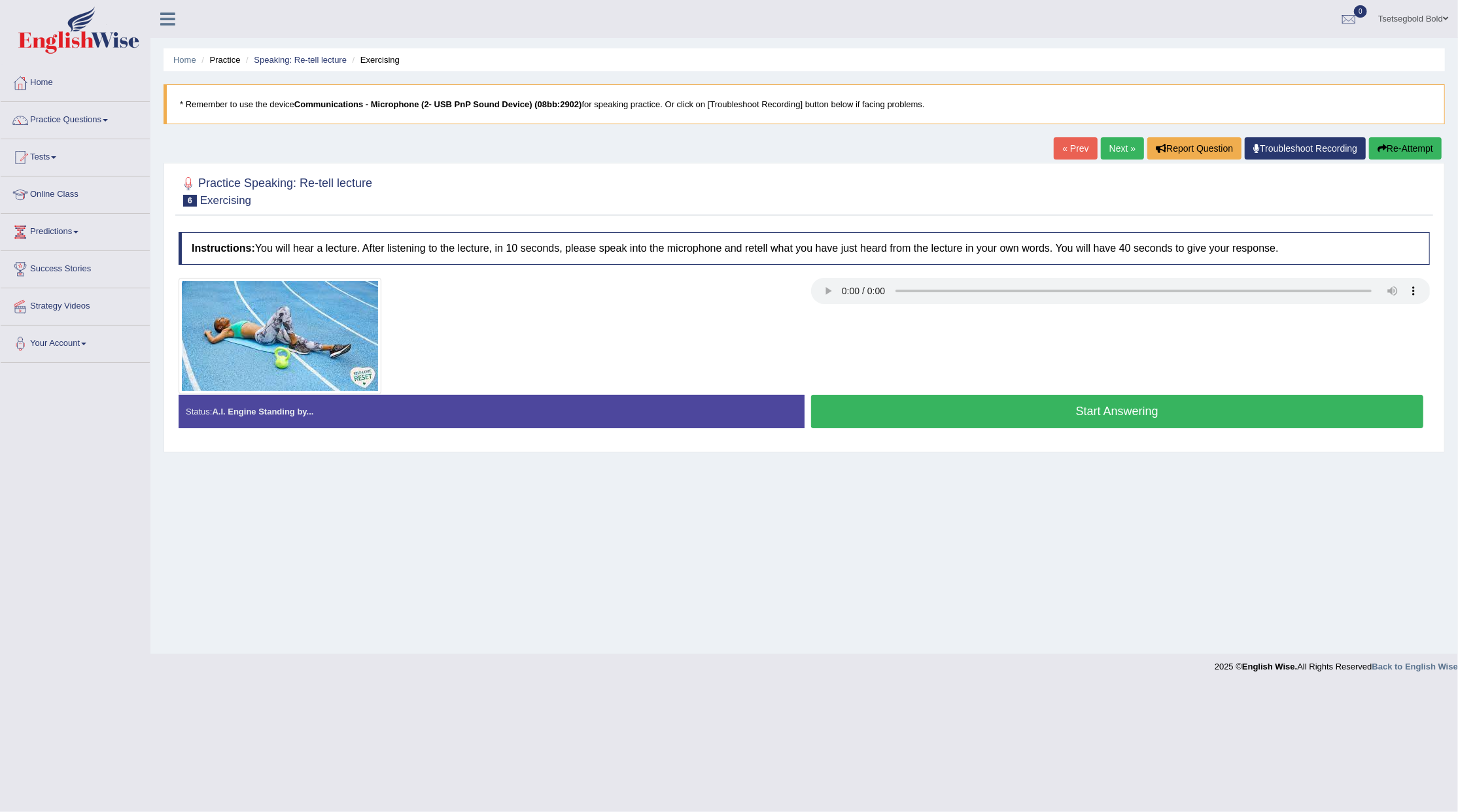
click at [1067, 425] on button "Start Answering" at bounding box center [1118, 411] width 613 height 33
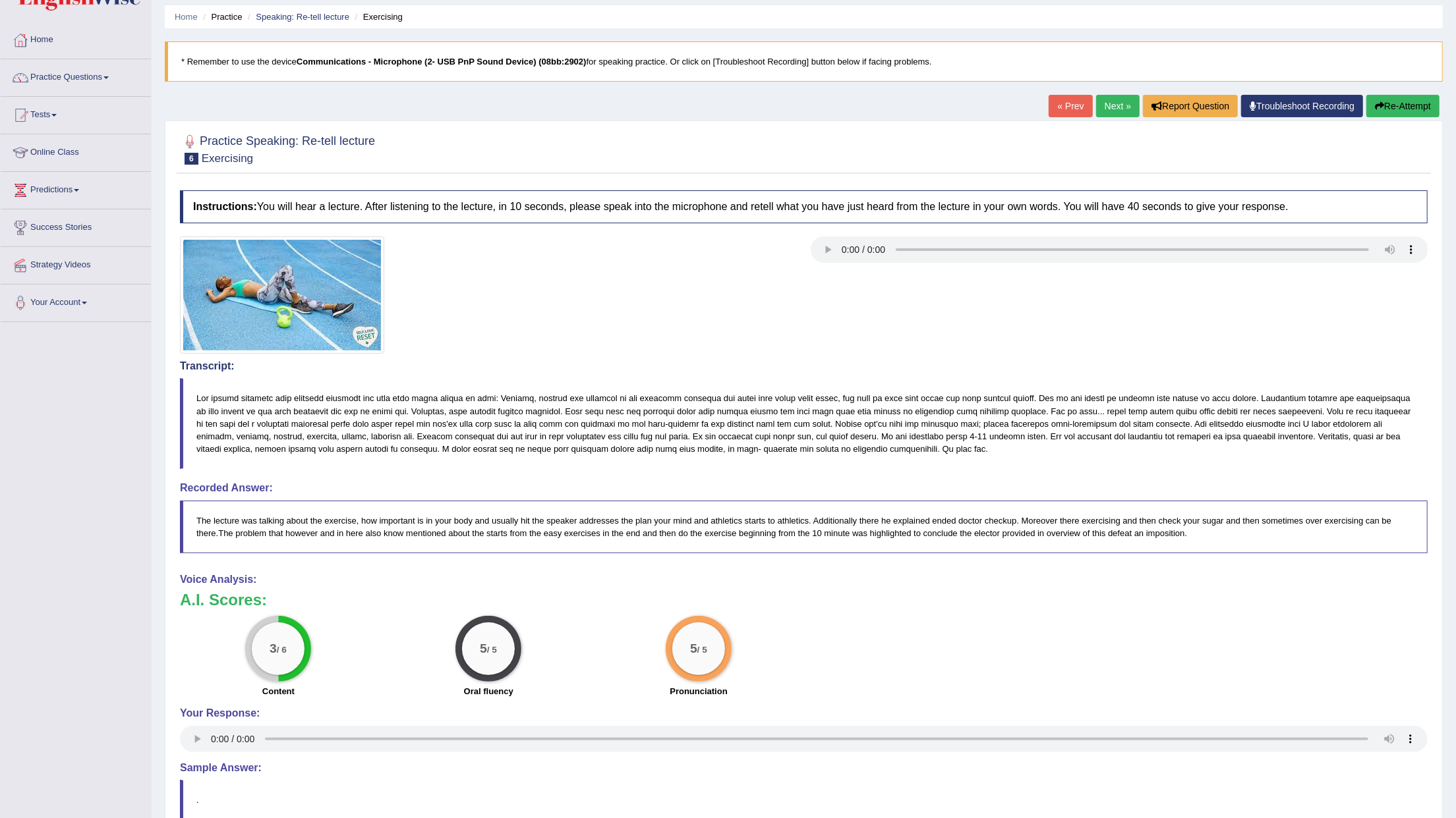
scroll to position [88, 0]
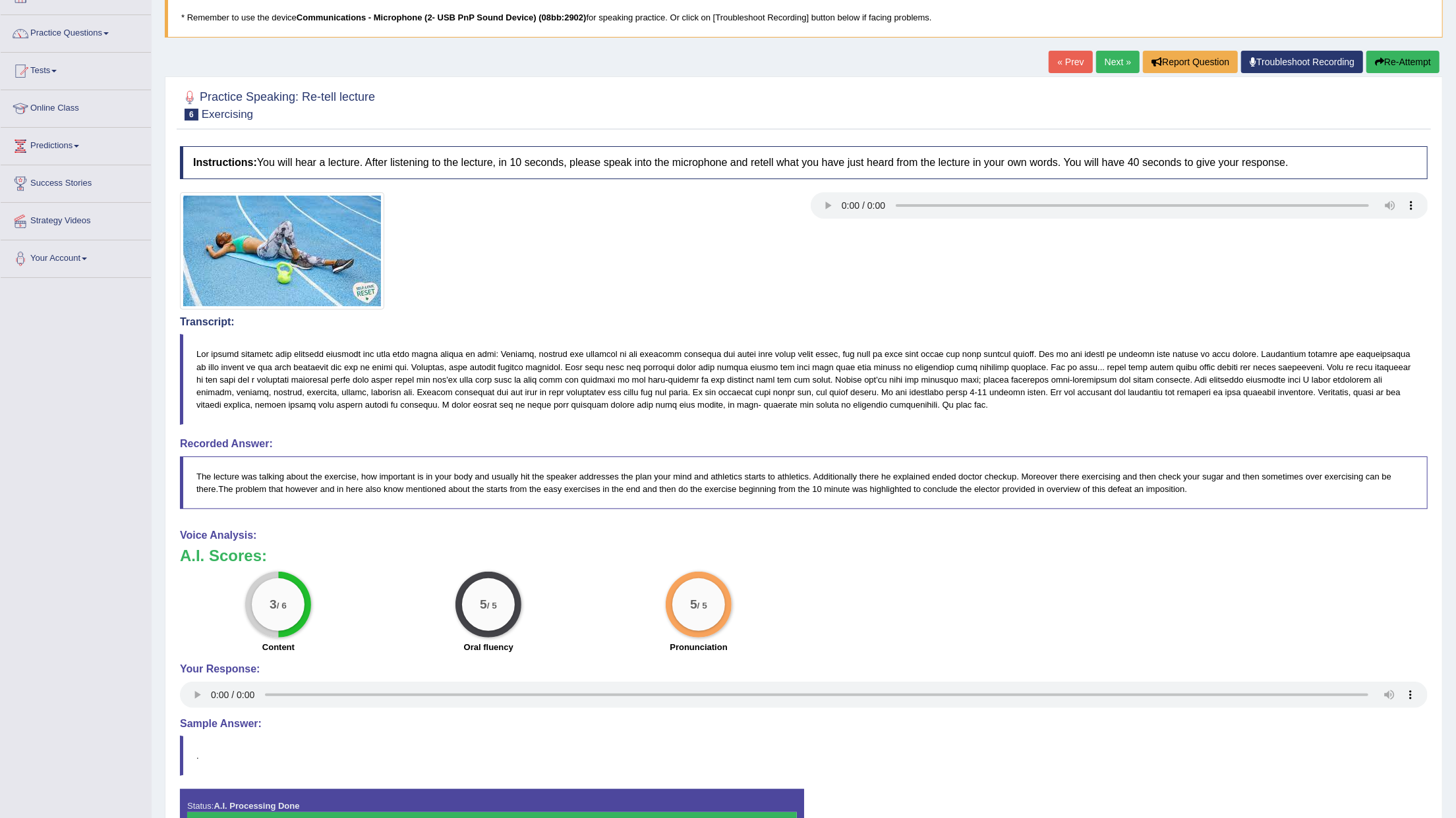
click at [1116, 66] on link "Next »" at bounding box center [1118, 62] width 44 height 23
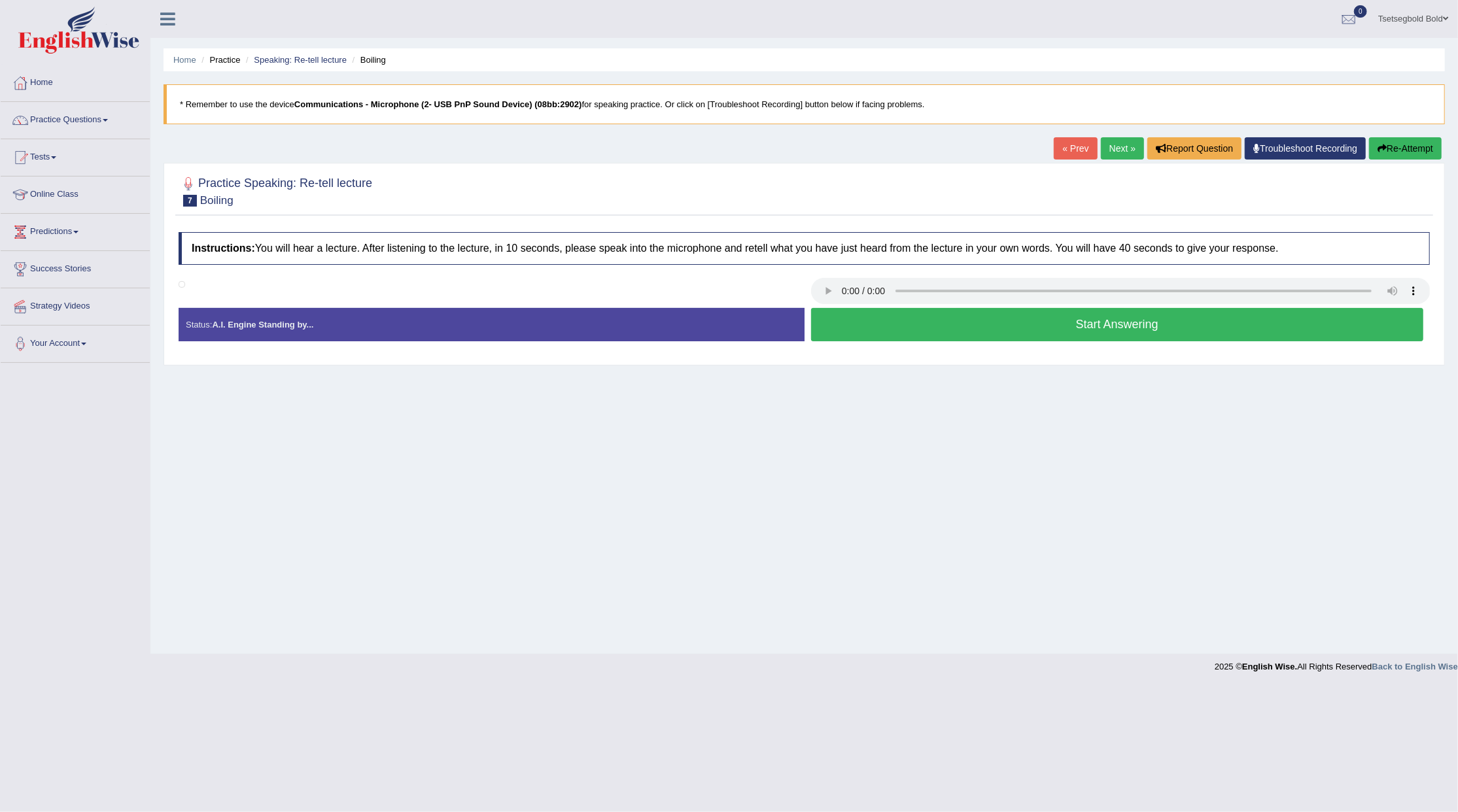
click at [878, 328] on button "Start Answering" at bounding box center [1118, 324] width 613 height 33
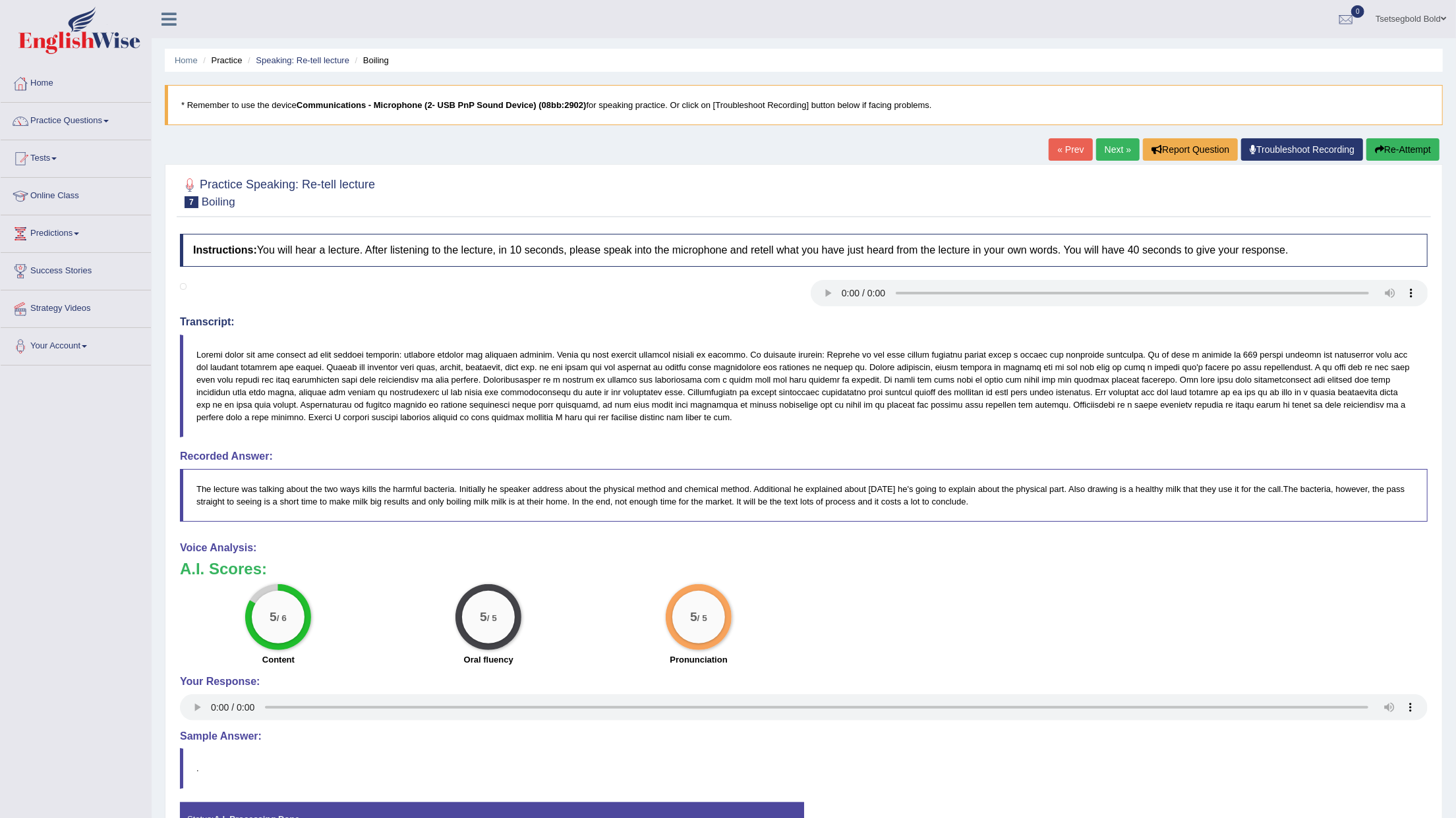
click at [1116, 155] on link "Next »" at bounding box center [1118, 150] width 44 height 23
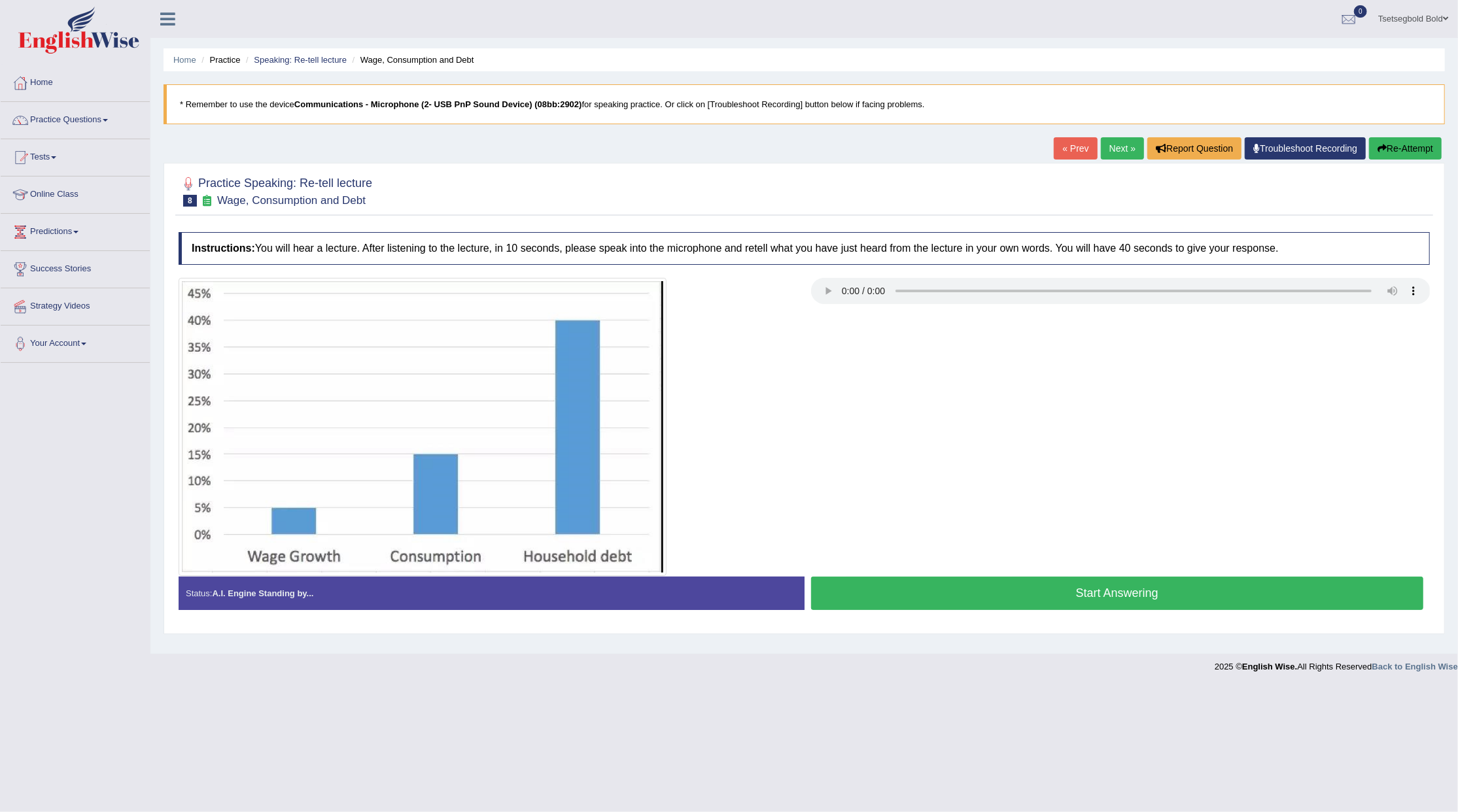
click at [951, 593] on button "Start Answering" at bounding box center [1118, 593] width 613 height 33
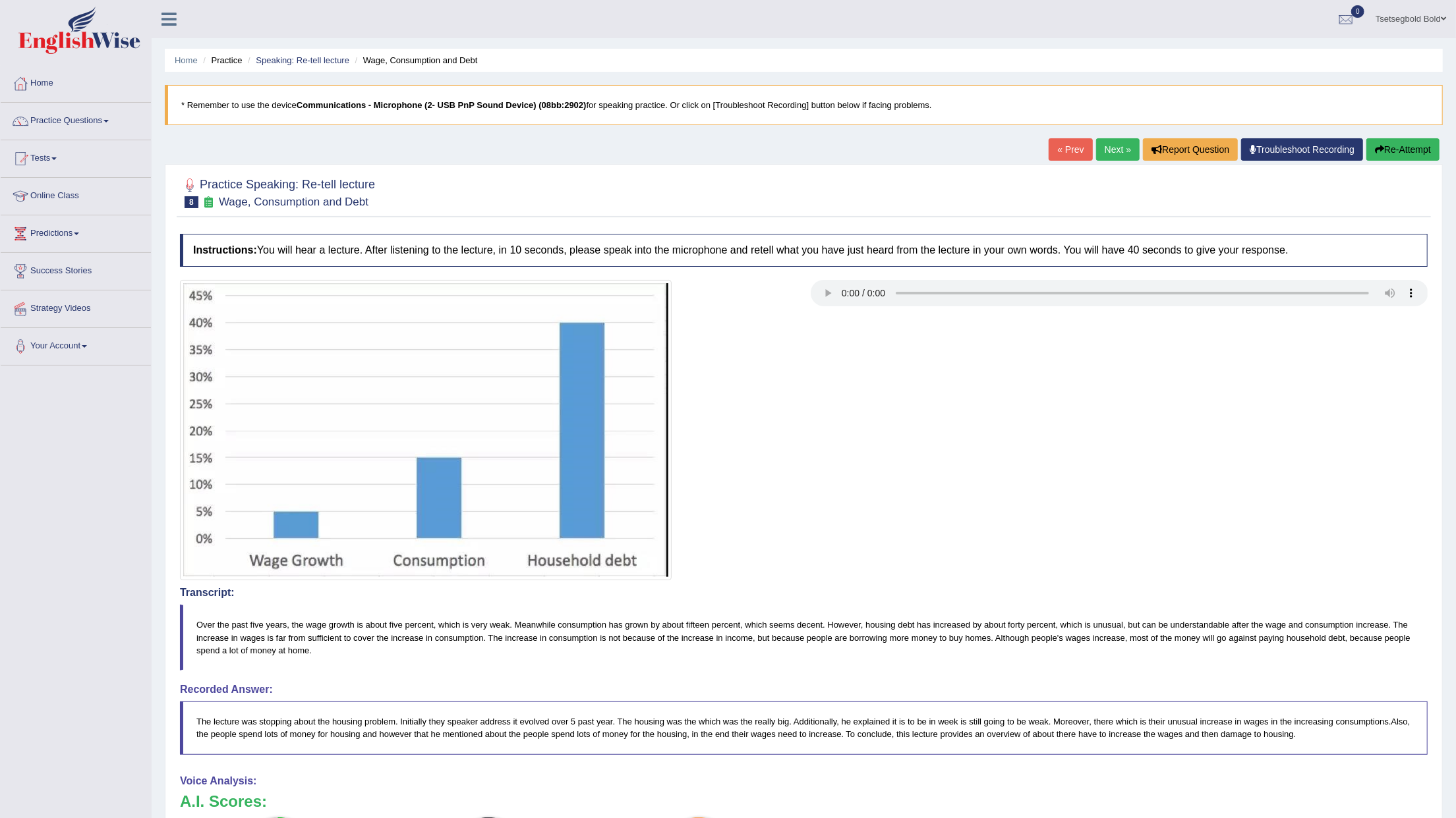
click at [1118, 145] on link "Next »" at bounding box center [1118, 150] width 44 height 23
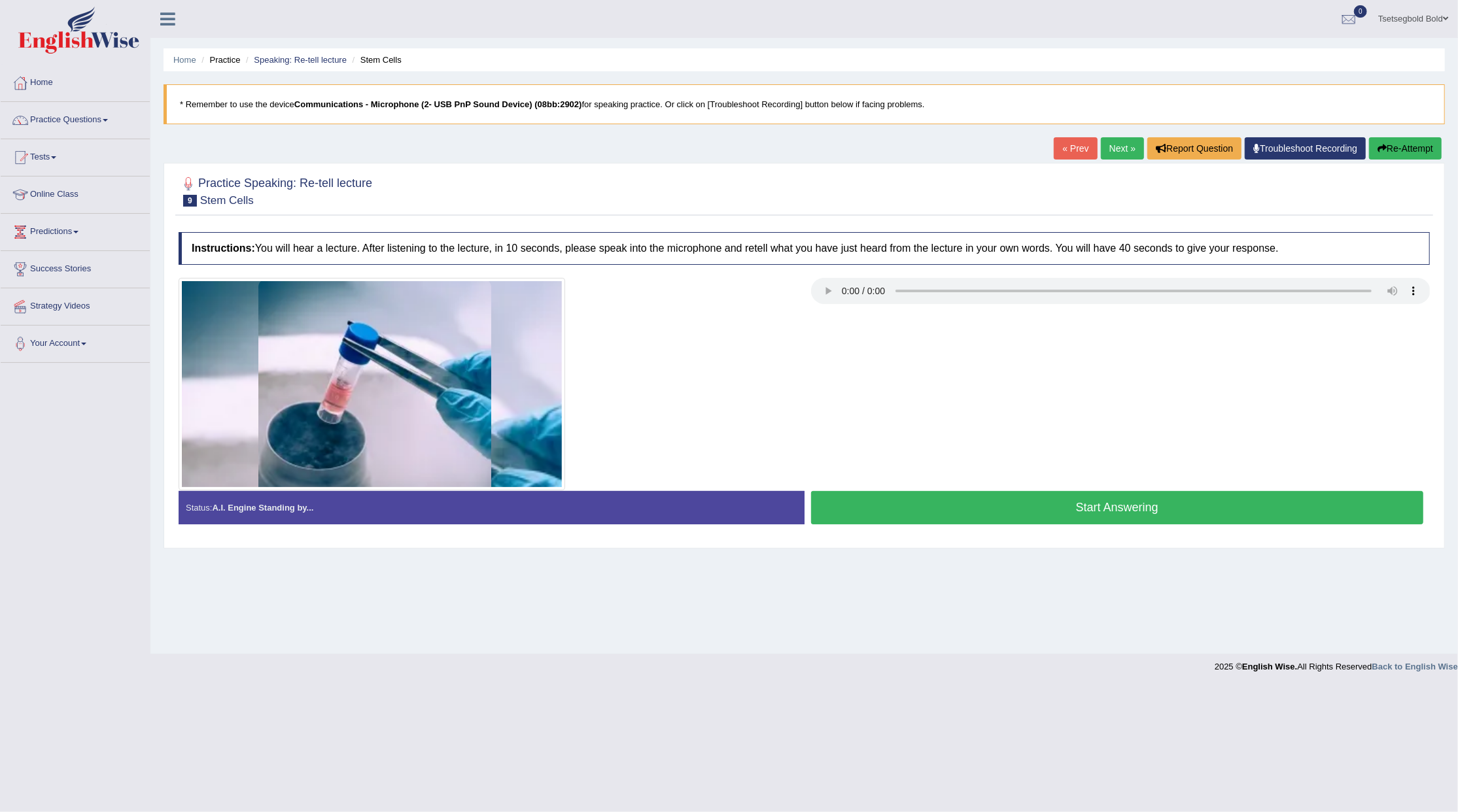
click at [1033, 509] on button "Start Answering" at bounding box center [1118, 508] width 613 height 33
click at [1033, 509] on div "Status: A.I. Engine Standing by... Start Answering Stop Recording" at bounding box center [805, 514] width 1252 height 46
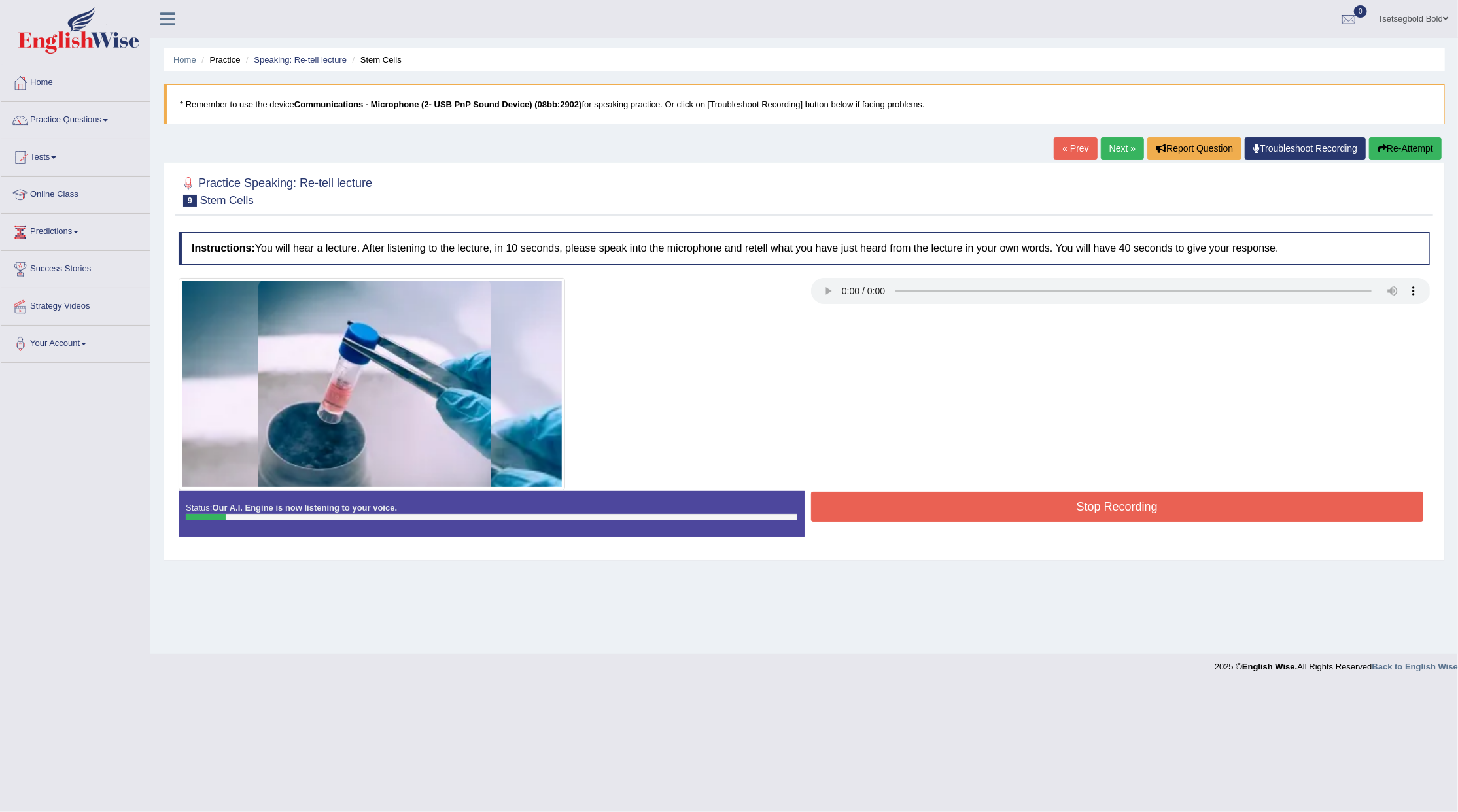
click at [1380, 158] on button "Re-Attempt" at bounding box center [1405, 148] width 73 height 23
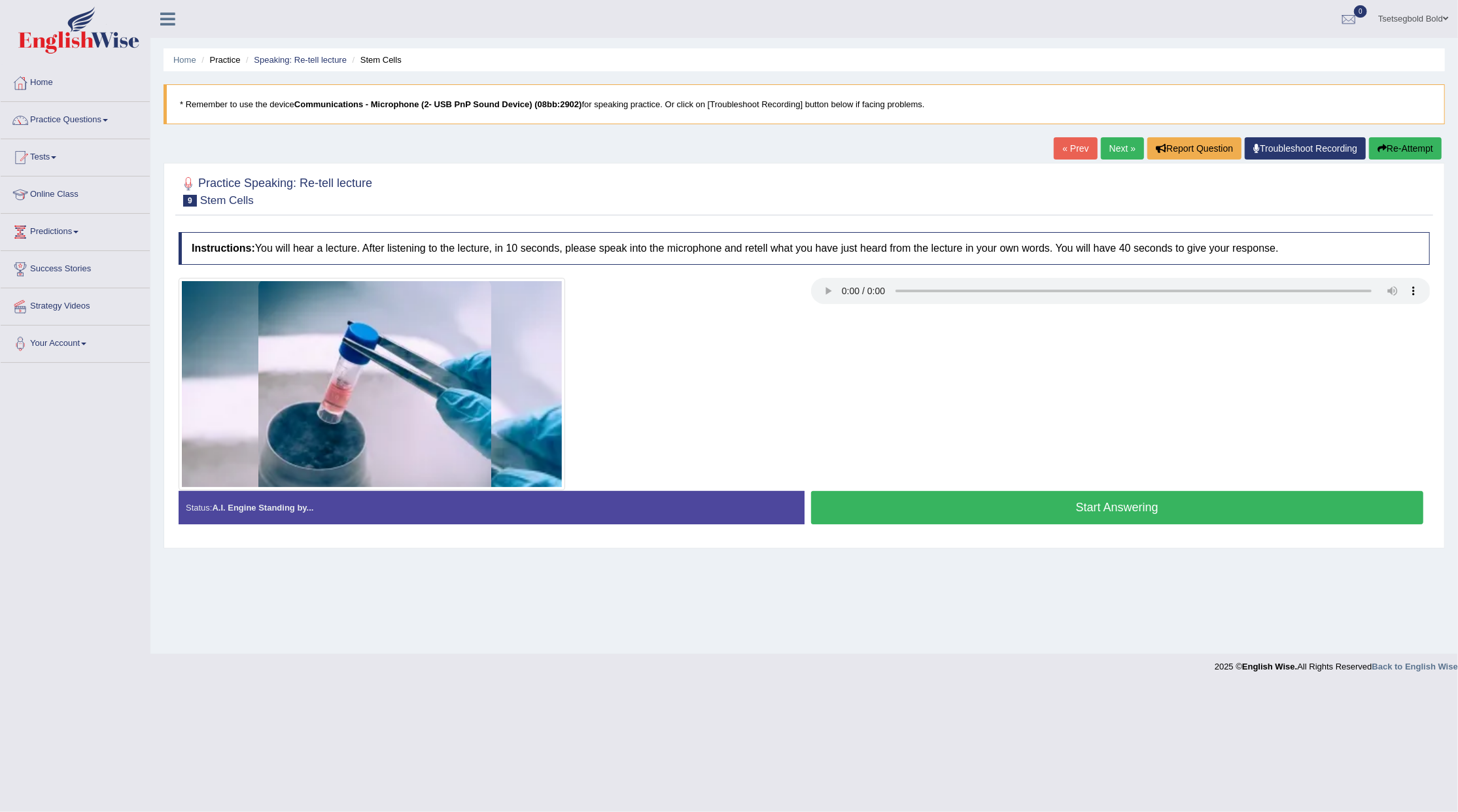
click at [954, 506] on button "Start Answering" at bounding box center [1118, 508] width 613 height 33
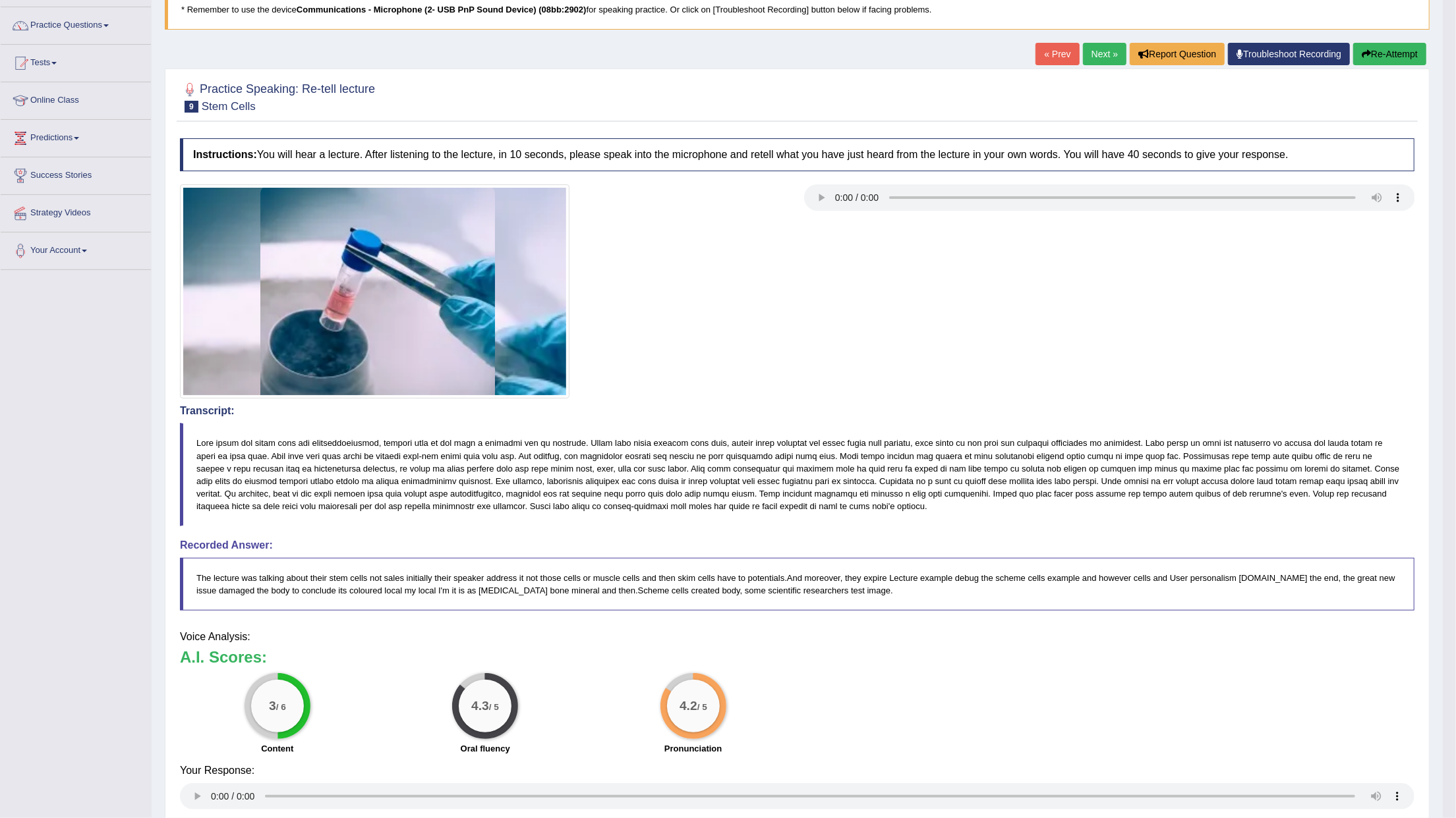
scroll to position [97, 0]
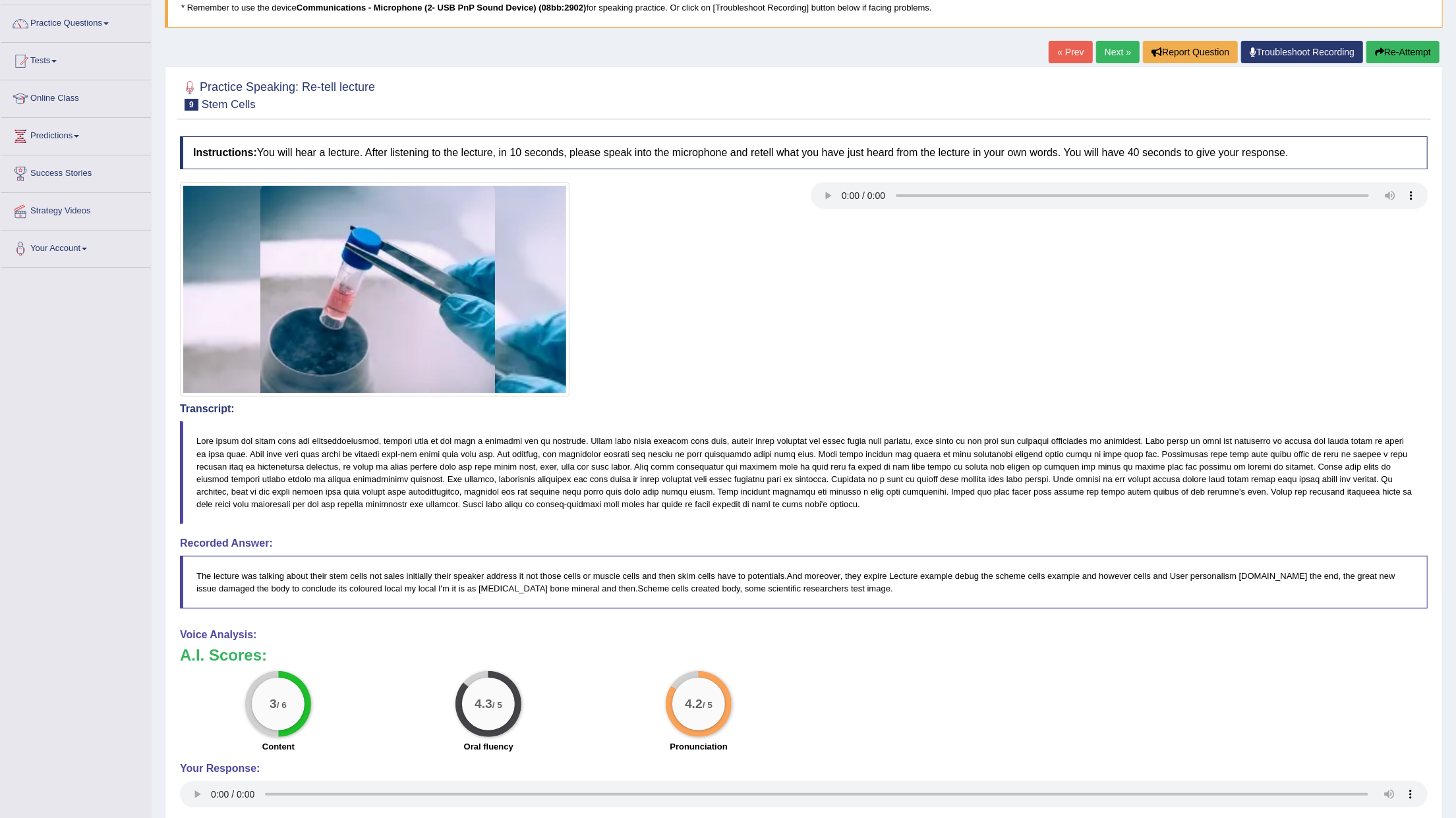
click at [1377, 45] on button "Re-Attempt" at bounding box center [1403, 52] width 73 height 23
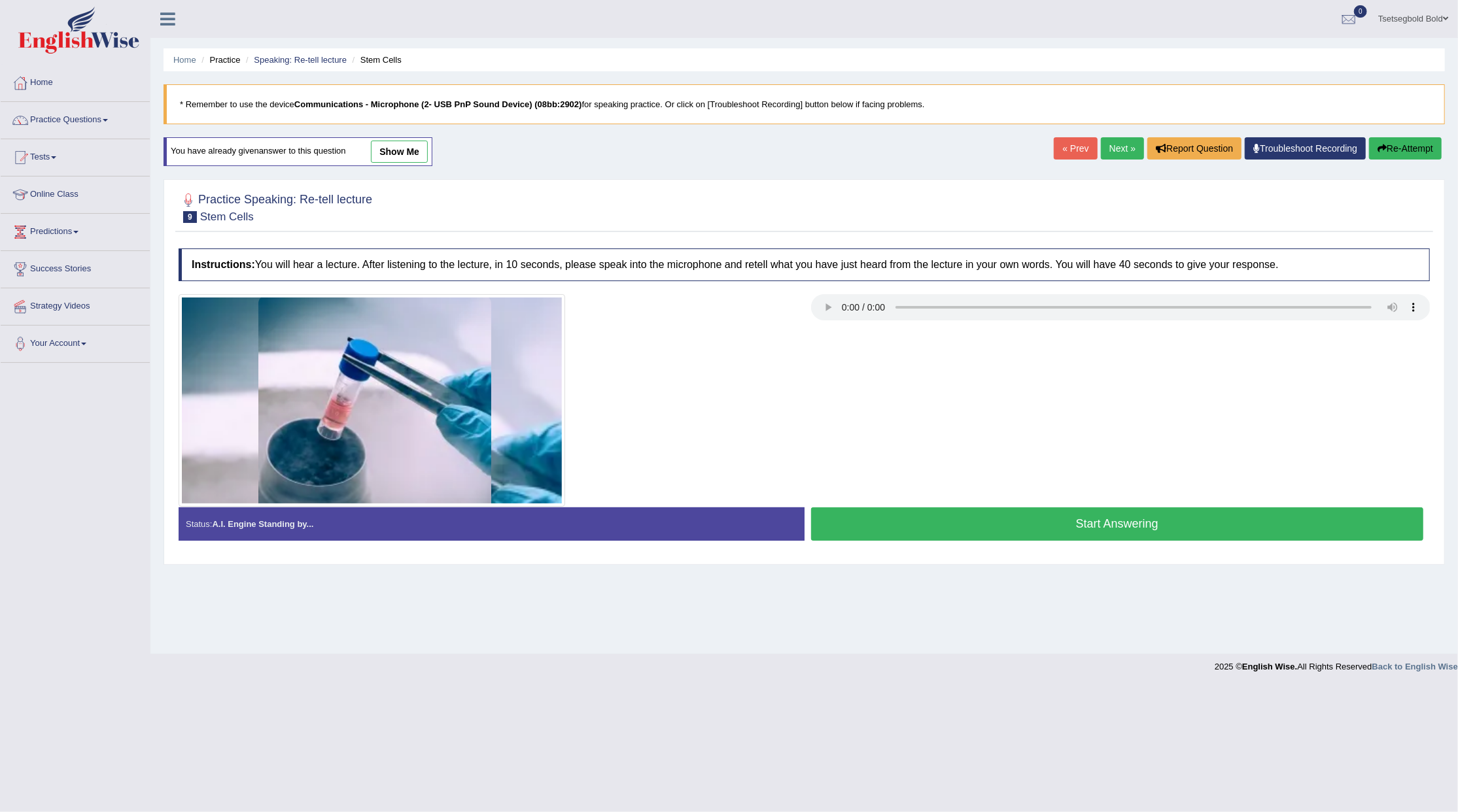
click at [1003, 522] on button "Start Answering" at bounding box center [1118, 524] width 613 height 33
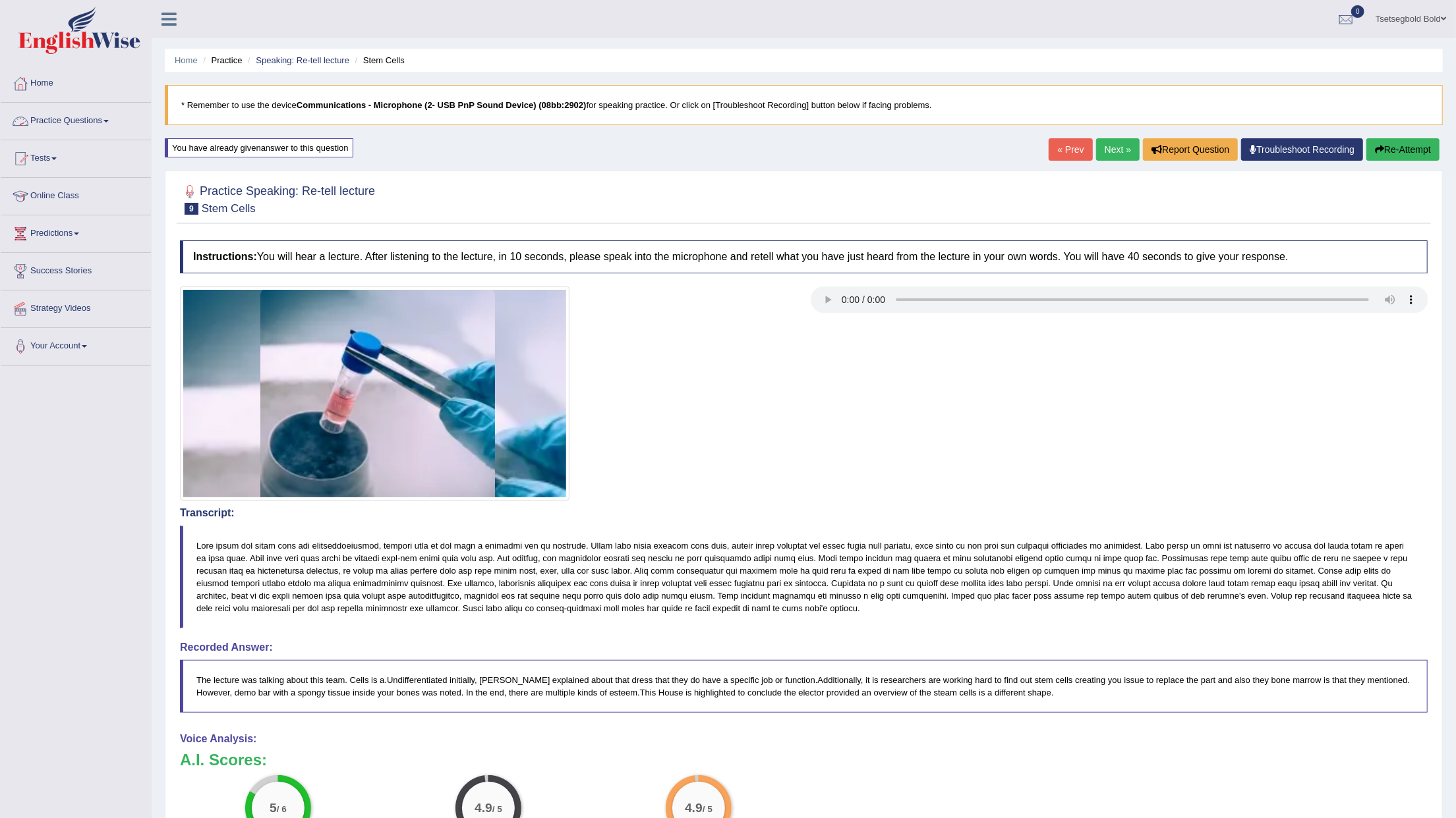
click at [110, 117] on link "Practice Questions" at bounding box center [76, 119] width 150 height 33
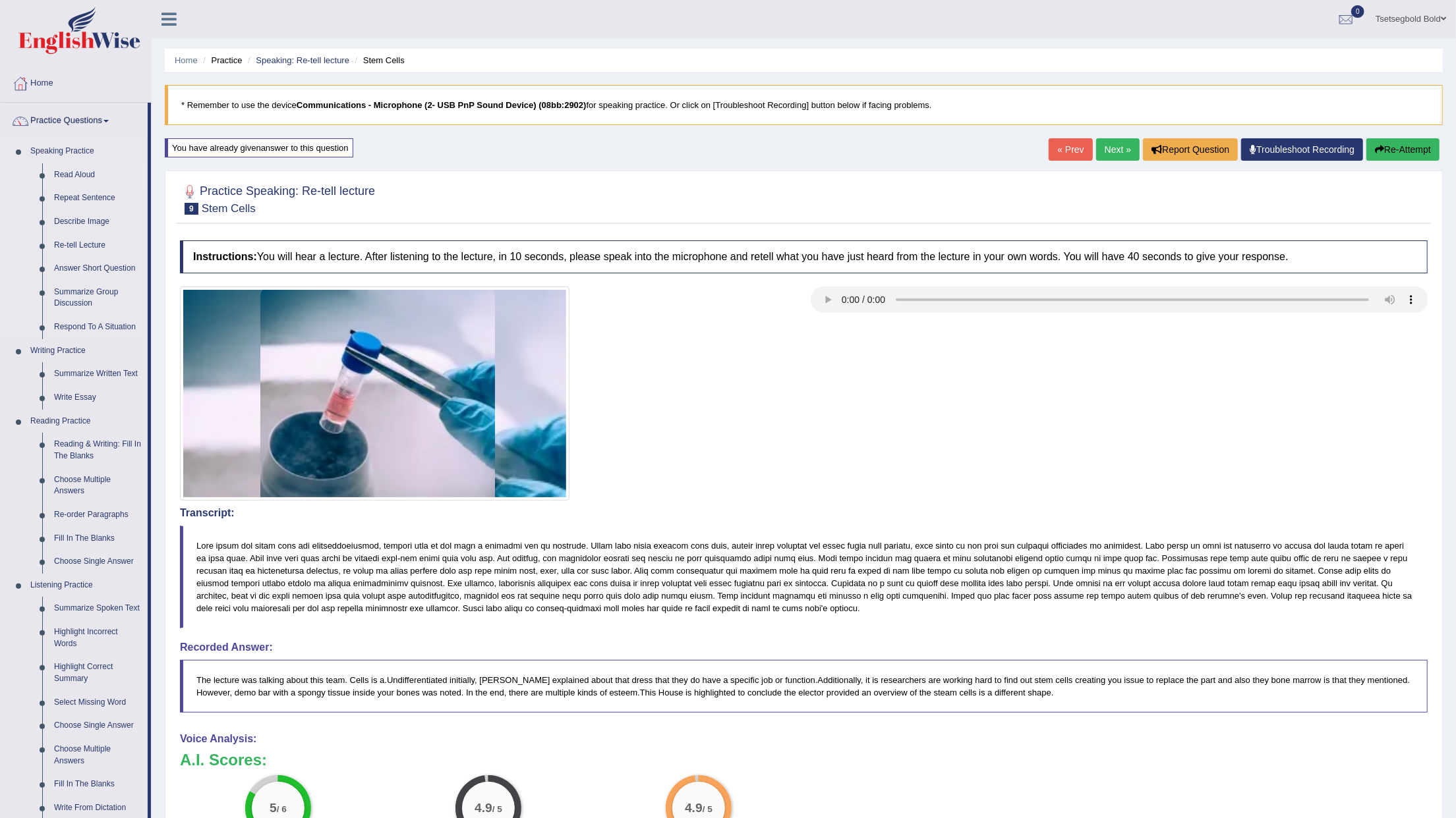
click at [86, 176] on link "Read Aloud" at bounding box center [98, 175] width 99 height 24
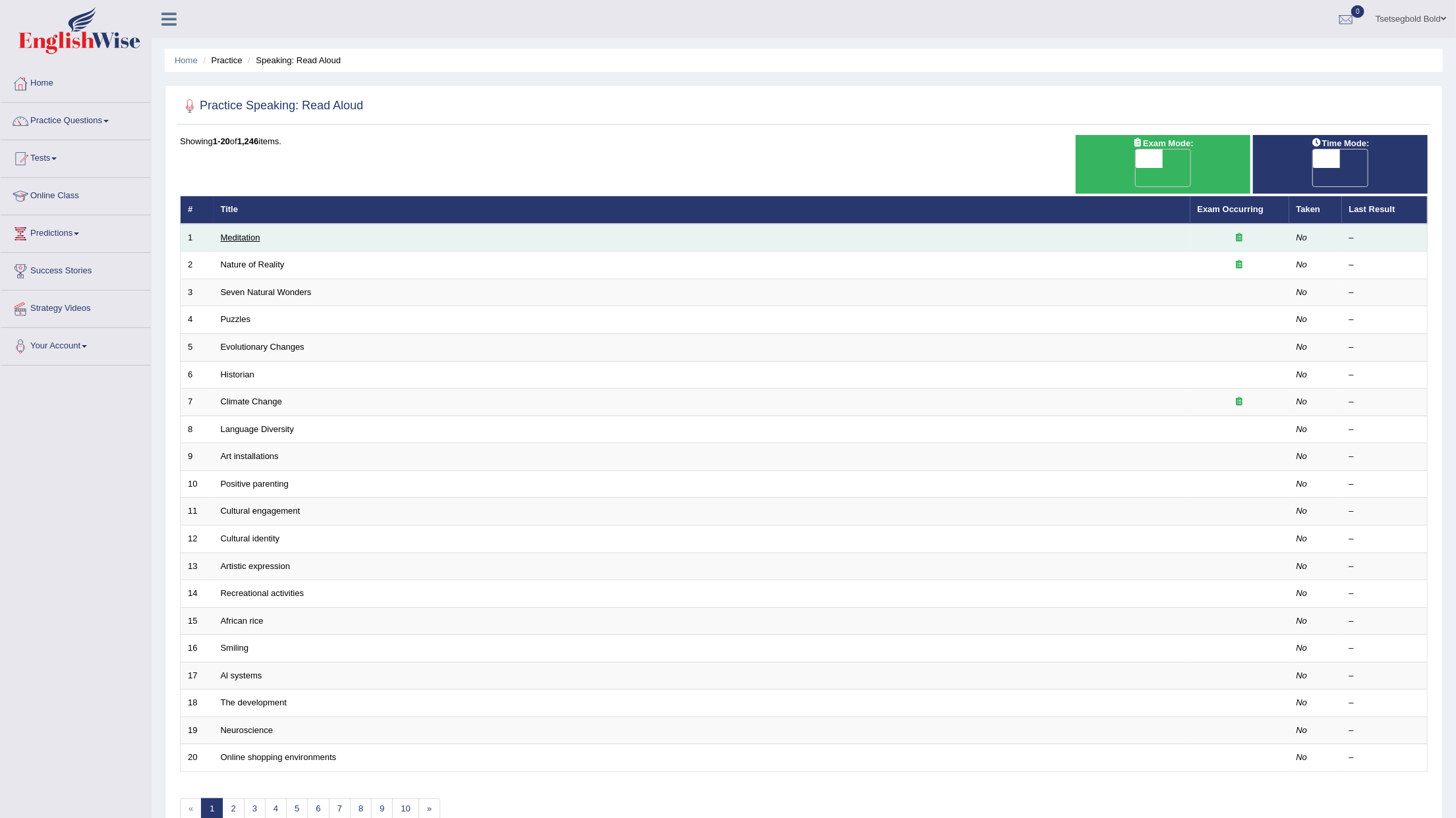
click at [249, 232] on link "Meditation" at bounding box center [241, 237] width 40 height 10
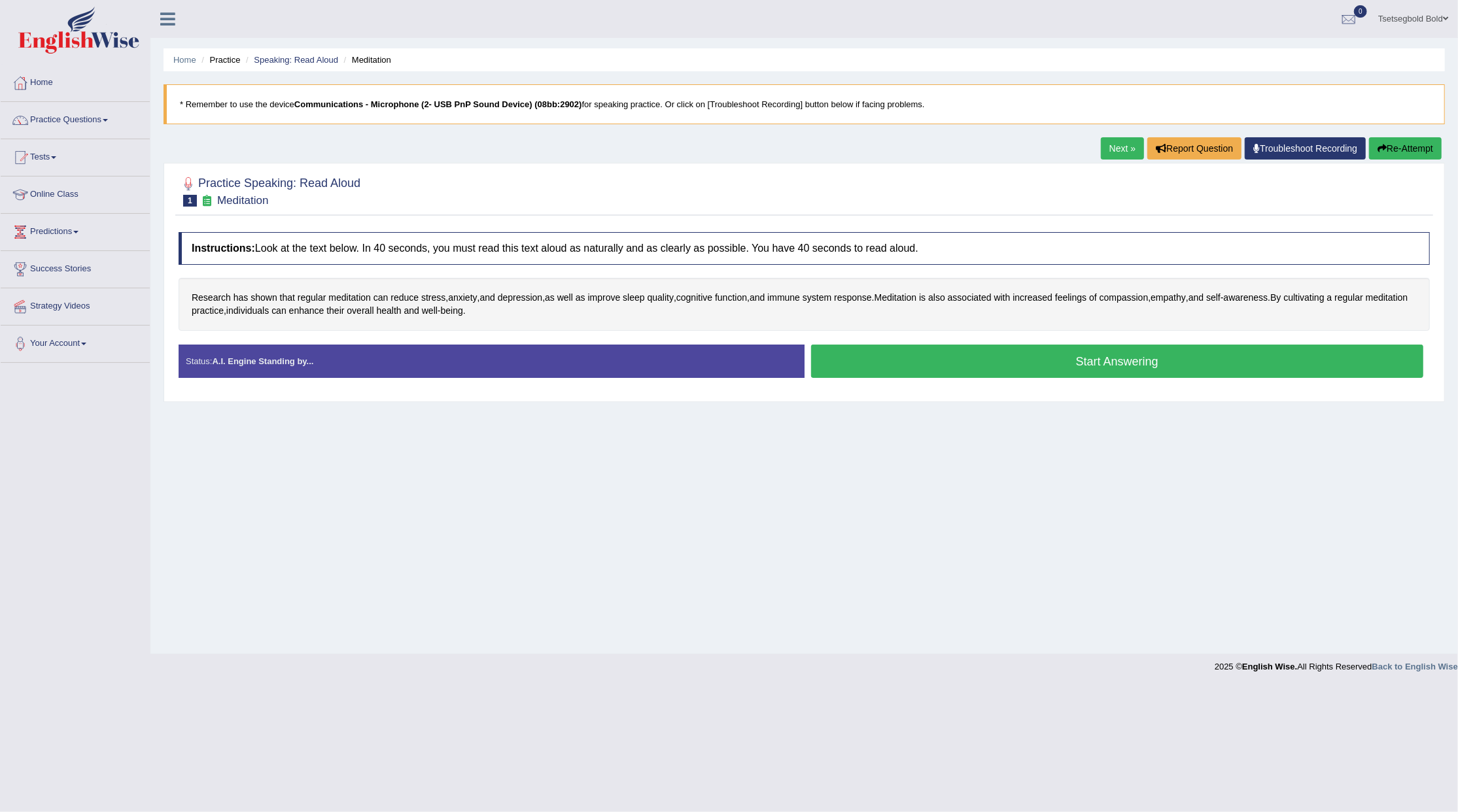
click at [929, 364] on button "Start Answering" at bounding box center [1118, 361] width 613 height 33
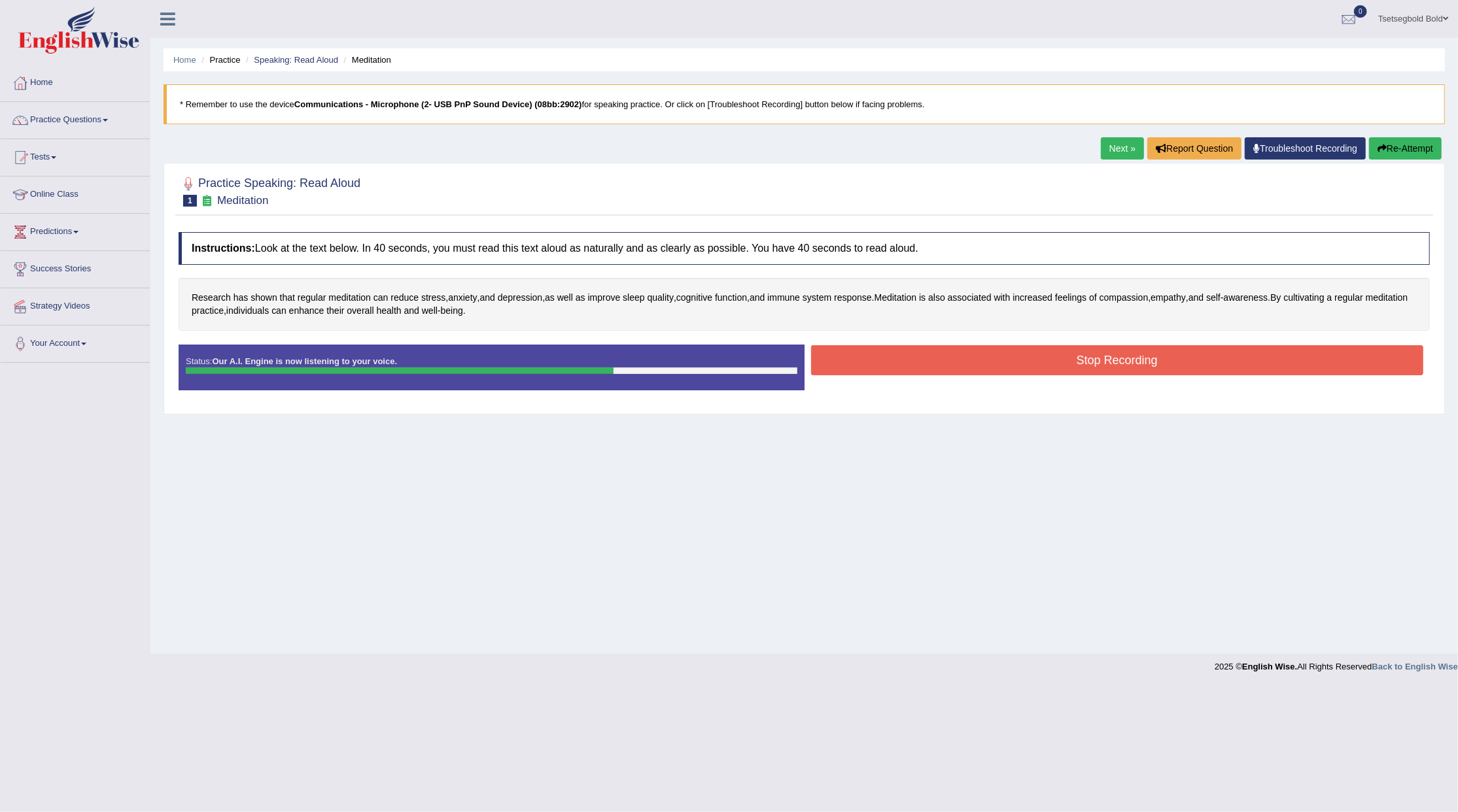
click at [855, 359] on button "Stop Recording" at bounding box center [1118, 360] width 613 height 30
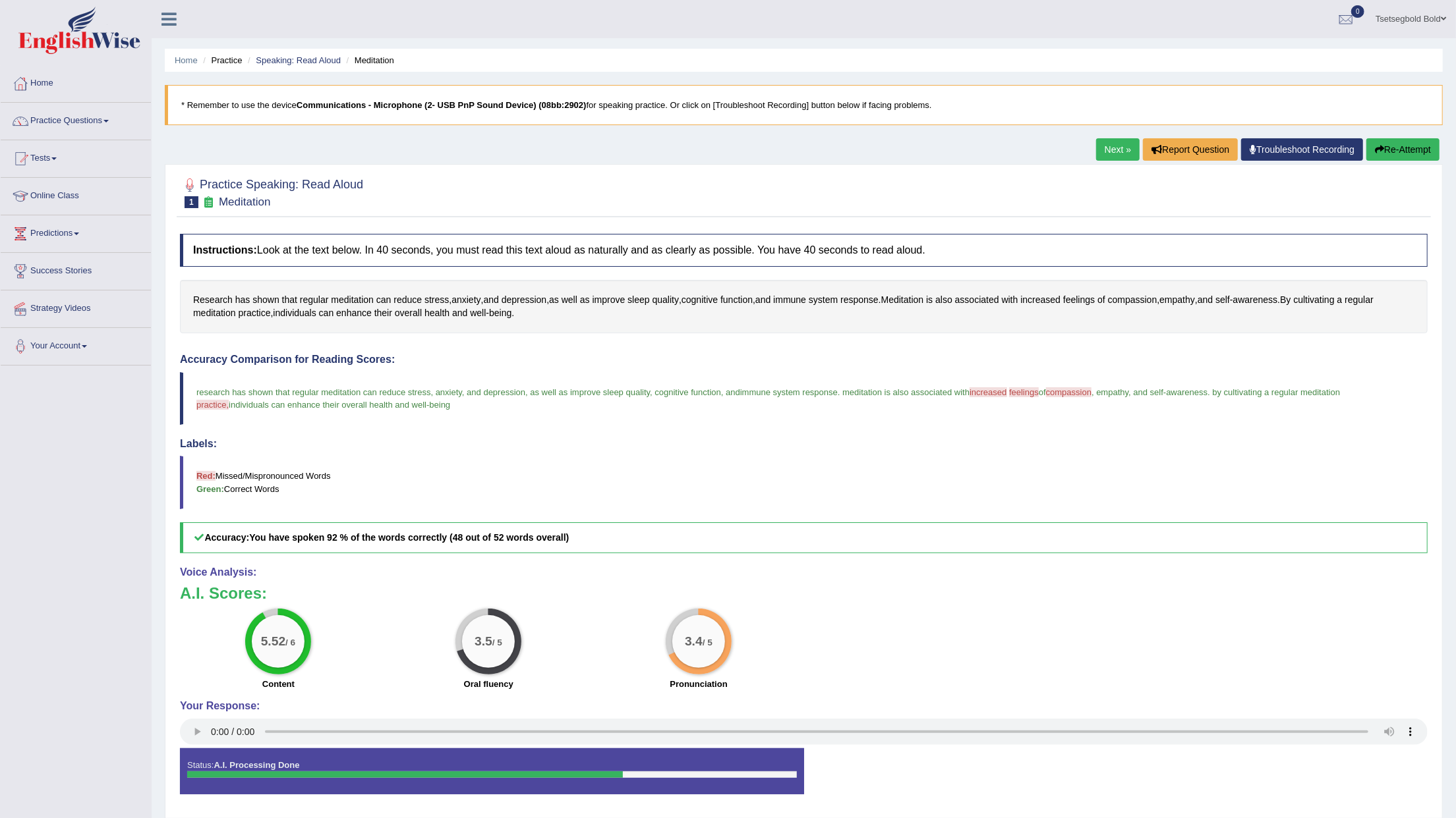
click at [1369, 149] on button "Re-Attempt" at bounding box center [1403, 150] width 73 height 23
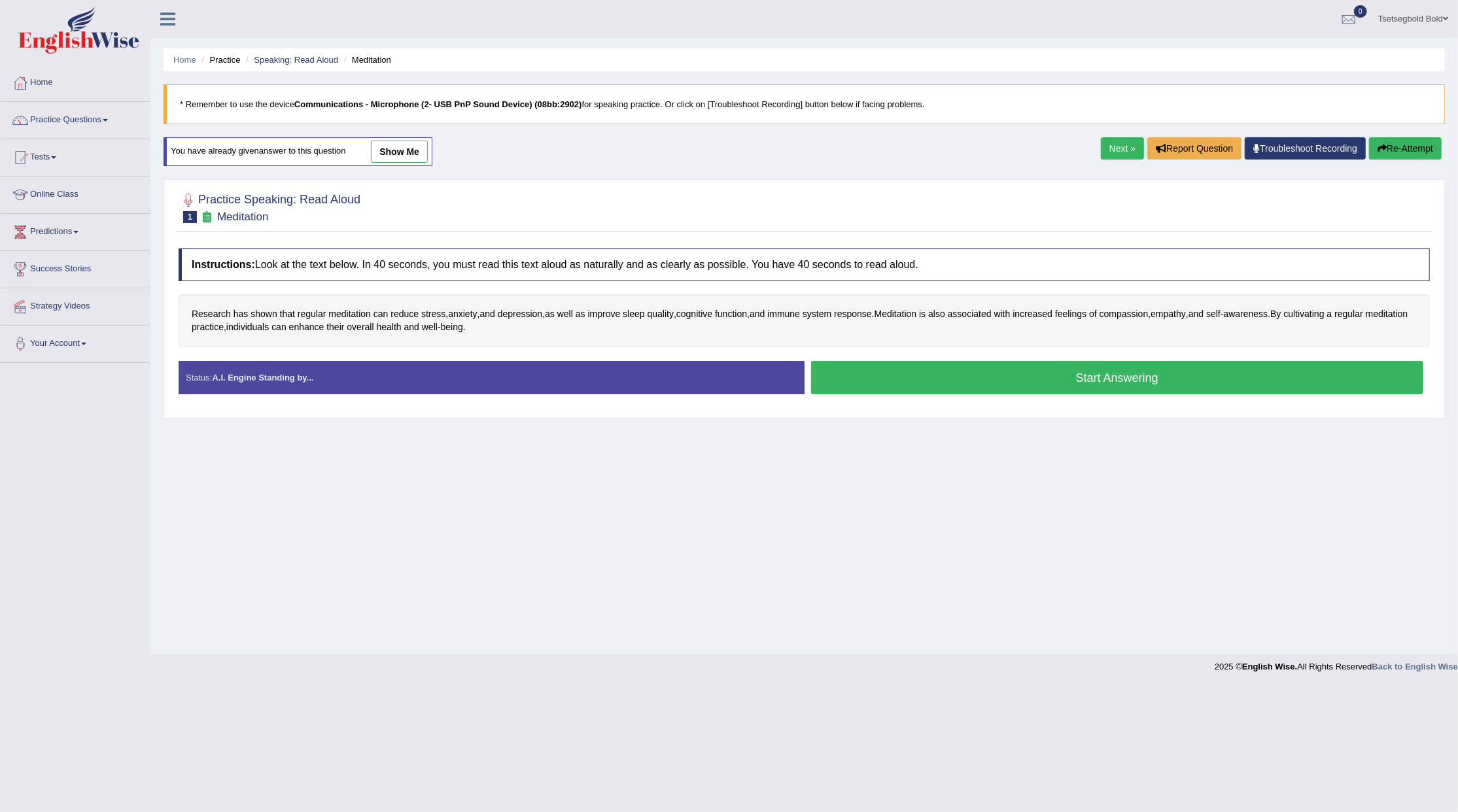
click at [934, 377] on button "Start Answering" at bounding box center [1118, 377] width 613 height 33
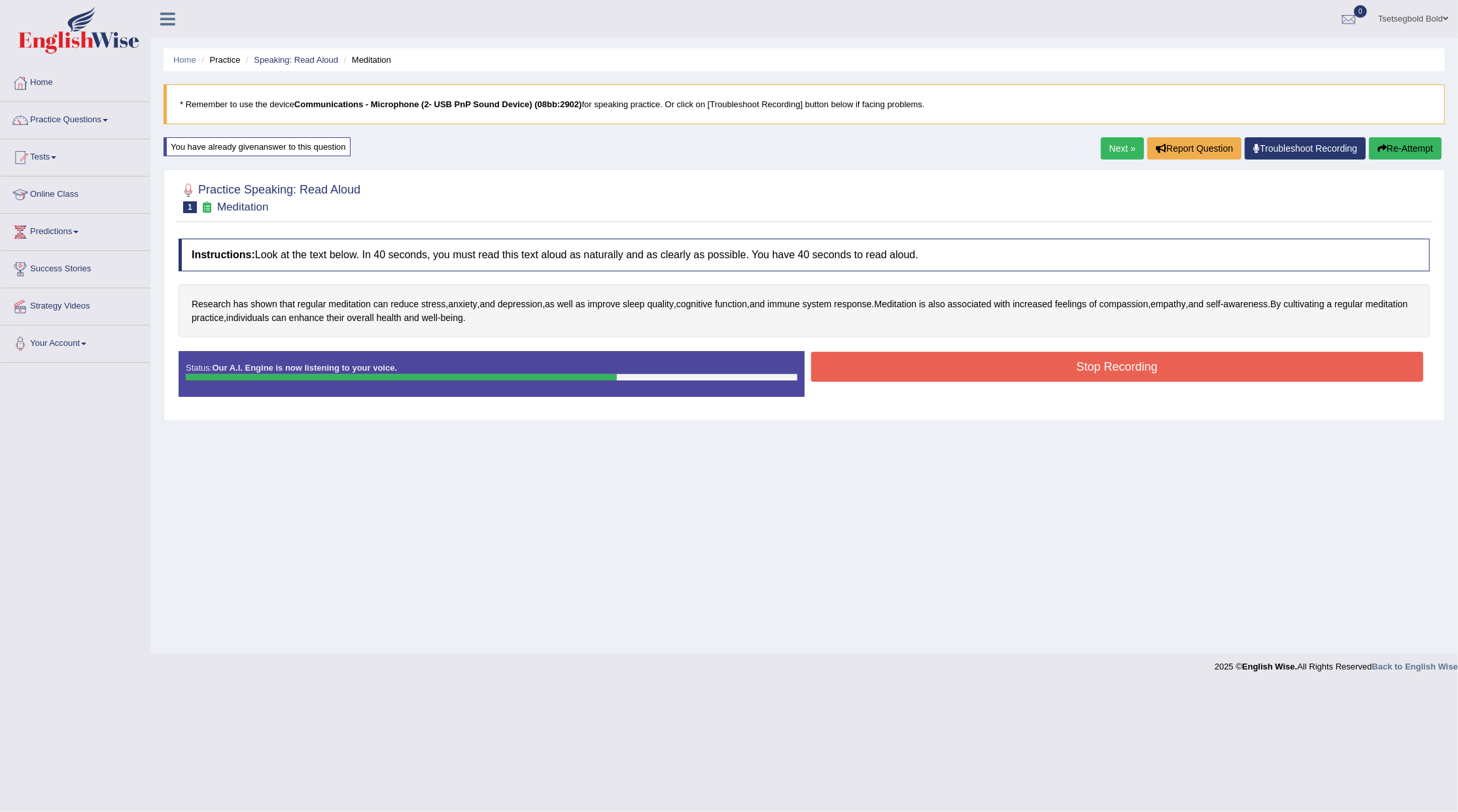
click at [934, 377] on button "Stop Recording" at bounding box center [1118, 367] width 613 height 30
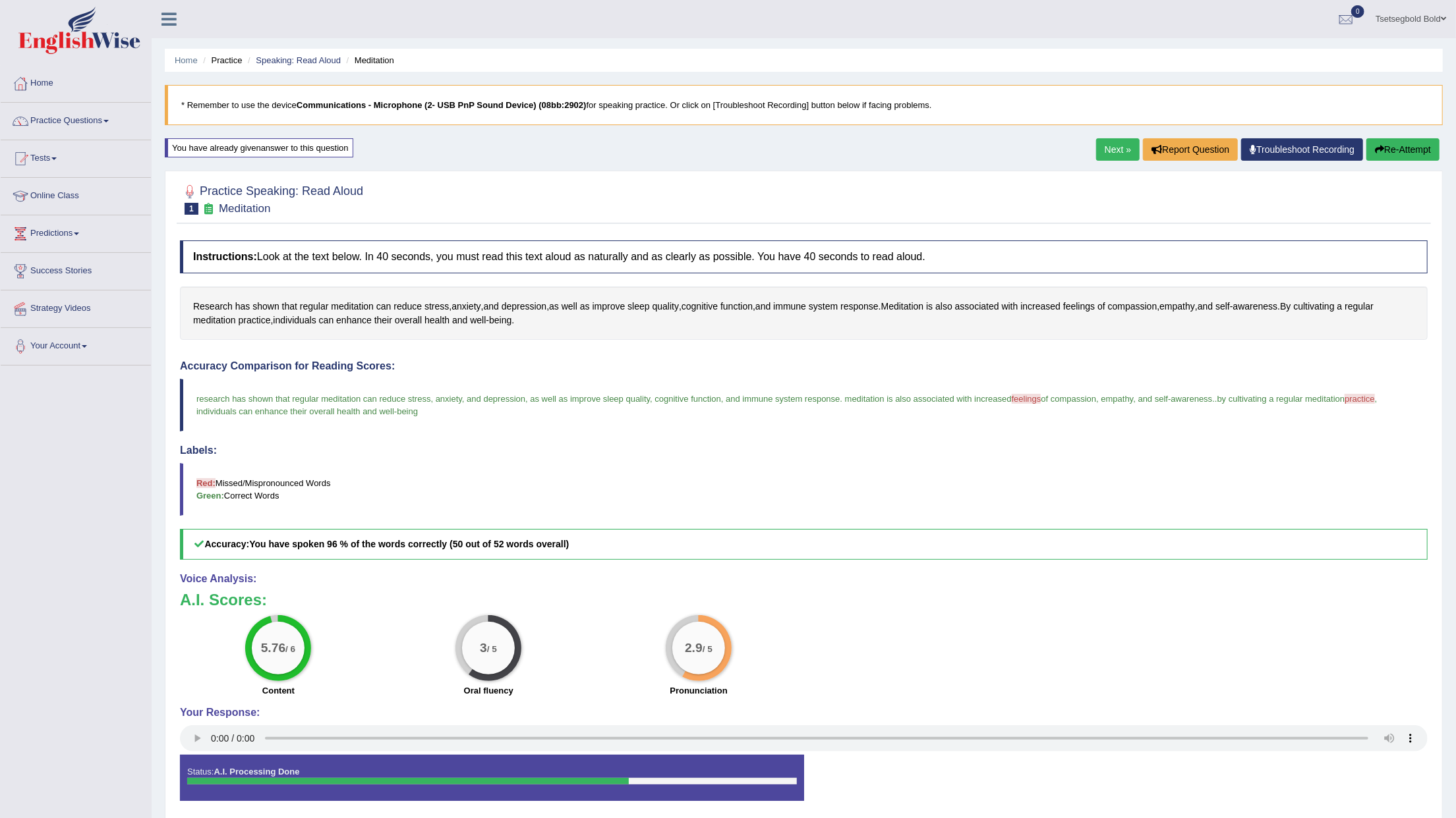
click at [1098, 155] on link "Next »" at bounding box center [1118, 150] width 44 height 23
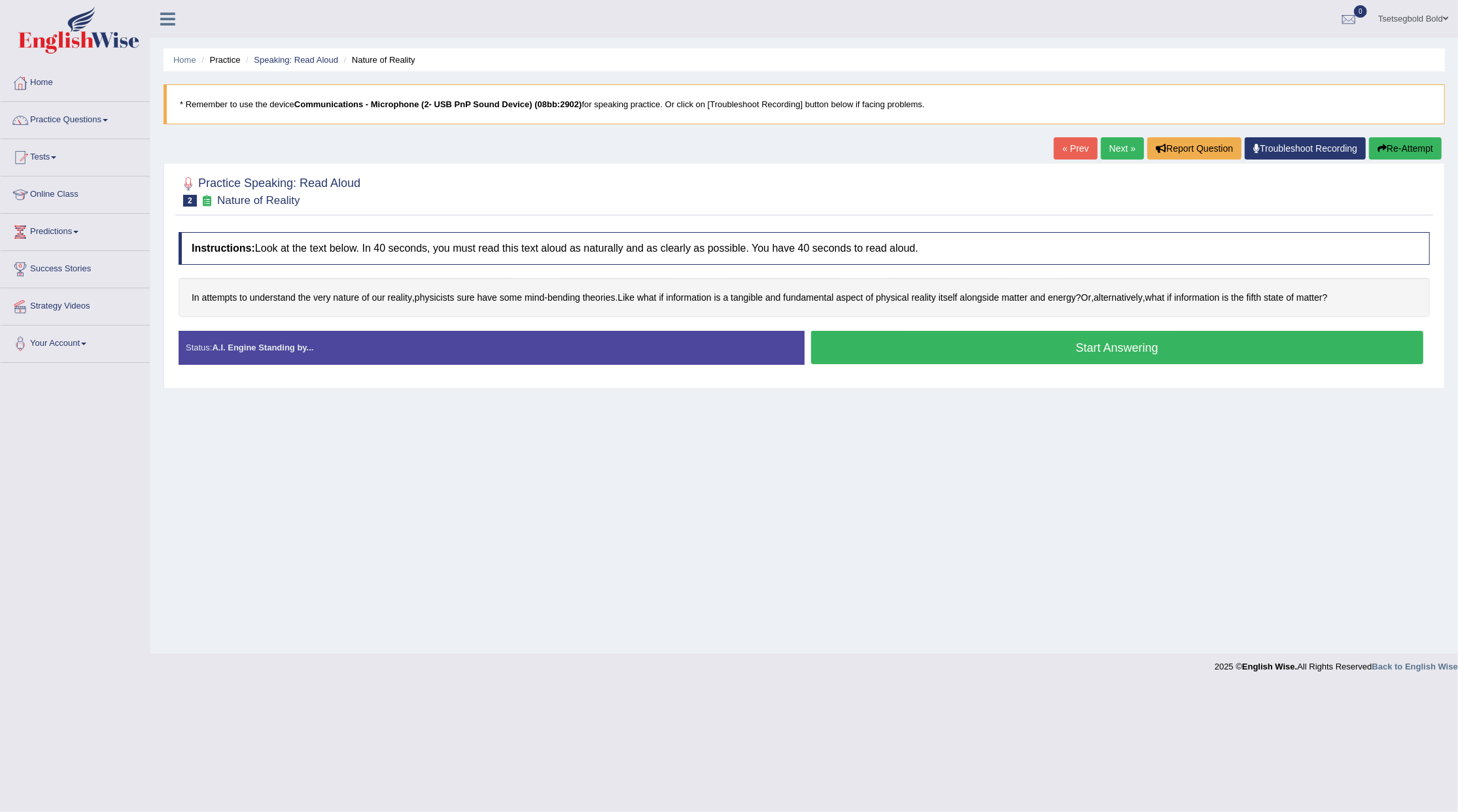
click at [1005, 347] on button "Start Answering" at bounding box center [1118, 347] width 613 height 33
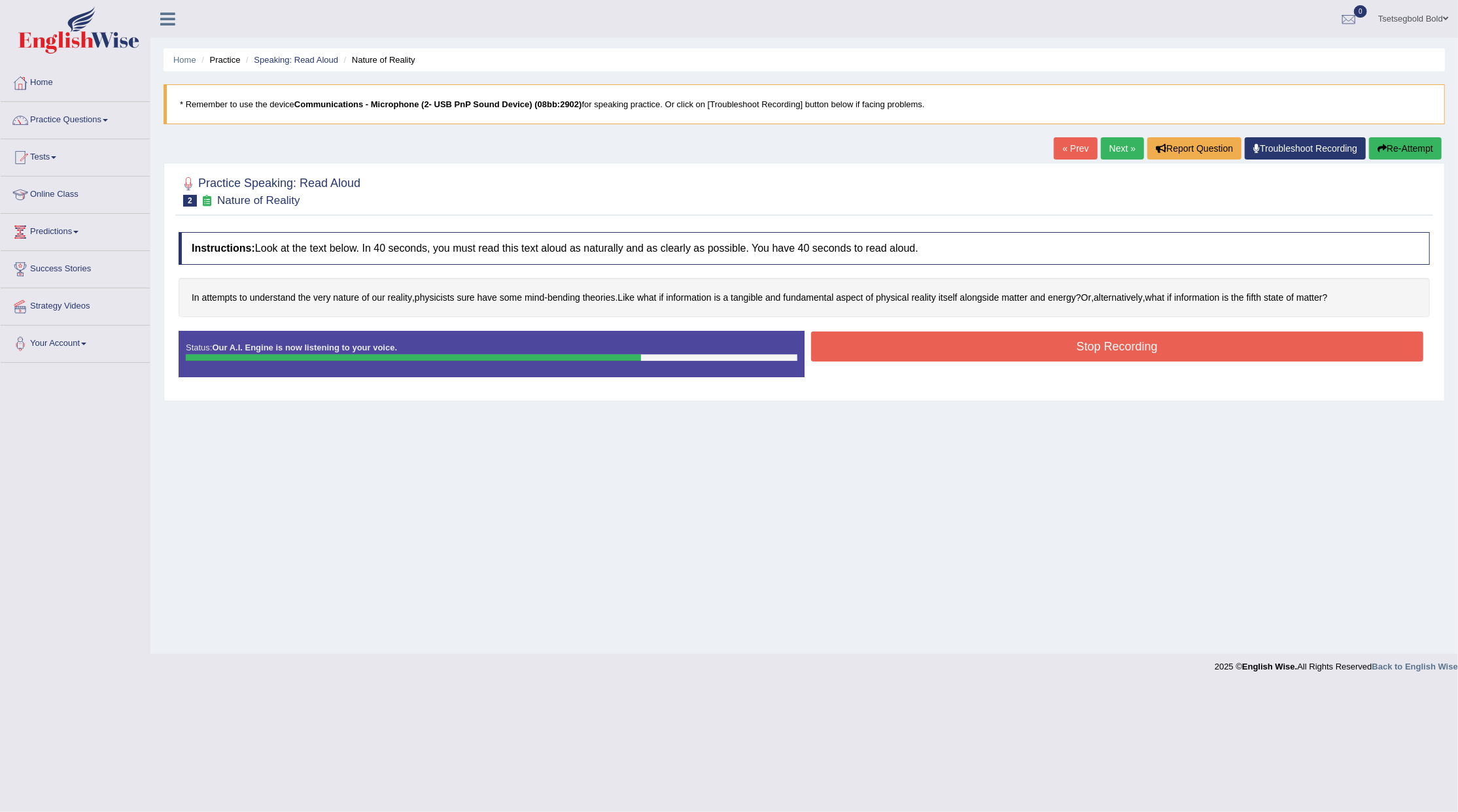
click at [1005, 347] on button "Stop Recording" at bounding box center [1118, 347] width 613 height 30
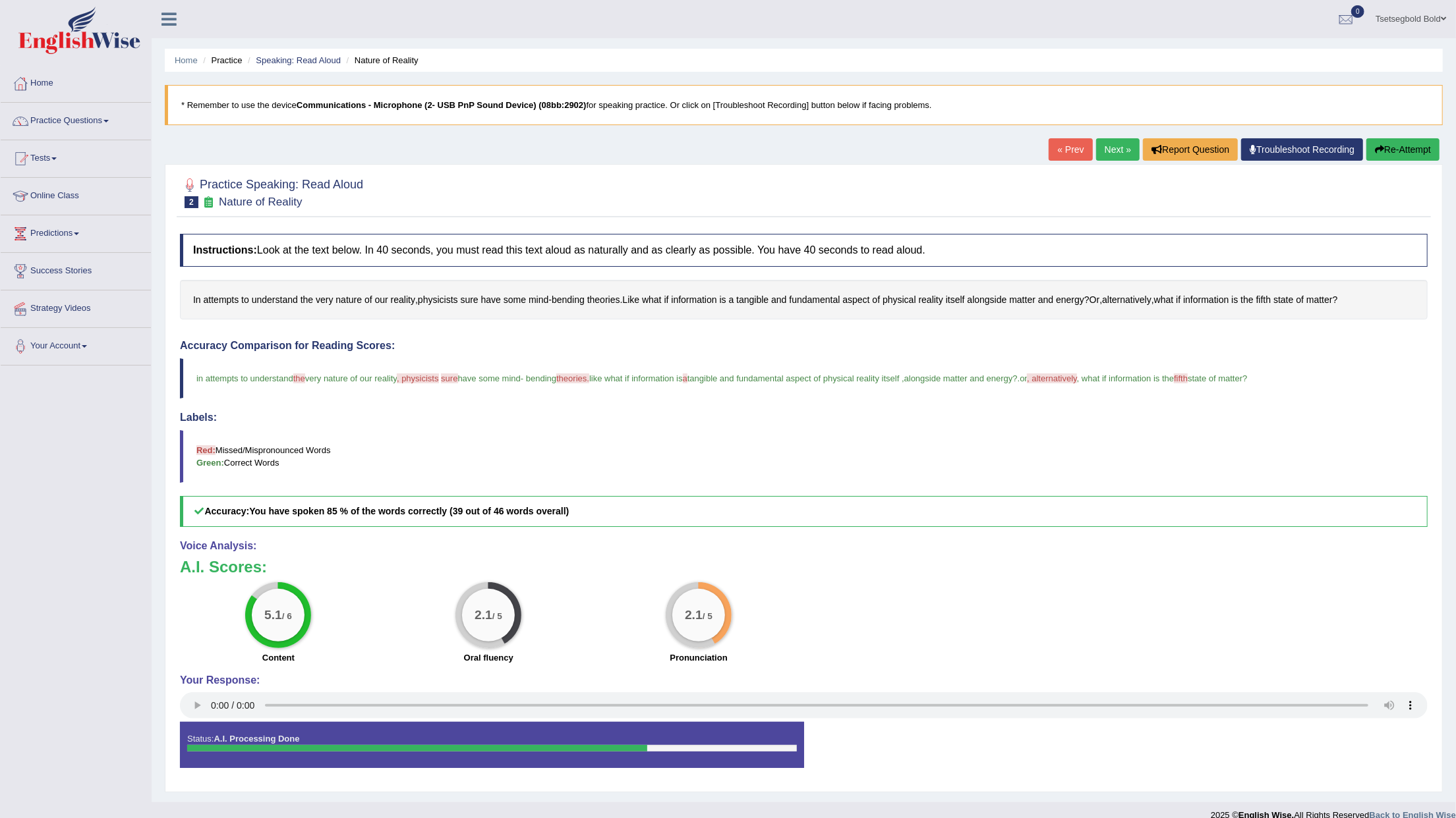
click at [1413, 153] on button "Re-Attempt" at bounding box center [1403, 150] width 73 height 23
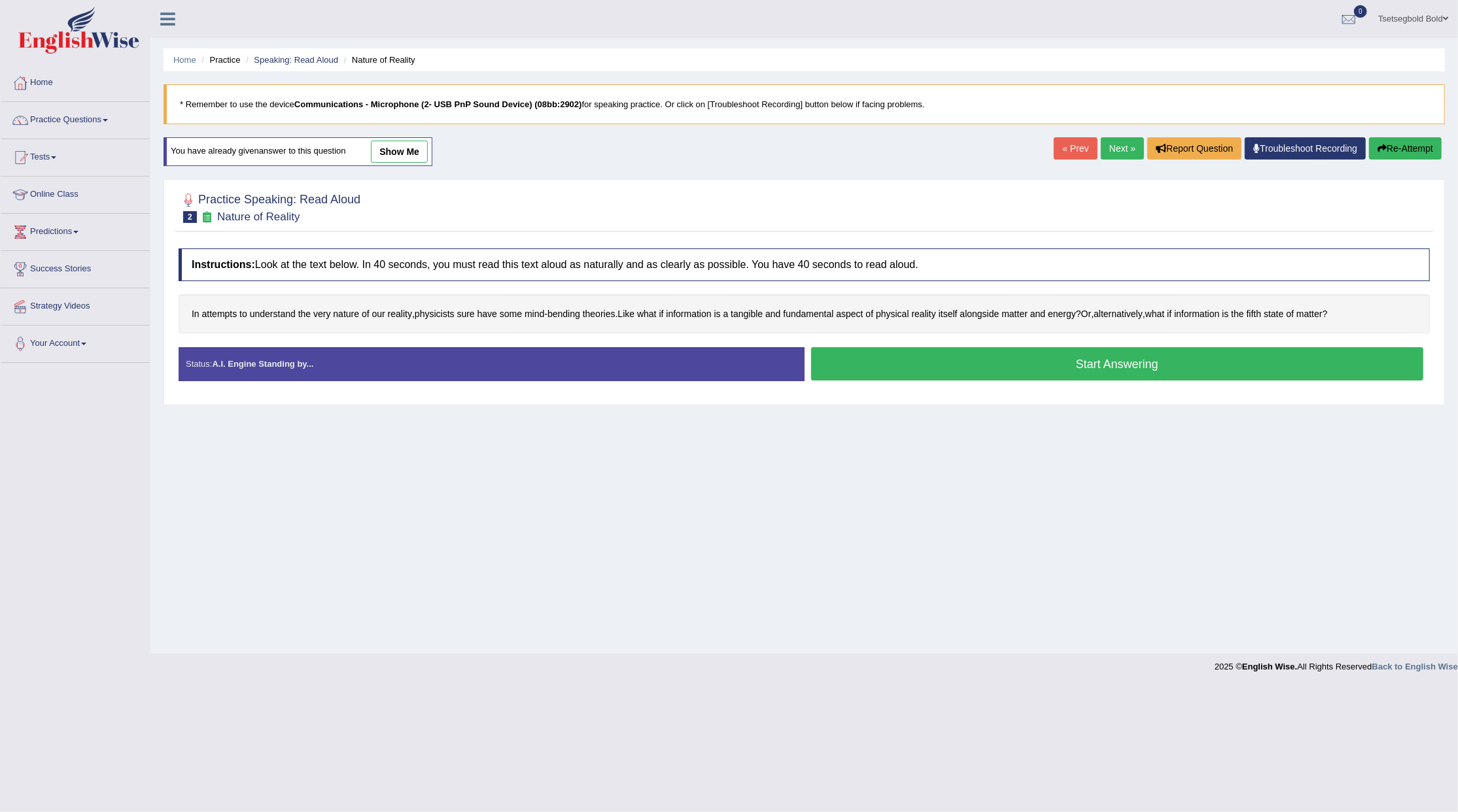
click at [974, 367] on button "Start Answering" at bounding box center [1118, 363] width 613 height 33
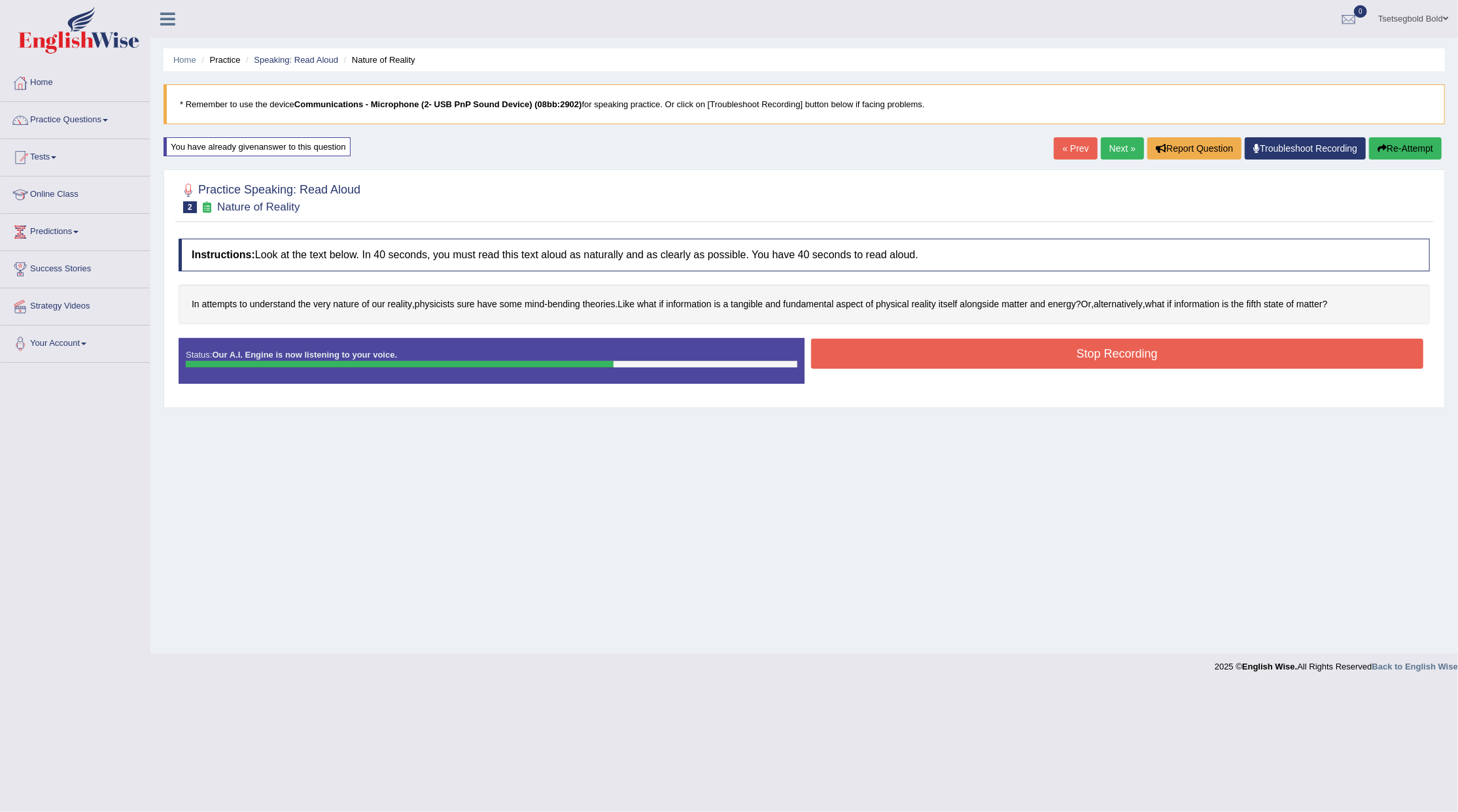
click at [974, 367] on button "Stop Recording" at bounding box center [1118, 354] width 613 height 30
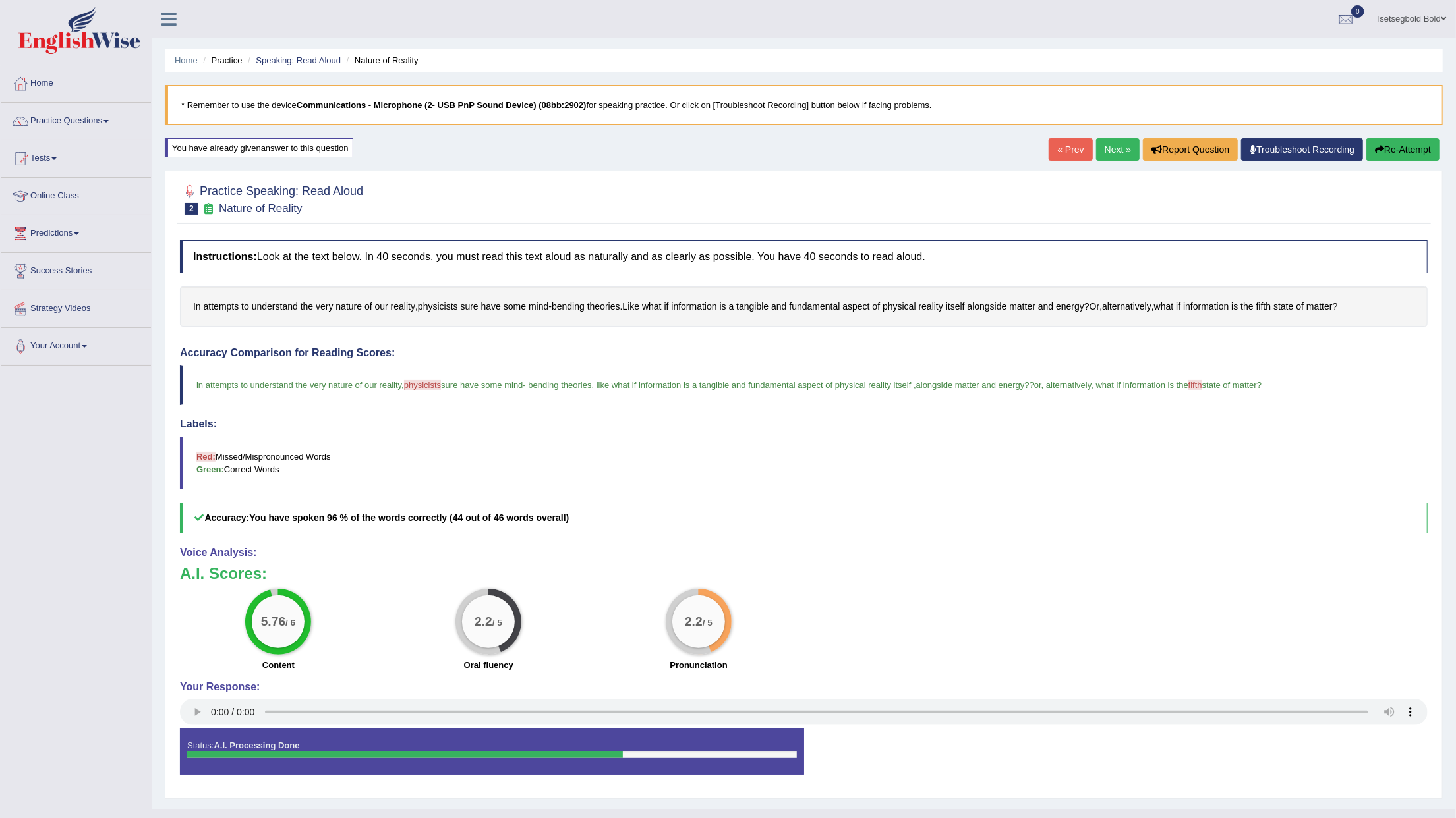
click at [411, 384] on span "physicists" at bounding box center [422, 385] width 37 height 10
click at [415, 386] on span "physicists" at bounding box center [422, 385] width 37 height 10
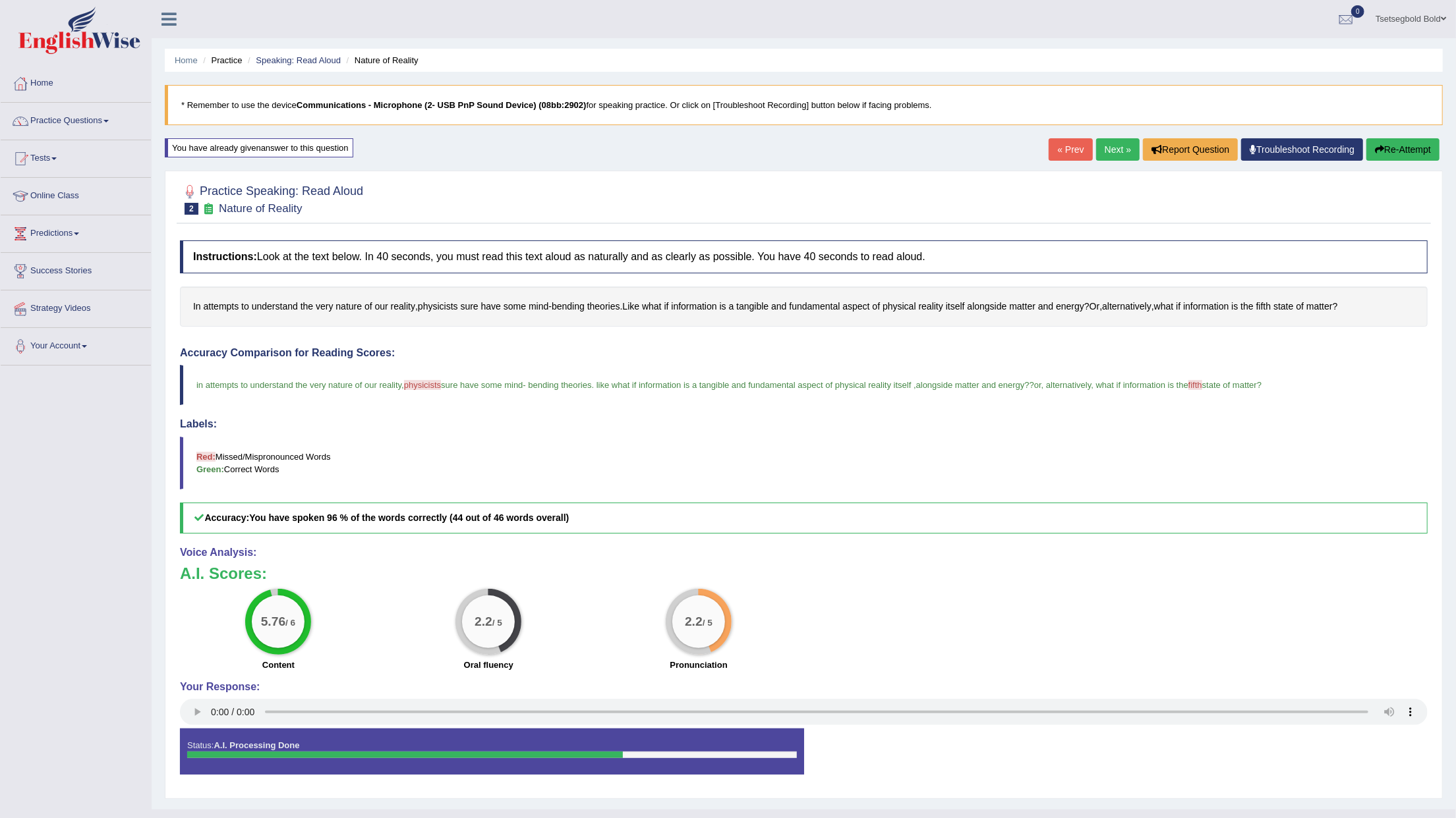
click at [416, 386] on span "physicists" at bounding box center [422, 385] width 37 height 10
click at [1111, 154] on link "Next »" at bounding box center [1118, 150] width 44 height 23
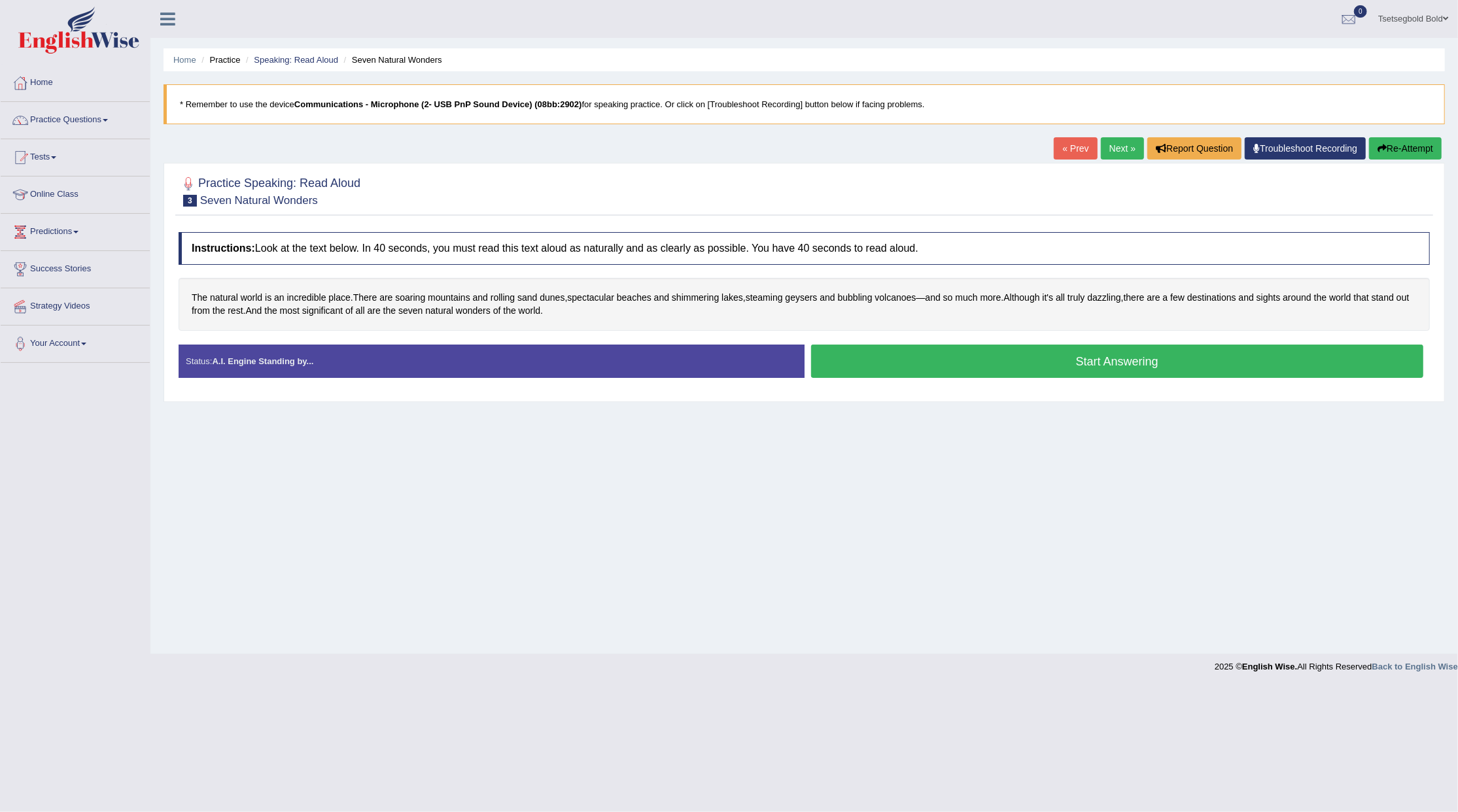
click at [963, 367] on button "Start Answering" at bounding box center [1118, 361] width 613 height 33
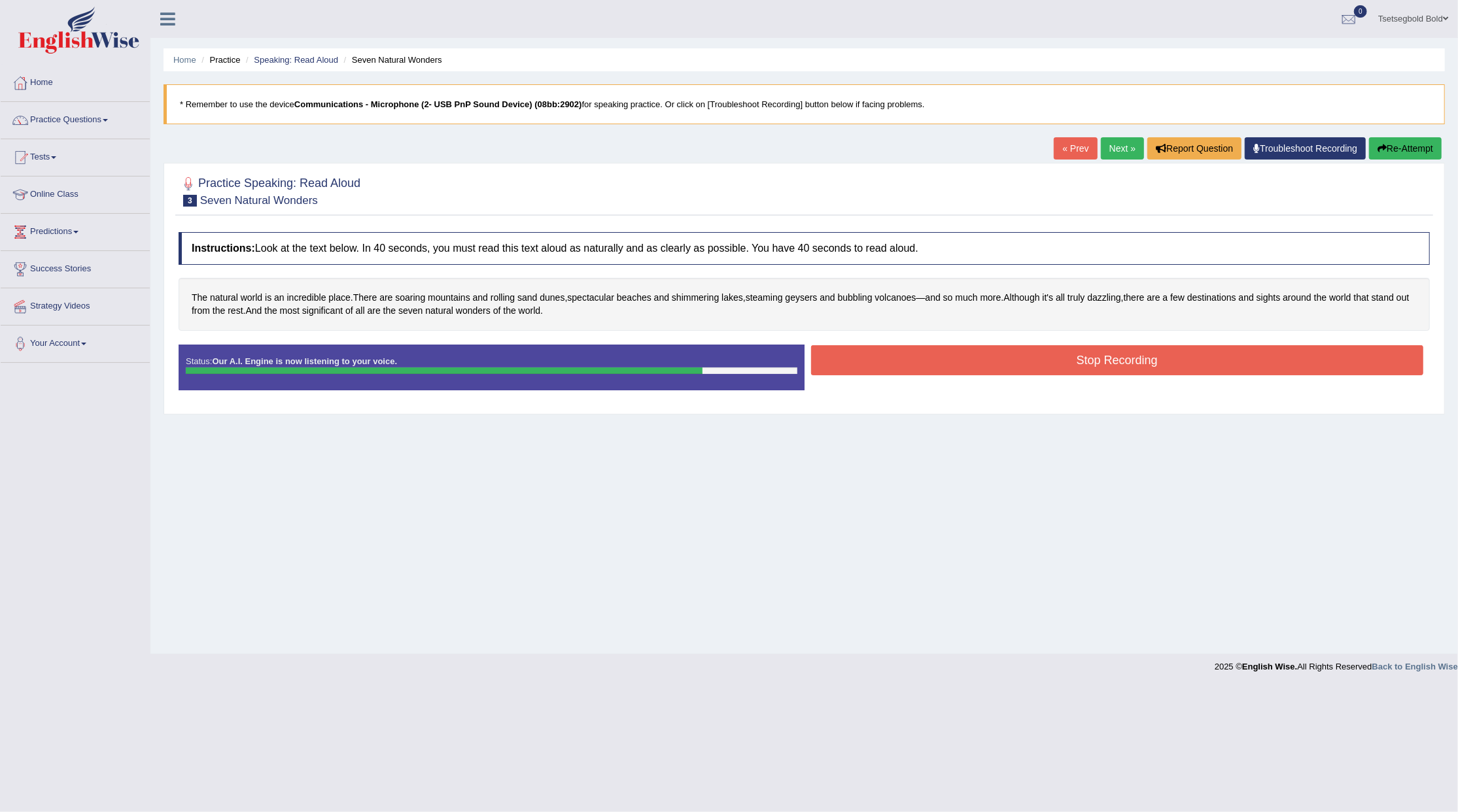
click at [963, 367] on button "Stop Recording" at bounding box center [1118, 360] width 613 height 30
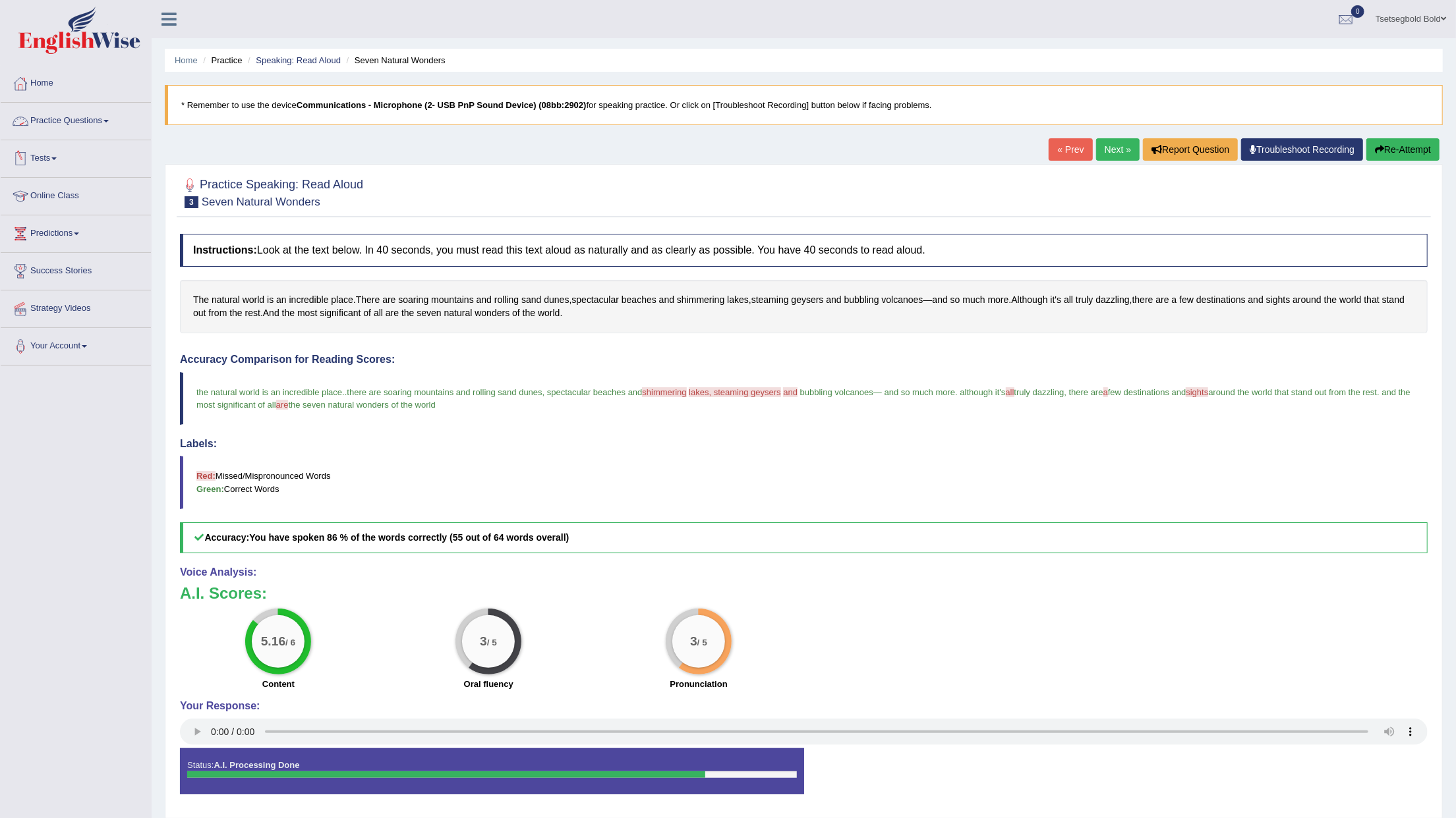
click at [54, 157] on link "Tests" at bounding box center [76, 156] width 150 height 33
click at [104, 119] on link "Practice Questions" at bounding box center [76, 119] width 150 height 33
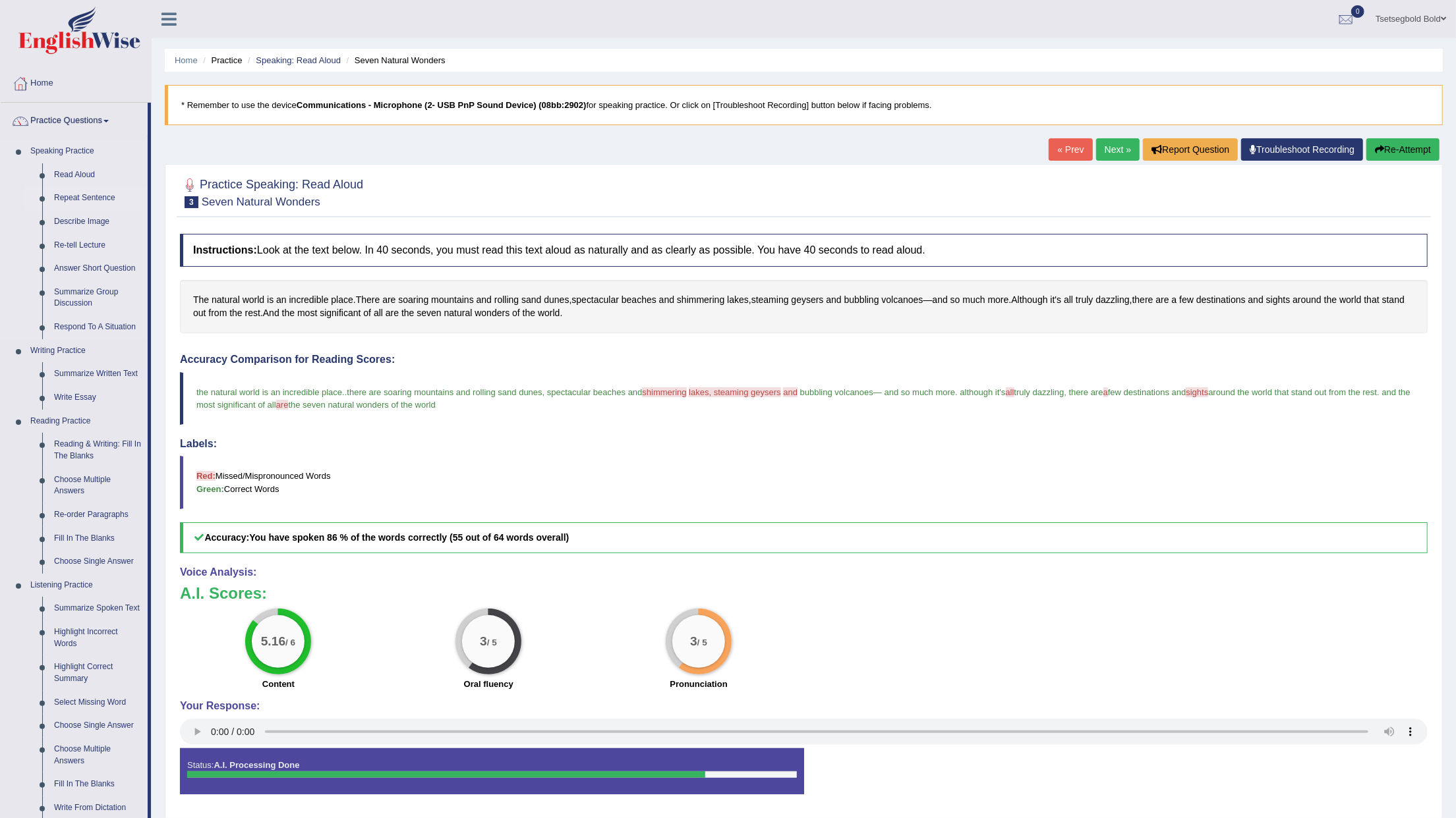
click at [96, 196] on link "Repeat Sentence" at bounding box center [98, 198] width 99 height 24
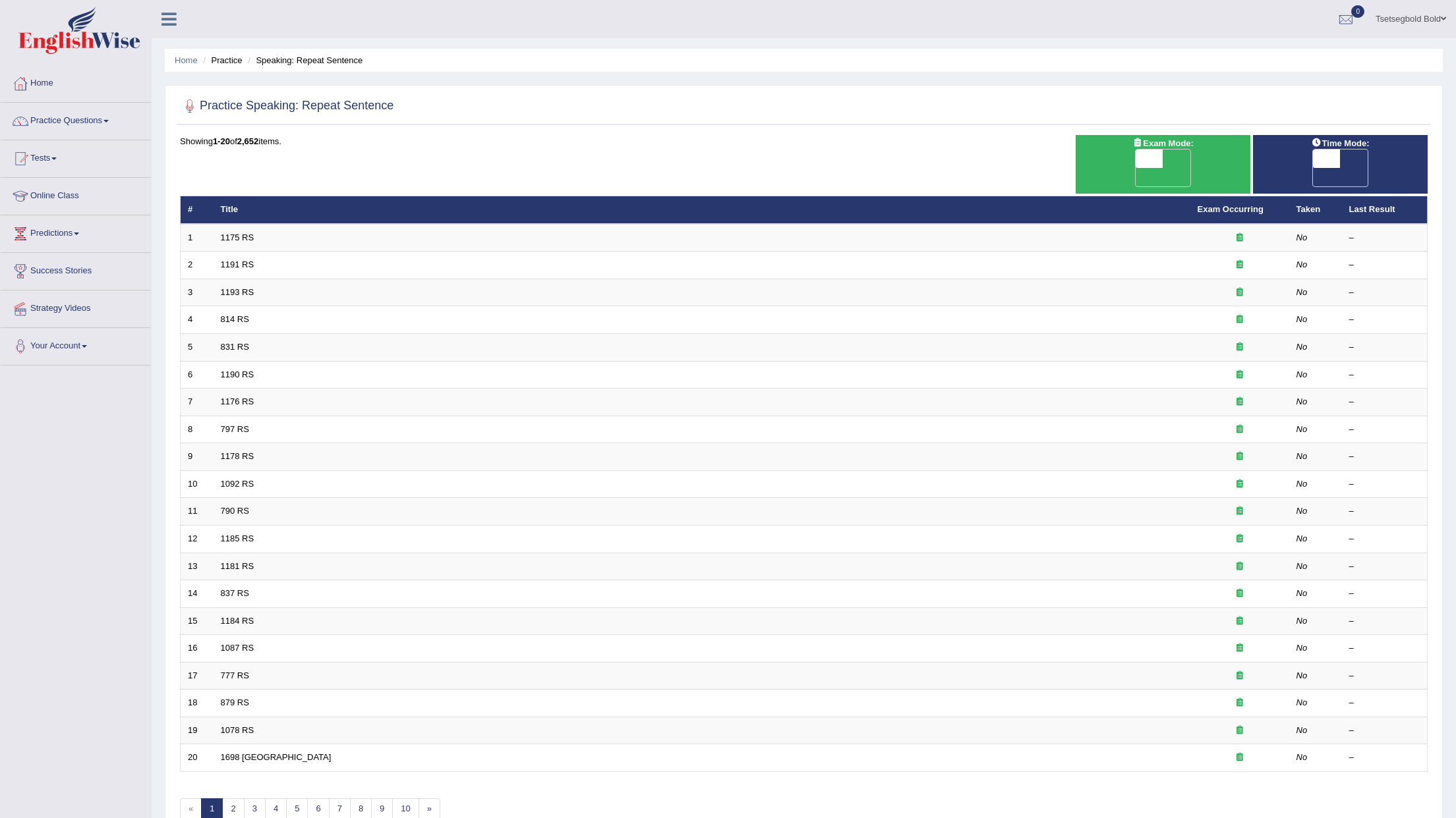
click at [563, 228] on td "1175 RS" at bounding box center [702, 237] width 977 height 28
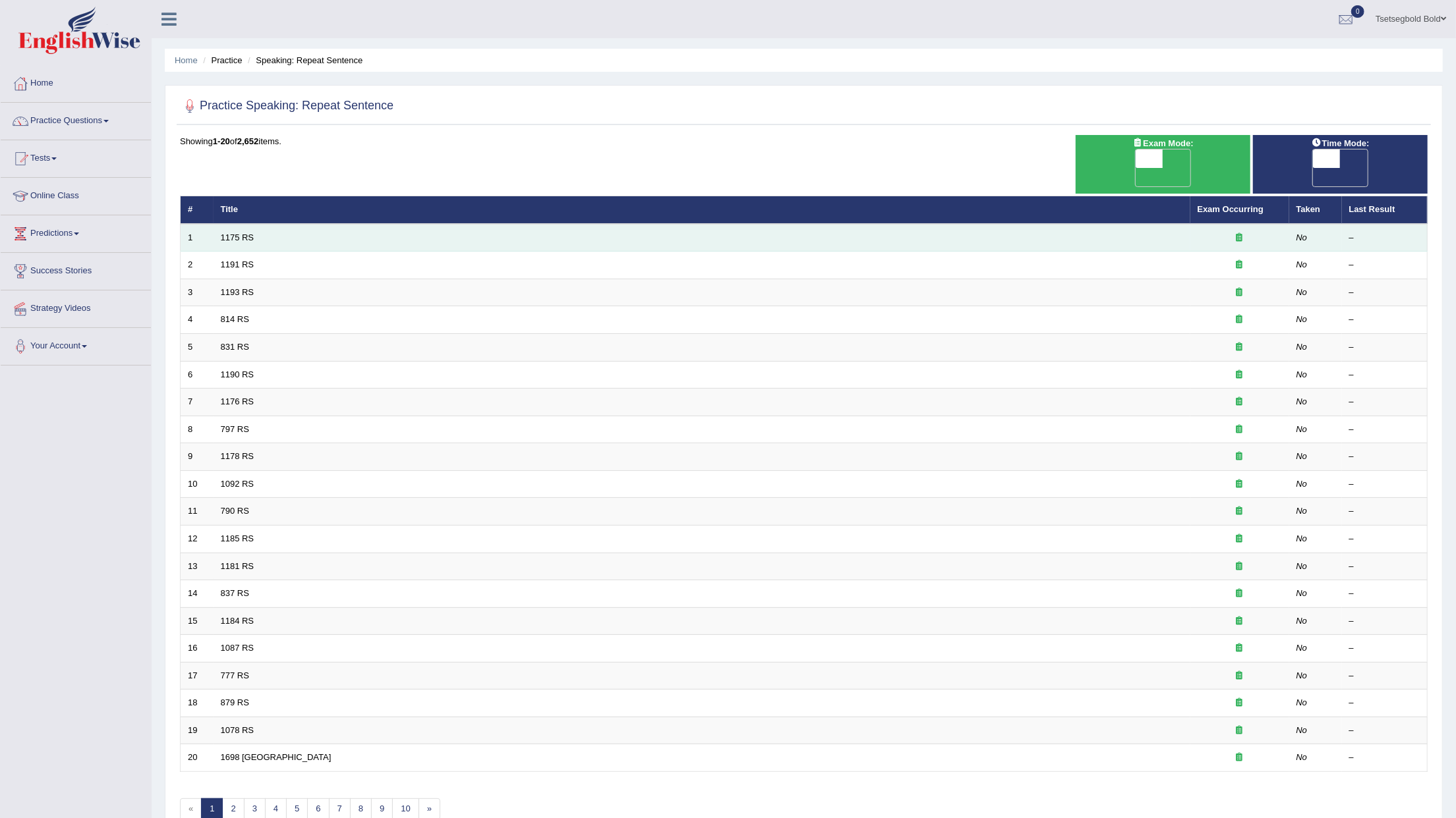
click at [409, 225] on td "1175 RS" at bounding box center [702, 237] width 977 height 28
click at [240, 232] on link "1175 RS" at bounding box center [237, 237] width 33 height 10
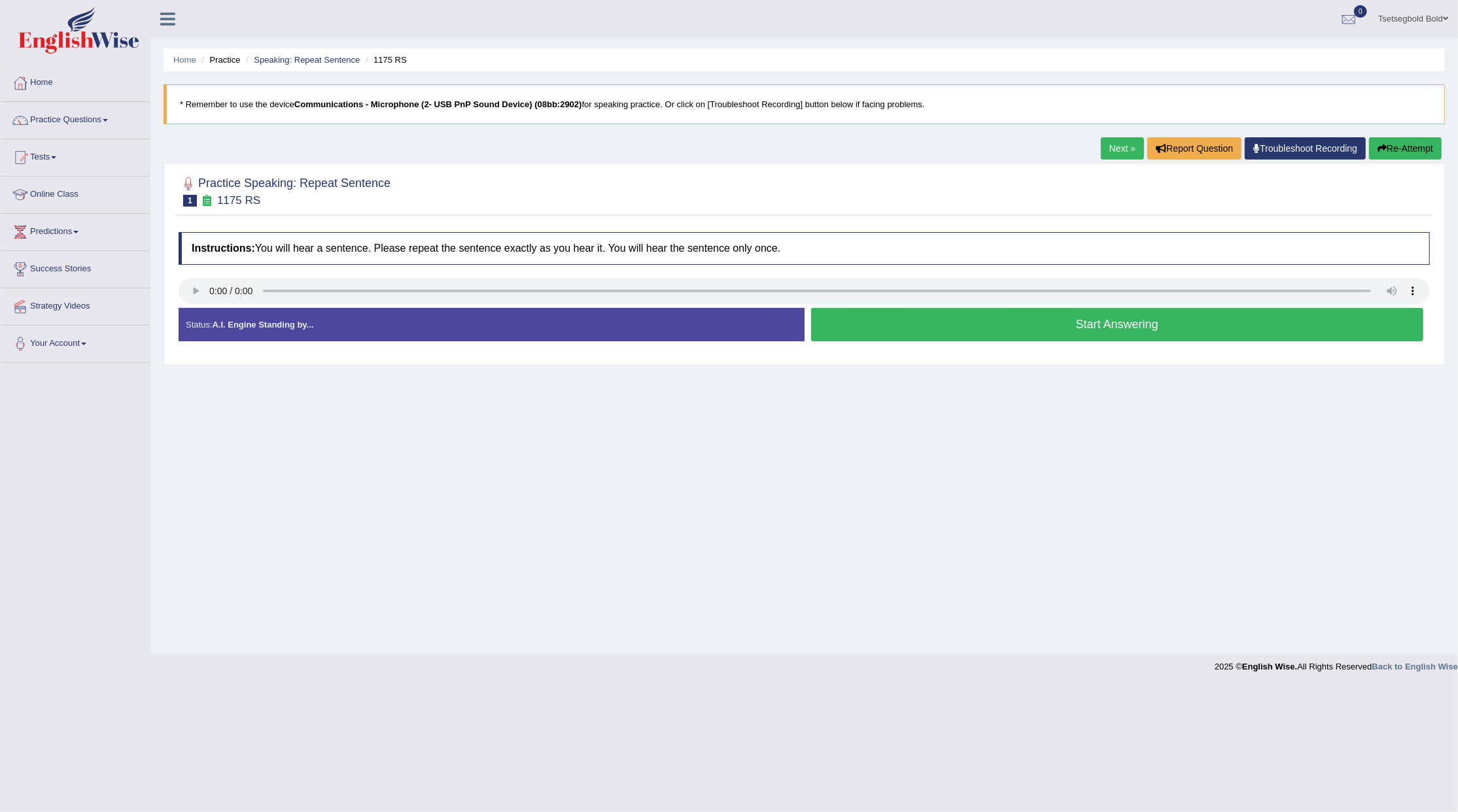
click at [867, 337] on button "Start Answering" at bounding box center [1118, 324] width 613 height 33
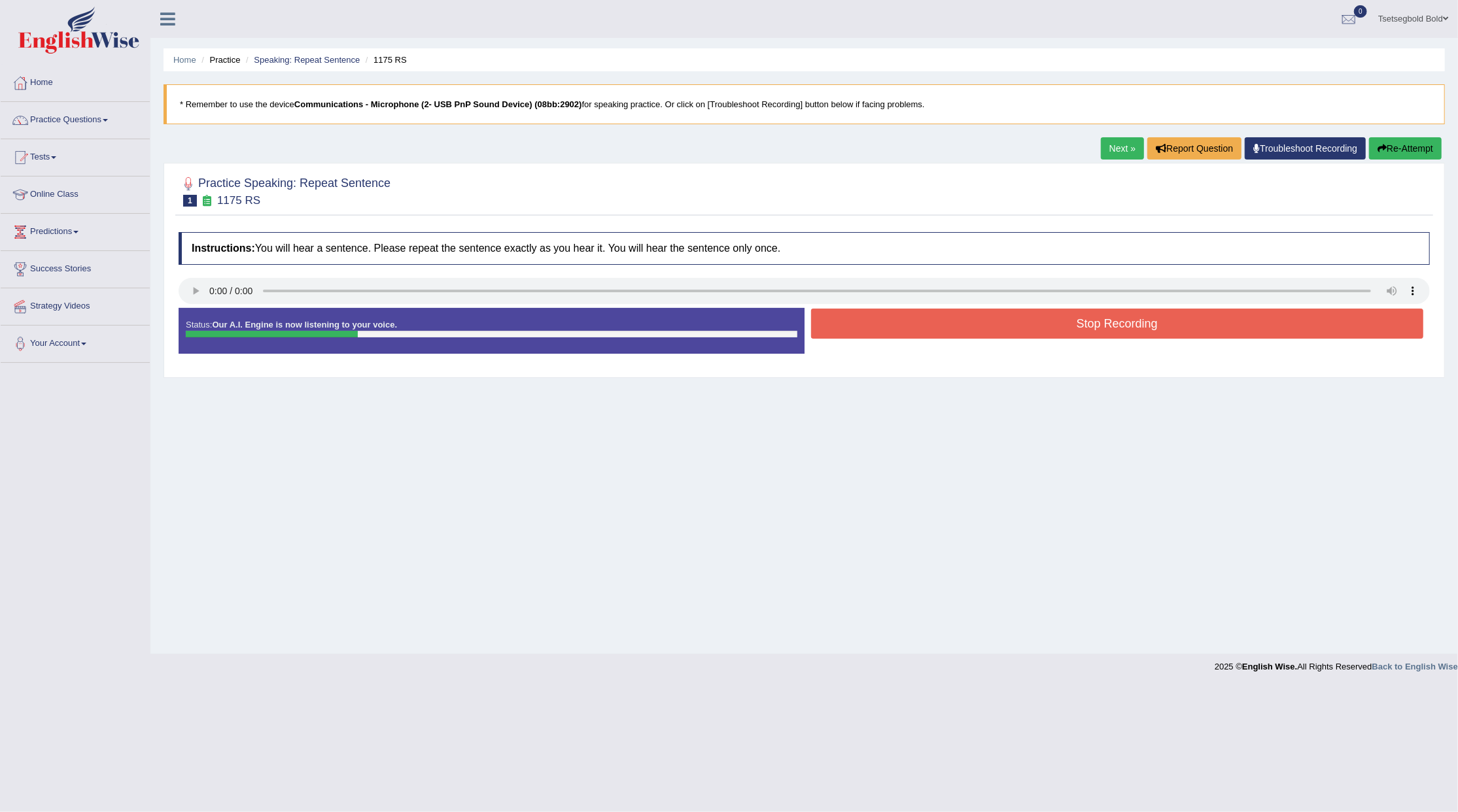
click at [867, 337] on button "Stop Recording" at bounding box center [1118, 324] width 613 height 30
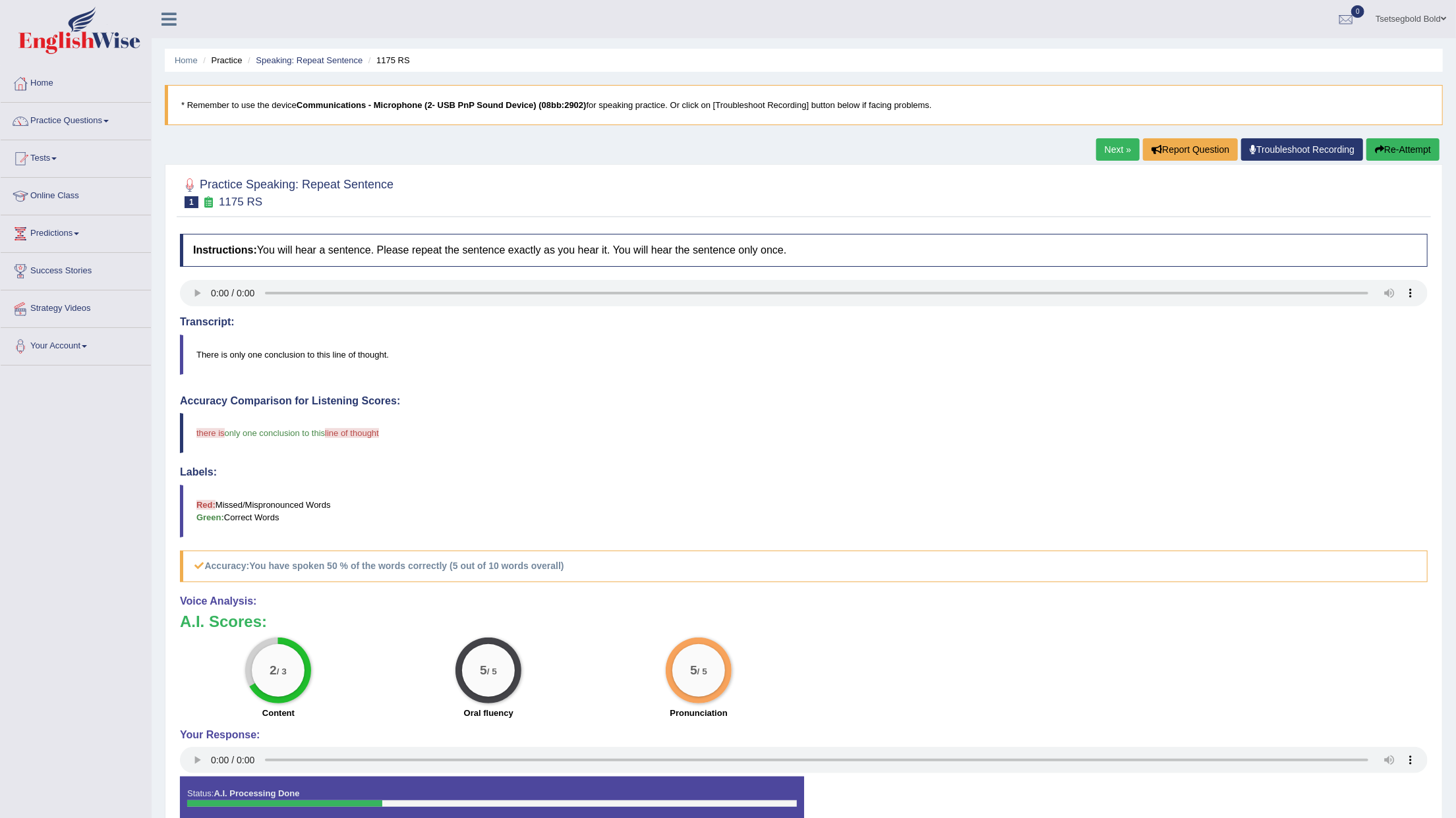
click at [1127, 150] on link "Next »" at bounding box center [1118, 150] width 44 height 23
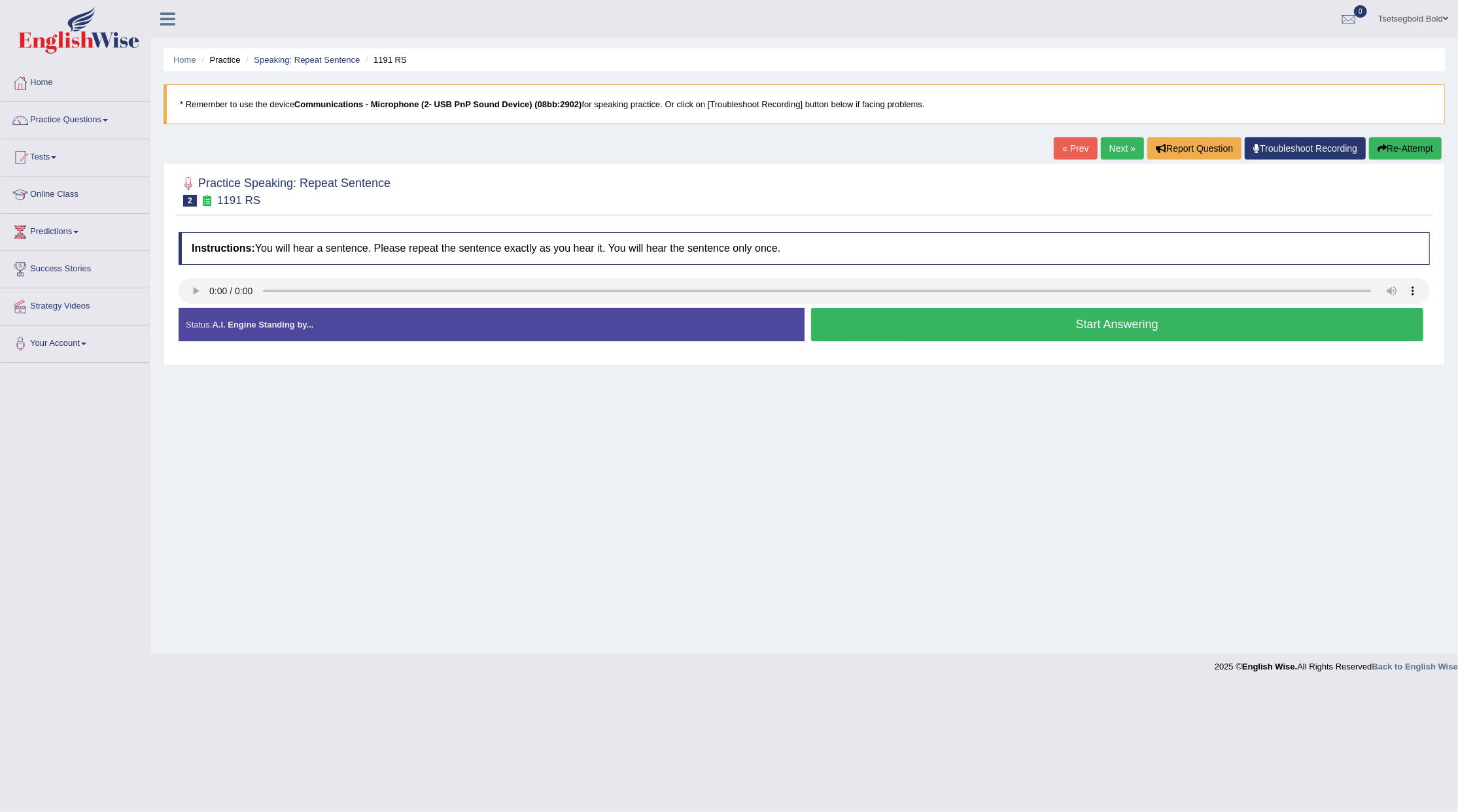
click at [866, 320] on button "Start Answering" at bounding box center [1118, 324] width 613 height 33
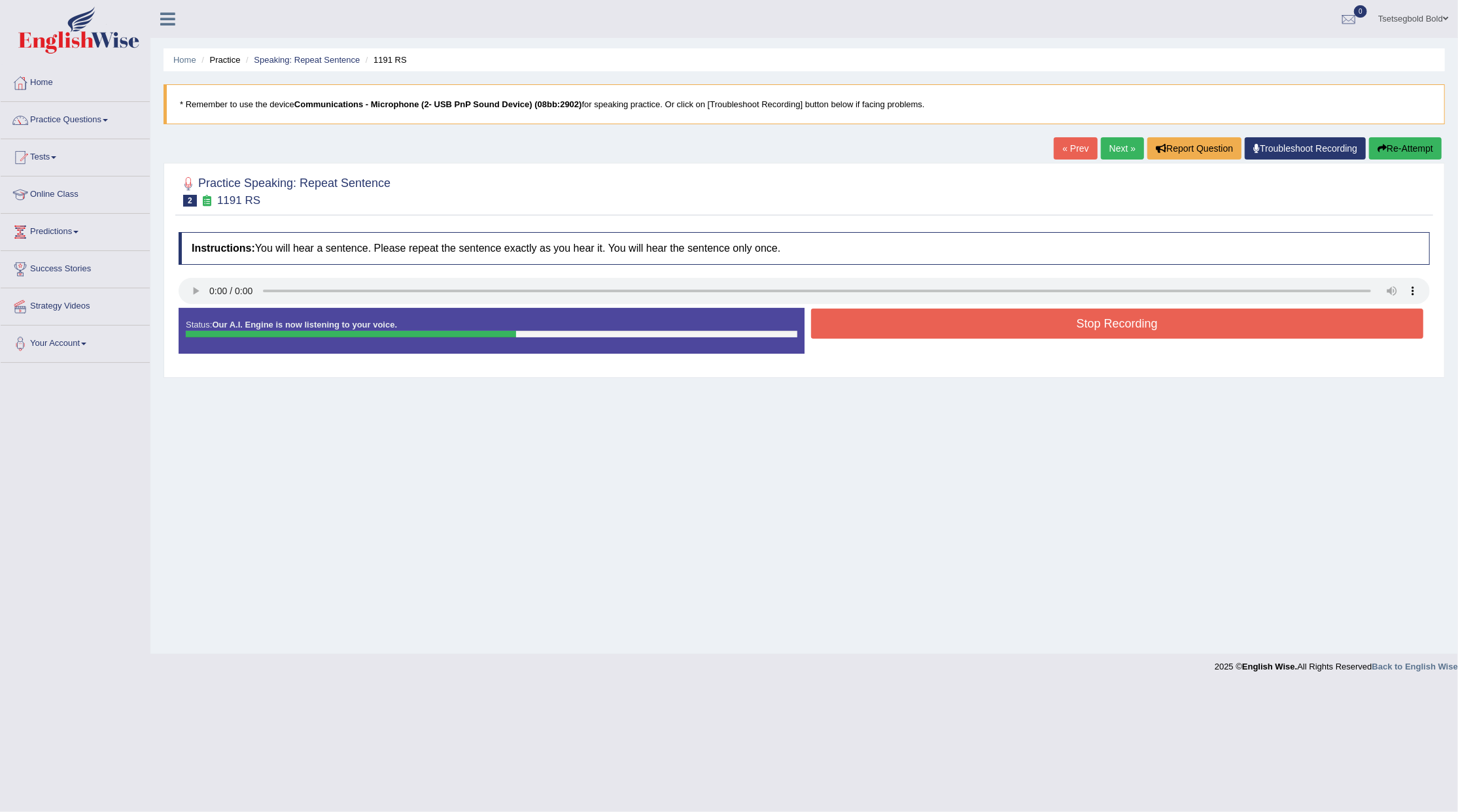
click at [866, 320] on button "Stop Recording" at bounding box center [1118, 324] width 613 height 30
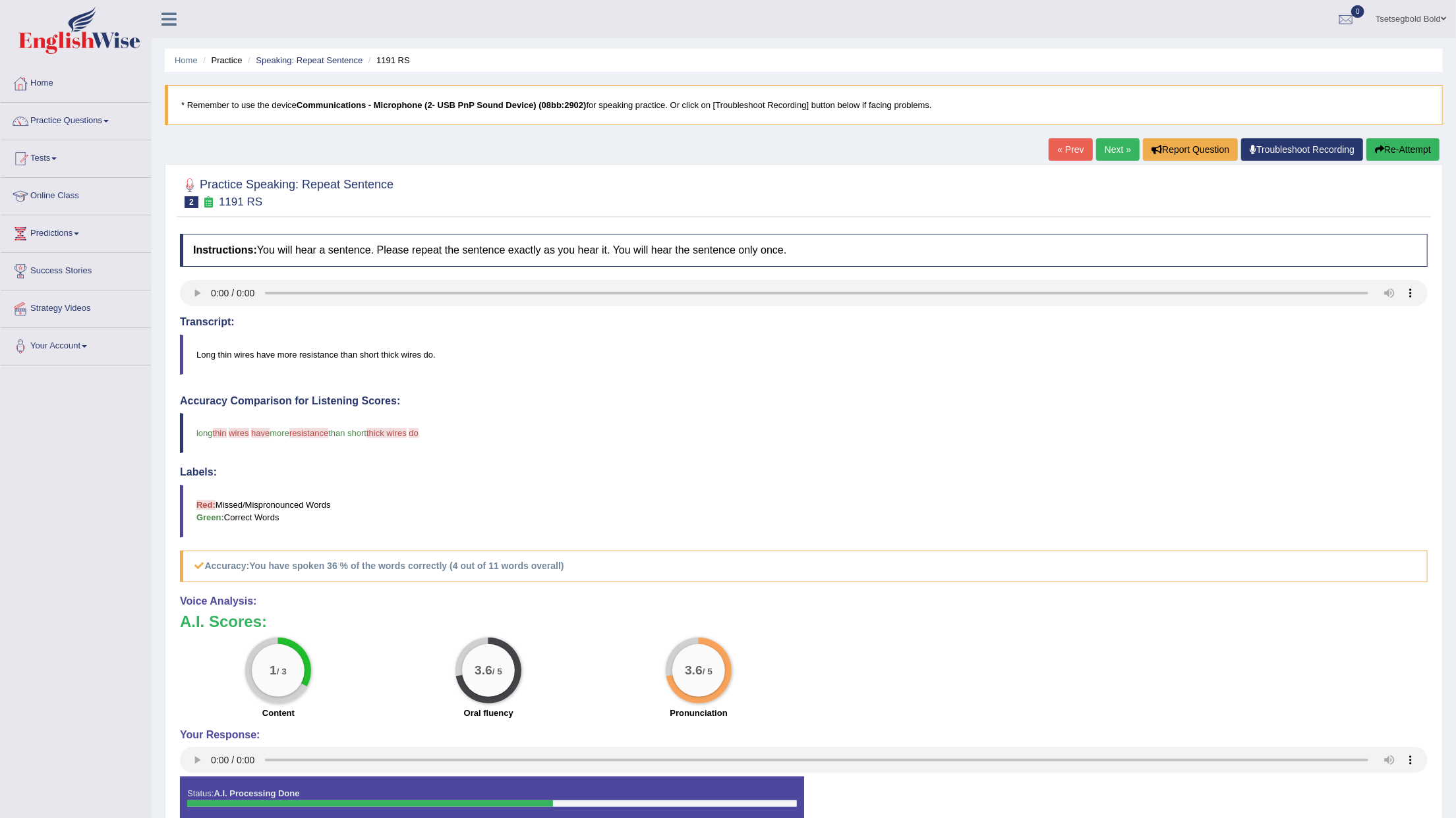
click at [1362, 147] on div "« Prev Next » Report Question Troubleshoot Recording Re-Attempt" at bounding box center [1246, 150] width 394 height 26
click at [1376, 148] on icon "button" at bounding box center [1380, 150] width 10 height 10
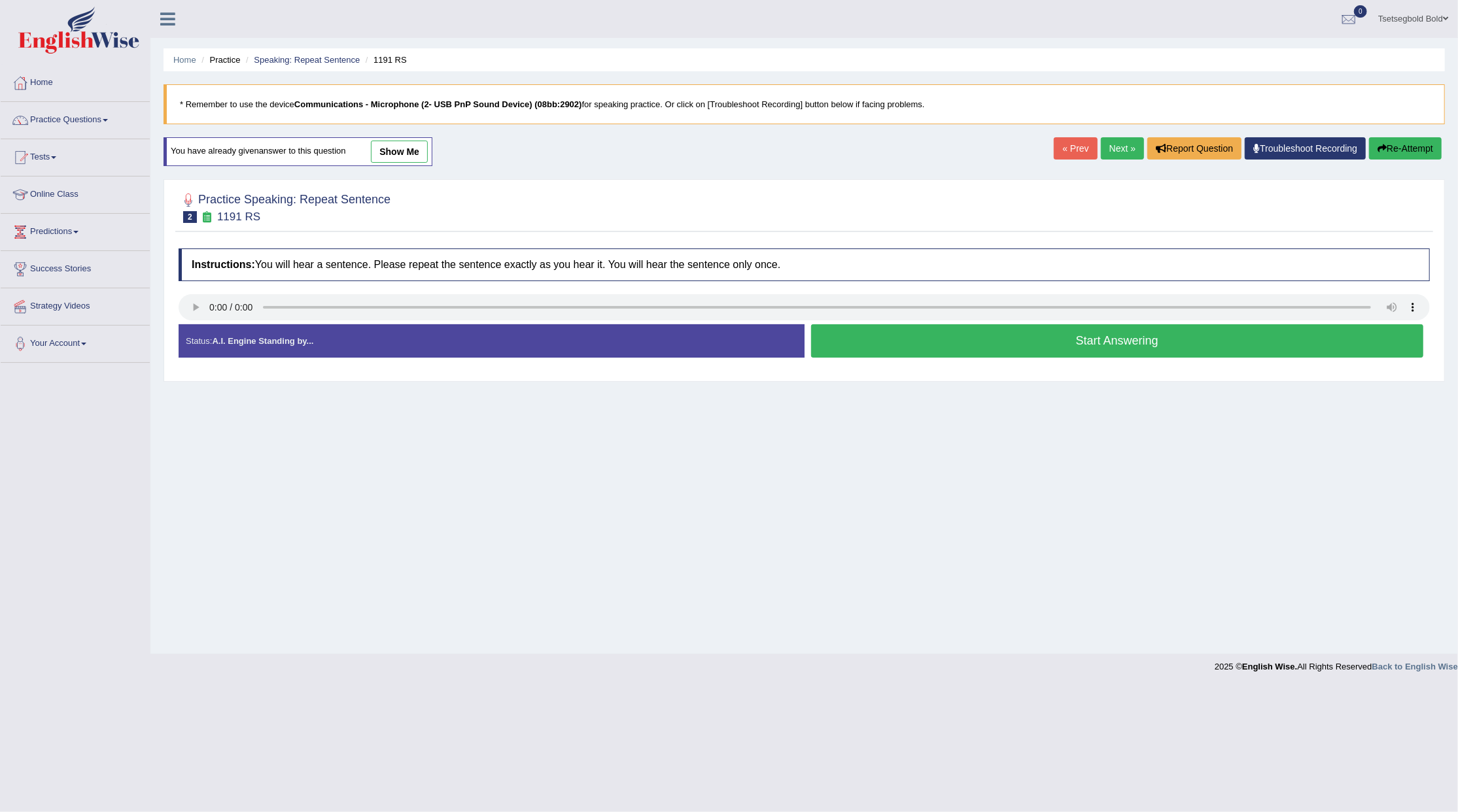
click at [891, 331] on button "Start Answering" at bounding box center [1118, 340] width 613 height 33
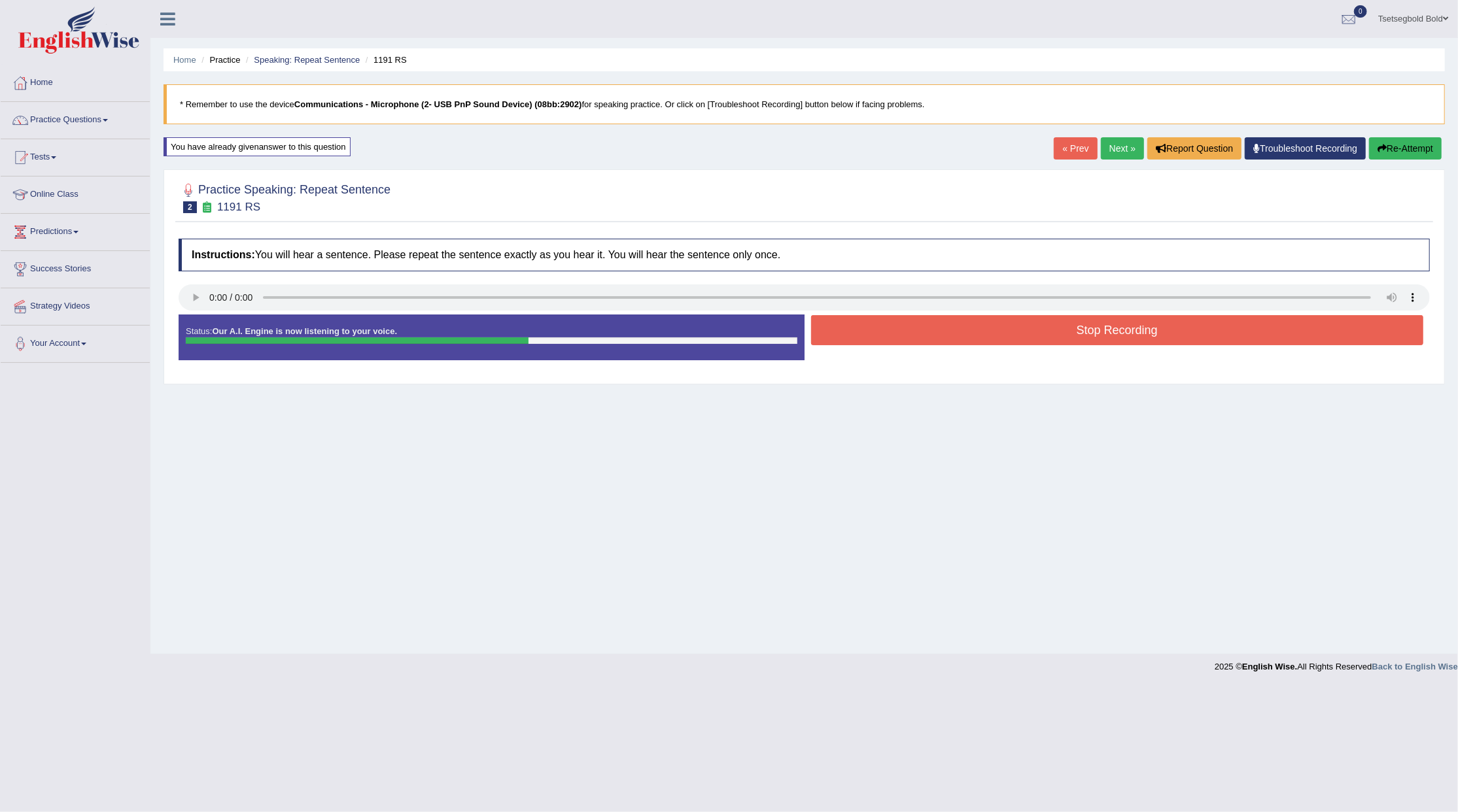
click at [891, 331] on button "Stop Recording" at bounding box center [1118, 331] width 613 height 30
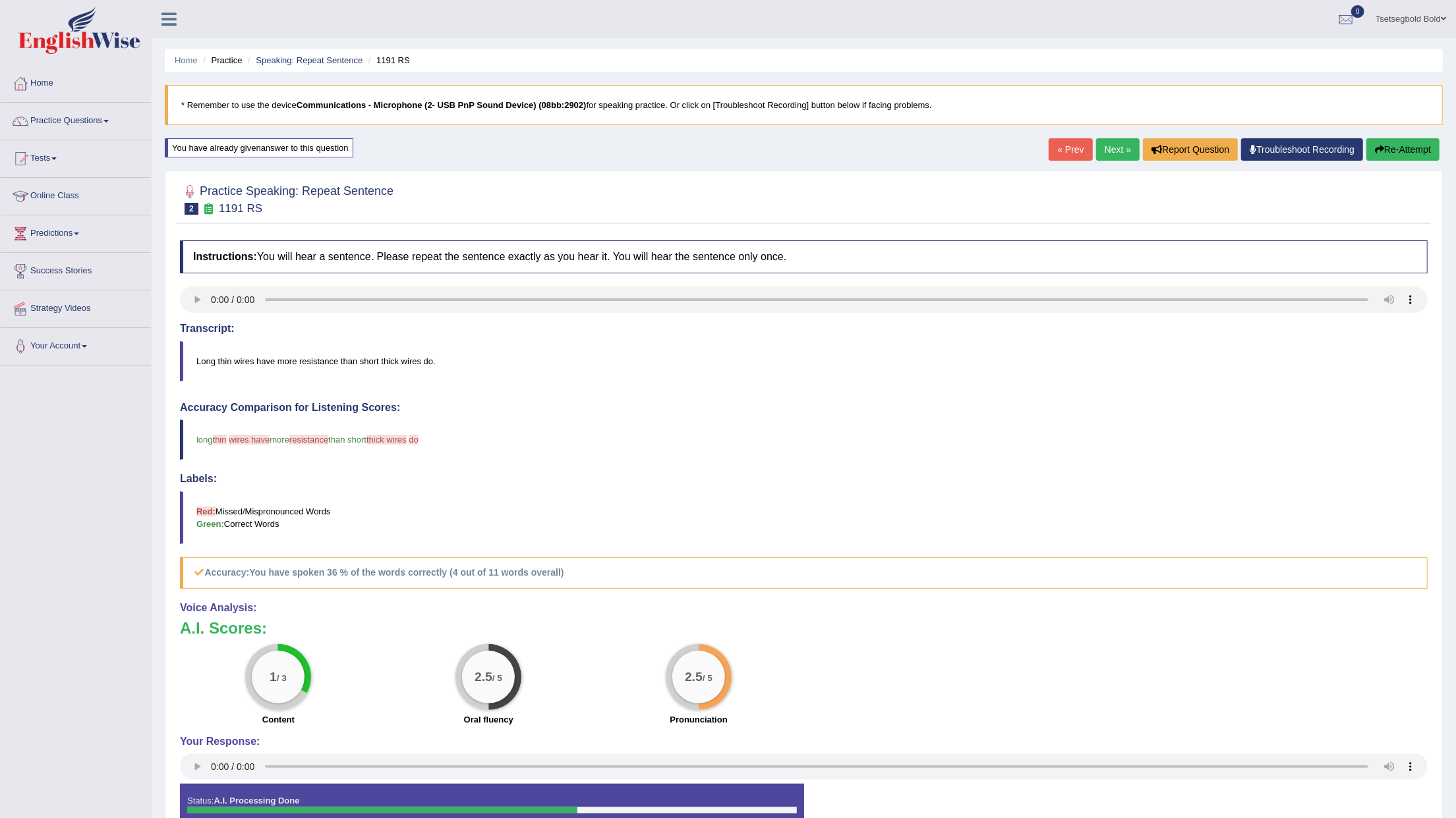
click at [1417, 151] on button "Re-Attempt" at bounding box center [1403, 150] width 73 height 23
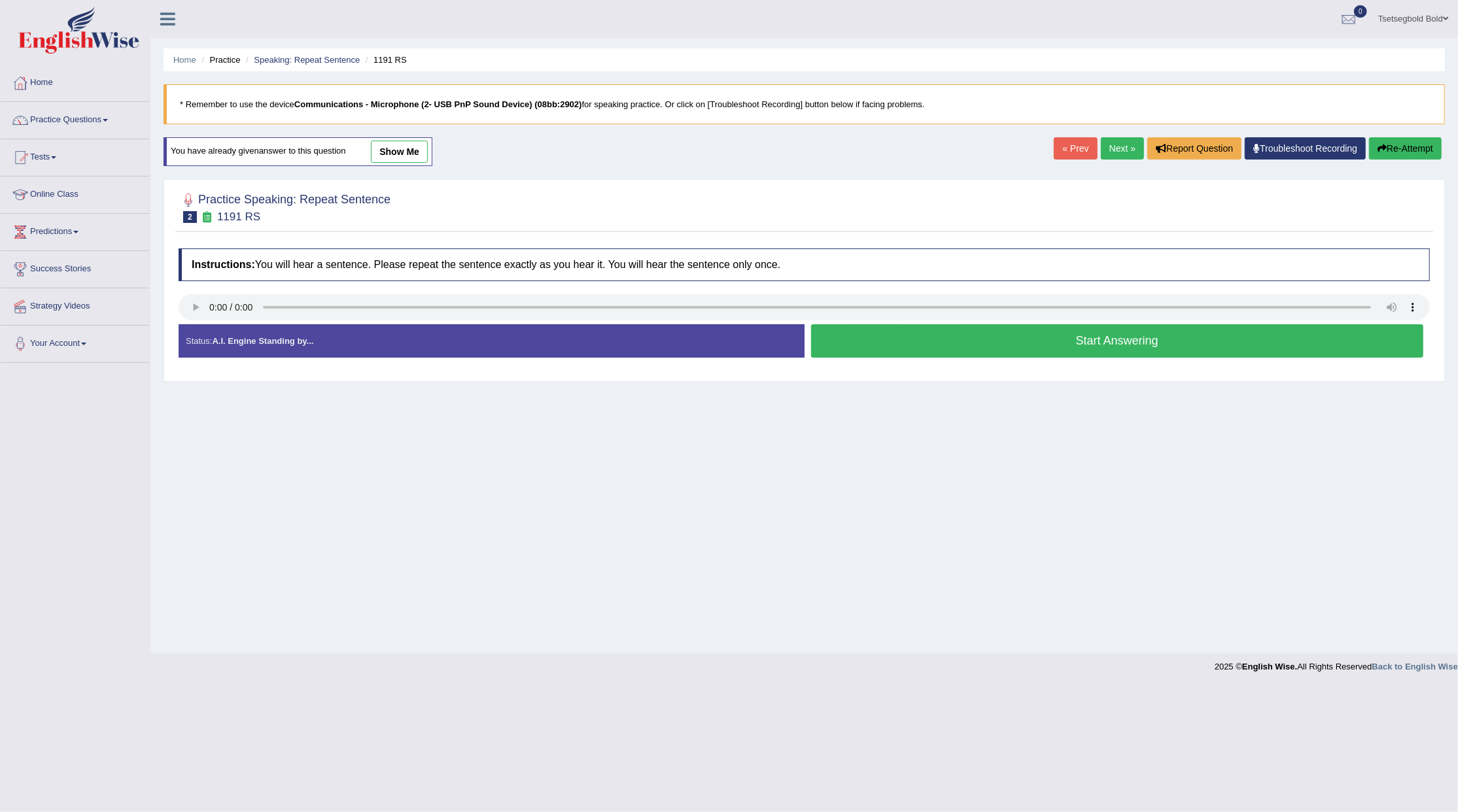
click at [885, 349] on button "Start Answering" at bounding box center [1118, 340] width 613 height 33
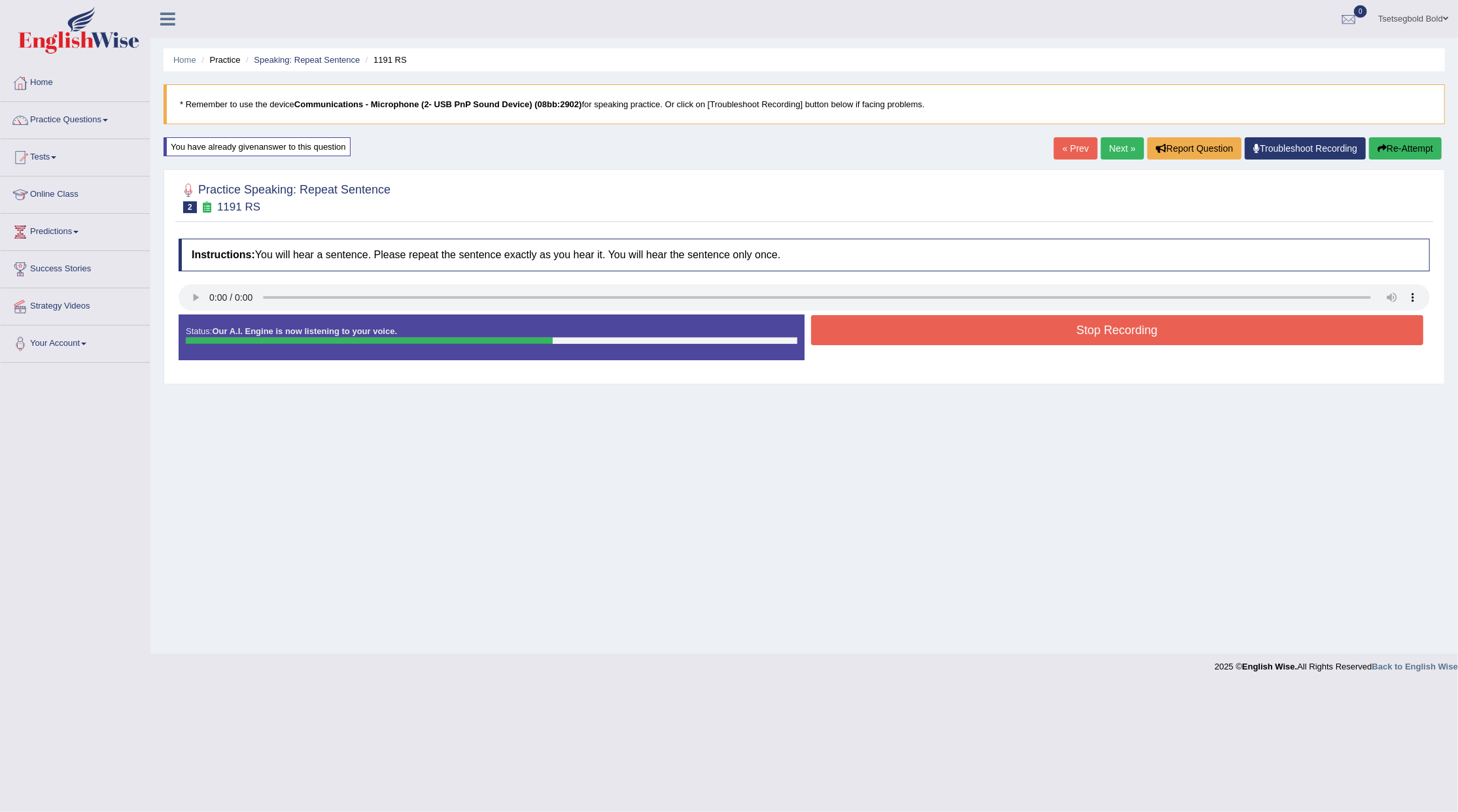
click at [878, 334] on button "Stop Recording" at bounding box center [1118, 331] width 613 height 30
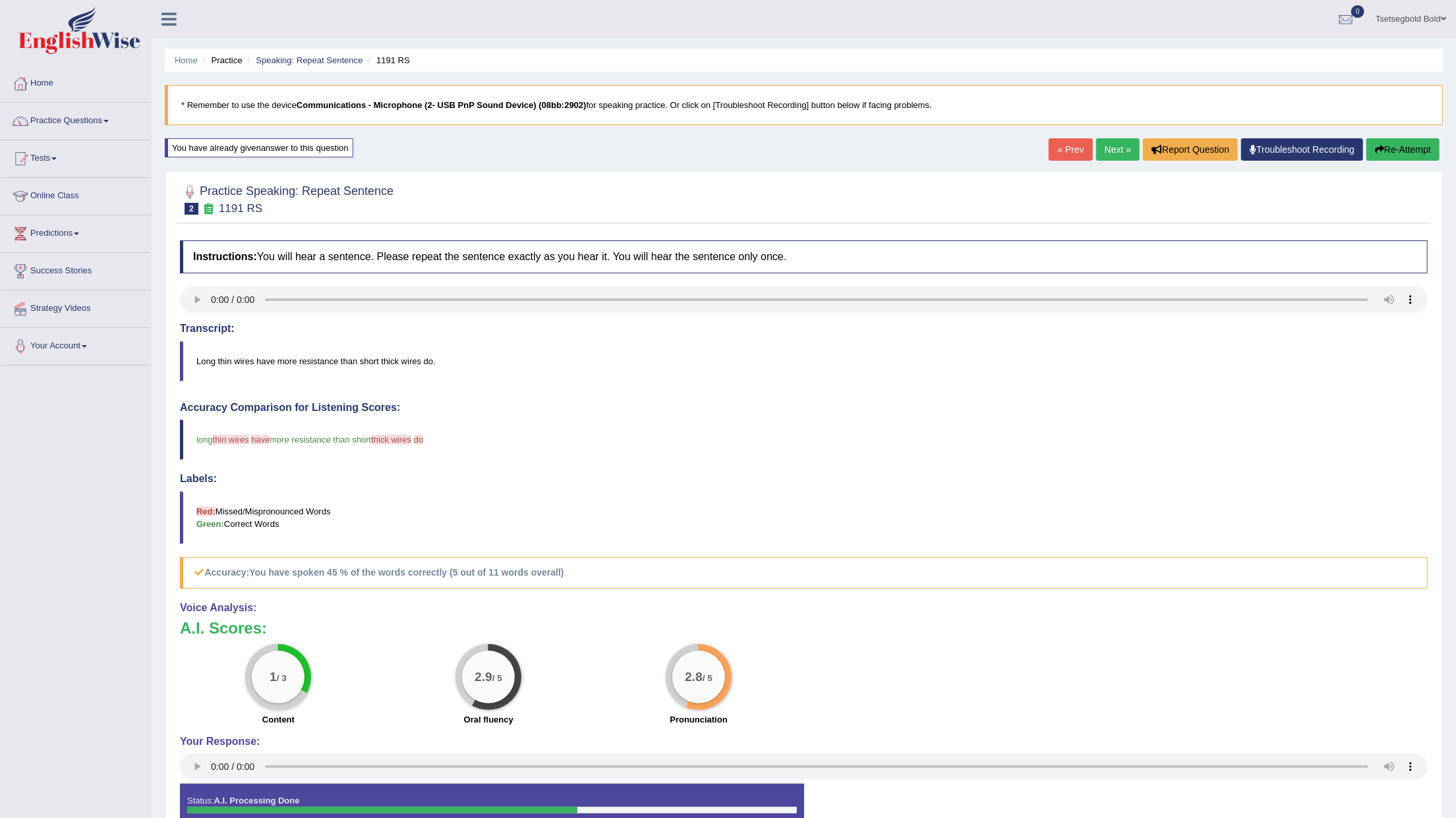
click at [1377, 154] on icon "button" at bounding box center [1380, 150] width 10 height 10
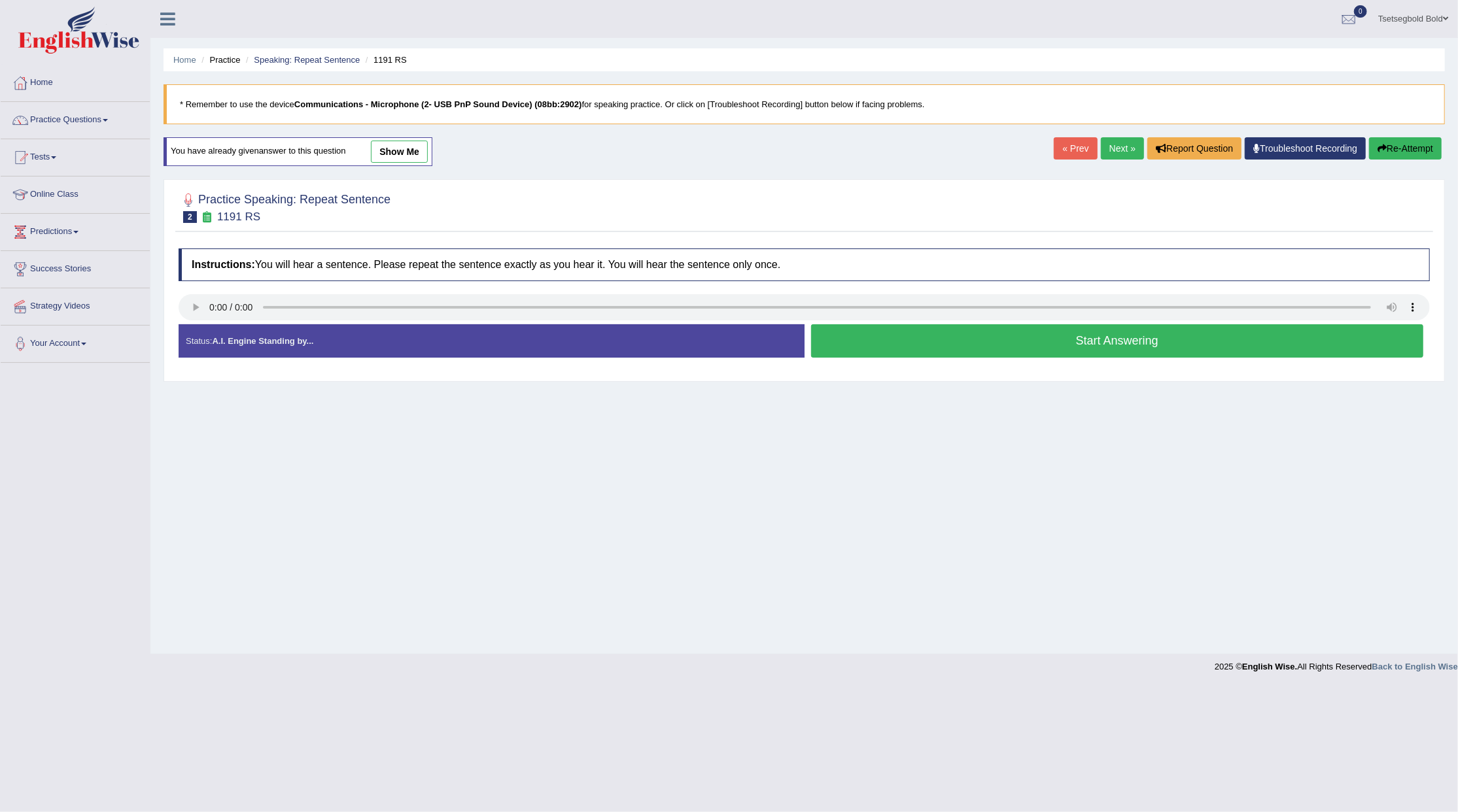
click at [1112, 346] on button "Start Answering" at bounding box center [1118, 340] width 613 height 33
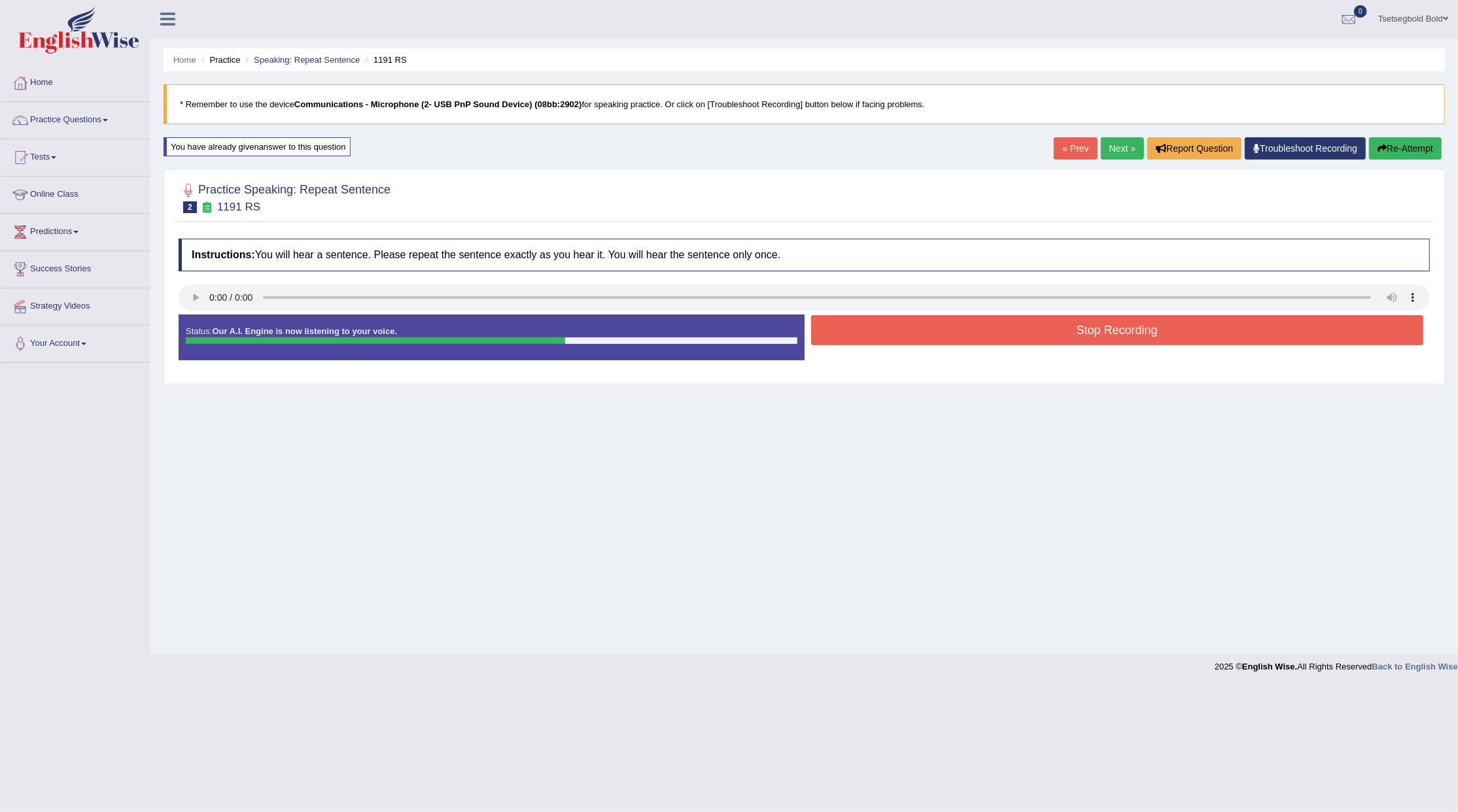
click at [1114, 331] on button "Stop Recording" at bounding box center [1118, 331] width 613 height 30
